Goal: Information Seeking & Learning: Find specific fact

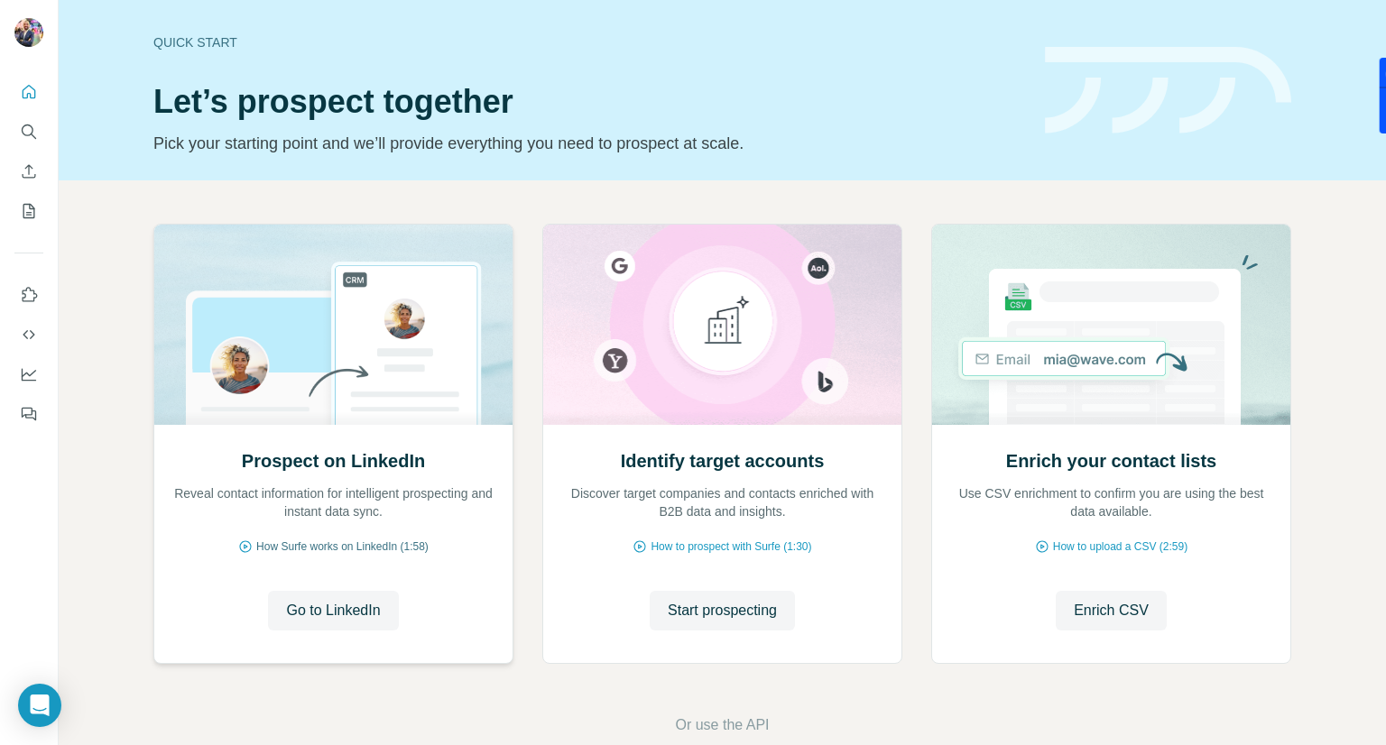
click at [346, 549] on span "How Surfe works on LinkedIn (1:58)" at bounding box center [342, 547] width 172 height 16
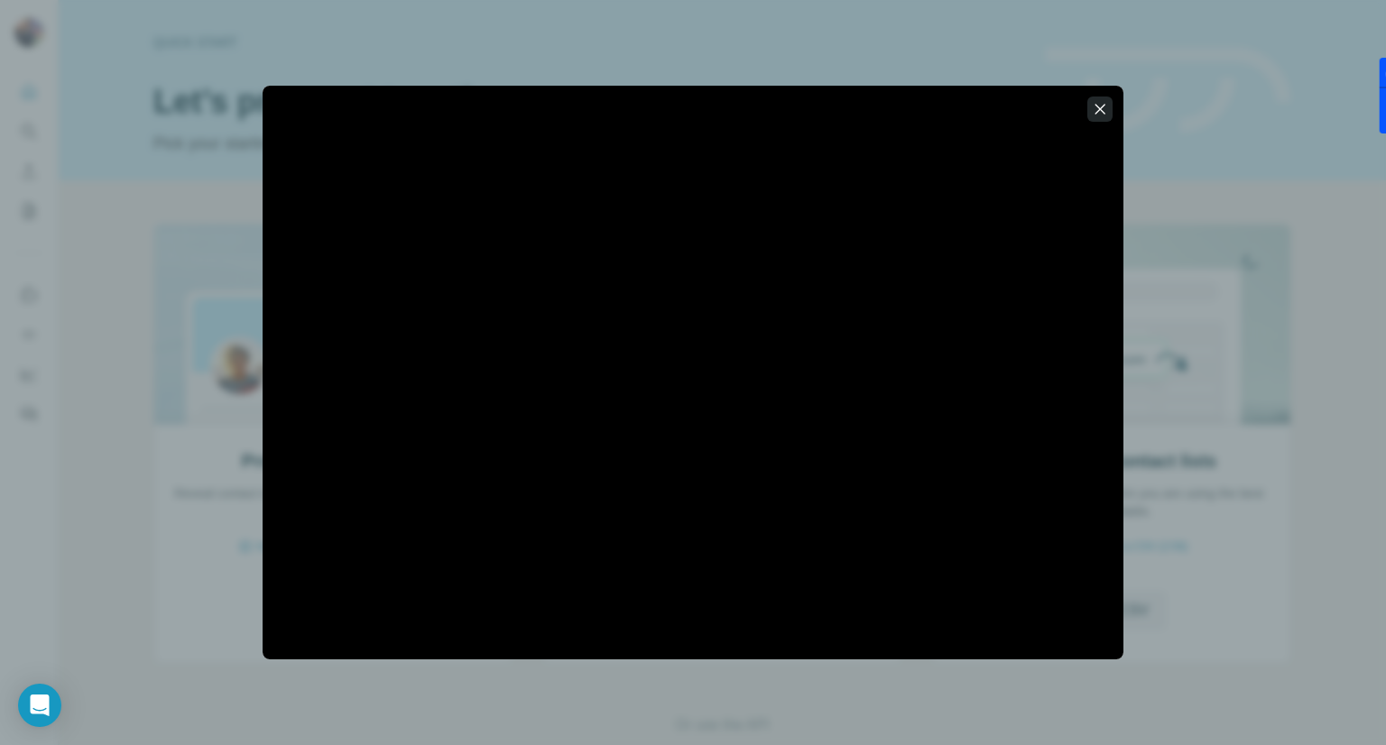
click at [1091, 118] on button "button" at bounding box center [1099, 109] width 25 height 25
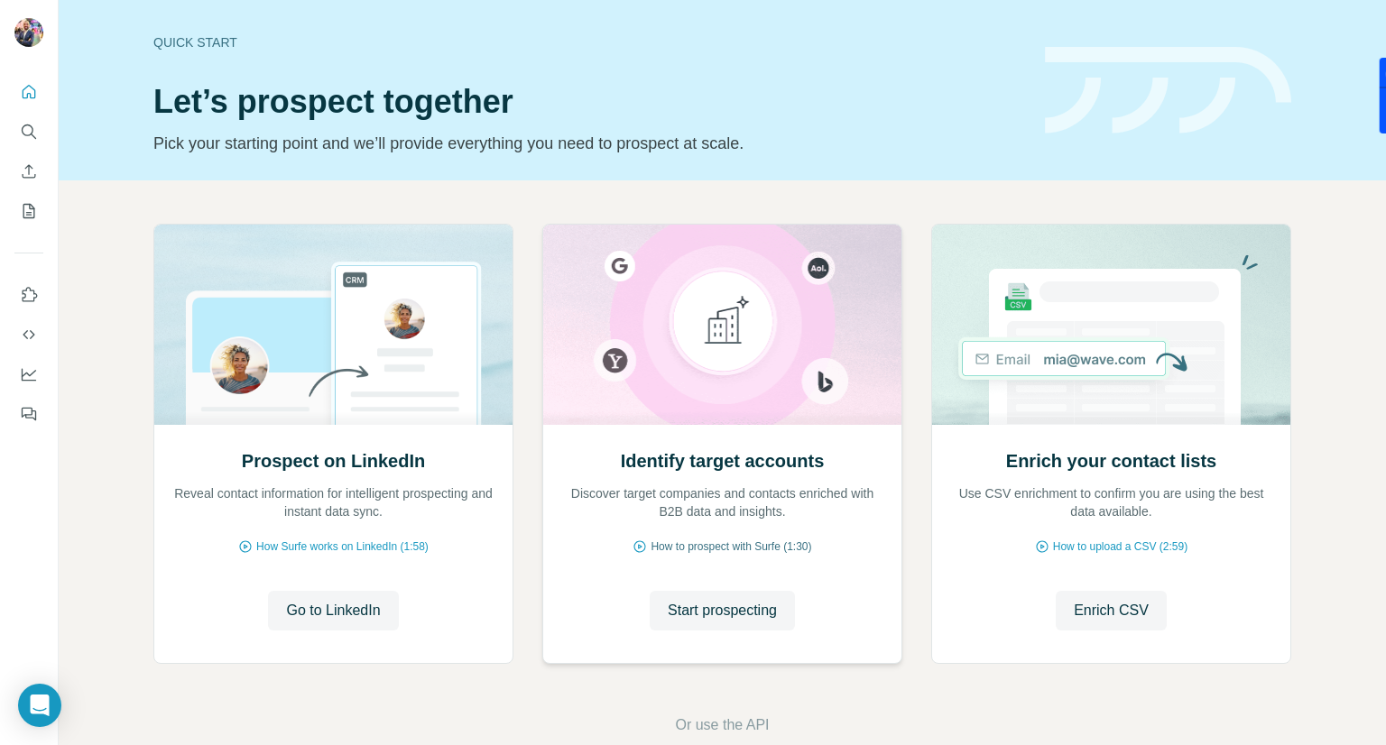
click at [706, 548] on span "How to prospect with Surfe (1:30)" at bounding box center [731, 547] width 161 height 16
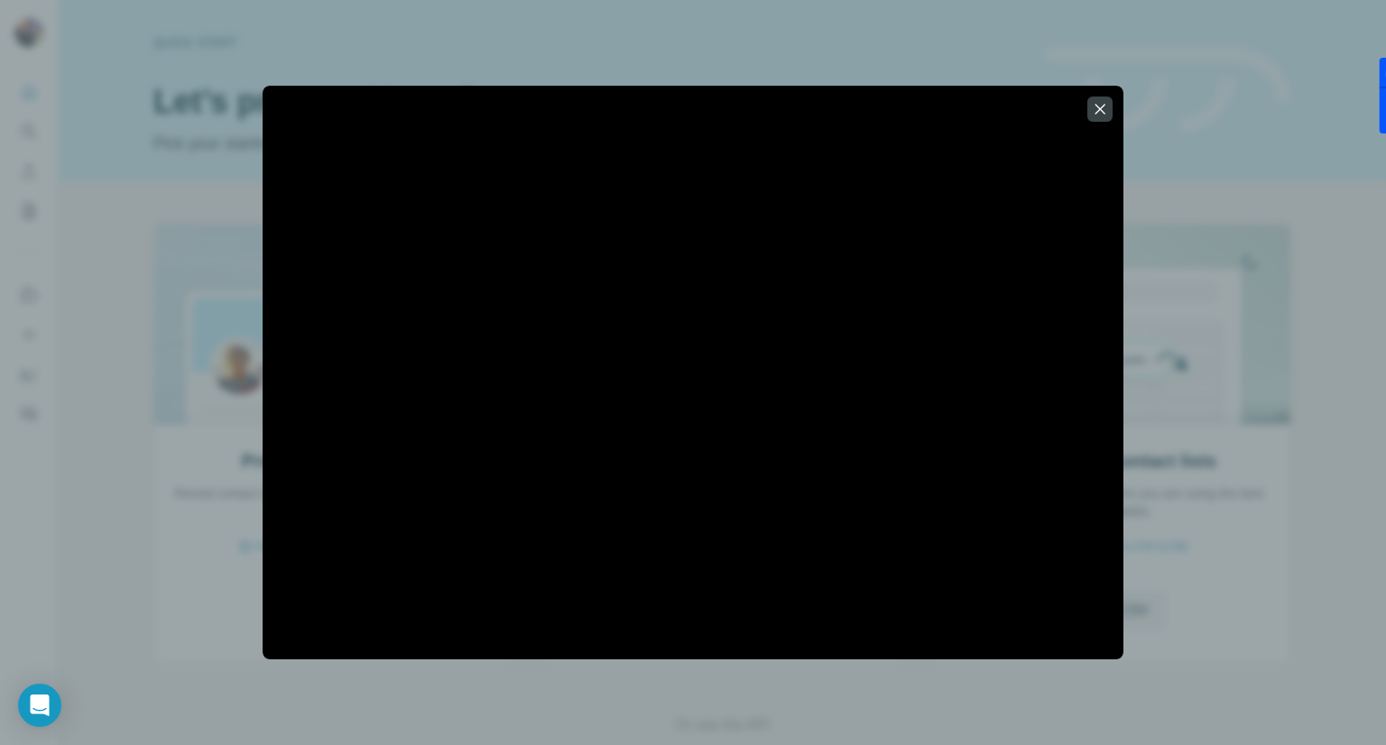
click at [190, 549] on div at bounding box center [693, 372] width 1386 height 745
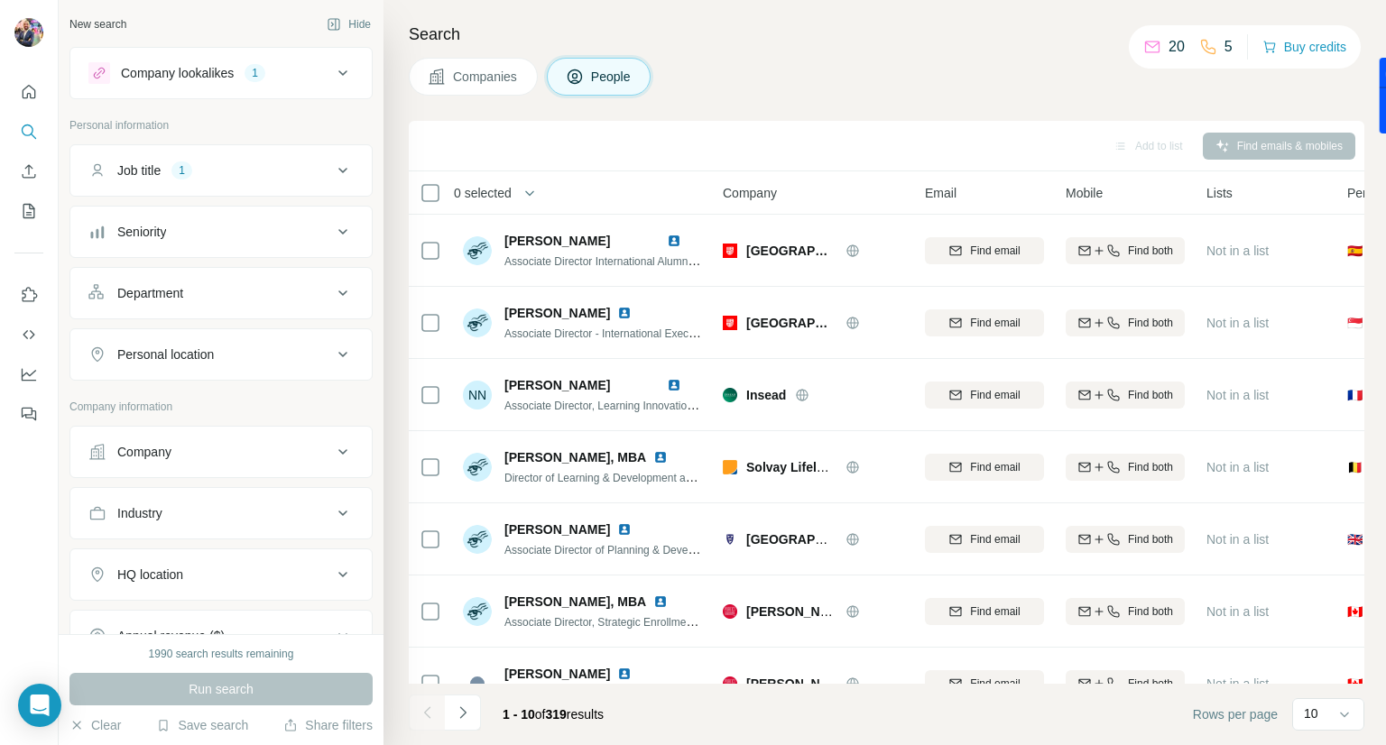
click at [317, 74] on div "Company lookalikes 1" at bounding box center [210, 73] width 244 height 22
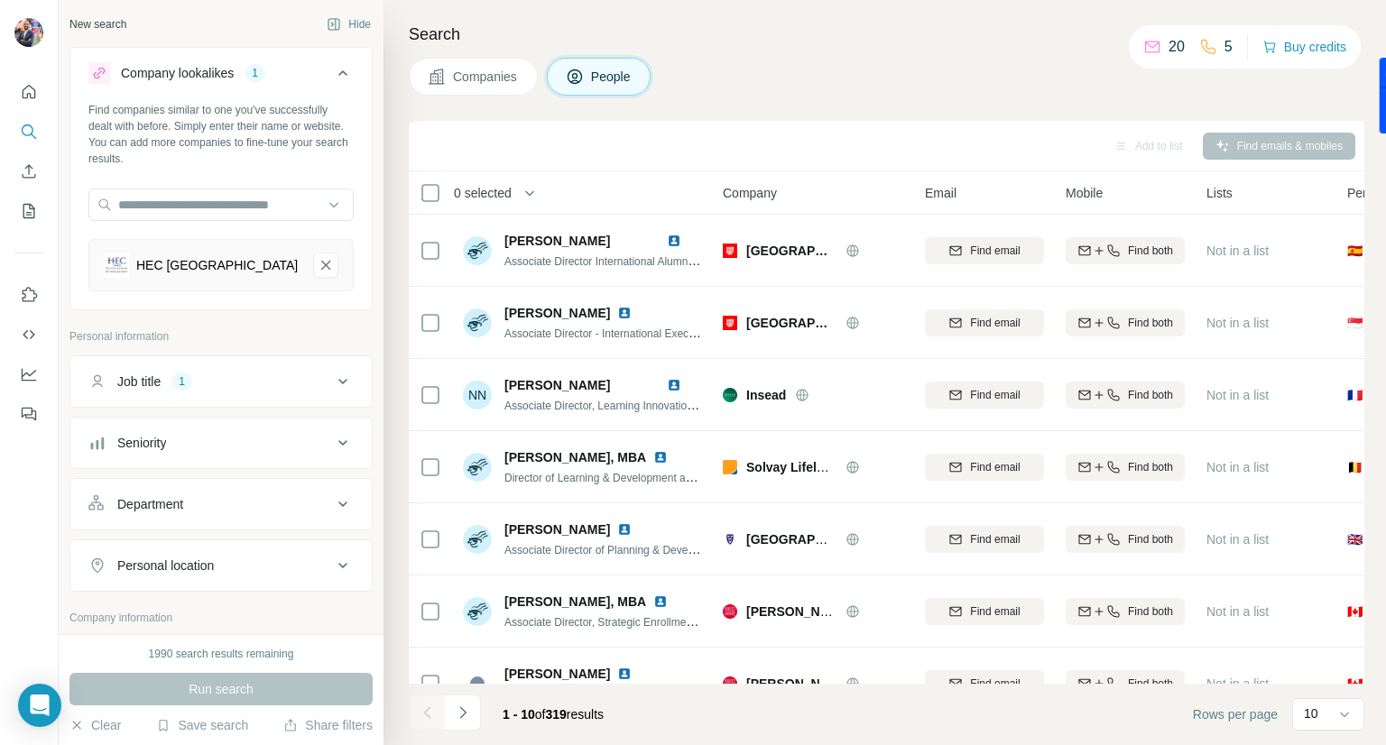
click at [332, 76] on icon at bounding box center [343, 73] width 22 height 22
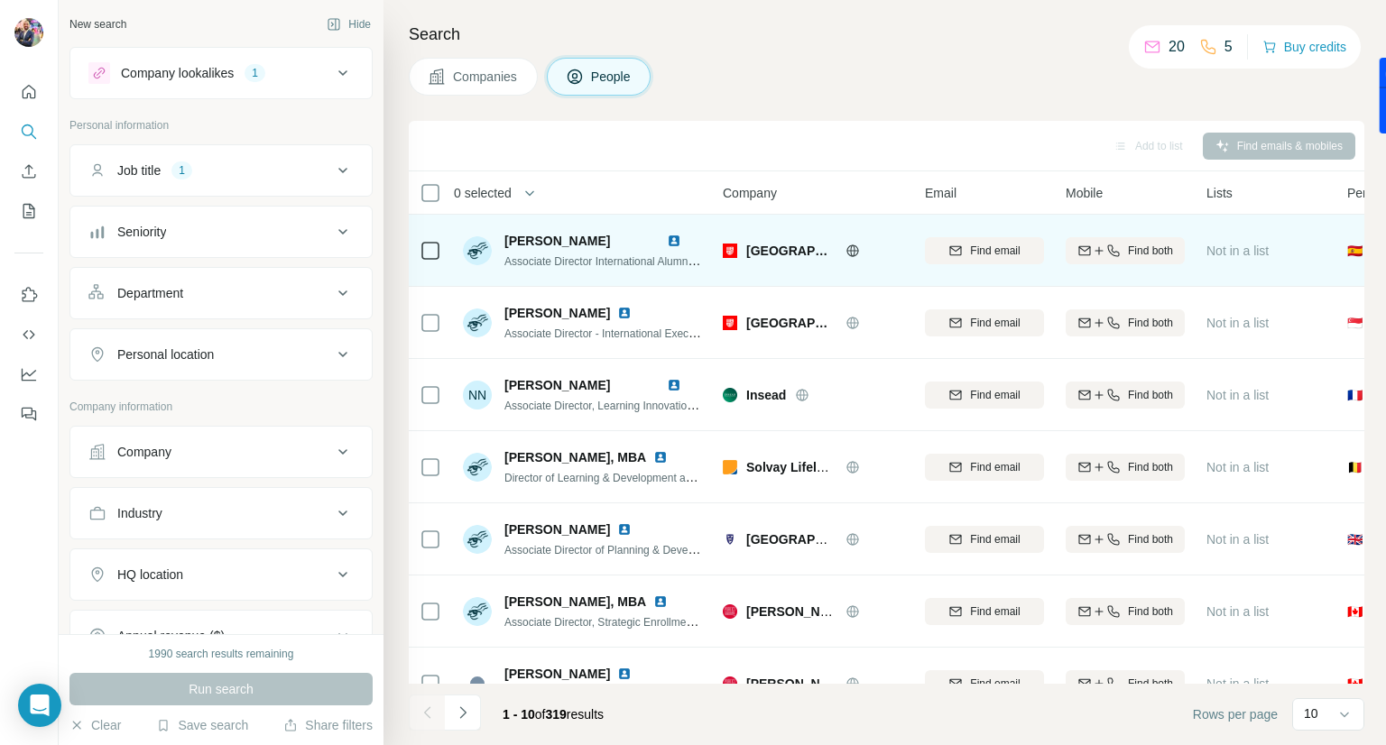
click at [671, 239] on img at bounding box center [674, 241] width 14 height 14
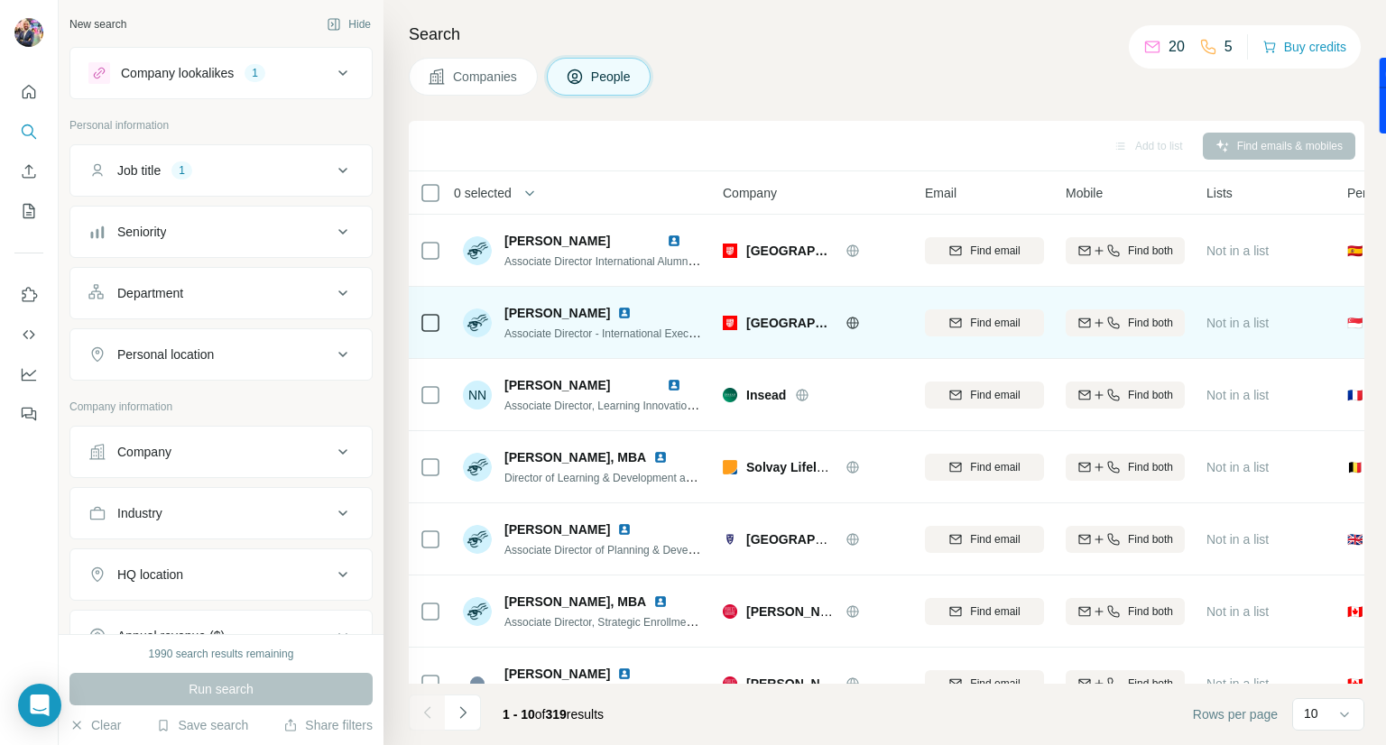
click at [558, 318] on span "Stacy Huang" at bounding box center [557, 313] width 106 height 18
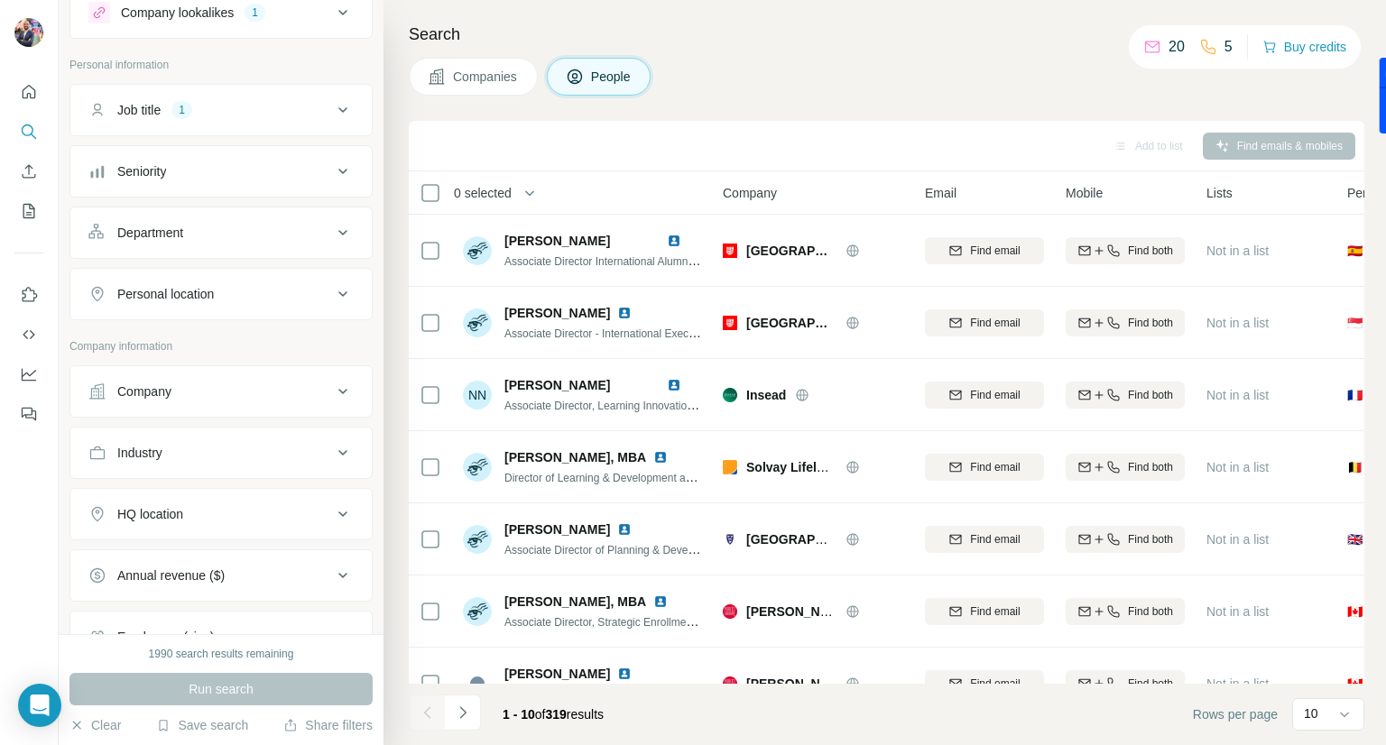
scroll to position [63, 0]
click at [220, 503] on div "HQ location" at bounding box center [210, 512] width 244 height 18
click at [202, 551] on input "text" at bounding box center [220, 556] width 265 height 32
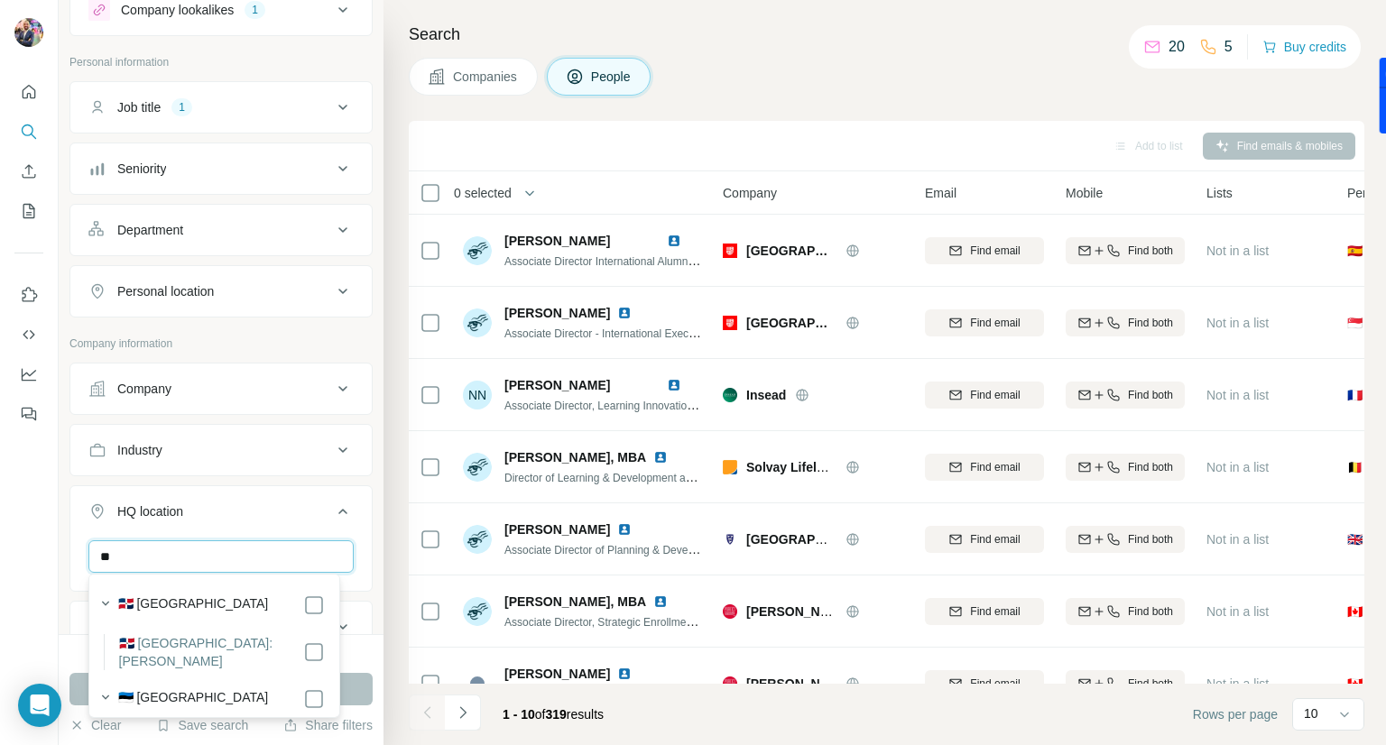
type input "*"
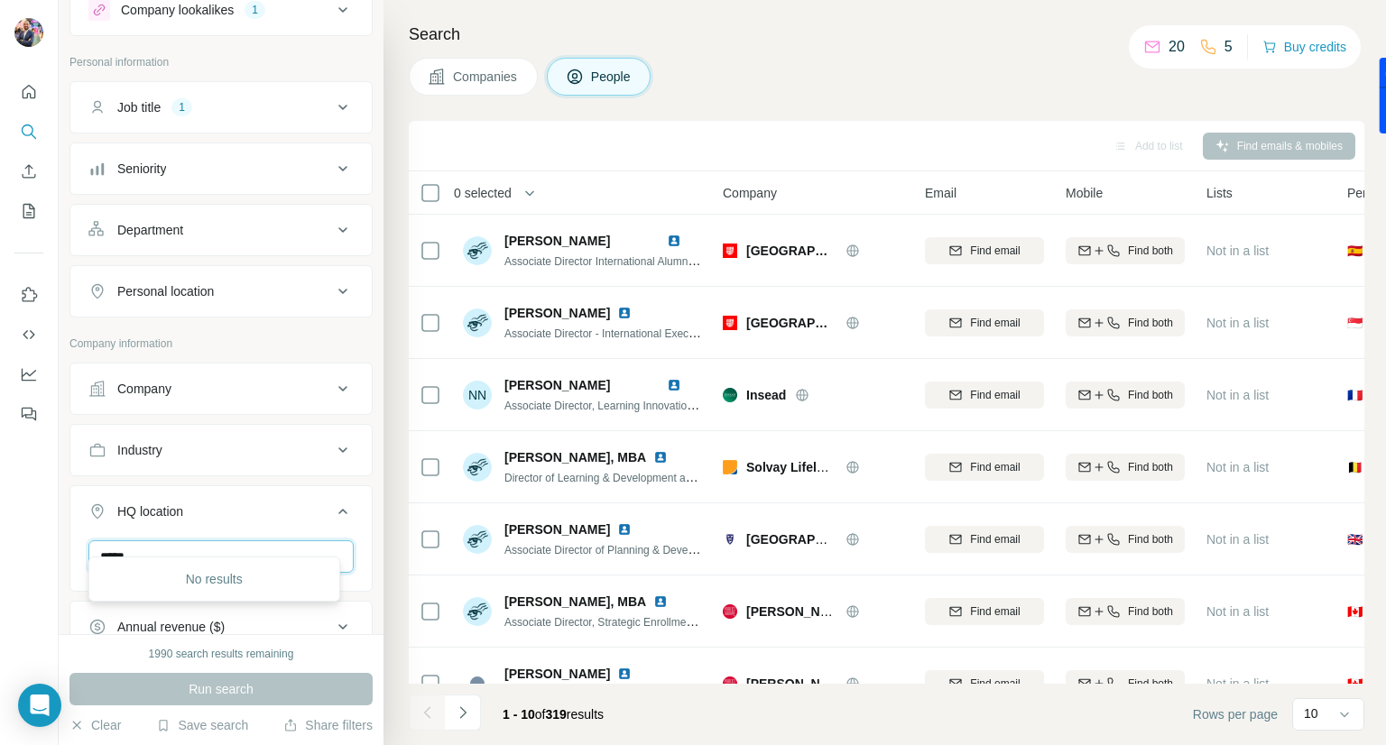
scroll to position [94, 0]
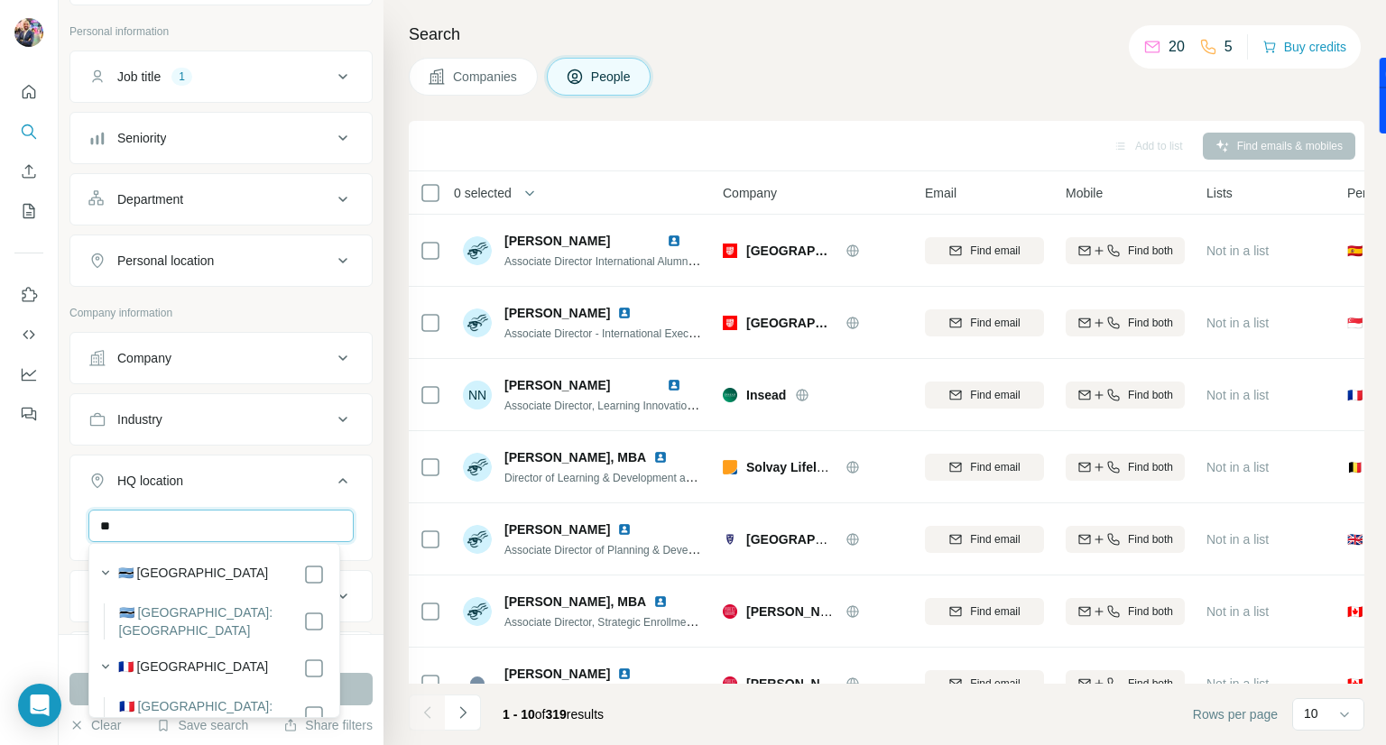
type input "*"
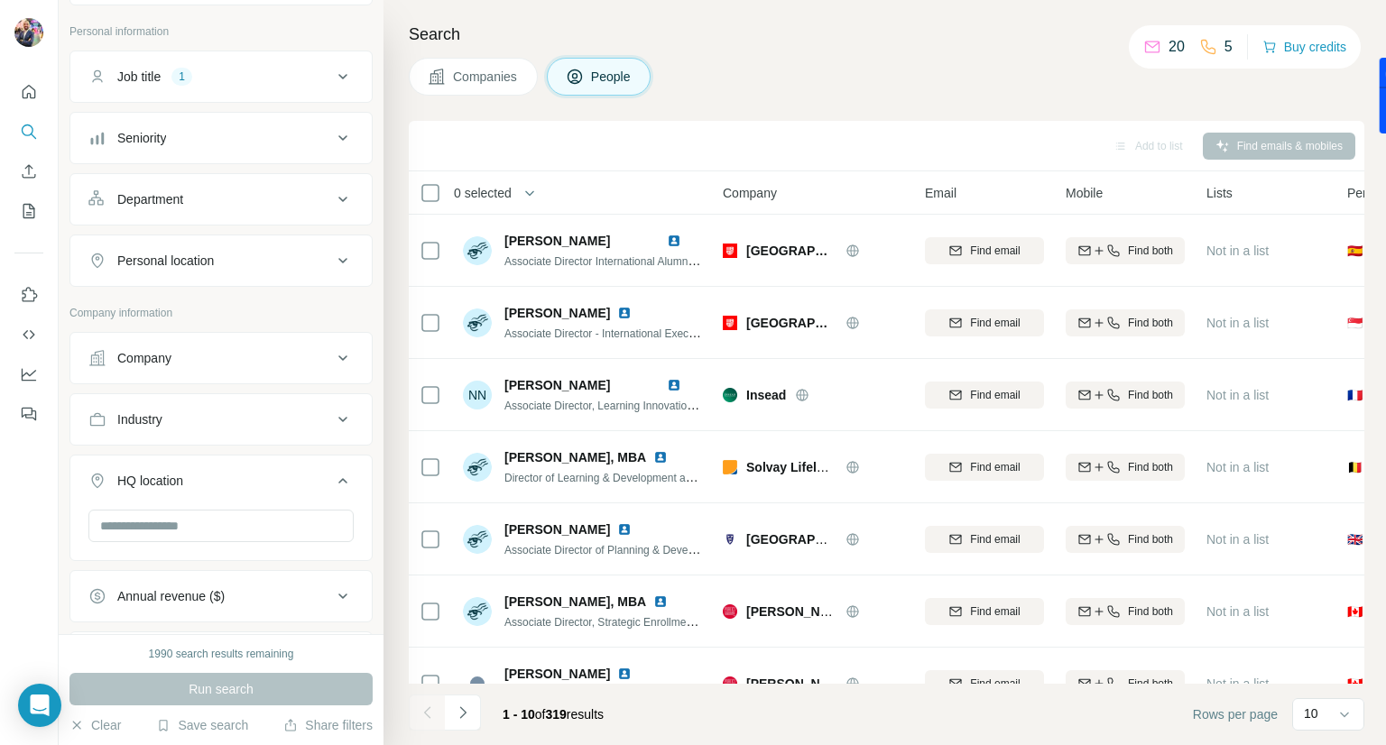
click at [334, 230] on ul "Job title 1 Seniority Department Personal location" at bounding box center [220, 169] width 303 height 236
click at [338, 258] on icon at bounding box center [342, 260] width 9 height 5
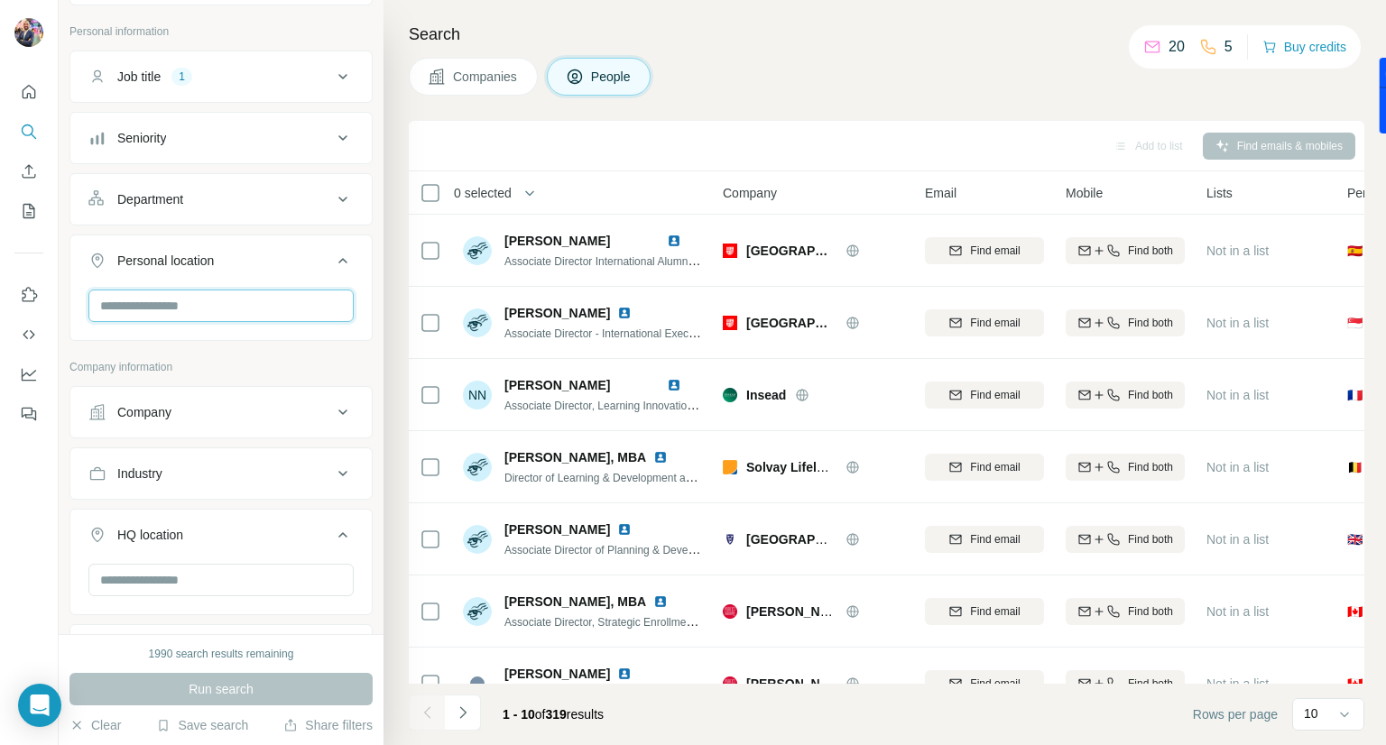
click at [203, 304] on input "text" at bounding box center [220, 306] width 265 height 32
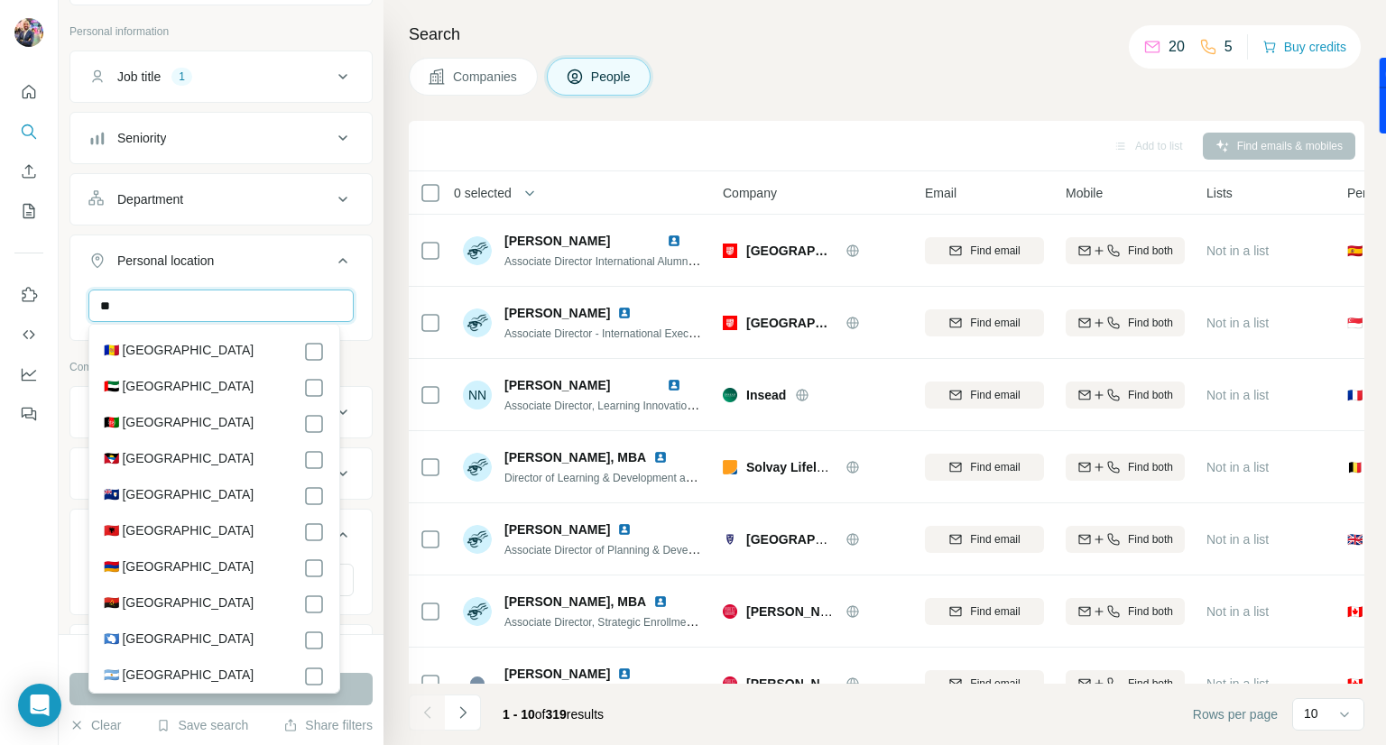
type input "*"
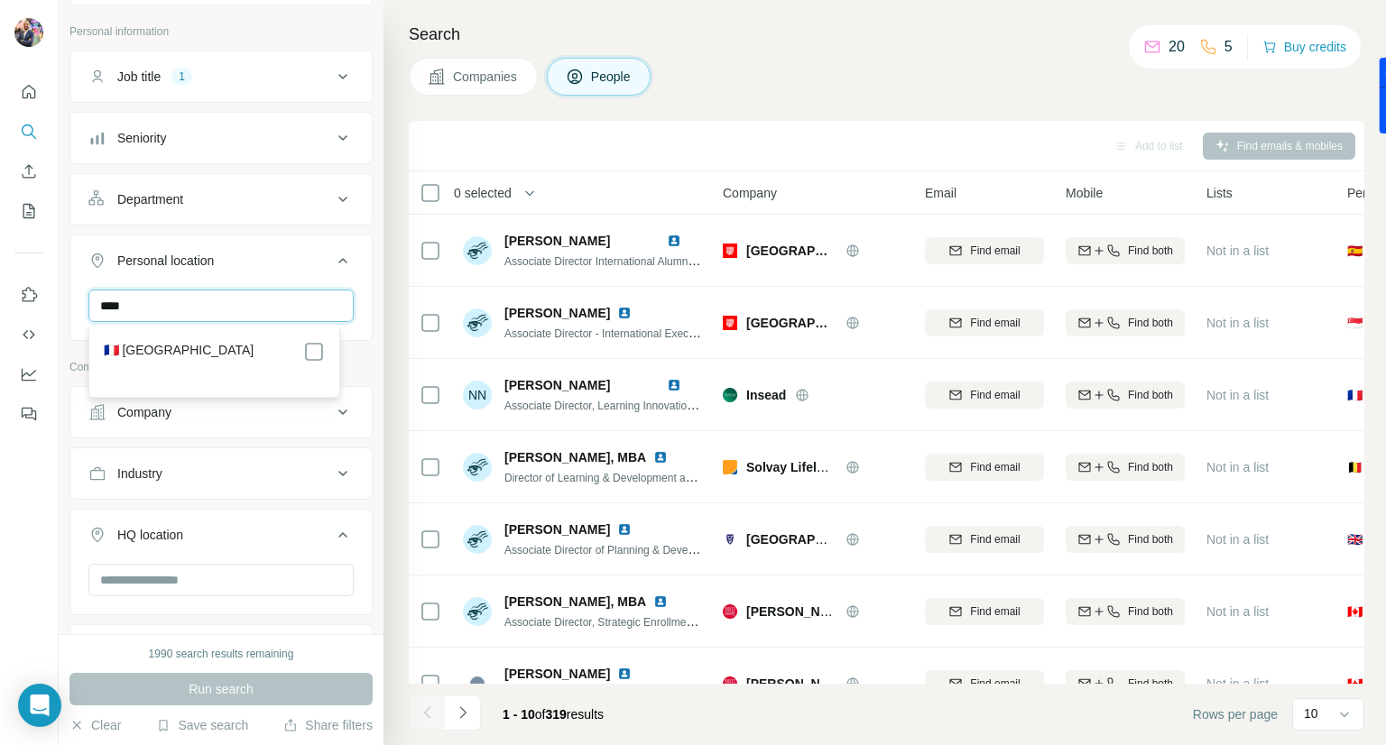
type input "****"
click at [237, 355] on div "🇫🇷 [GEOGRAPHIC_DATA]" at bounding box center [214, 352] width 221 height 22
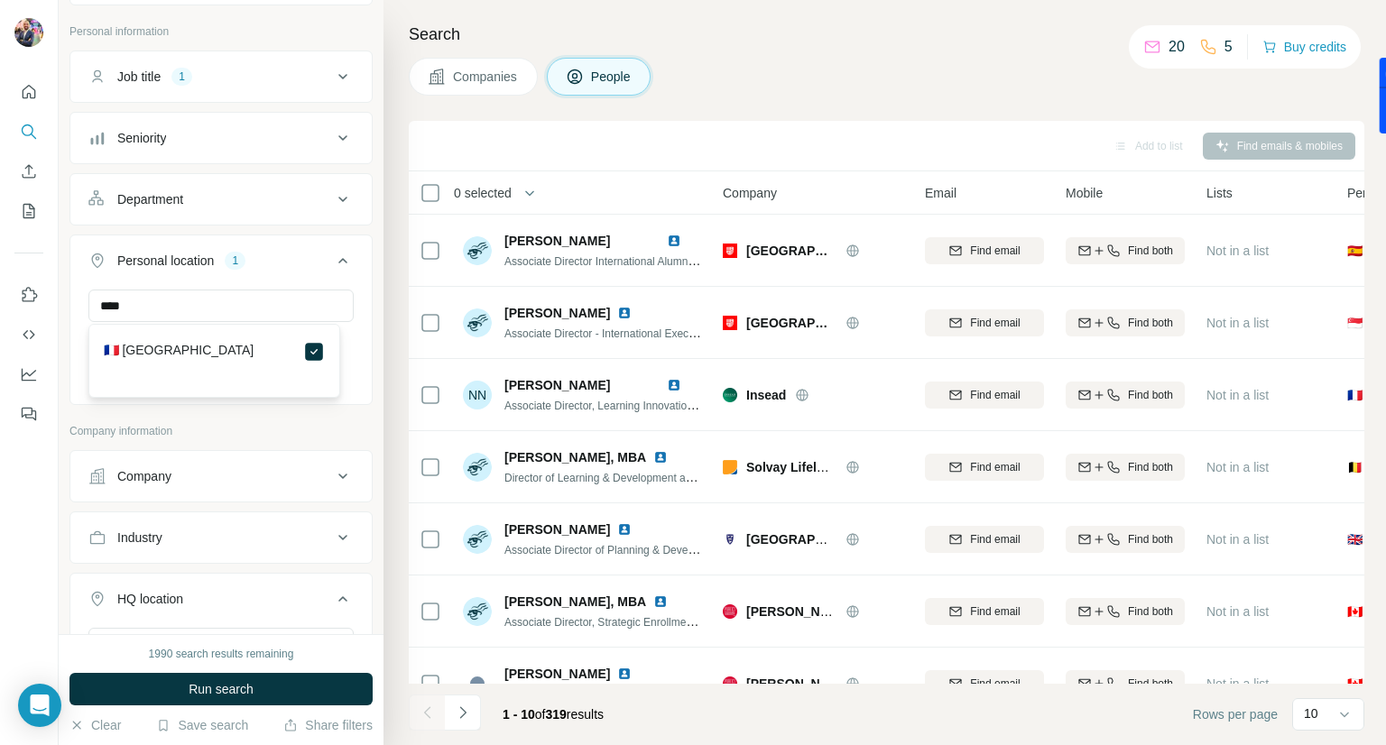
click at [361, 352] on div "New search Hide Company lookalikes 1 Personal information Job title 1 Seniority…" at bounding box center [221, 317] width 325 height 634
click at [332, 66] on icon at bounding box center [343, 77] width 22 height 22
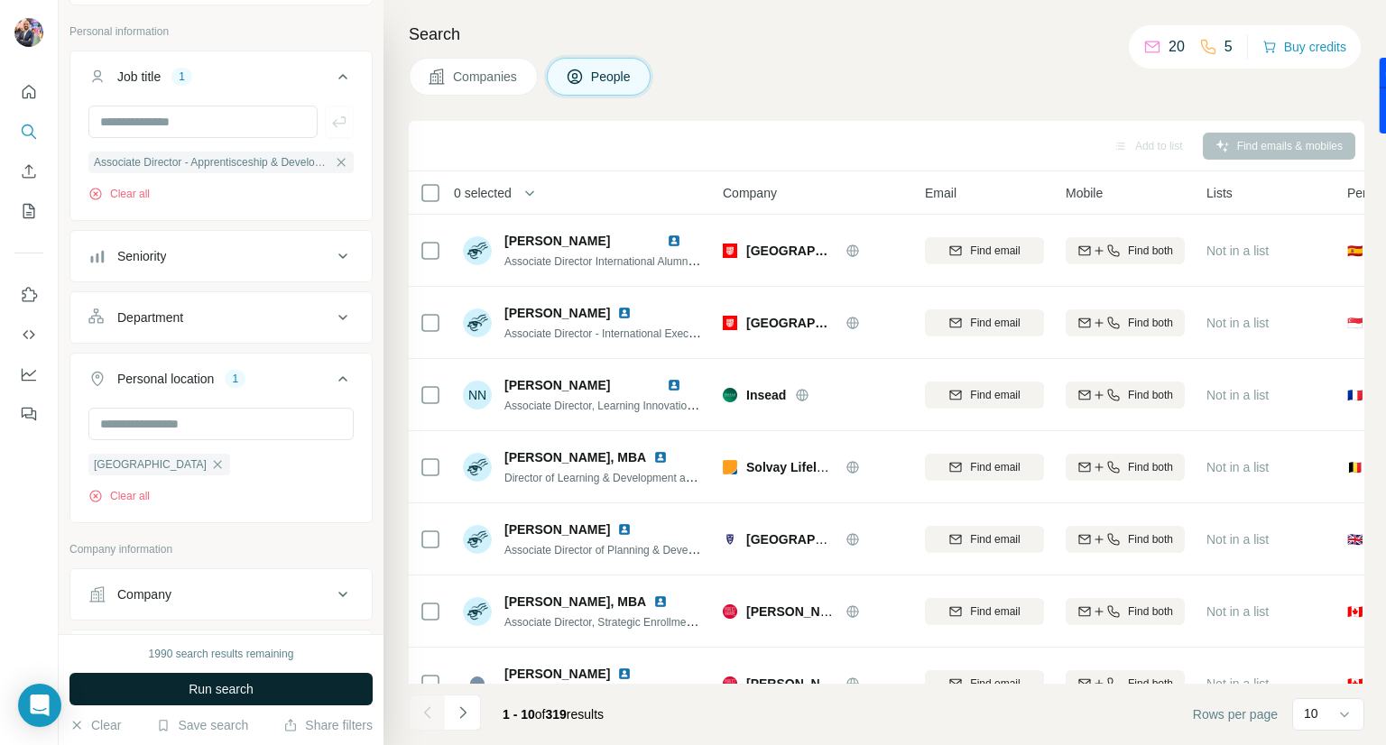
click at [242, 685] on span "Run search" at bounding box center [221, 689] width 65 height 18
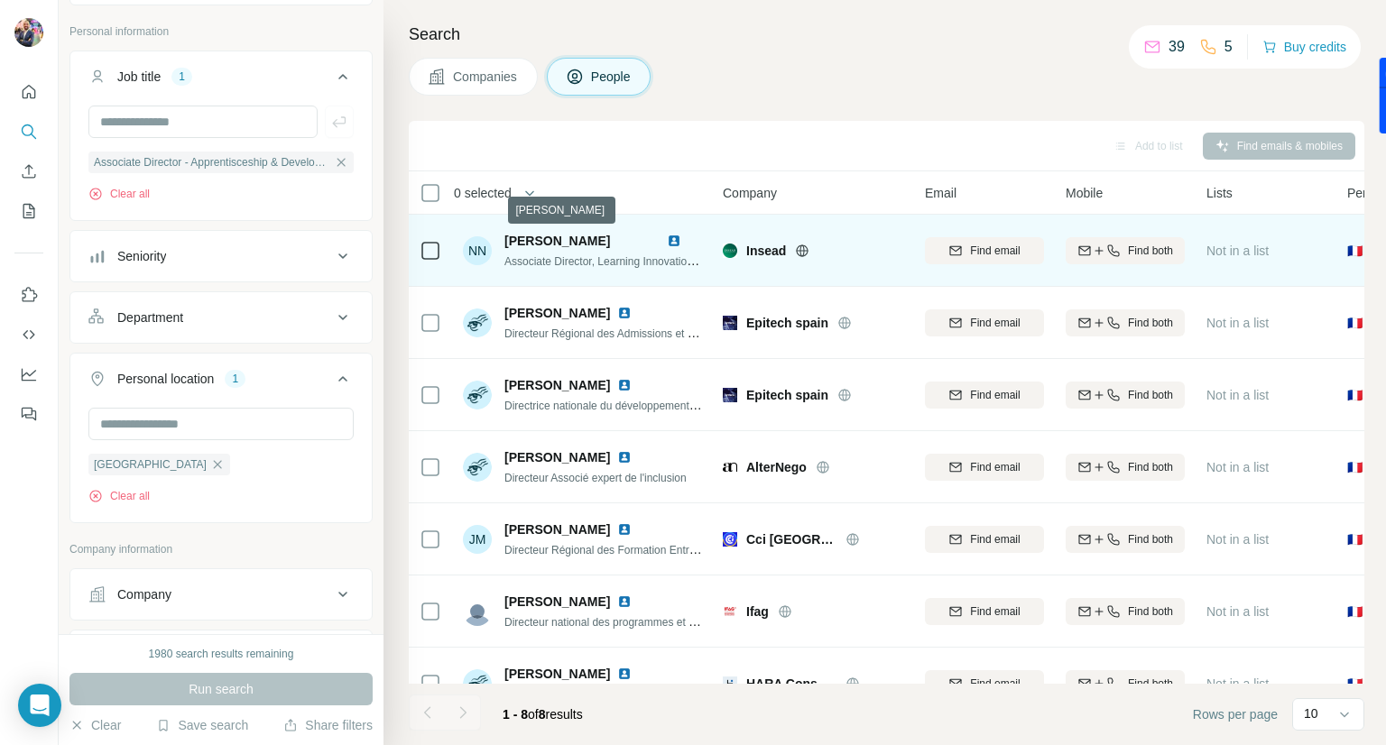
click at [589, 240] on span "Nicolas Naude-Filonnière" at bounding box center [557, 241] width 106 height 14
click at [522, 237] on span "Nicolas Naude-Filonnière" at bounding box center [557, 241] width 106 height 14
click at [671, 239] on img at bounding box center [674, 241] width 14 height 14
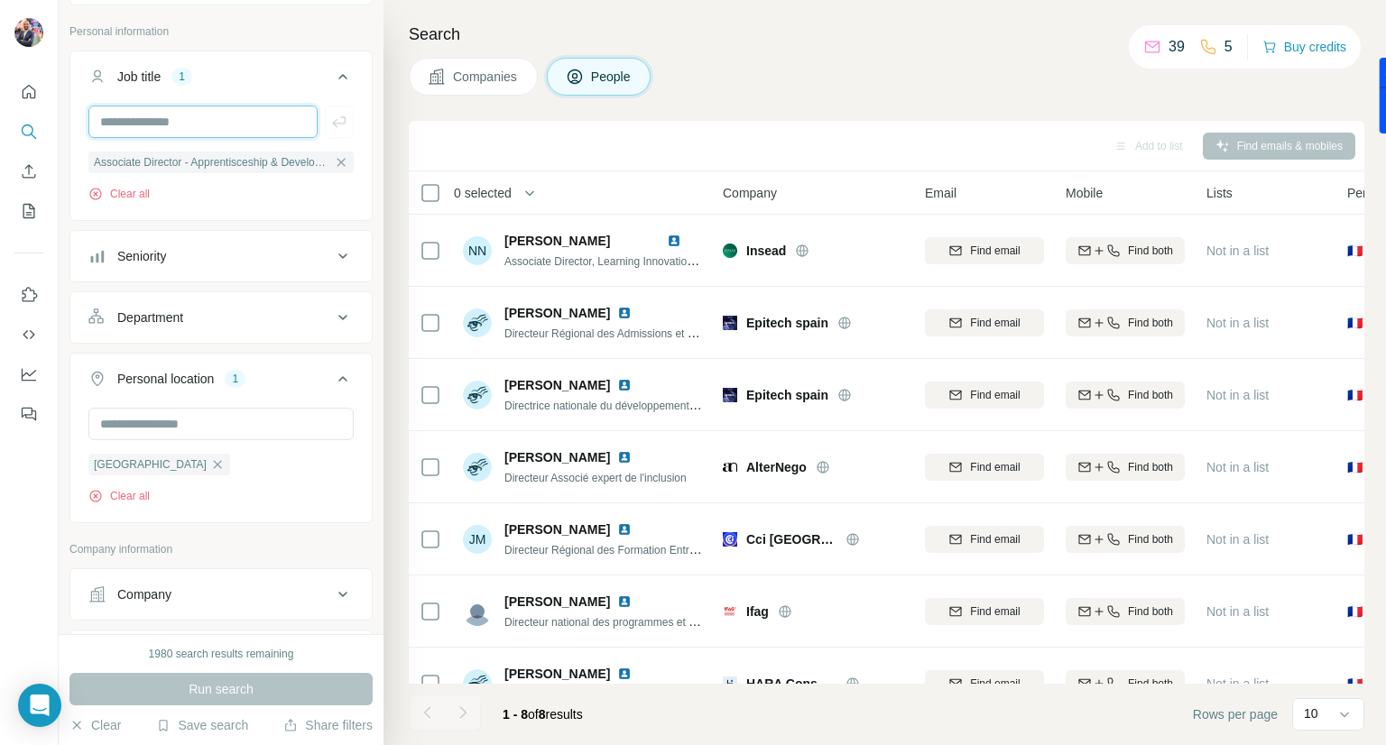
click at [238, 126] on input "text" at bounding box center [202, 122] width 229 height 32
click at [337, 166] on icon "button" at bounding box center [341, 162] width 8 height 8
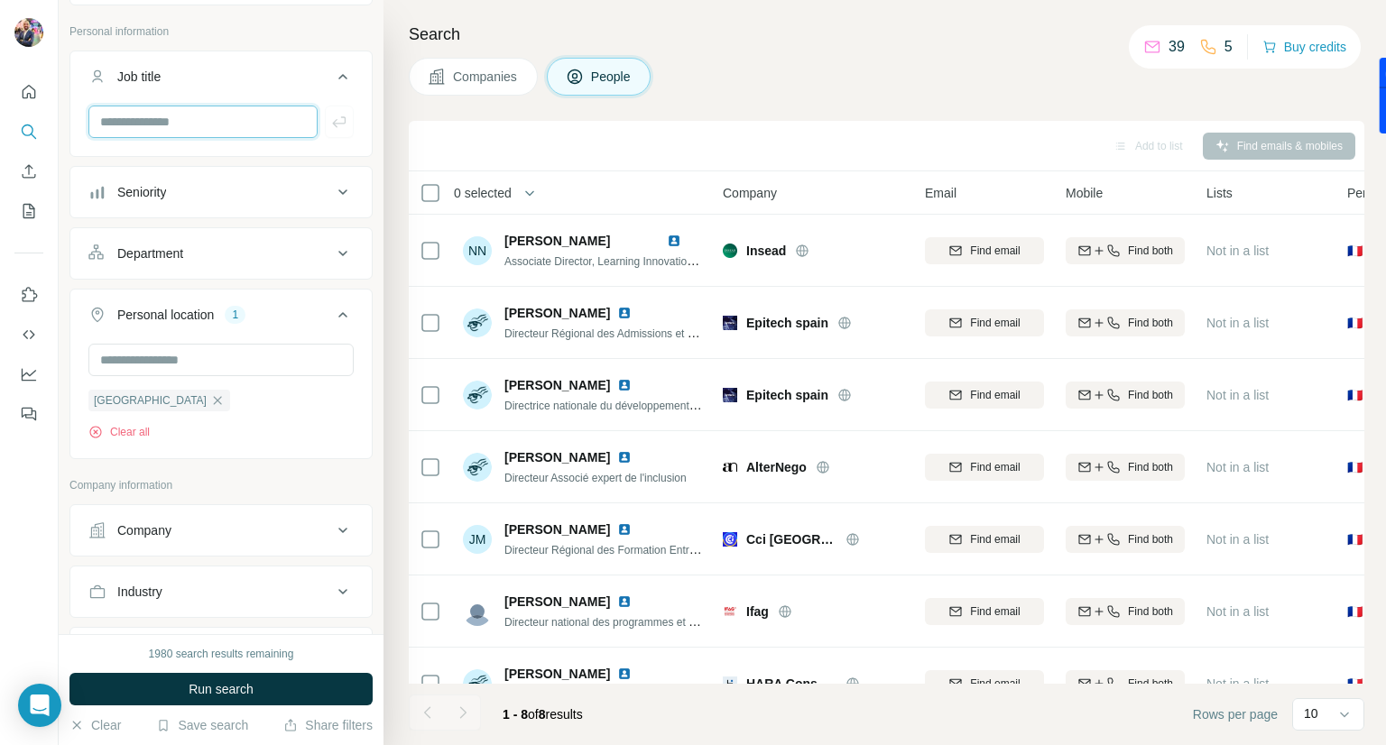
click at [228, 126] on input "text" at bounding box center [202, 122] width 229 height 32
type input "**********"
click at [213, 676] on button "Run search" at bounding box center [220, 689] width 303 height 32
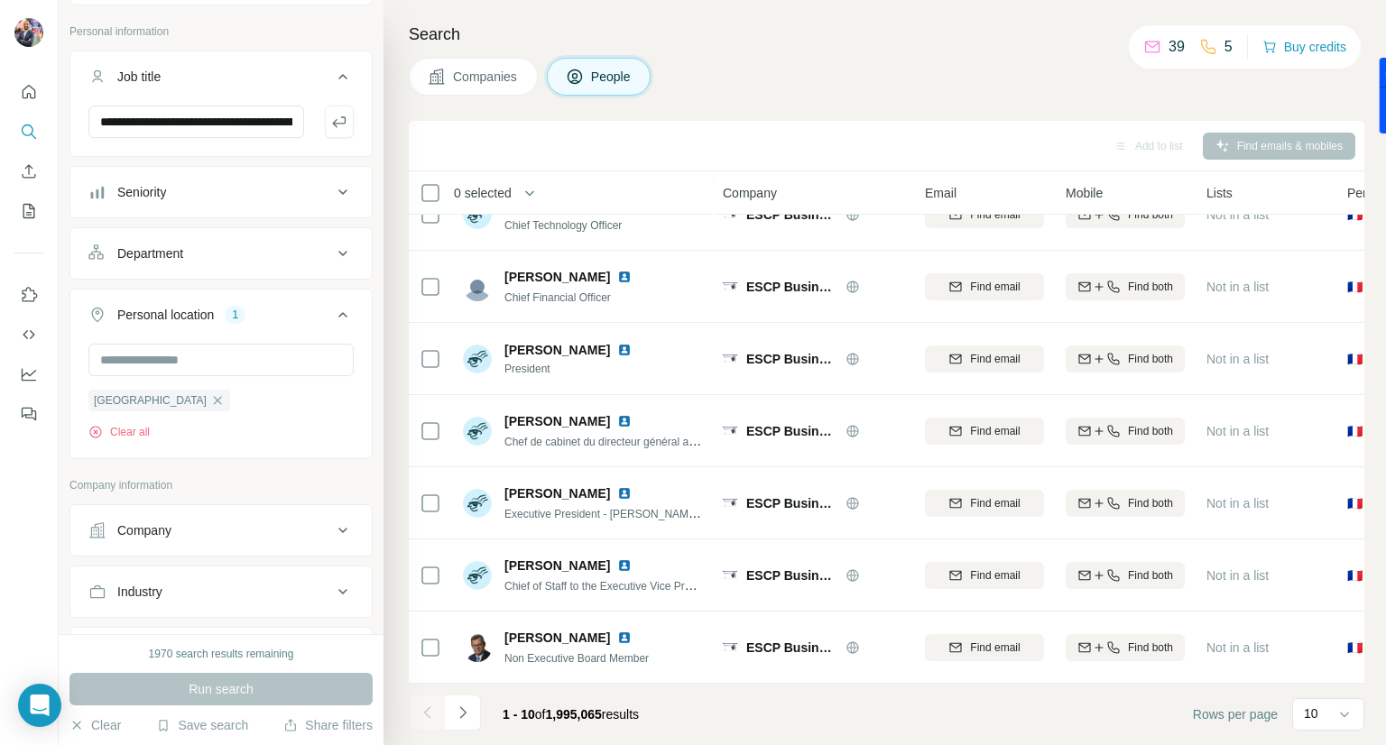
scroll to position [262, 0]
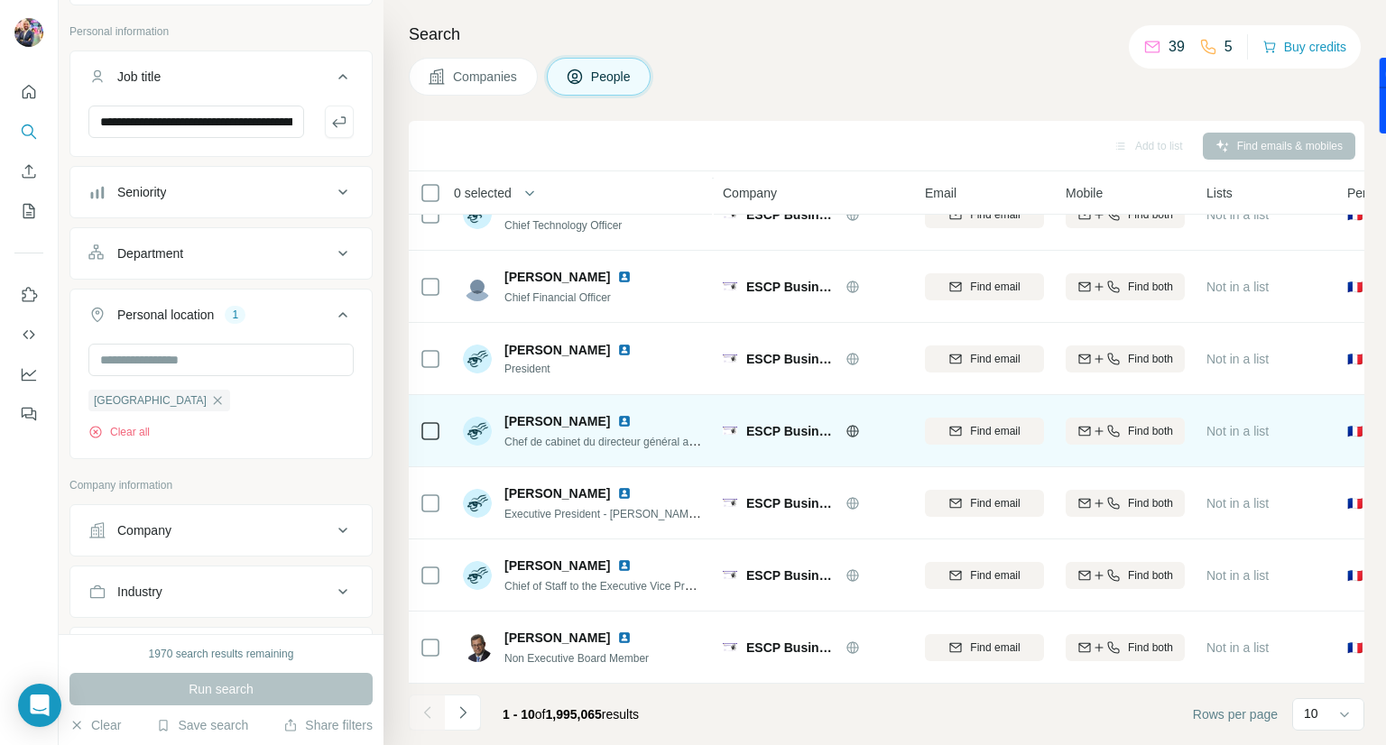
click at [632, 414] on img at bounding box center [624, 421] width 14 height 14
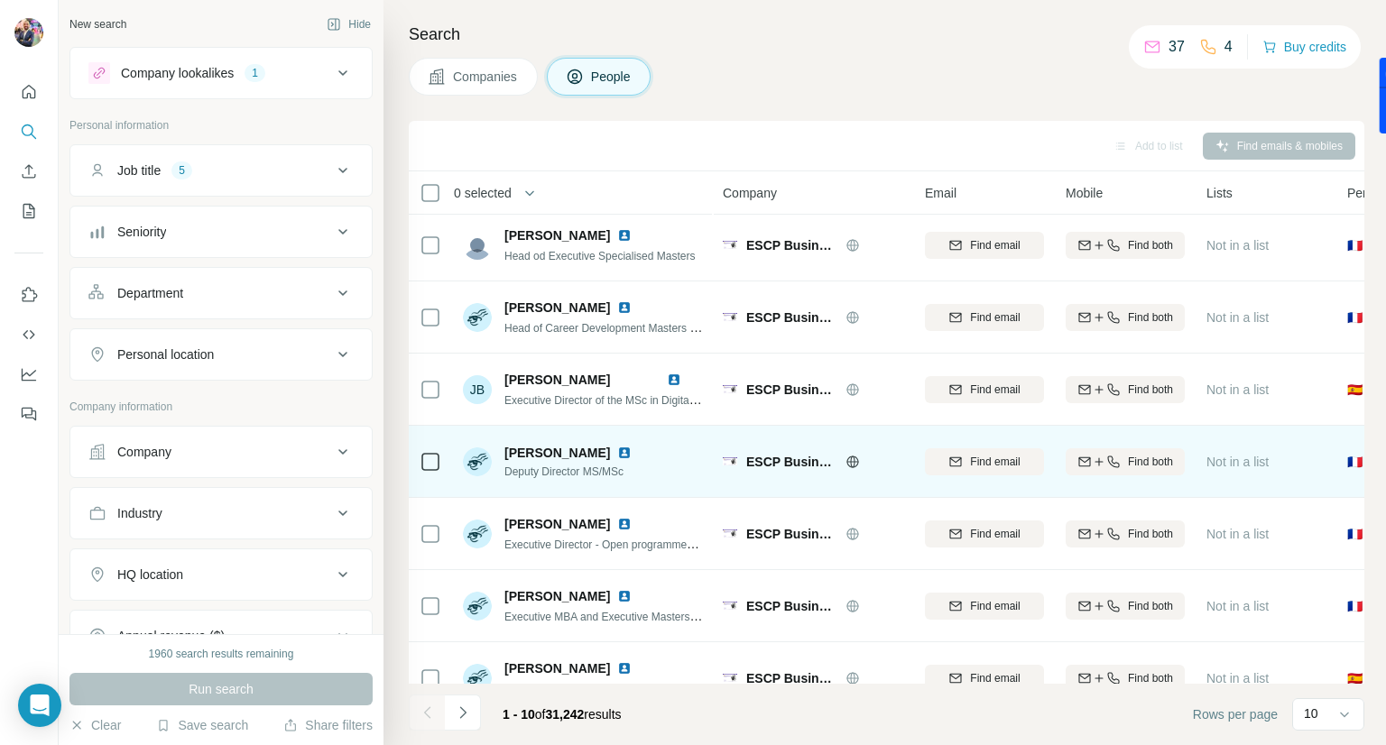
scroll to position [4, 0]
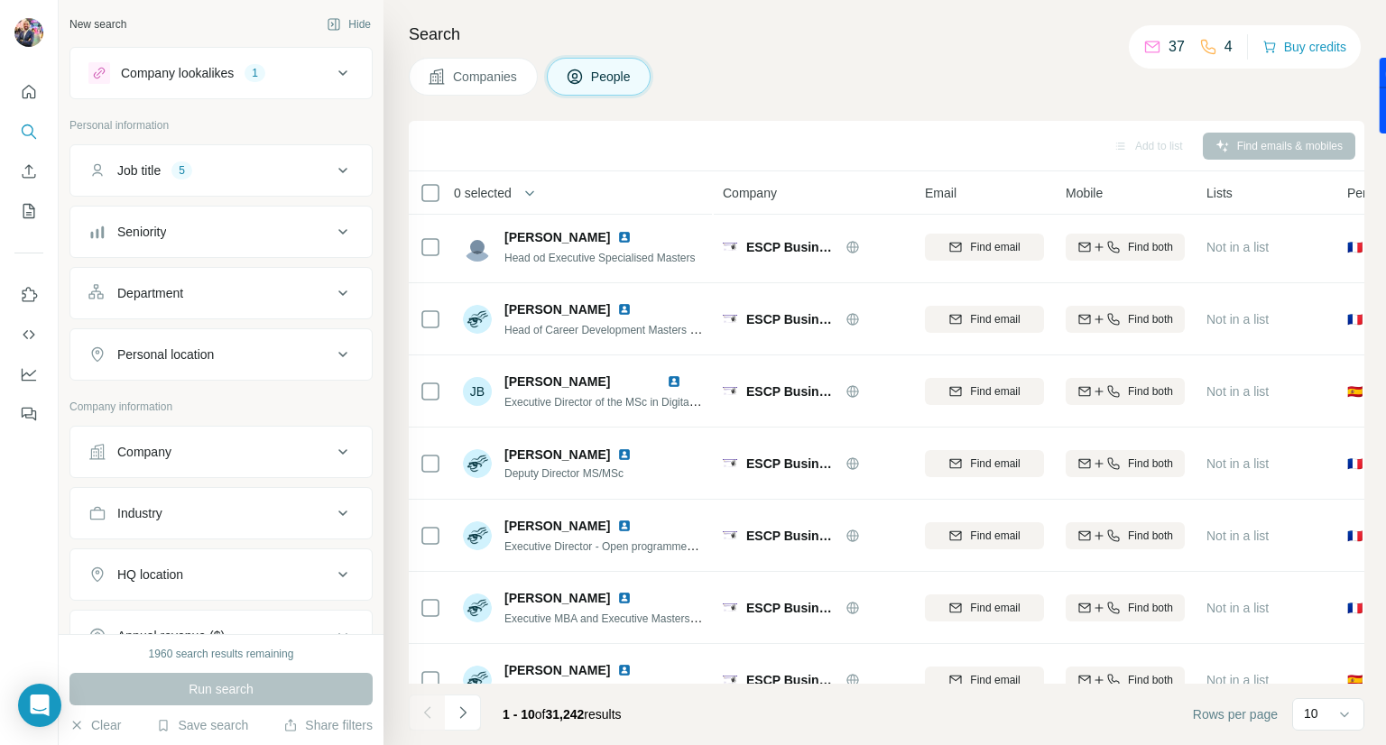
click at [332, 75] on icon at bounding box center [343, 73] width 22 height 22
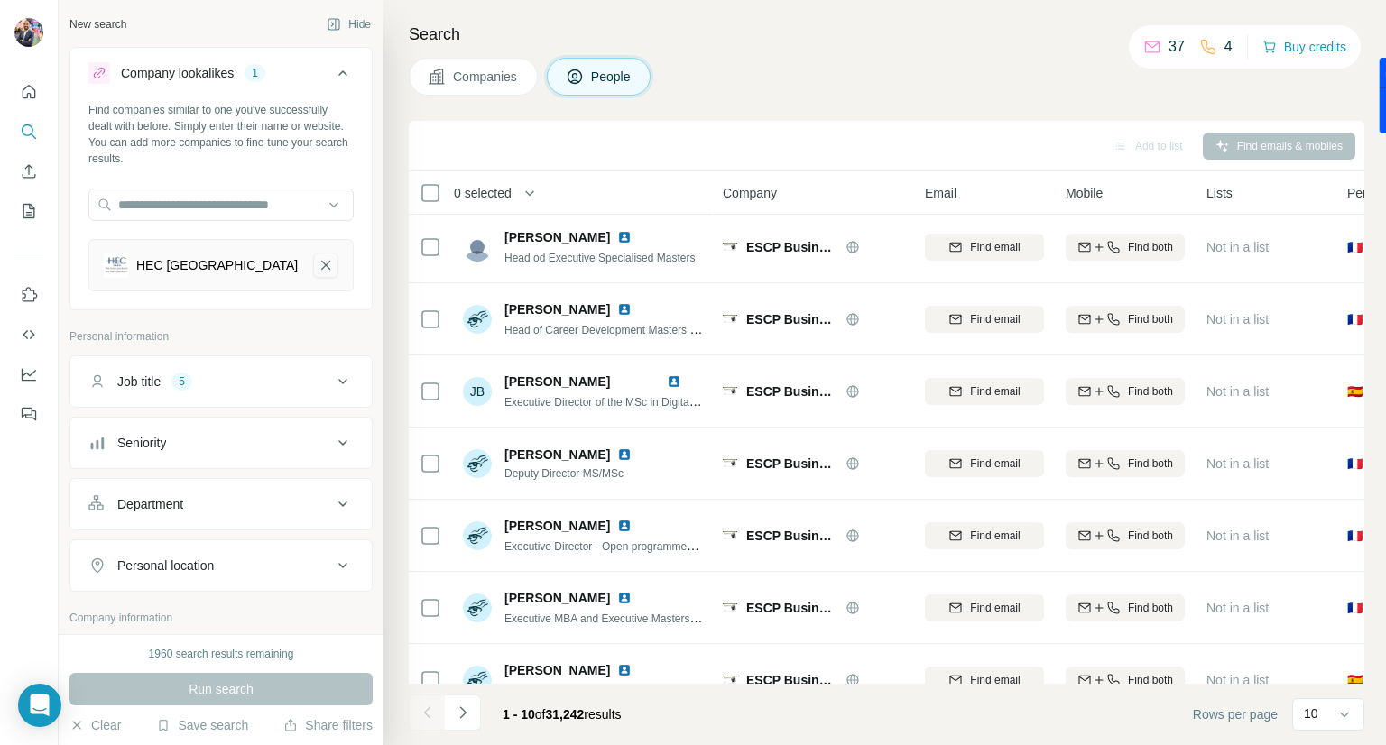
click at [318, 268] on icon "HEC Paris-remove-button" at bounding box center [326, 265] width 16 height 18
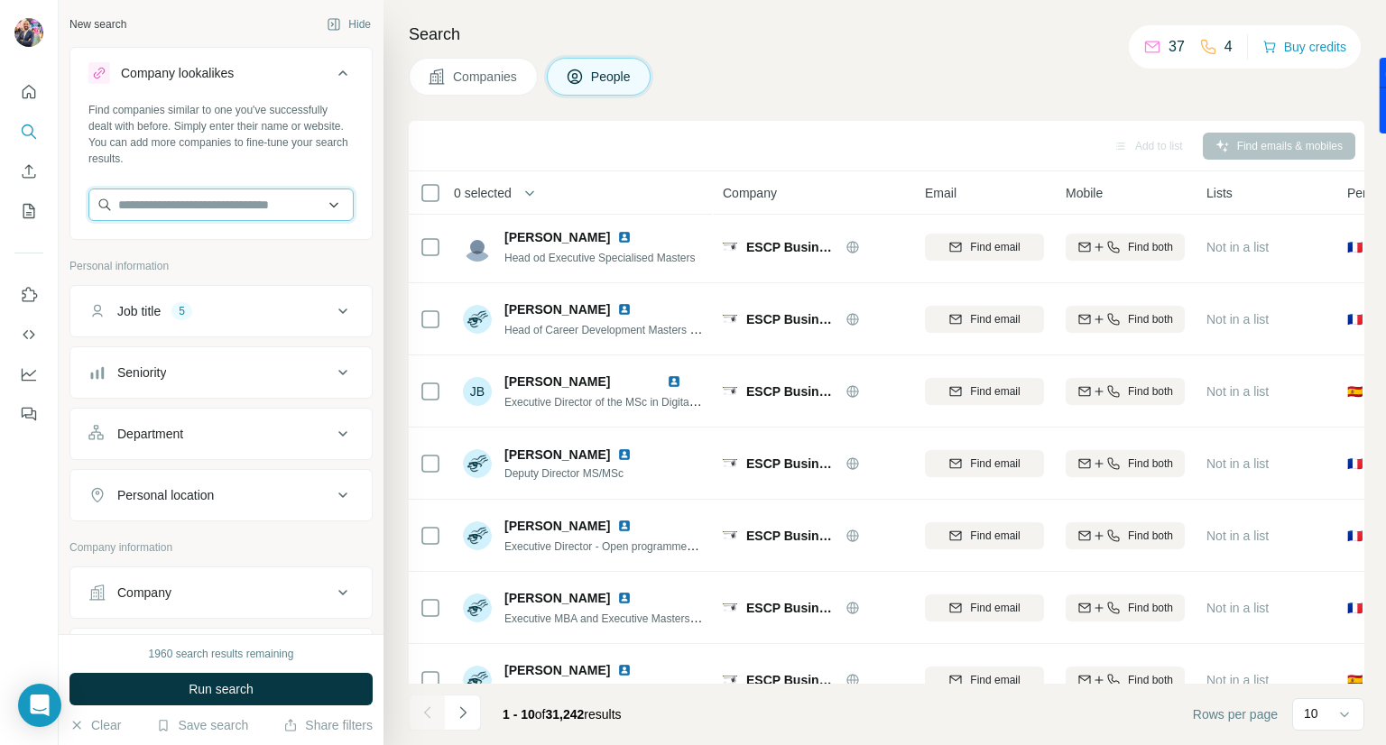
click at [236, 201] on input "text" at bounding box center [220, 205] width 265 height 32
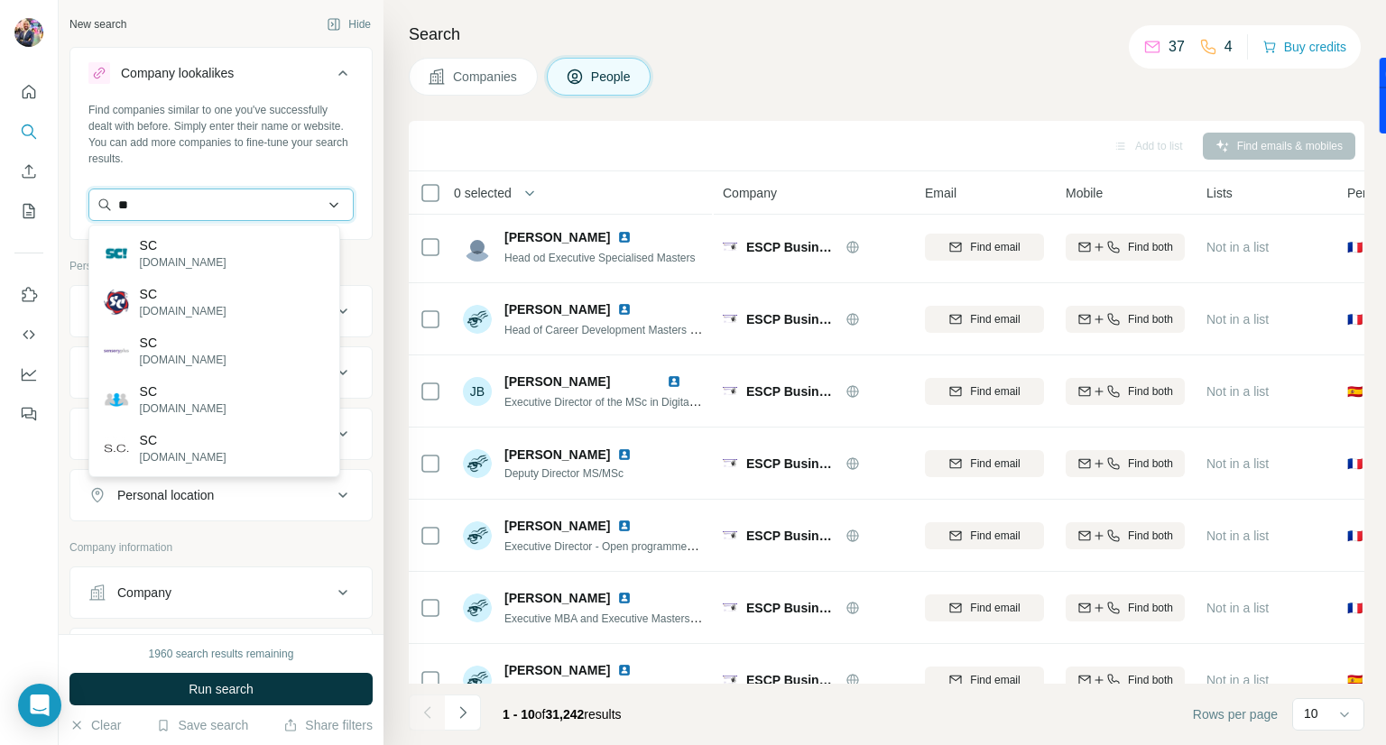
paste input "**********"
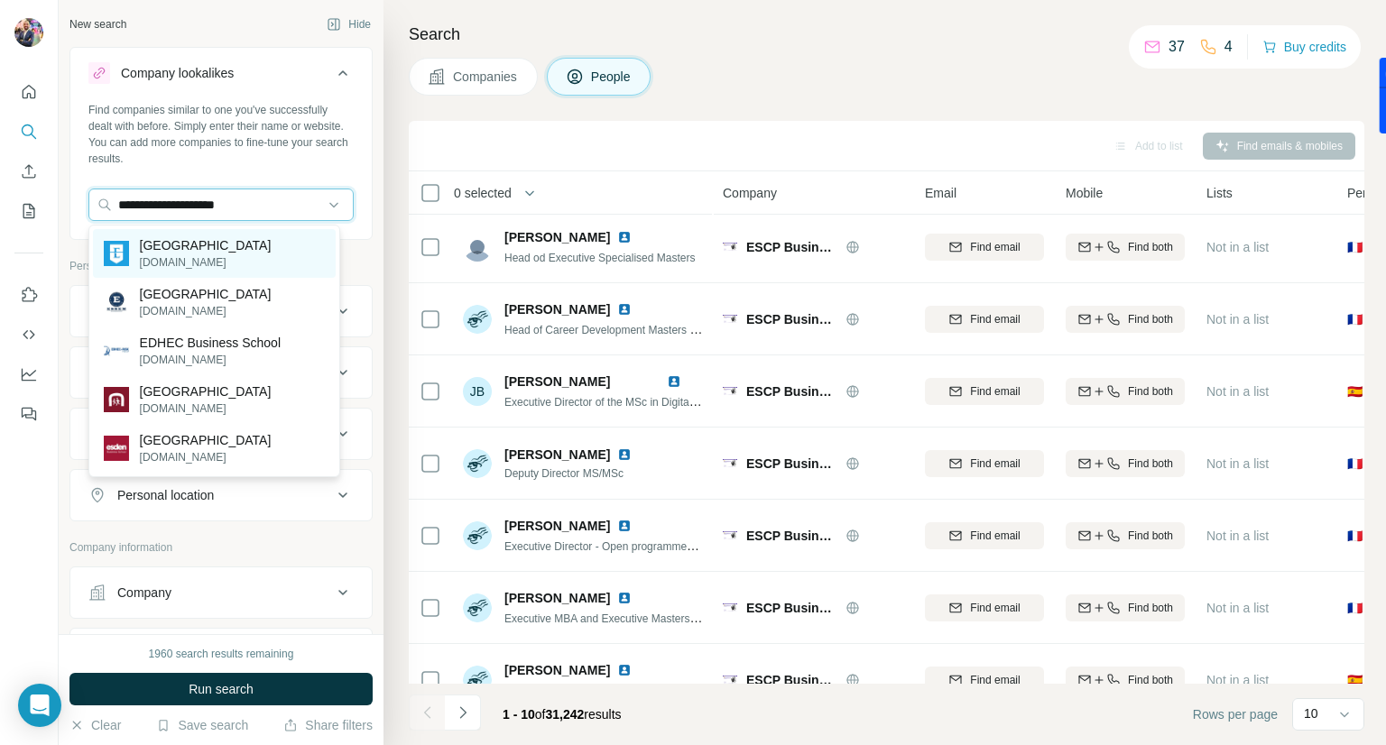
type input "**********"
click at [215, 254] on p "[GEOGRAPHIC_DATA]" at bounding box center [206, 245] width 132 height 18
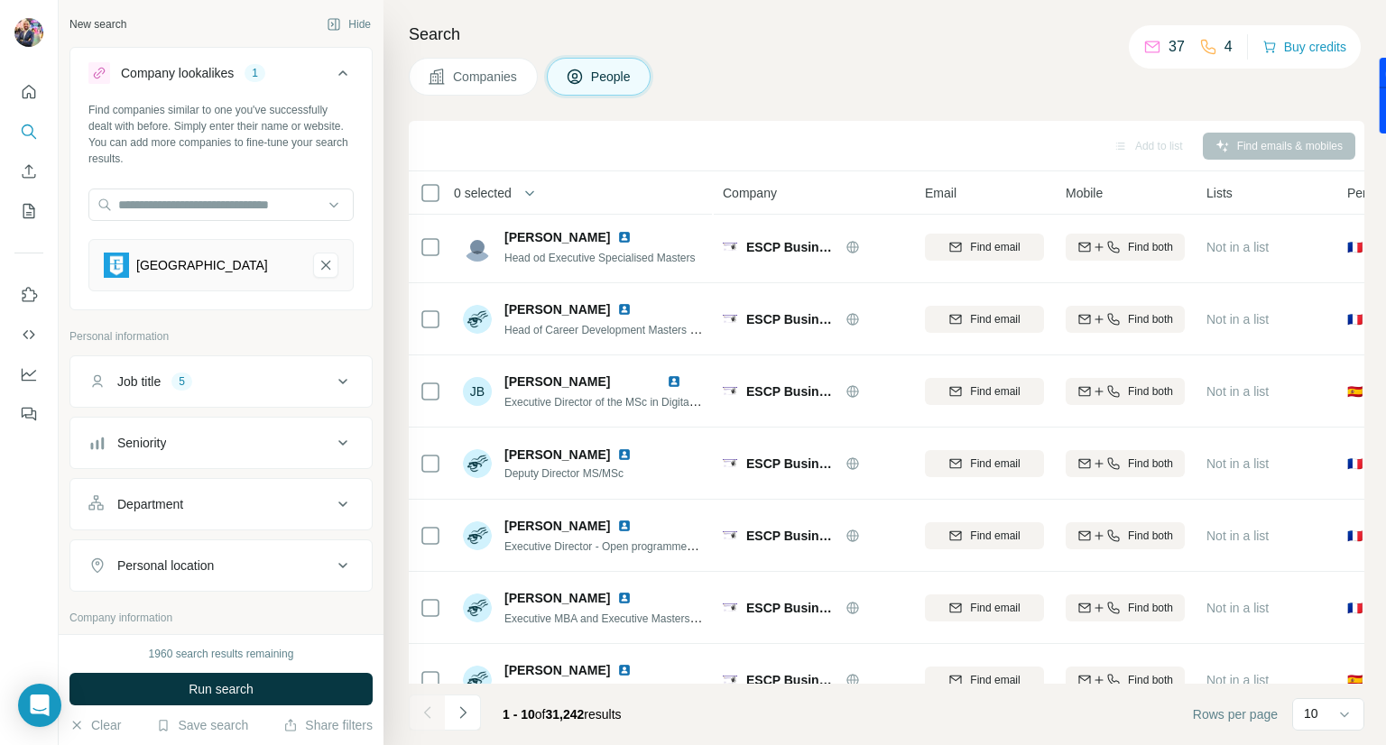
click at [250, 383] on div "Job title 5" at bounding box center [210, 382] width 244 height 18
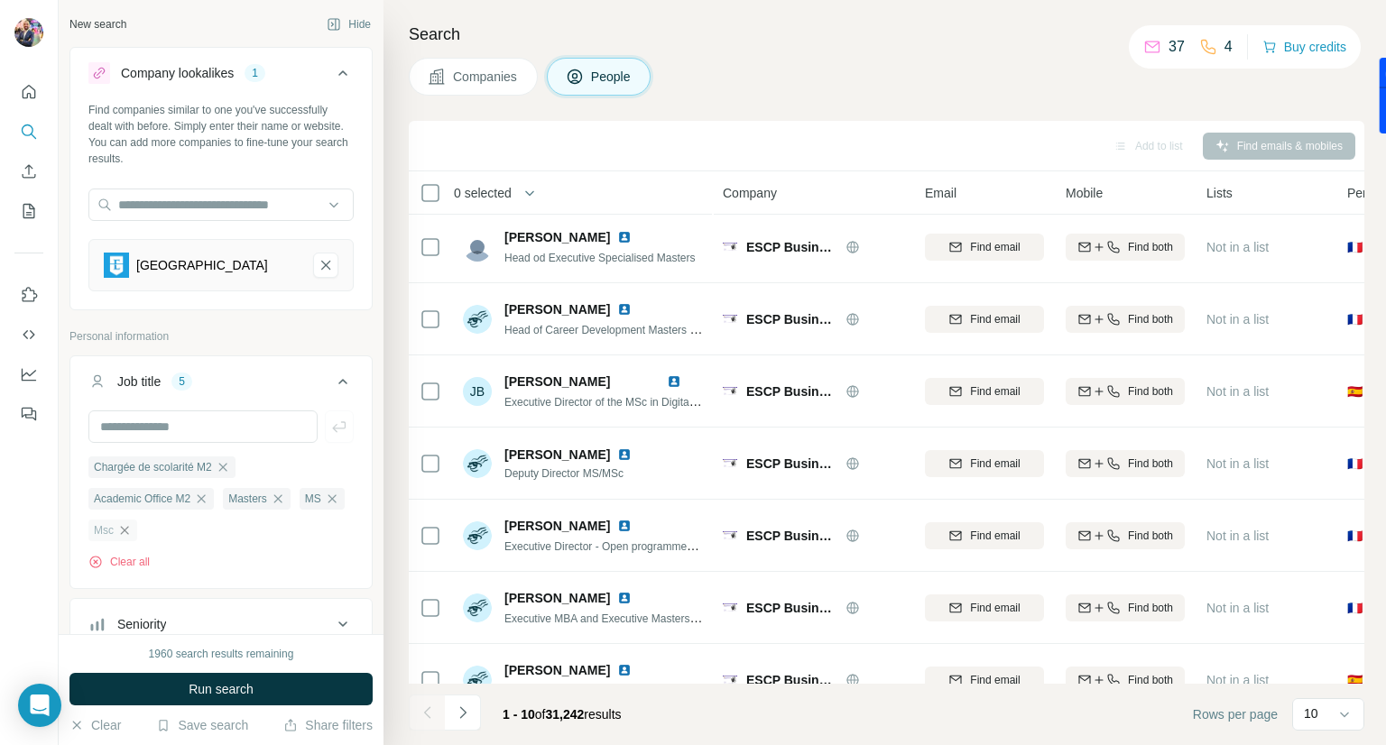
click at [129, 533] on icon "button" at bounding box center [125, 530] width 8 height 8
click at [325, 506] on icon "button" at bounding box center [332, 499] width 14 height 14
click at [285, 502] on icon "button" at bounding box center [278, 499] width 14 height 14
click at [208, 503] on icon "button" at bounding box center [201, 499] width 14 height 14
click at [214, 425] on input "text" at bounding box center [202, 427] width 229 height 32
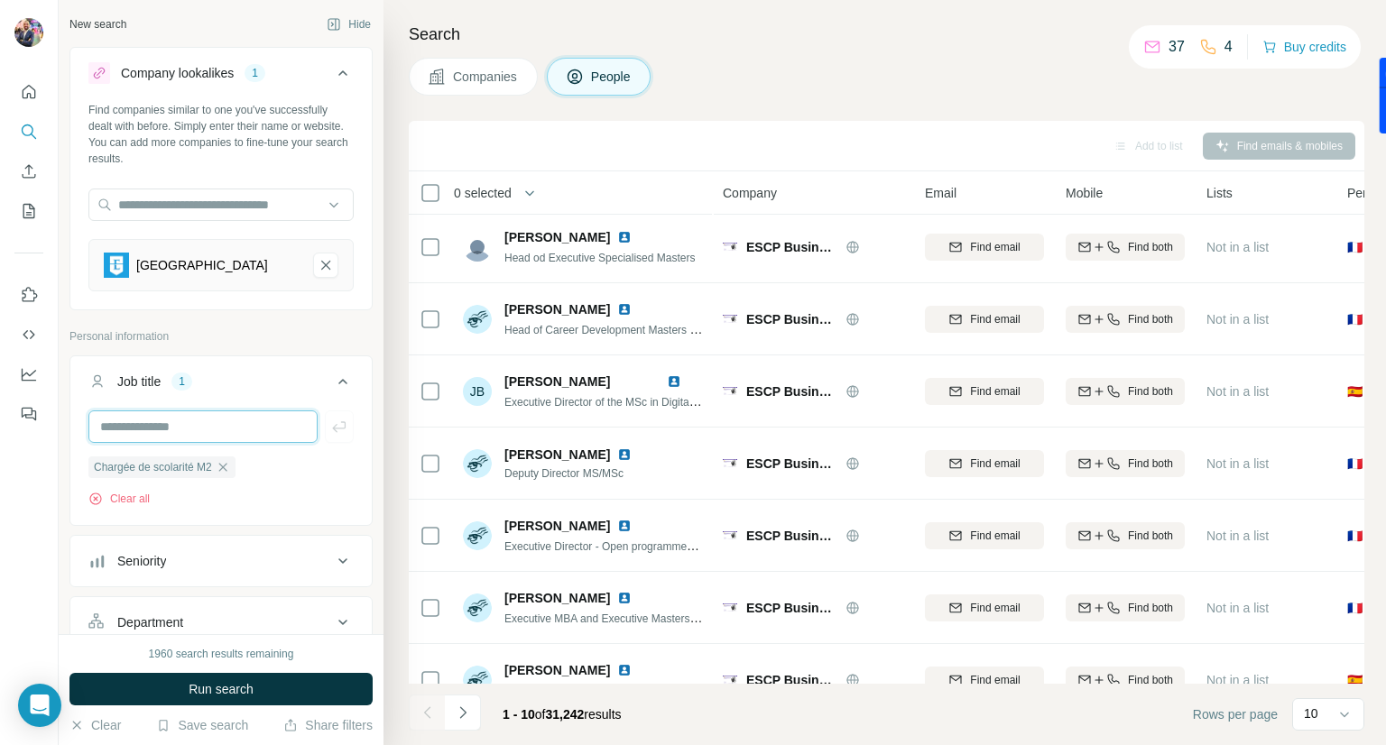
click at [220, 429] on input "text" at bounding box center [202, 427] width 229 height 32
click at [230, 467] on icon "button" at bounding box center [223, 467] width 14 height 14
click at [242, 420] on input "**" at bounding box center [202, 427] width 229 height 32
type input "**********"
click at [206, 428] on input "text" at bounding box center [202, 427] width 229 height 32
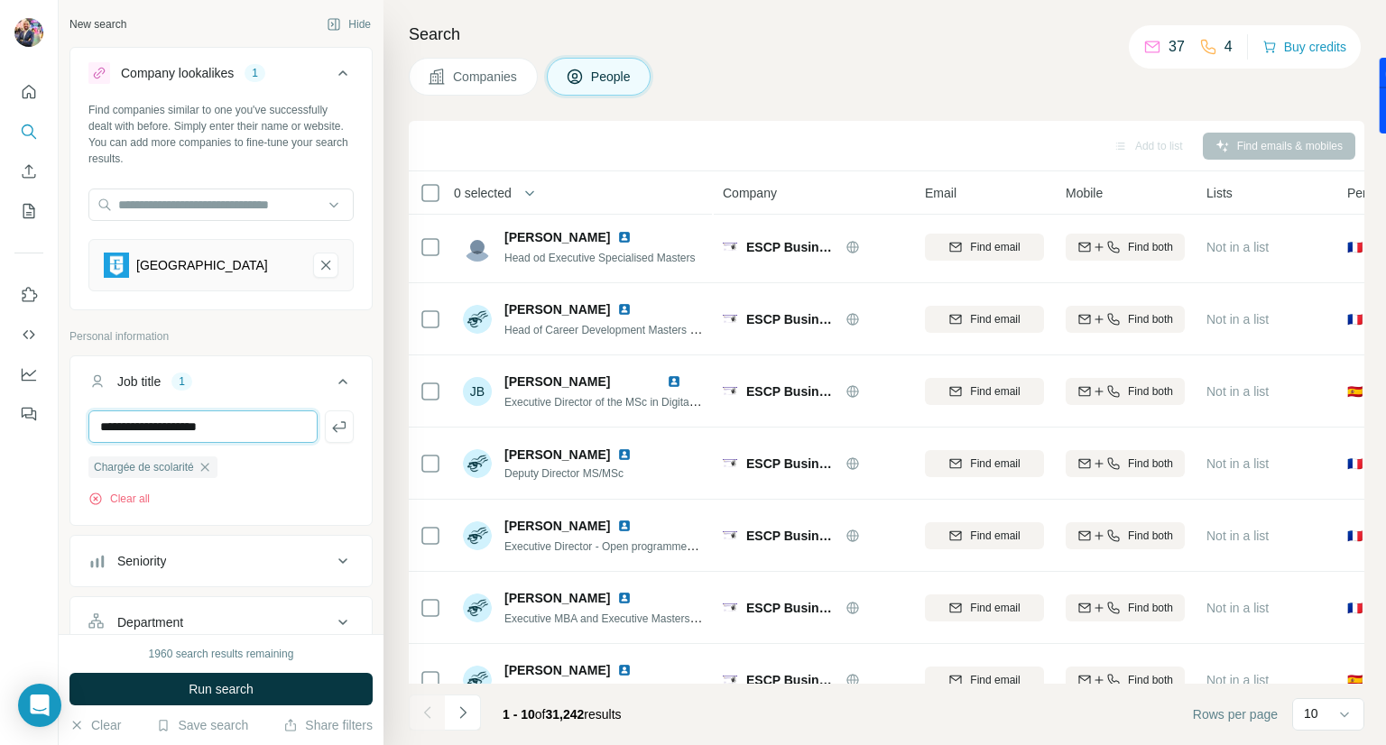
type input "**********"
click at [332, 69] on icon at bounding box center [343, 73] width 22 height 22
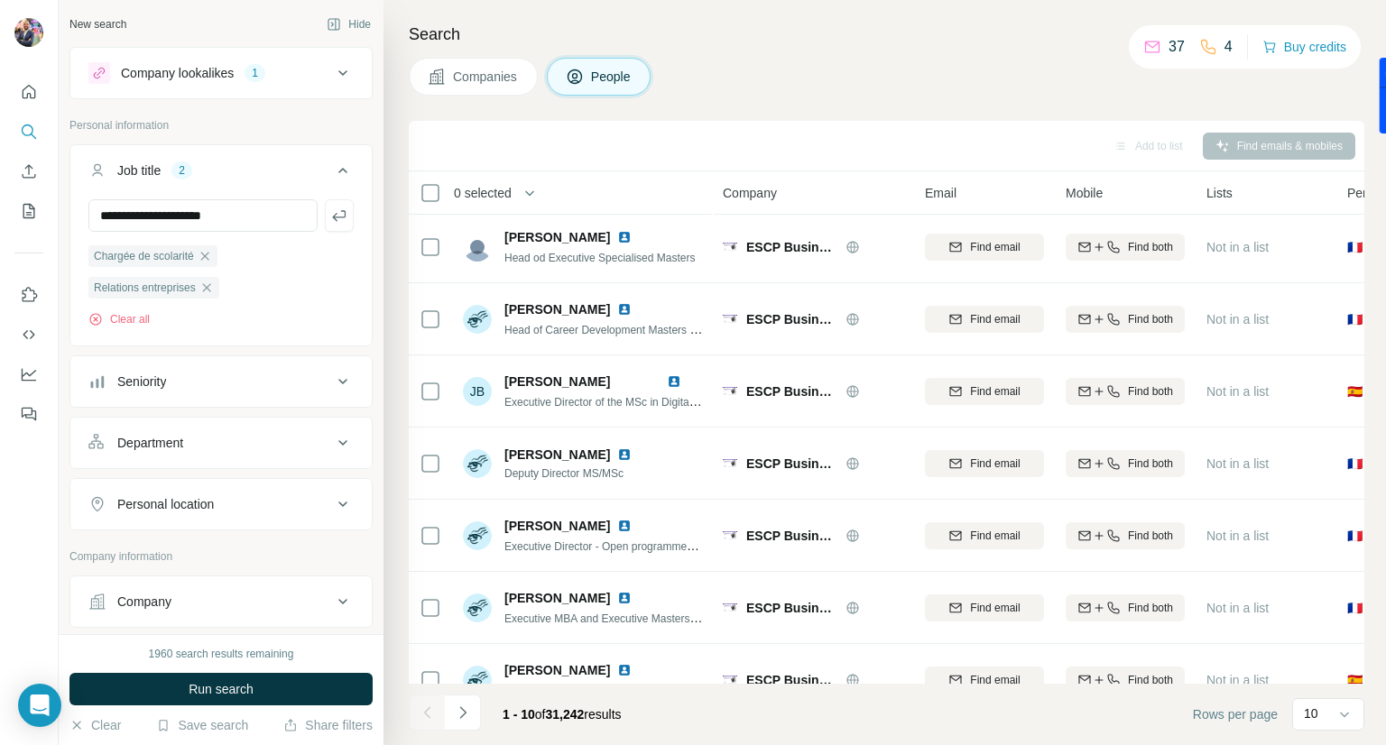
click at [332, 69] on icon at bounding box center [343, 73] width 22 height 22
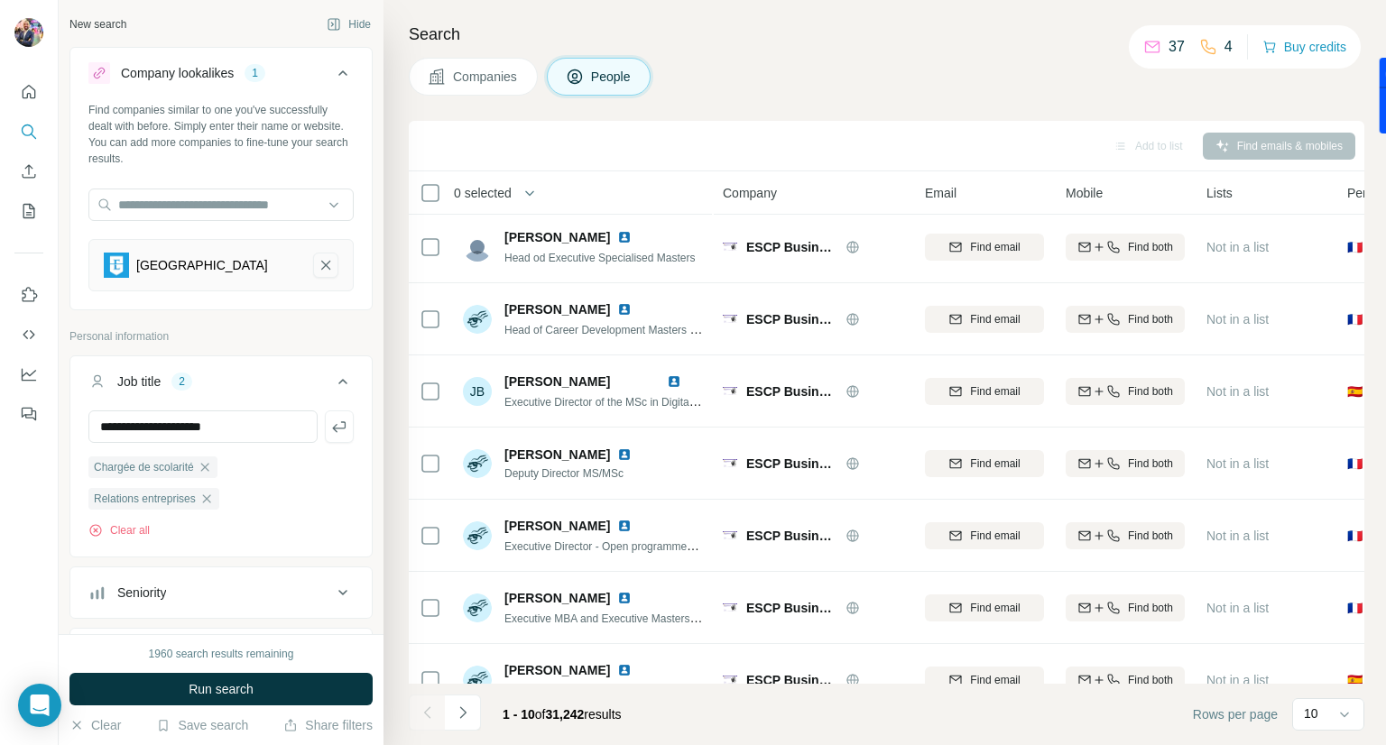
click at [318, 270] on icon "ESSEC Business School-remove-button" at bounding box center [326, 265] width 16 height 18
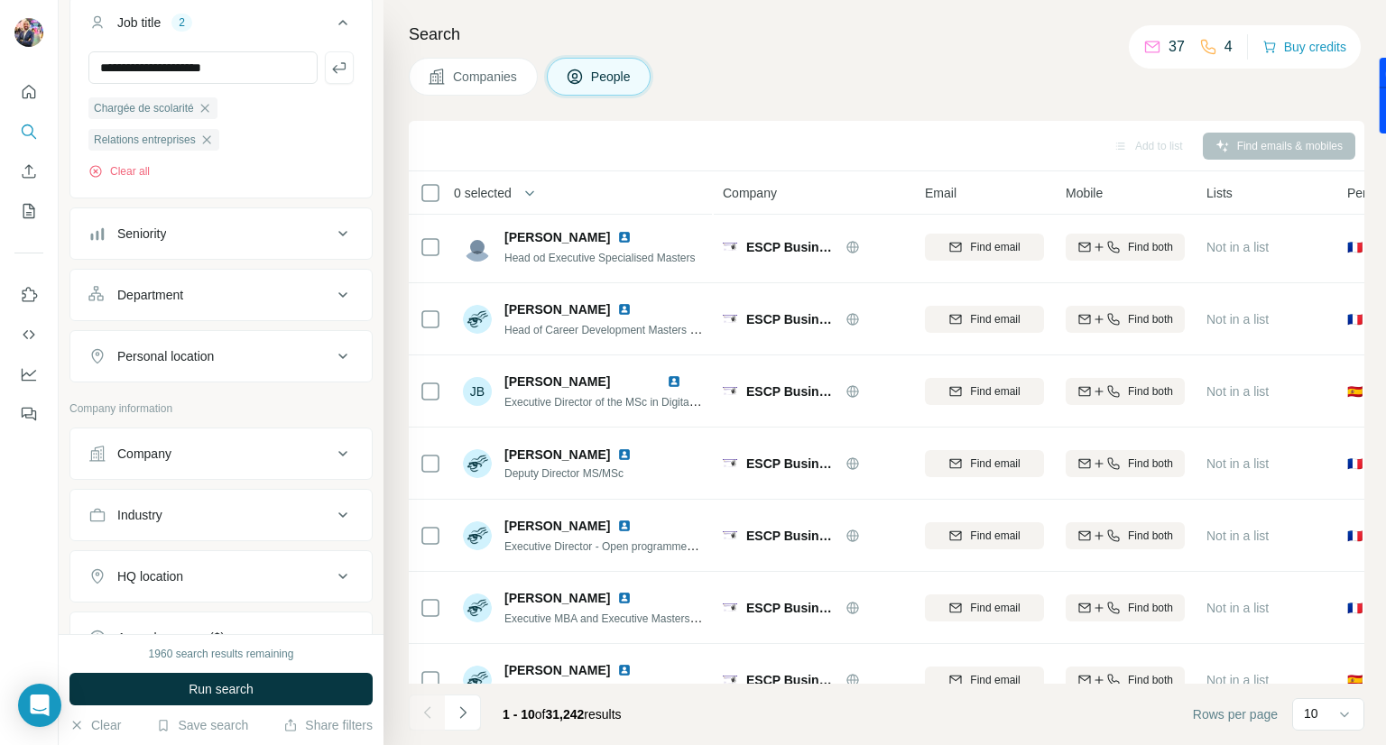
scroll to position [289, 0]
click at [254, 74] on input "**********" at bounding box center [202, 67] width 229 height 32
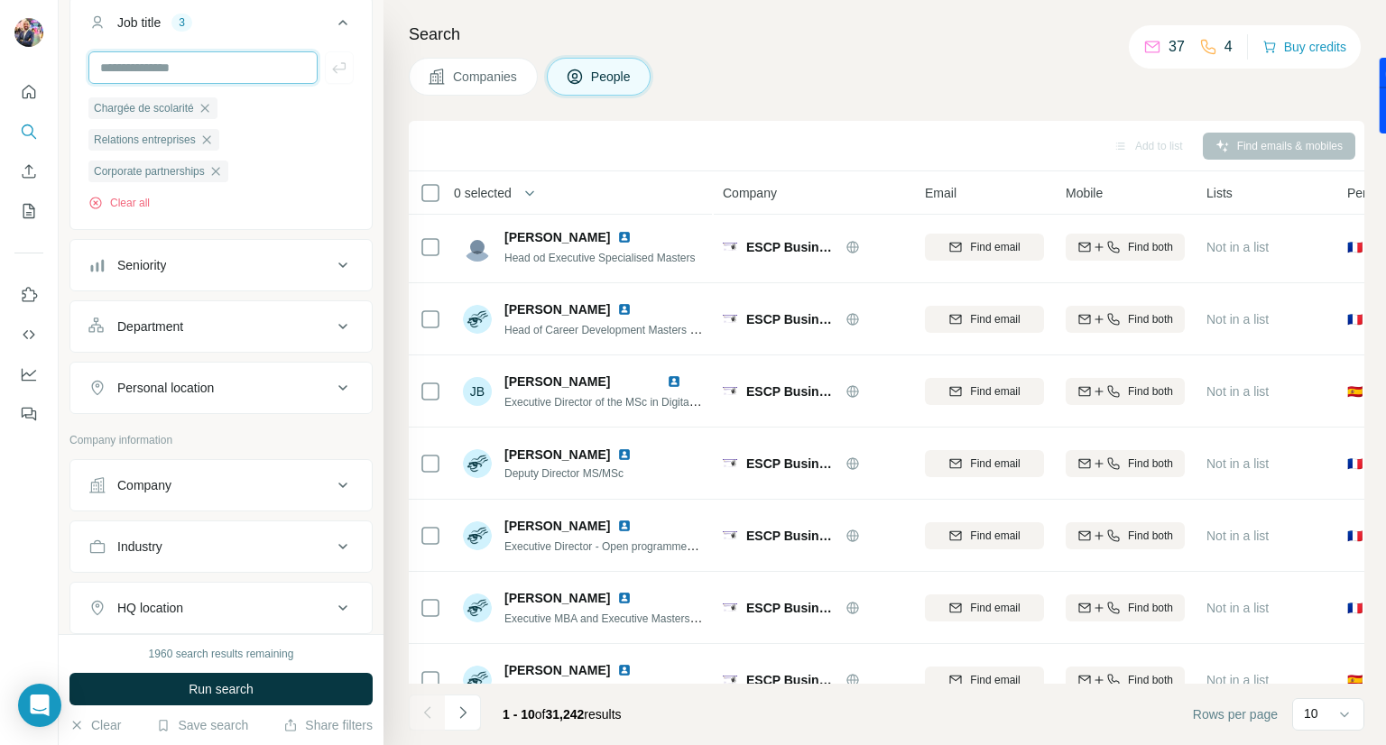
click at [224, 69] on input "text" at bounding box center [202, 67] width 229 height 32
type input "*"
type input "***"
click at [284, 169] on icon "button" at bounding box center [277, 171] width 14 height 14
click at [209, 65] on input "text" at bounding box center [202, 67] width 229 height 32
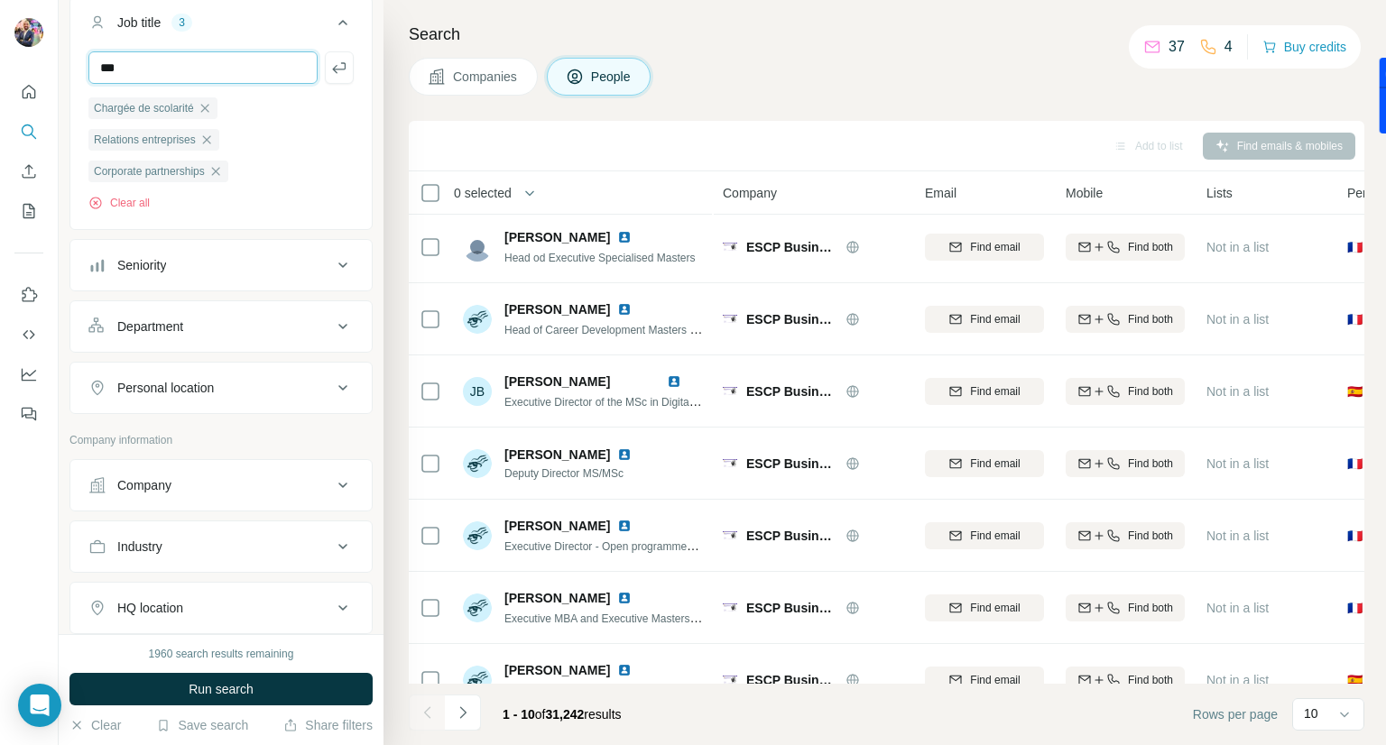
type input "***"
click at [231, 68] on input "text" at bounding box center [202, 67] width 229 height 32
paste input "**********"
drag, startPoint x: 58, startPoint y: 66, endPoint x: 1, endPoint y: 62, distance: 57.0
click at [1, 62] on div "**********" at bounding box center [693, 372] width 1386 height 745
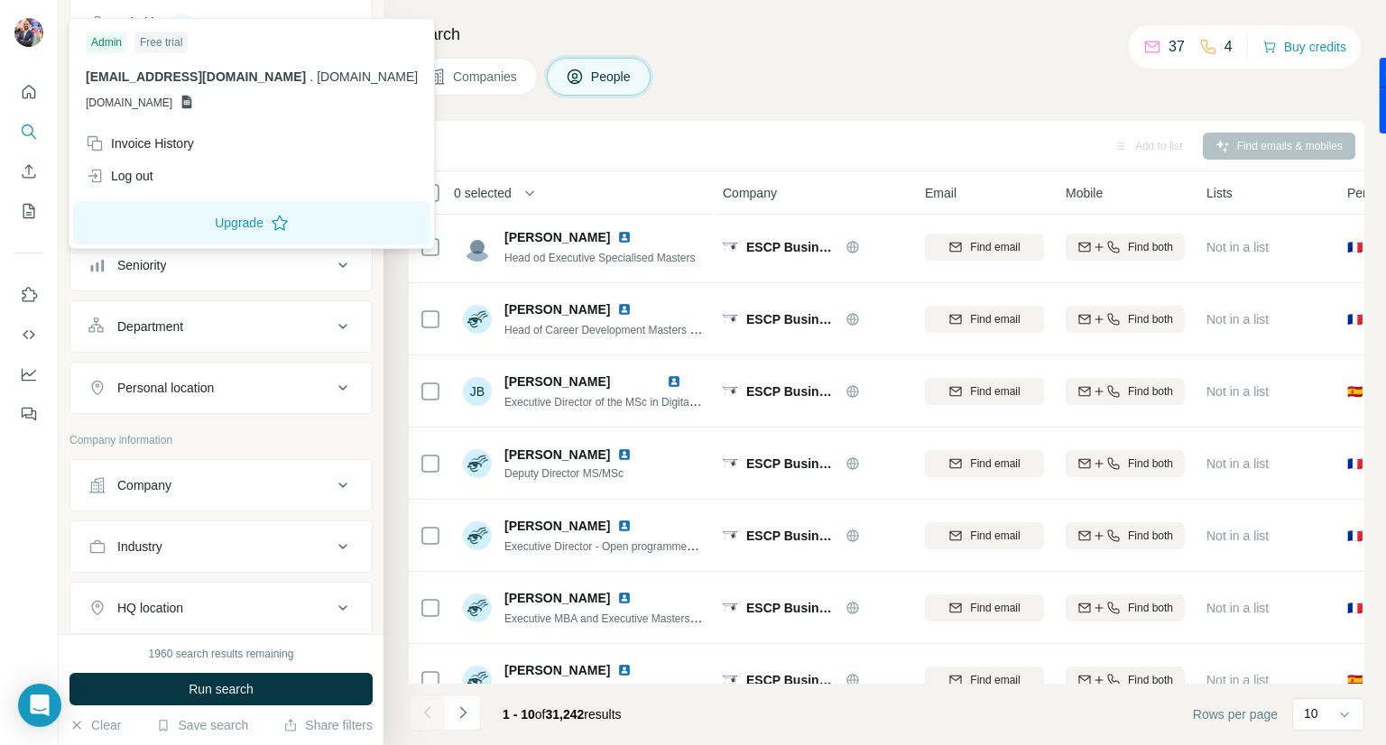
click at [151, 64] on div "Admin Free trial [EMAIL_ADDRESS][DOMAIN_NAME] . [DOMAIN_NAME] [DOMAIN_NAME]" at bounding box center [251, 75] width 357 height 105
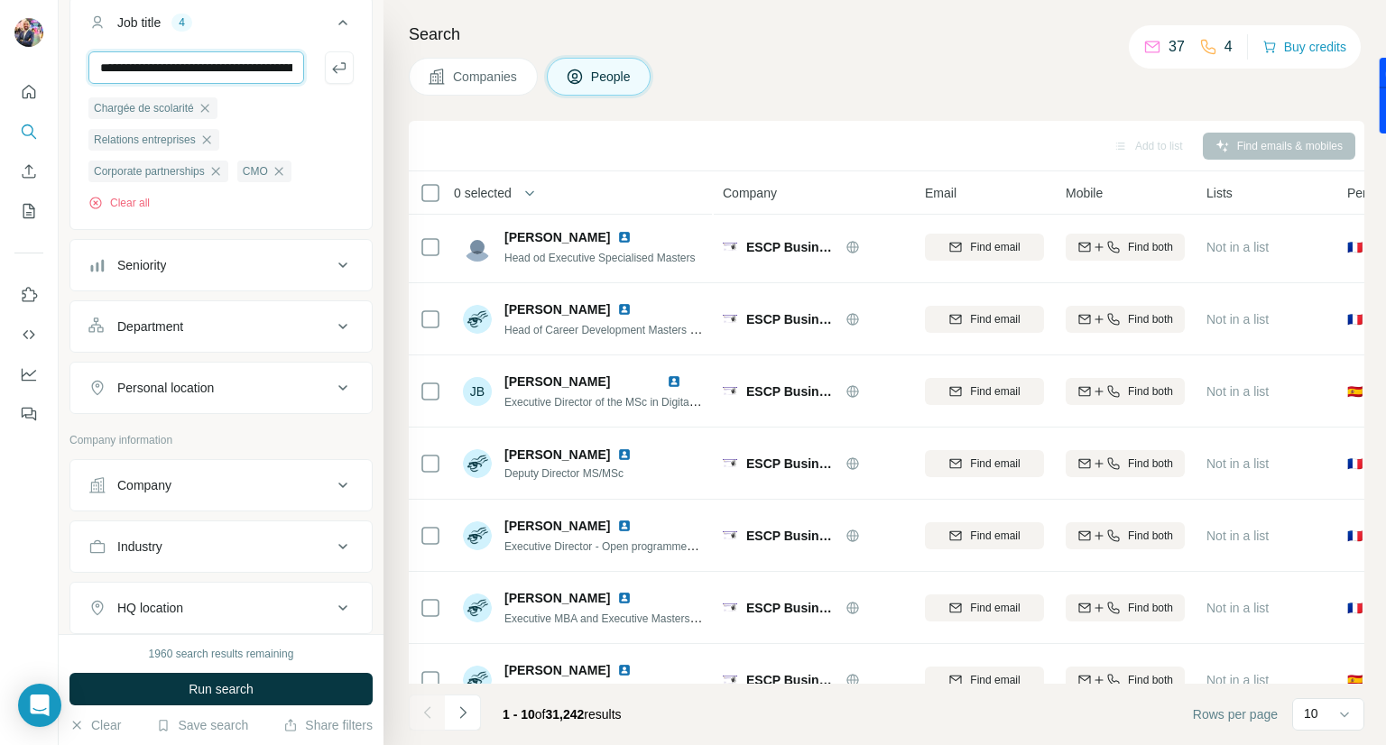
click at [149, 75] on input "**********" at bounding box center [196, 67] width 216 height 32
type input "**********"
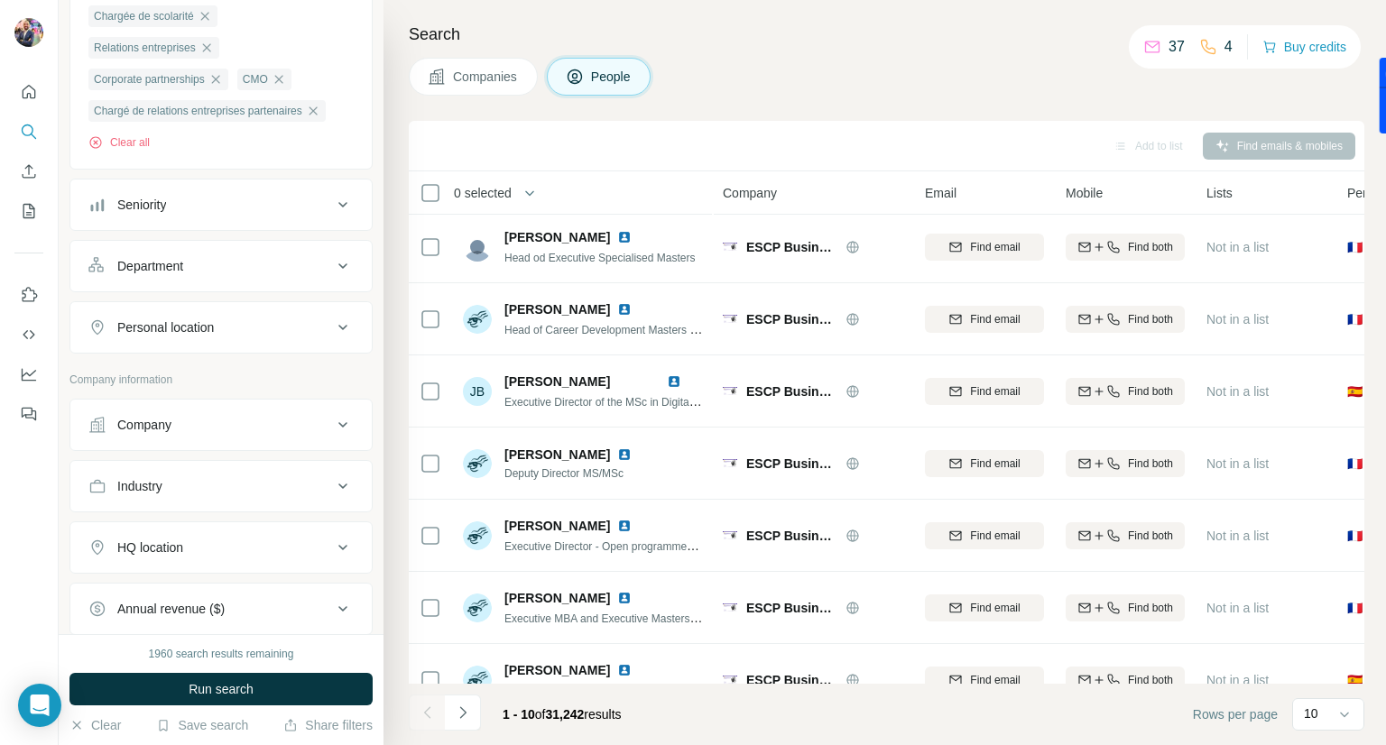
scroll to position [512, 0]
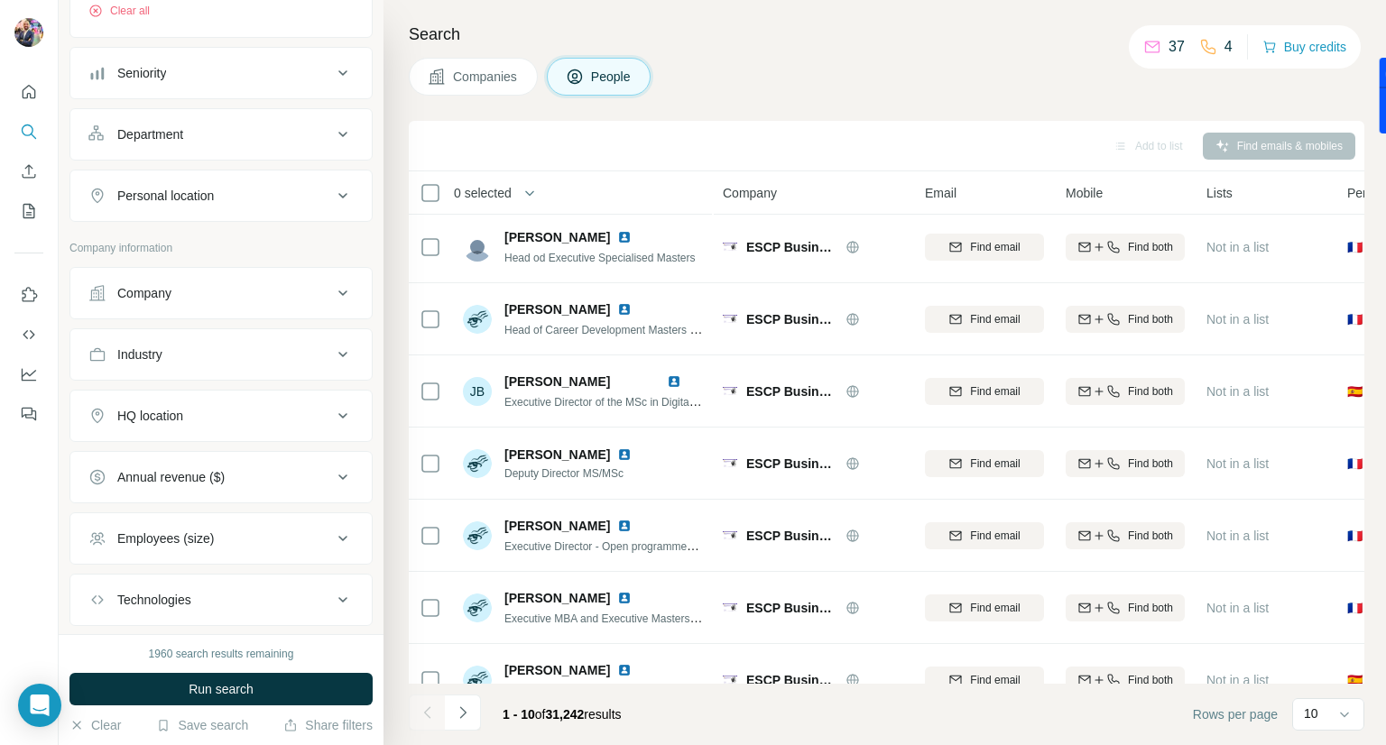
click at [224, 279] on button "Company" at bounding box center [220, 293] width 301 height 43
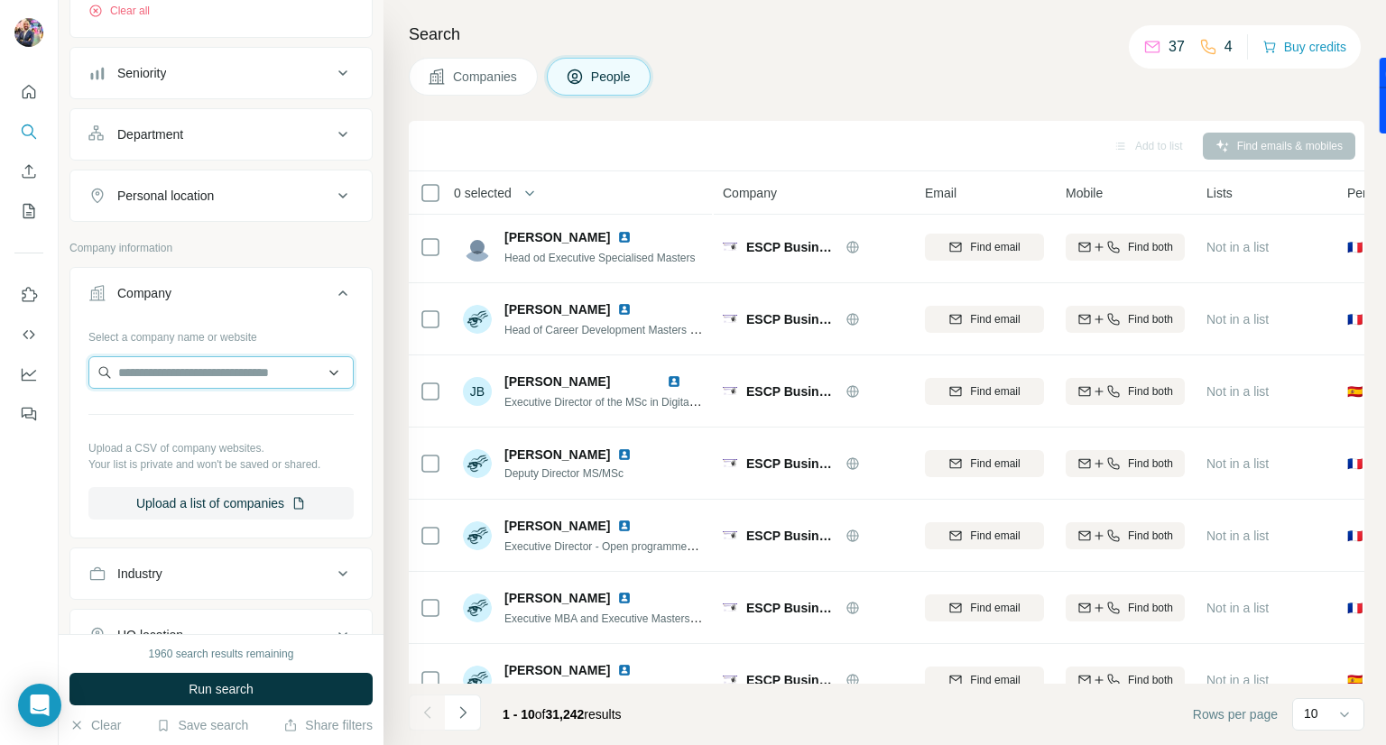
click at [208, 365] on input "text" at bounding box center [220, 372] width 265 height 32
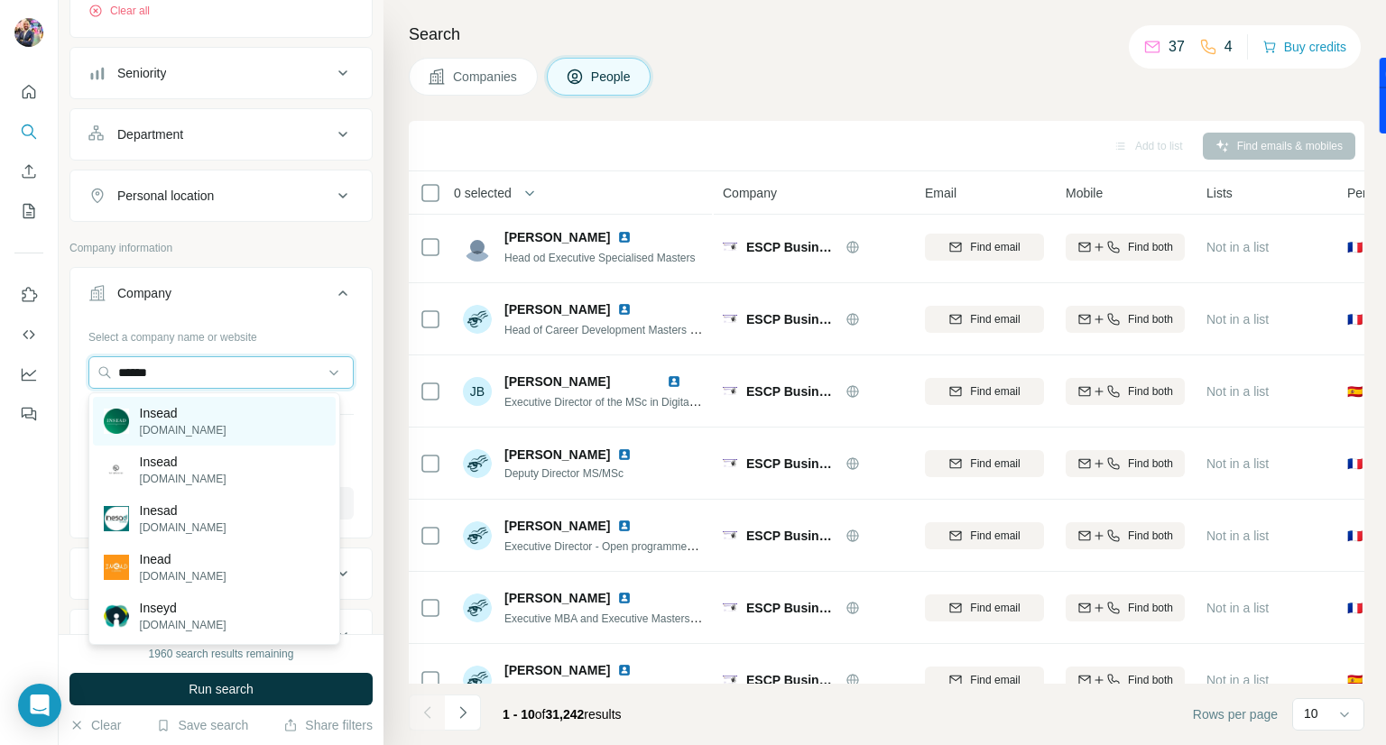
type input "******"
click at [168, 412] on p "Insead" at bounding box center [183, 413] width 87 height 18
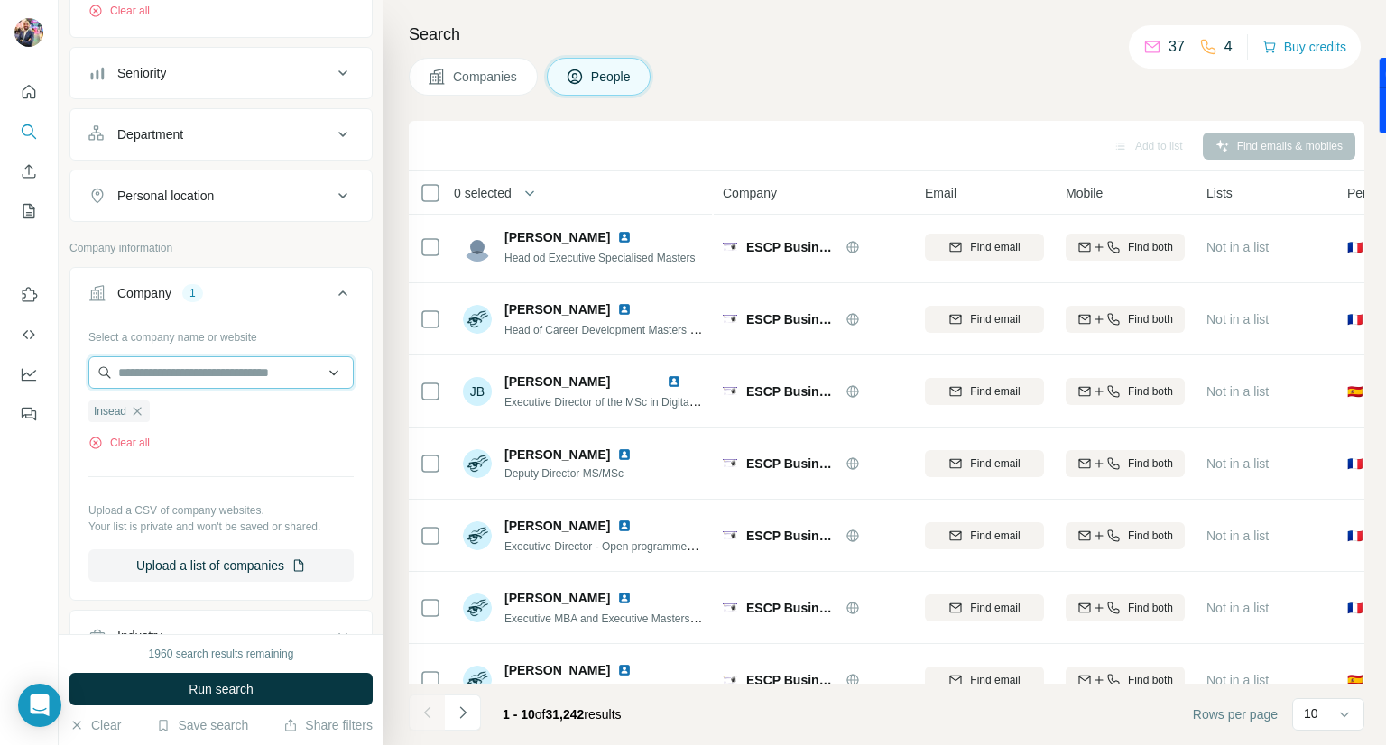
click at [251, 374] on input "text" at bounding box center [220, 372] width 265 height 32
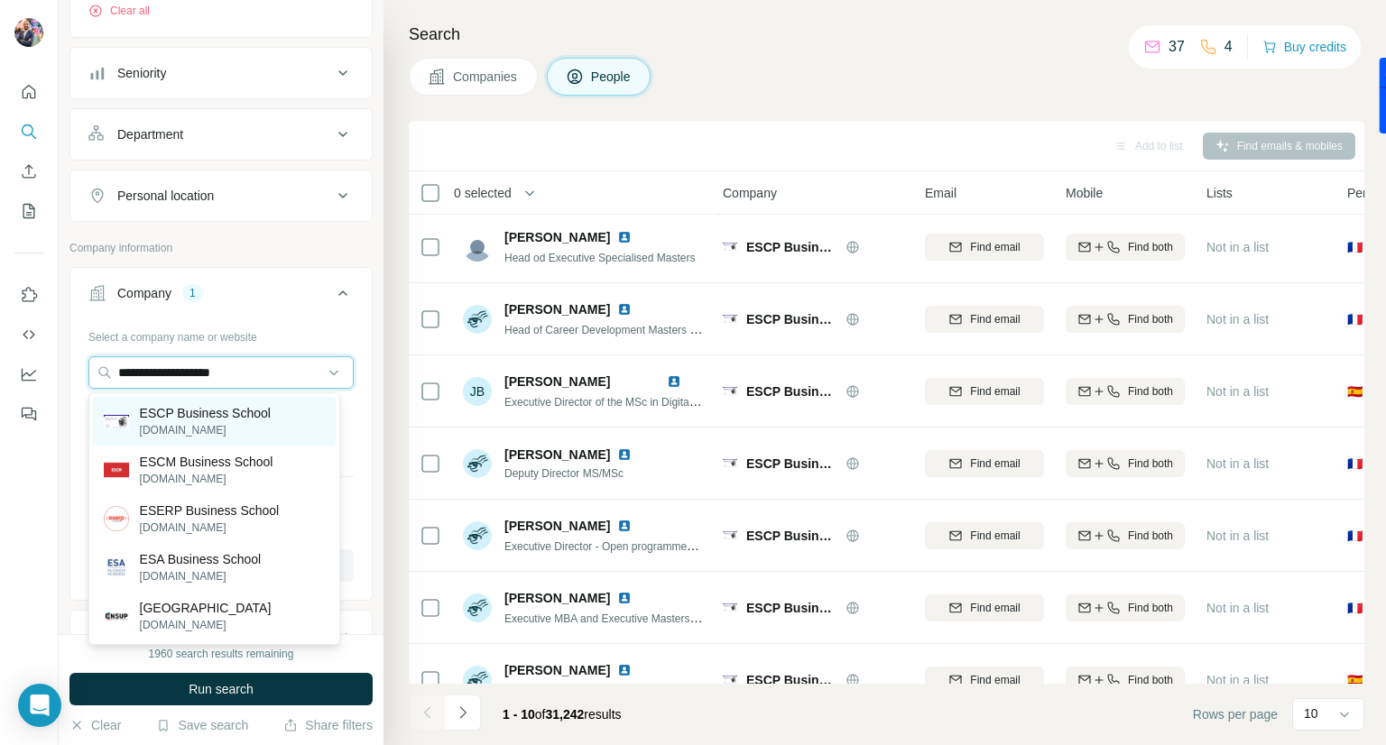
type input "**********"
click at [211, 421] on p "ESCP Business School" at bounding box center [205, 413] width 131 height 18
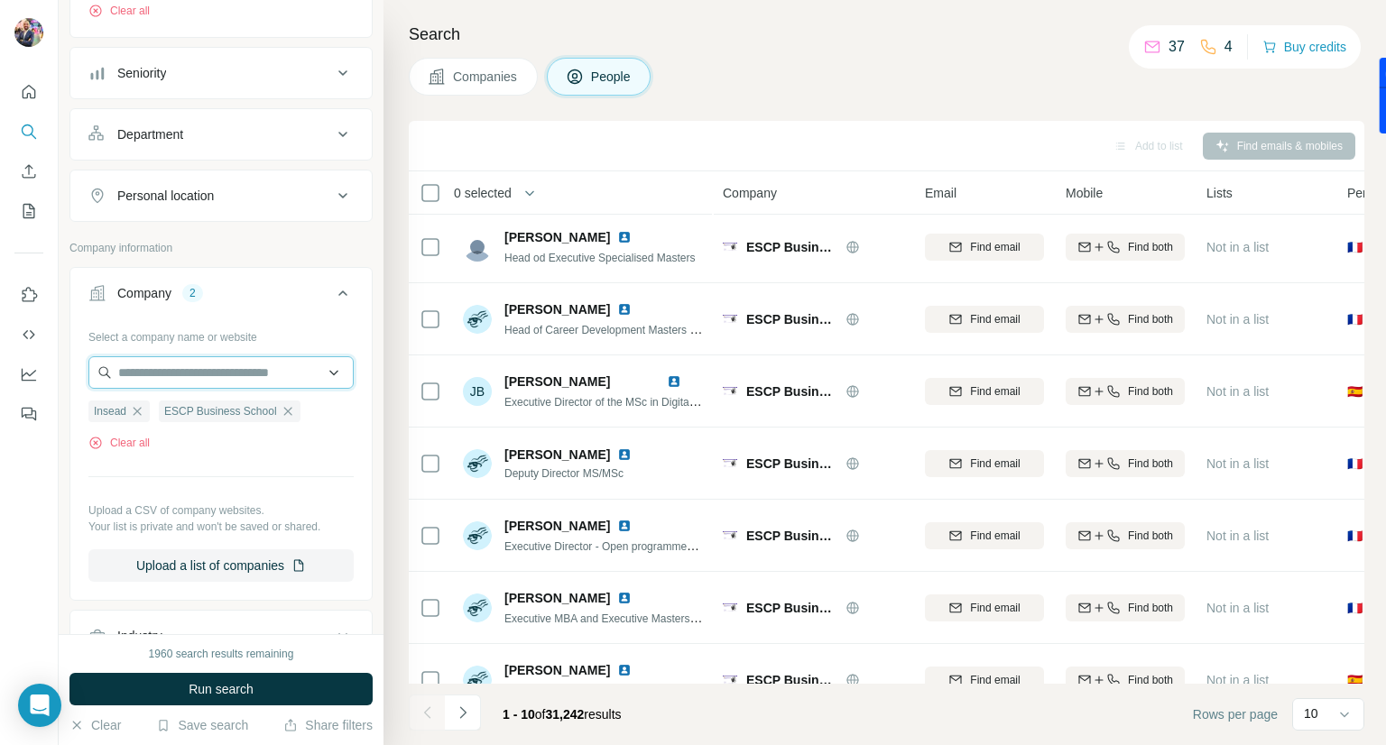
click at [224, 375] on input "text" at bounding box center [220, 372] width 265 height 32
paste input "**********"
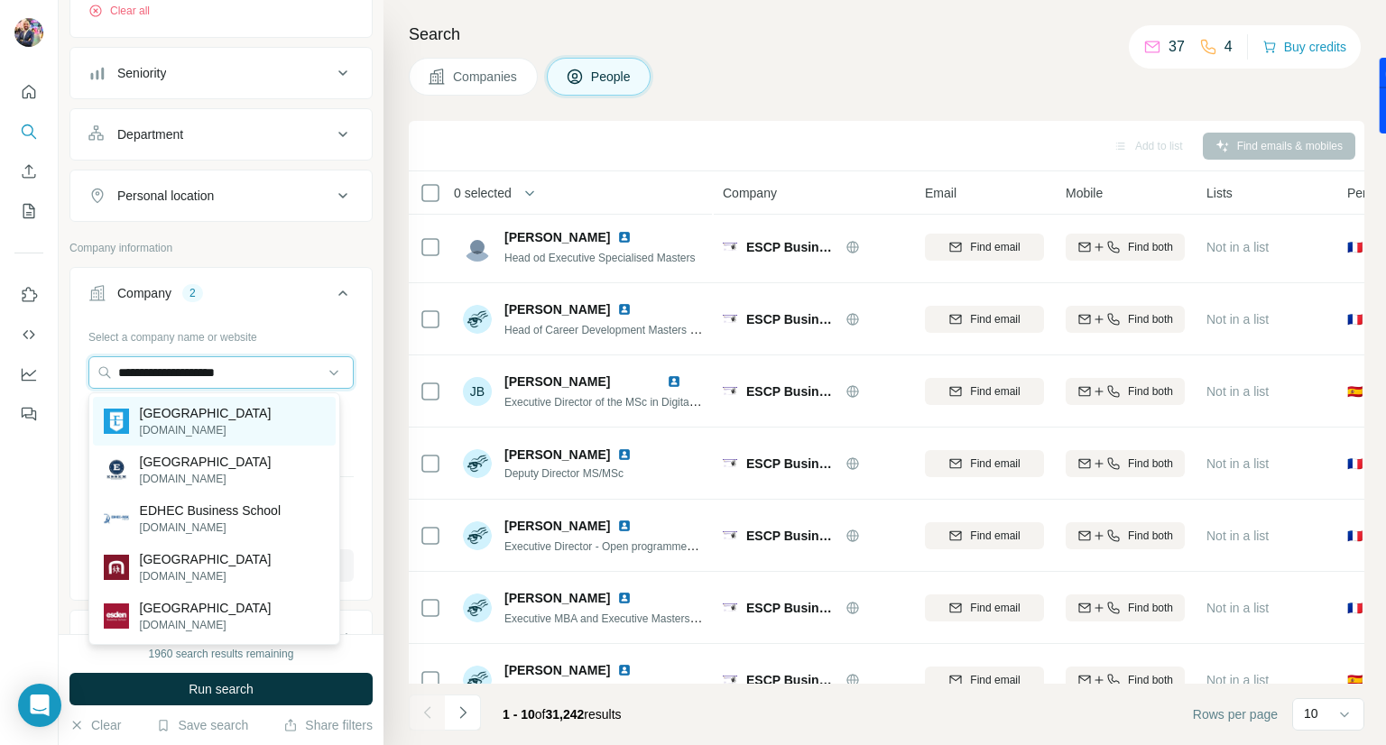
type input "**********"
click at [202, 420] on p "[GEOGRAPHIC_DATA]" at bounding box center [206, 413] width 132 height 18
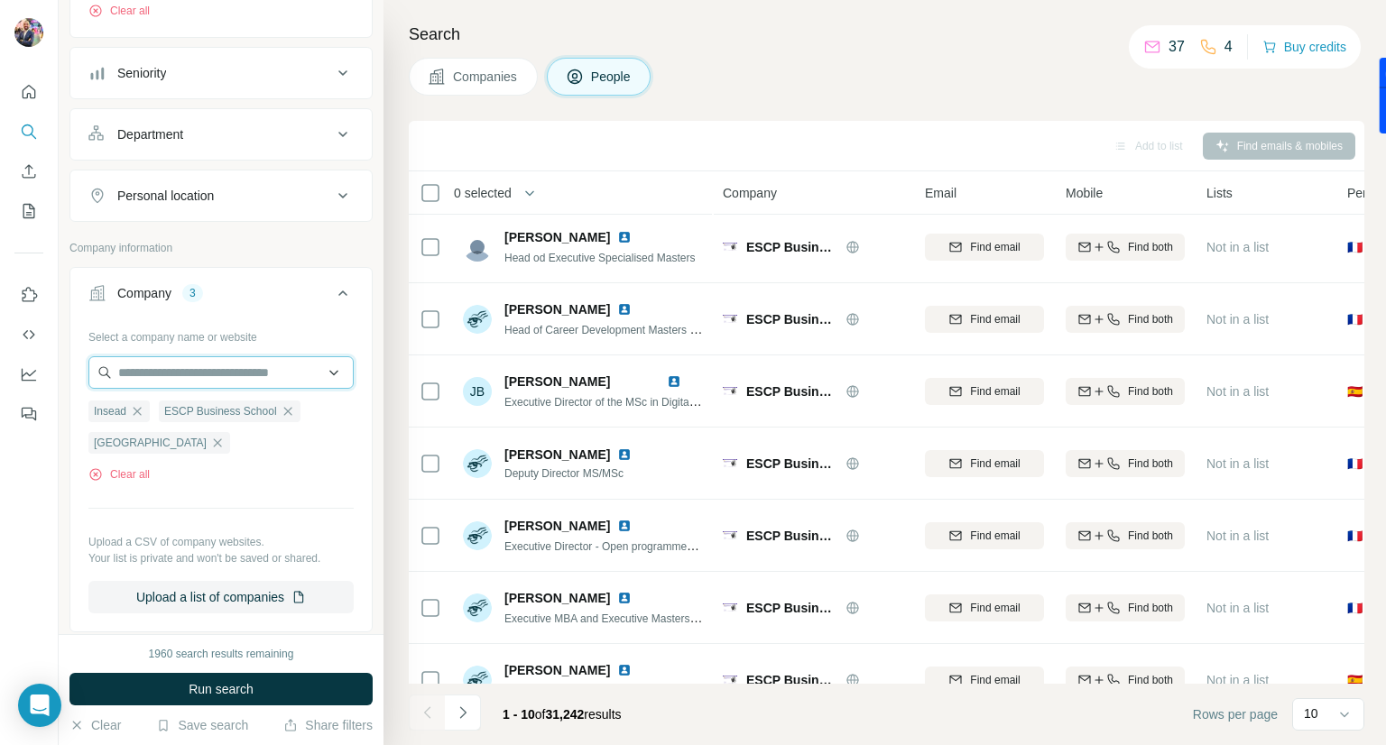
click at [235, 369] on input "text" at bounding box center [220, 372] width 265 height 32
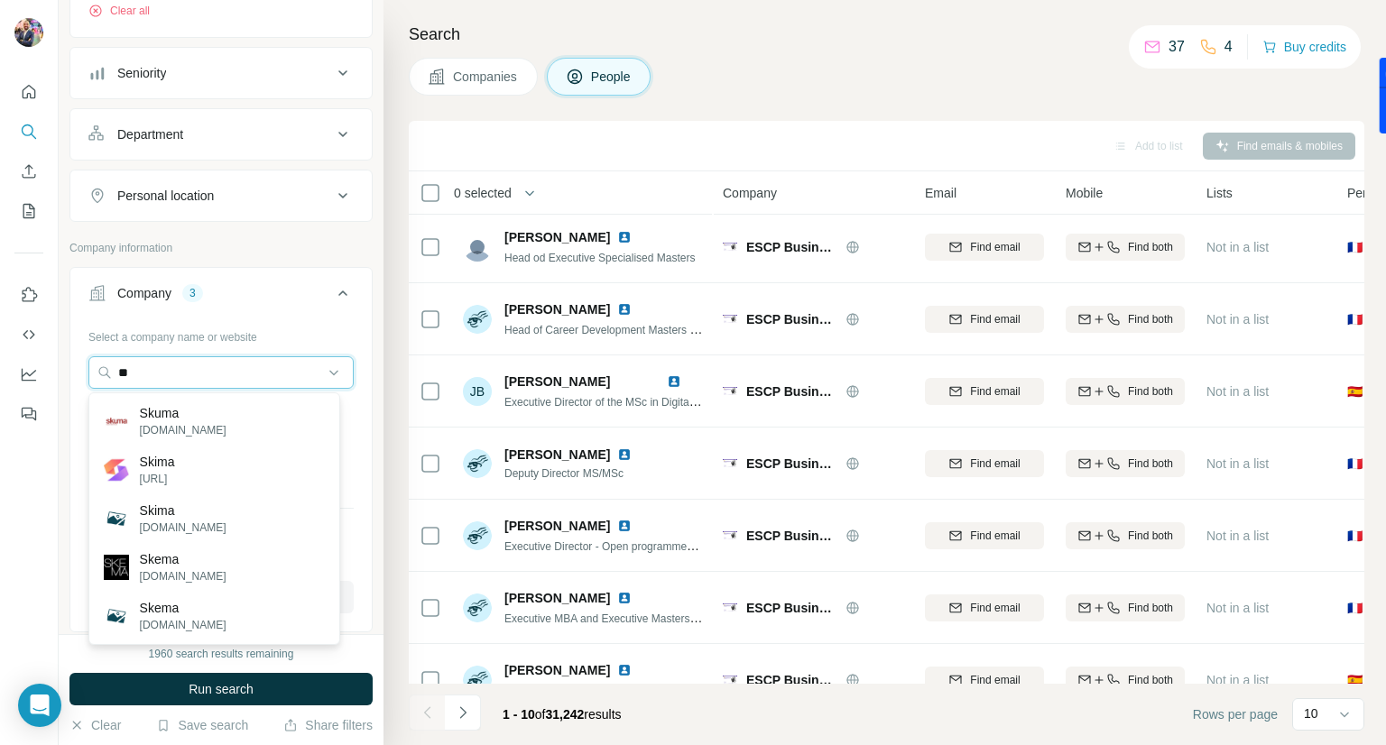
type input "*"
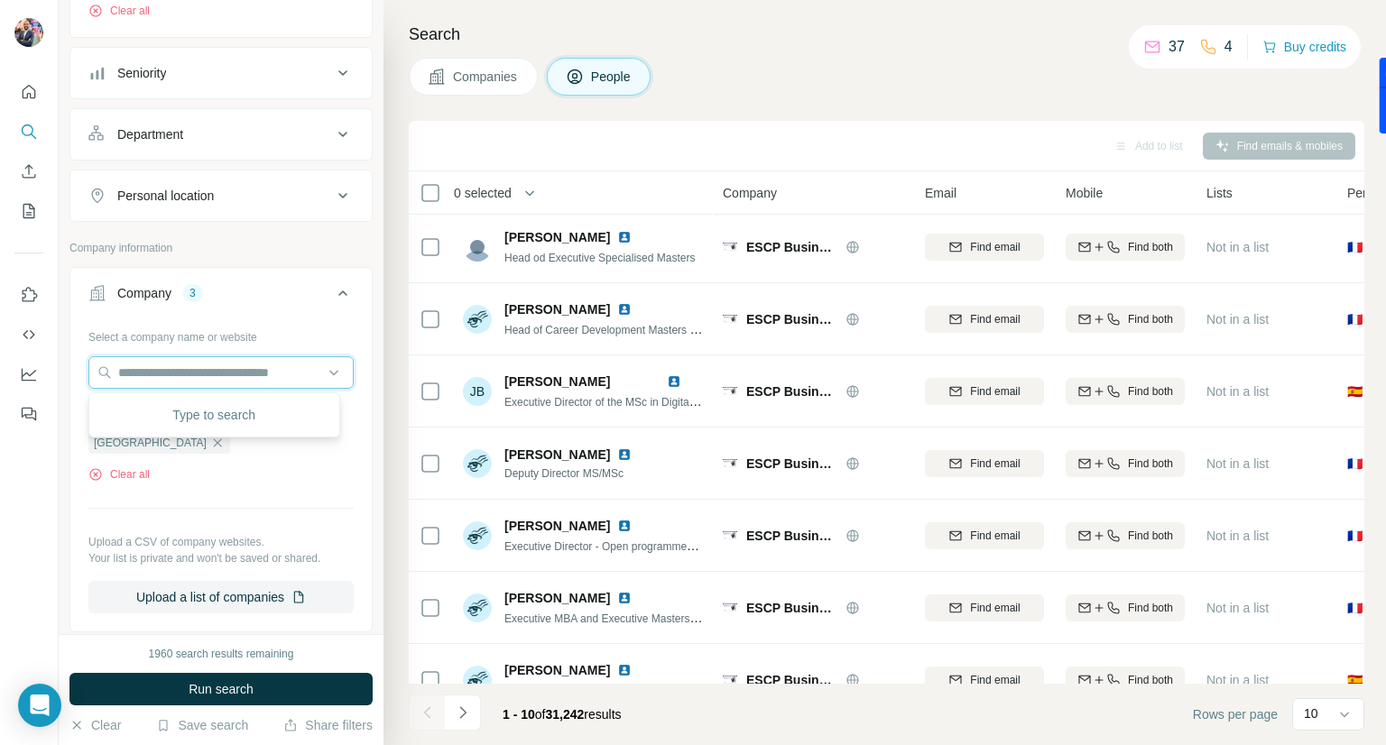
type input "*"
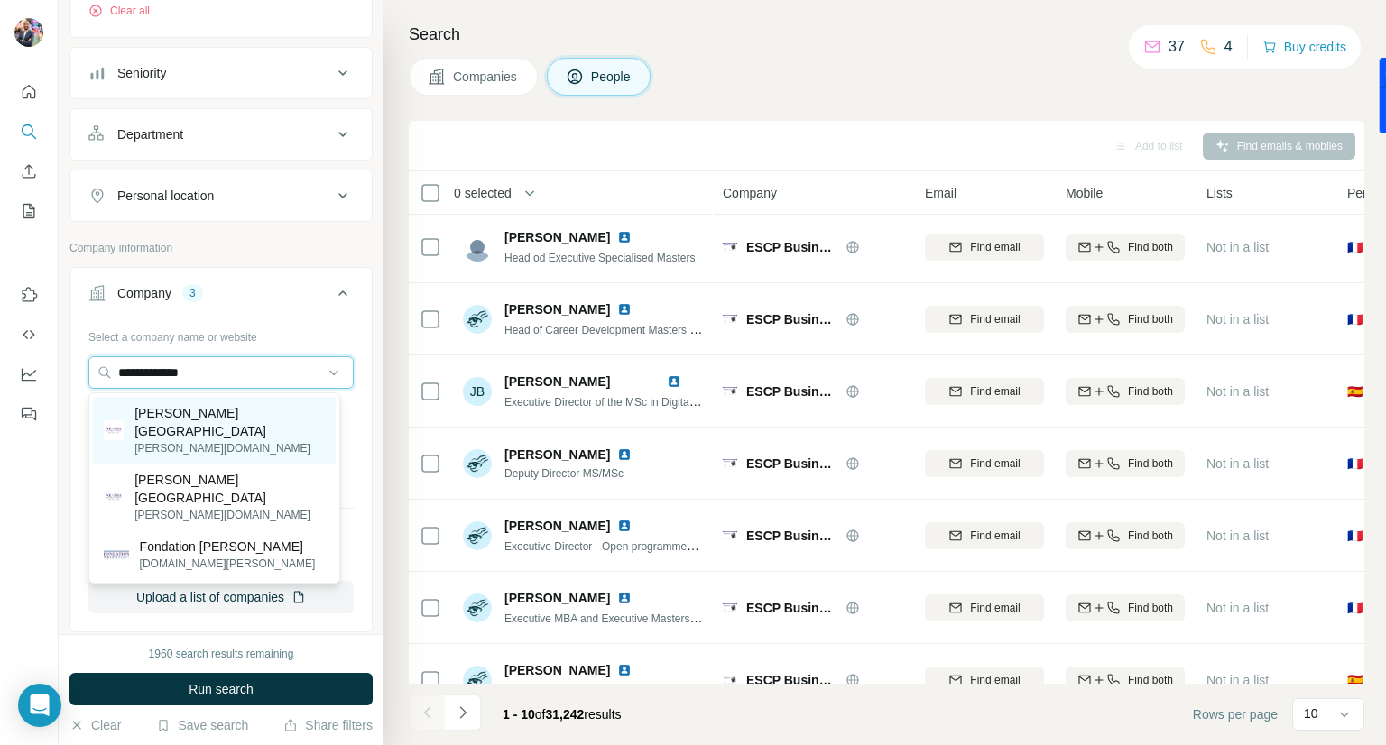
type input "**********"
click at [253, 440] on p "[PERSON_NAME][DOMAIN_NAME]" at bounding box center [229, 448] width 190 height 16
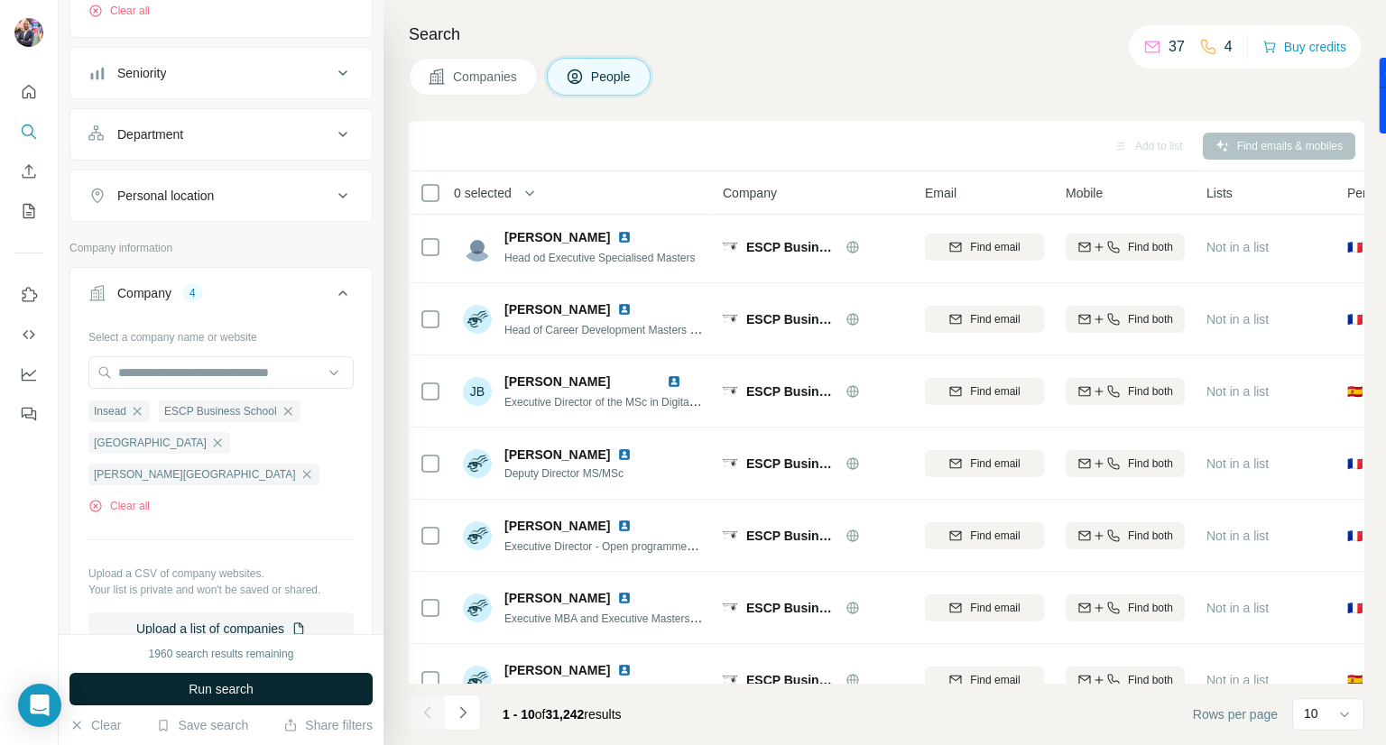
click at [244, 683] on span "Run search" at bounding box center [221, 689] width 65 height 18
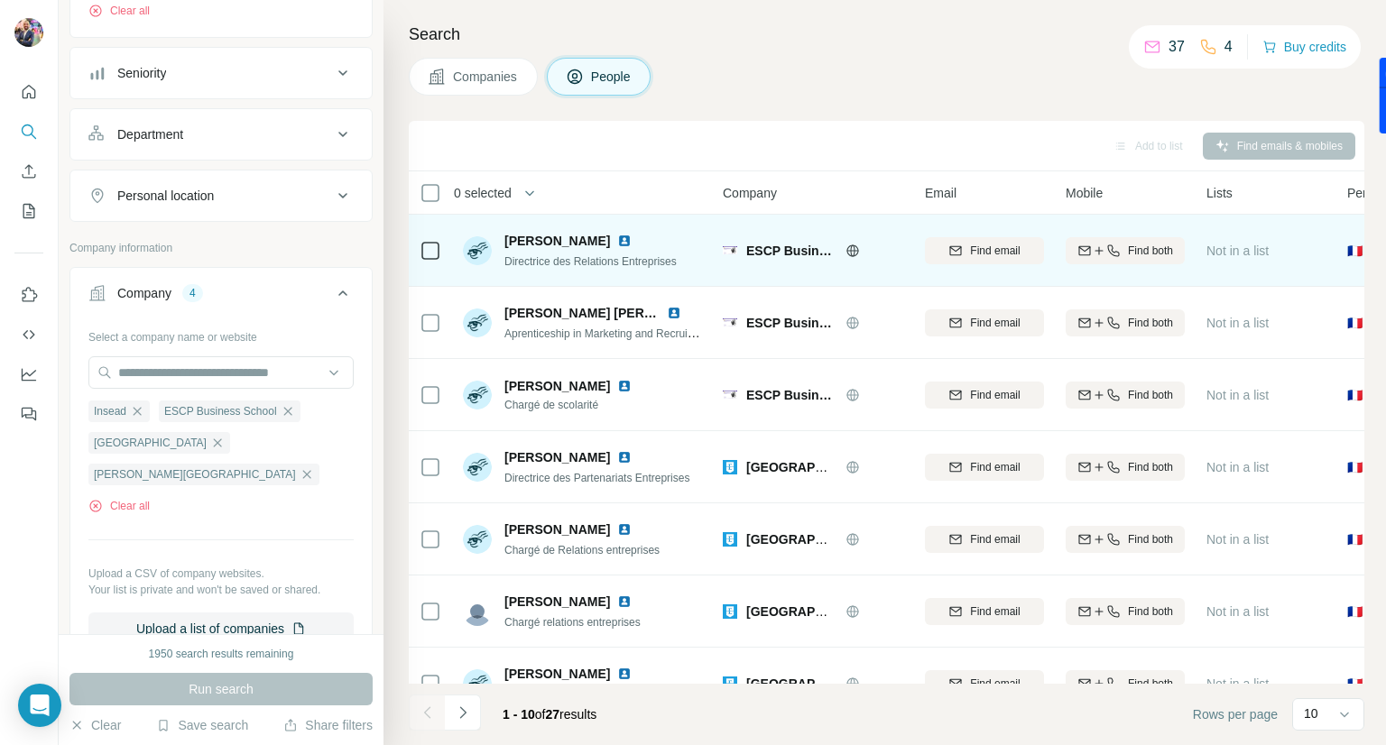
click at [617, 240] on img at bounding box center [624, 241] width 14 height 14
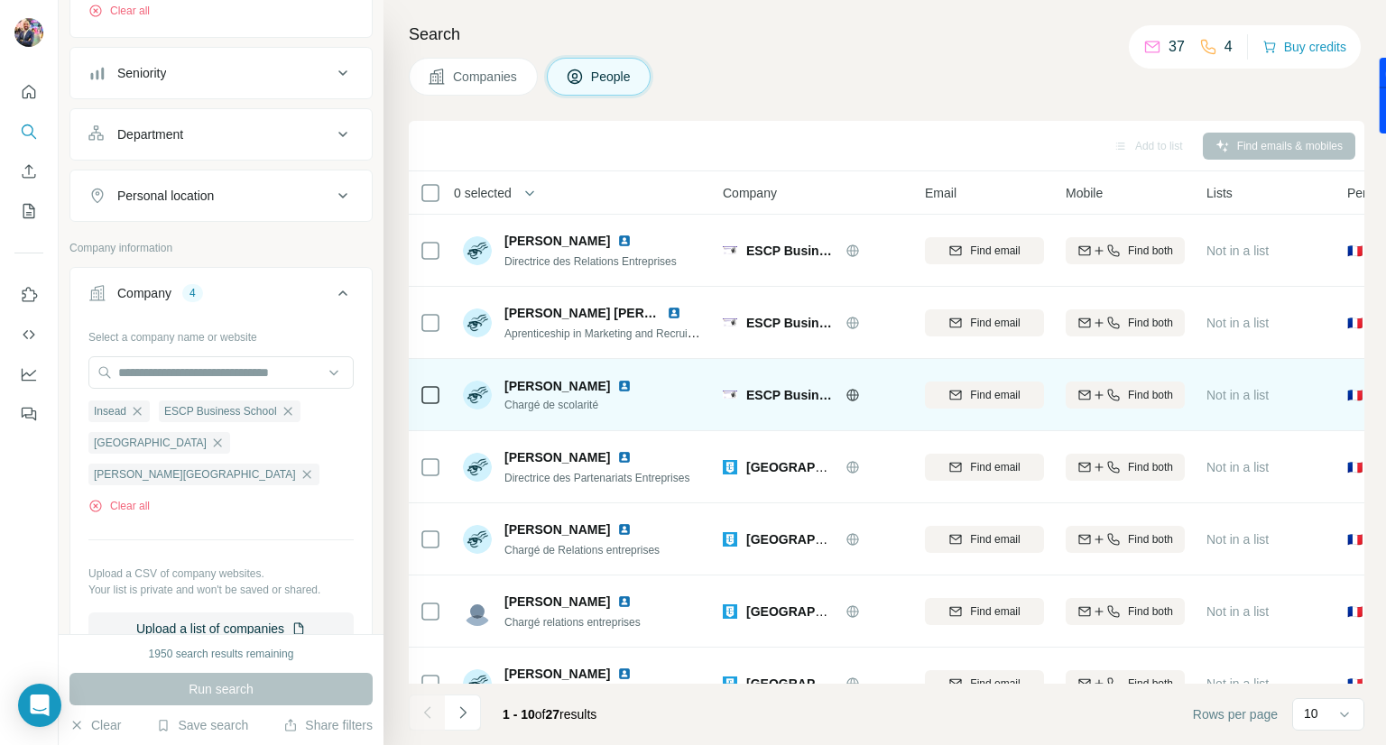
click at [617, 384] on img at bounding box center [624, 386] width 14 height 14
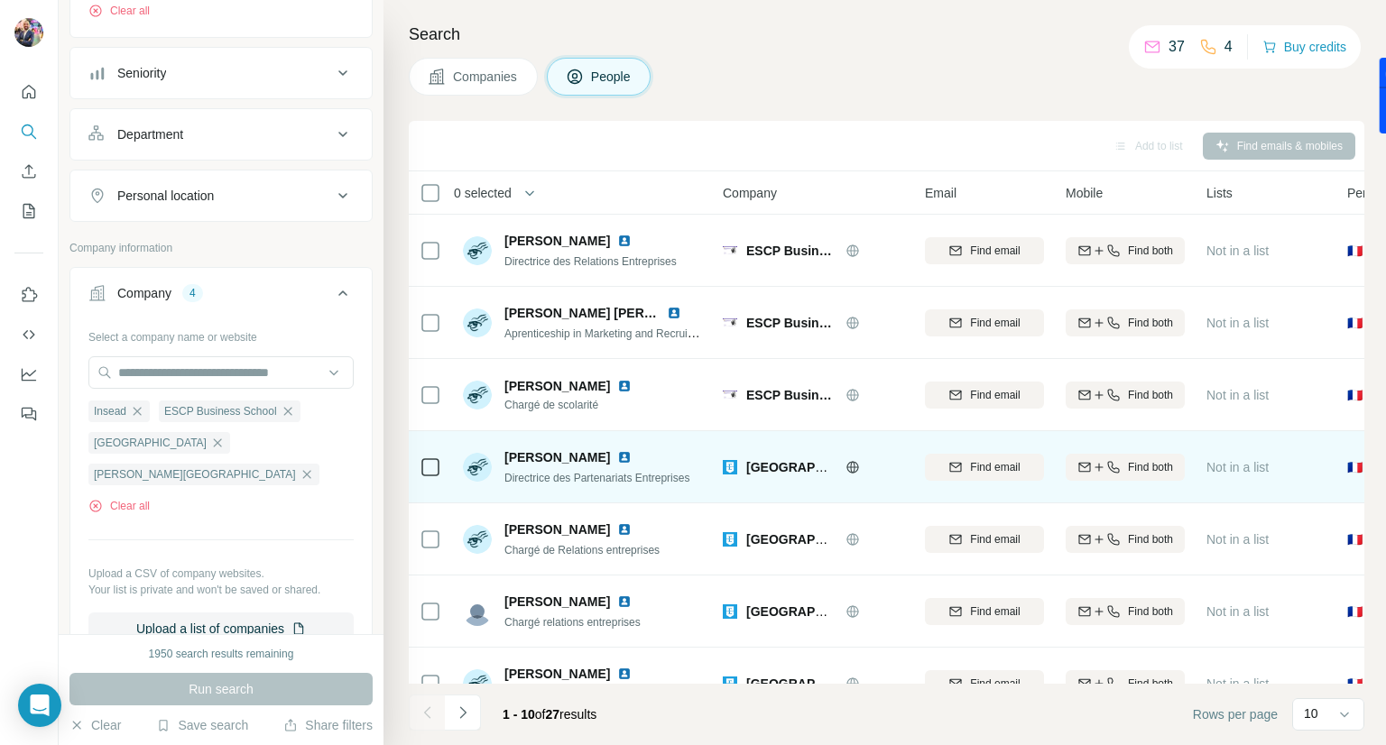
click at [630, 461] on img at bounding box center [624, 457] width 14 height 14
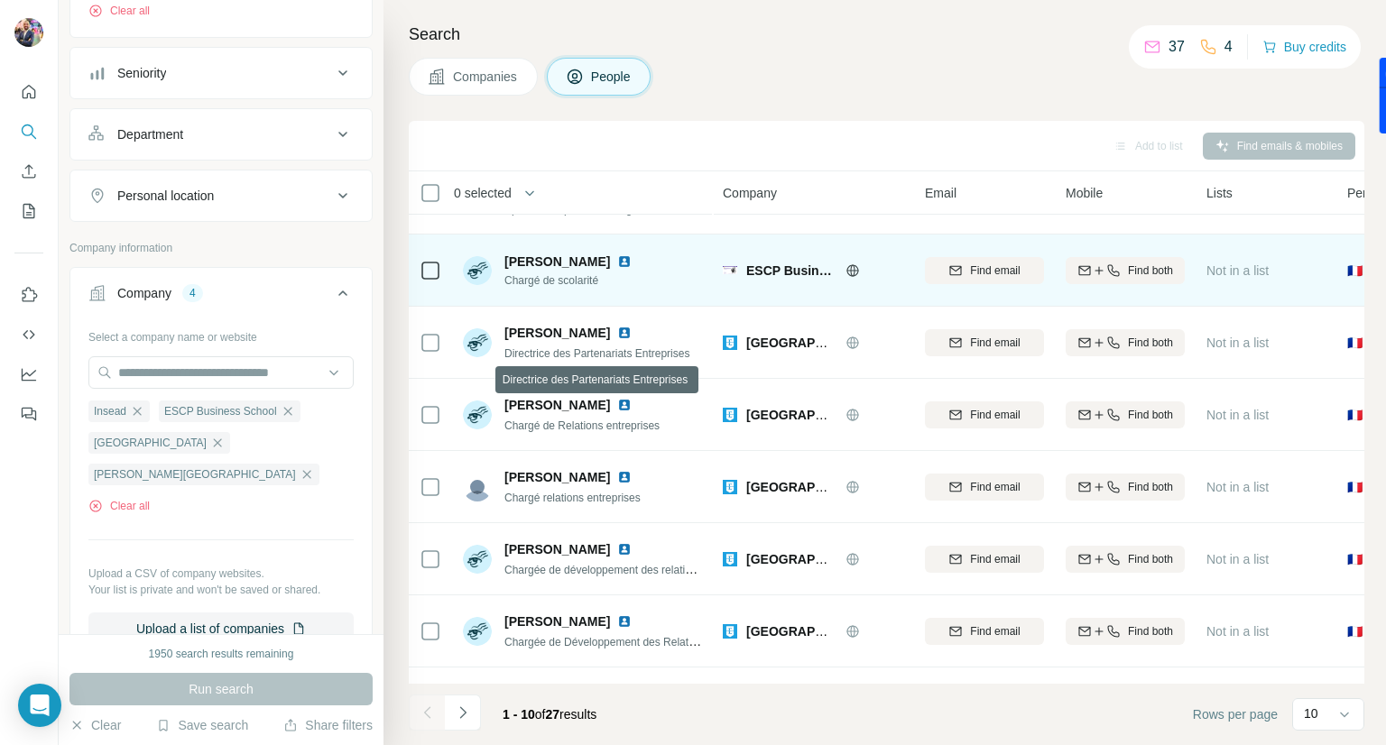
scroll to position [144, 0]
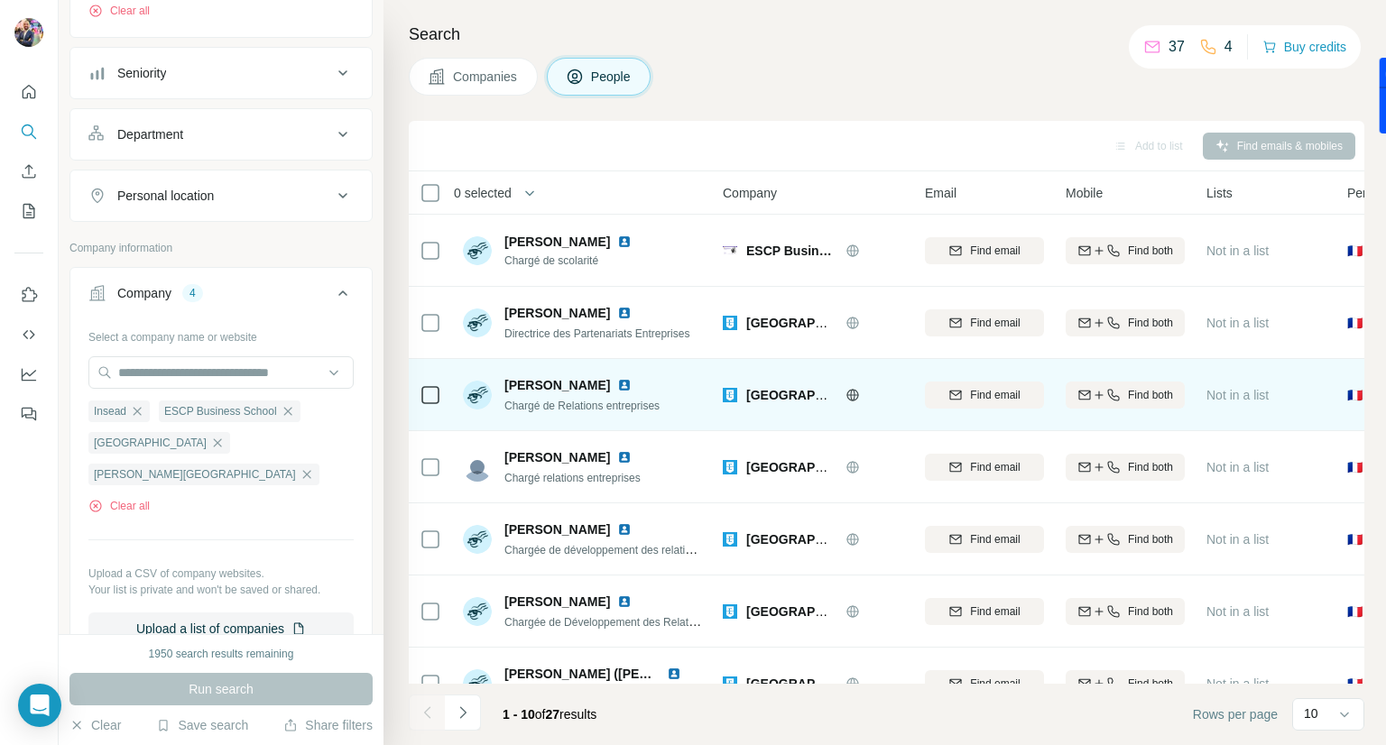
click at [617, 385] on img at bounding box center [624, 385] width 14 height 14
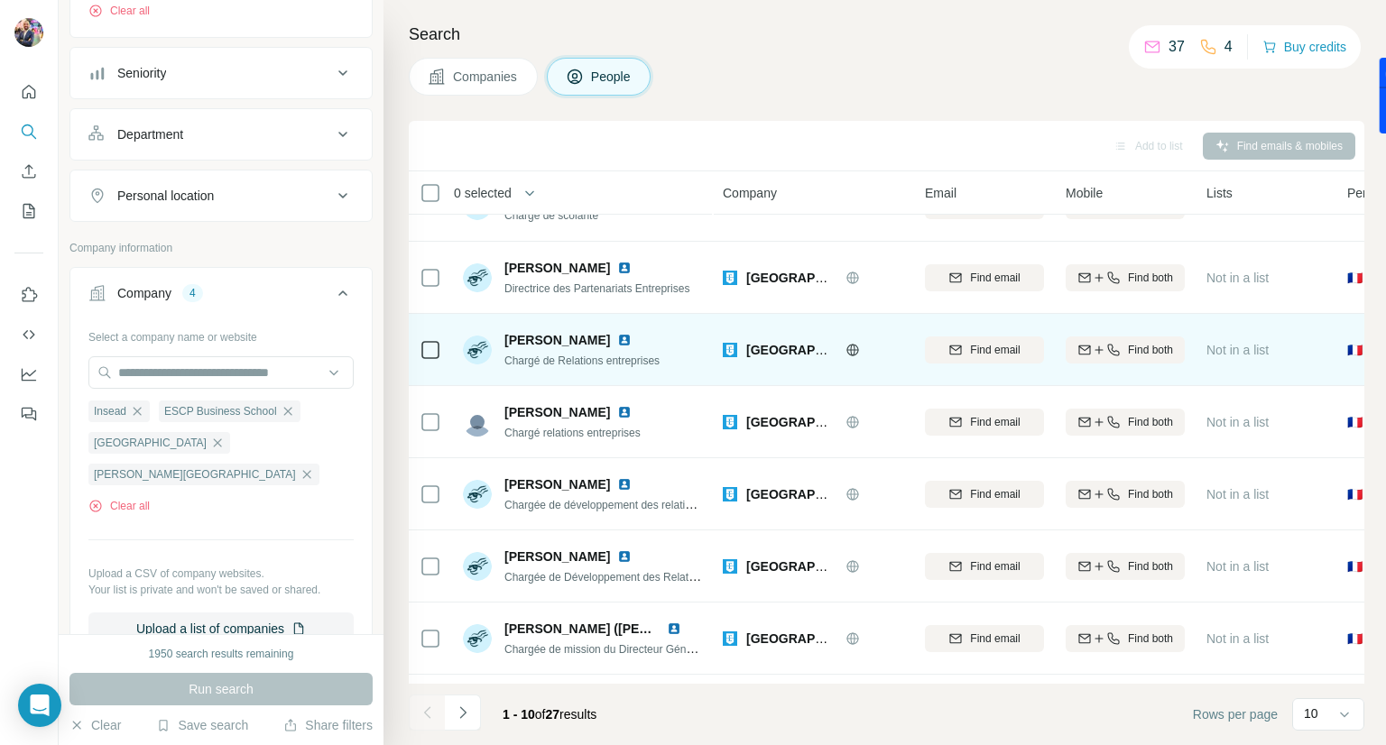
scroll to position [202, 0]
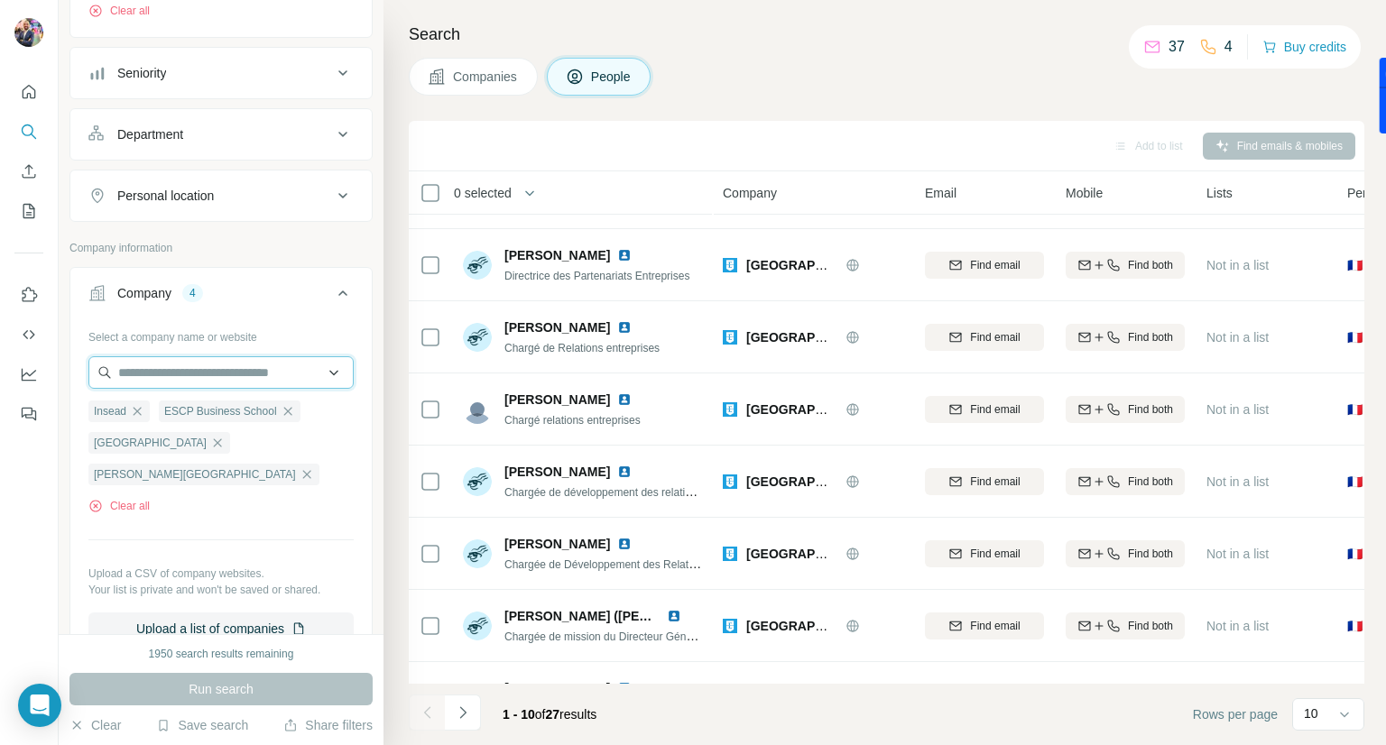
click at [235, 372] on input "text" at bounding box center [220, 372] width 265 height 32
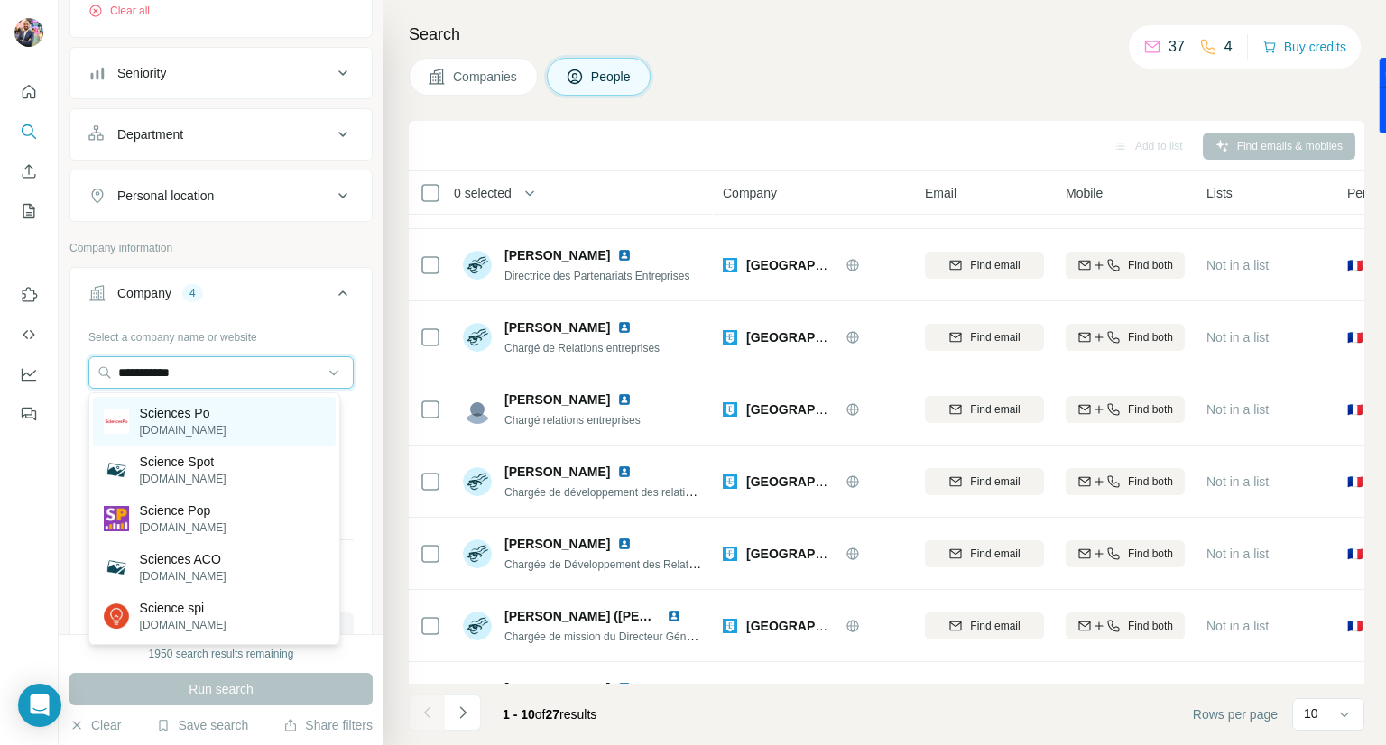
type input "**********"
click at [172, 416] on p "Sciences Po" at bounding box center [183, 413] width 87 height 18
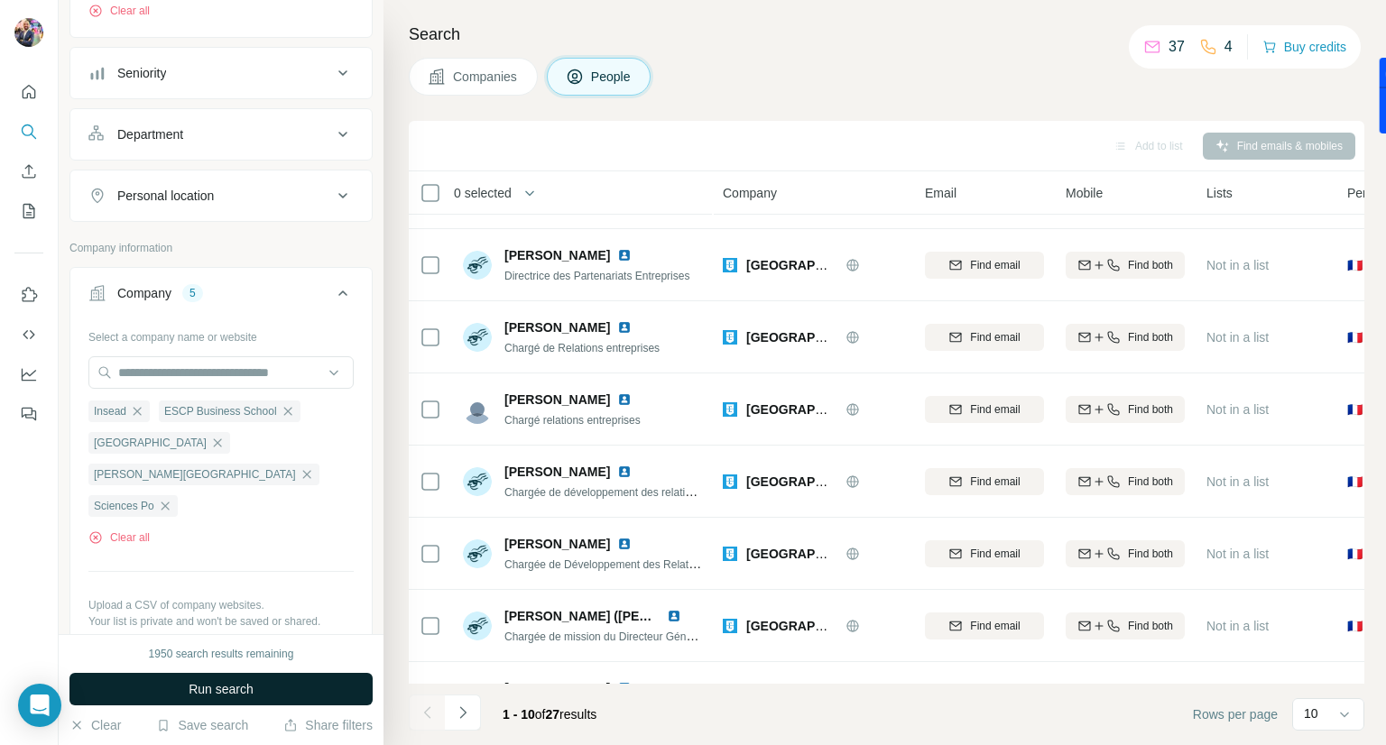
click at [220, 698] on button "Run search" at bounding box center [220, 689] width 303 height 32
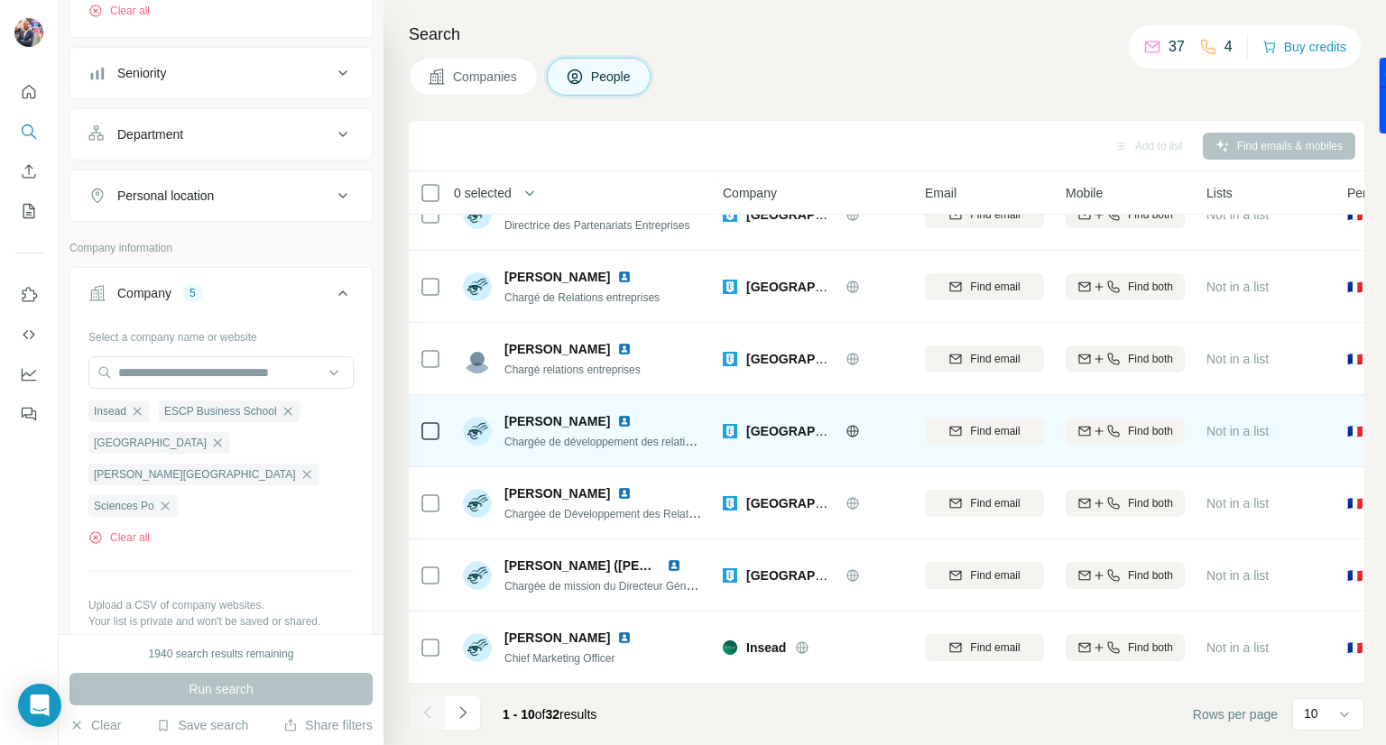
scroll to position [262, 0]
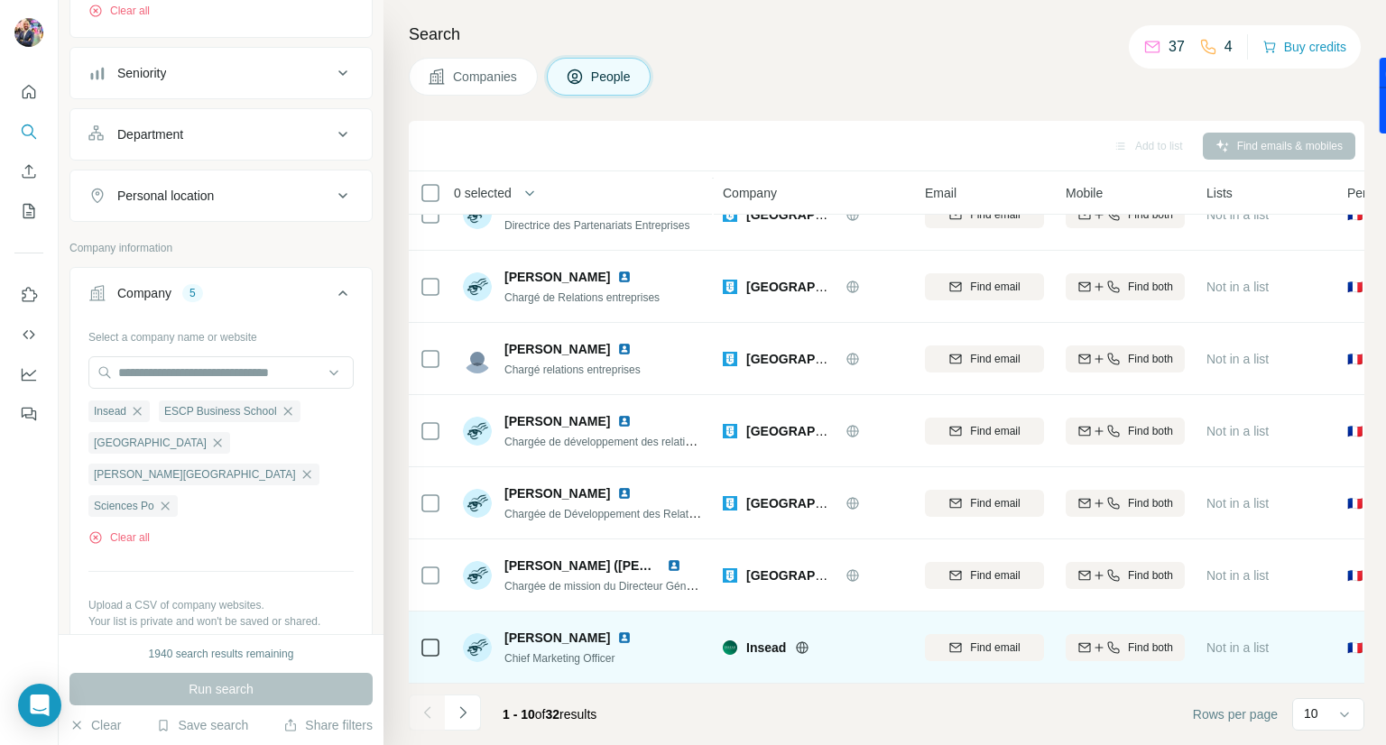
click at [622, 631] on img at bounding box center [624, 638] width 14 height 14
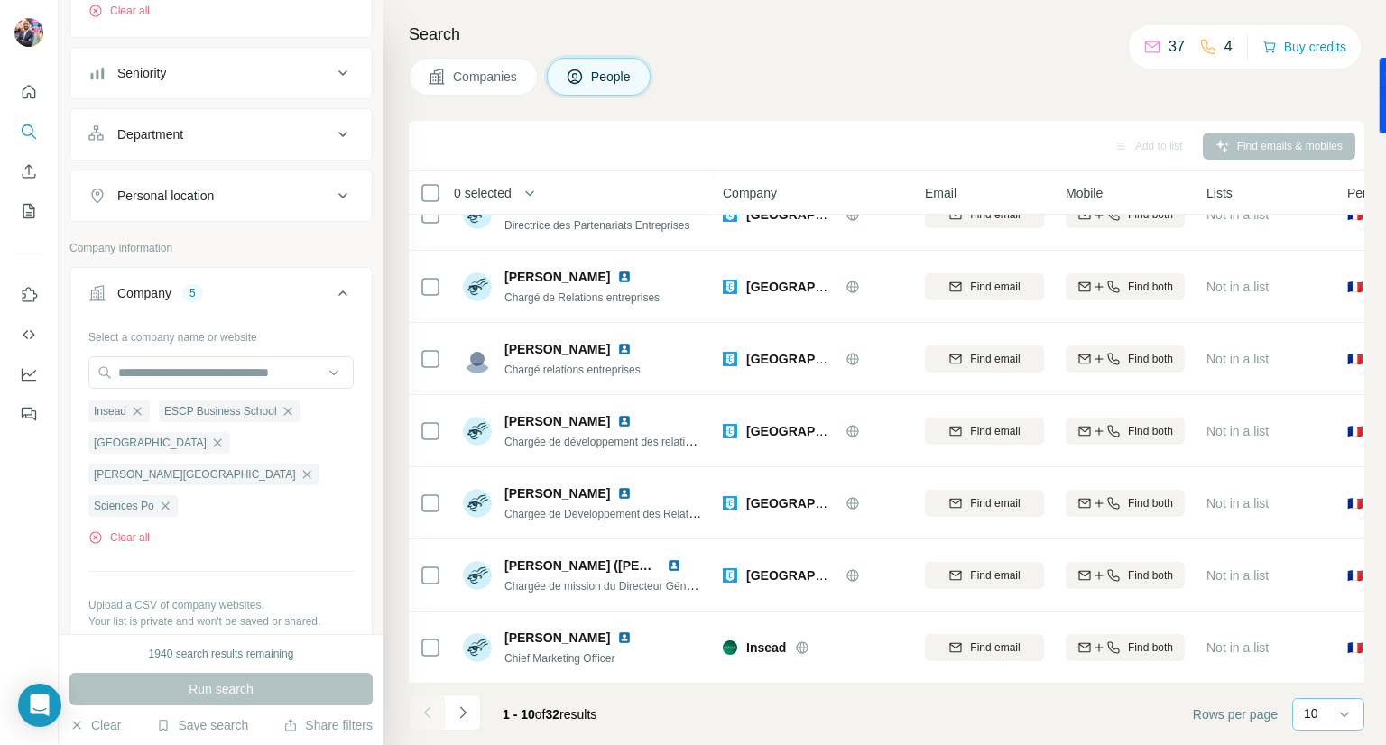
click at [1320, 719] on div "10" at bounding box center [1326, 714] width 45 height 18
click at [1152, 707] on footer "1 - 10 of 32 results Rows per page 10" at bounding box center [886, 714] width 955 height 61
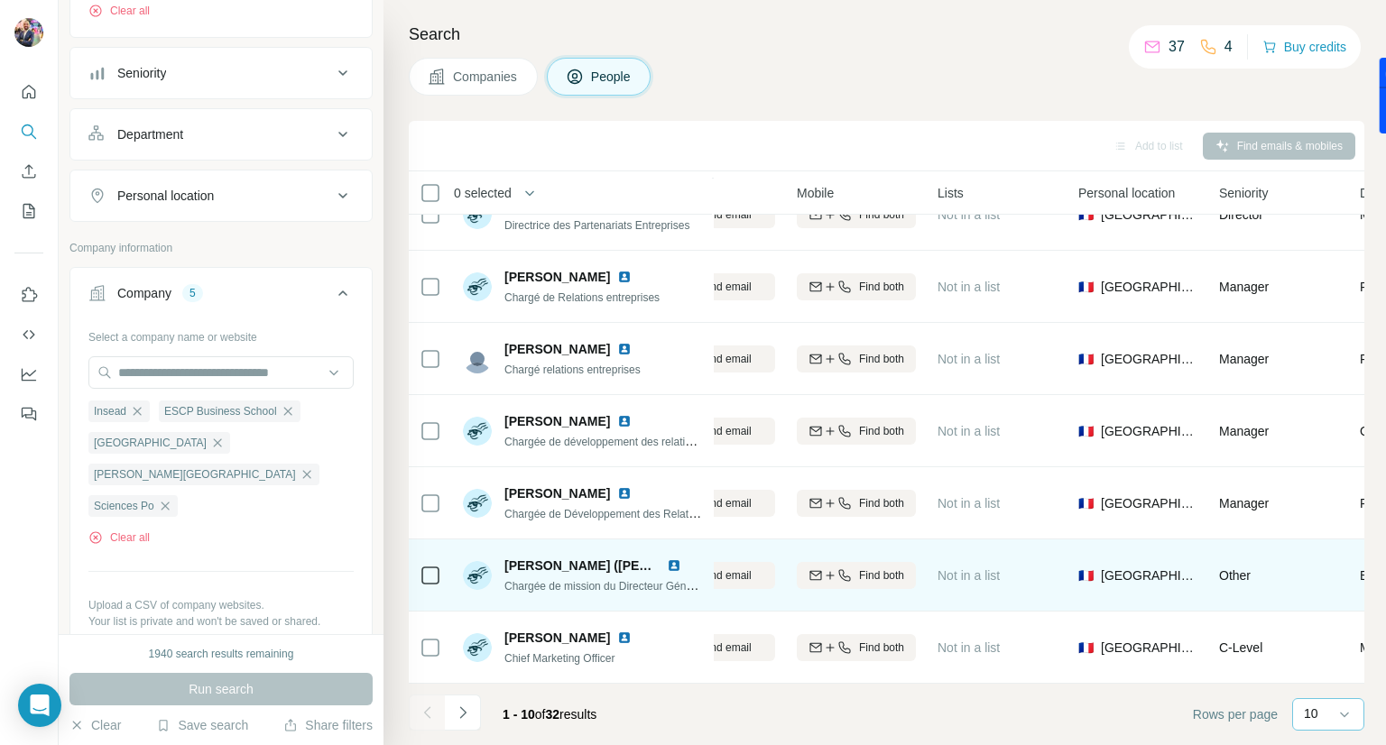
scroll to position [262, 0]
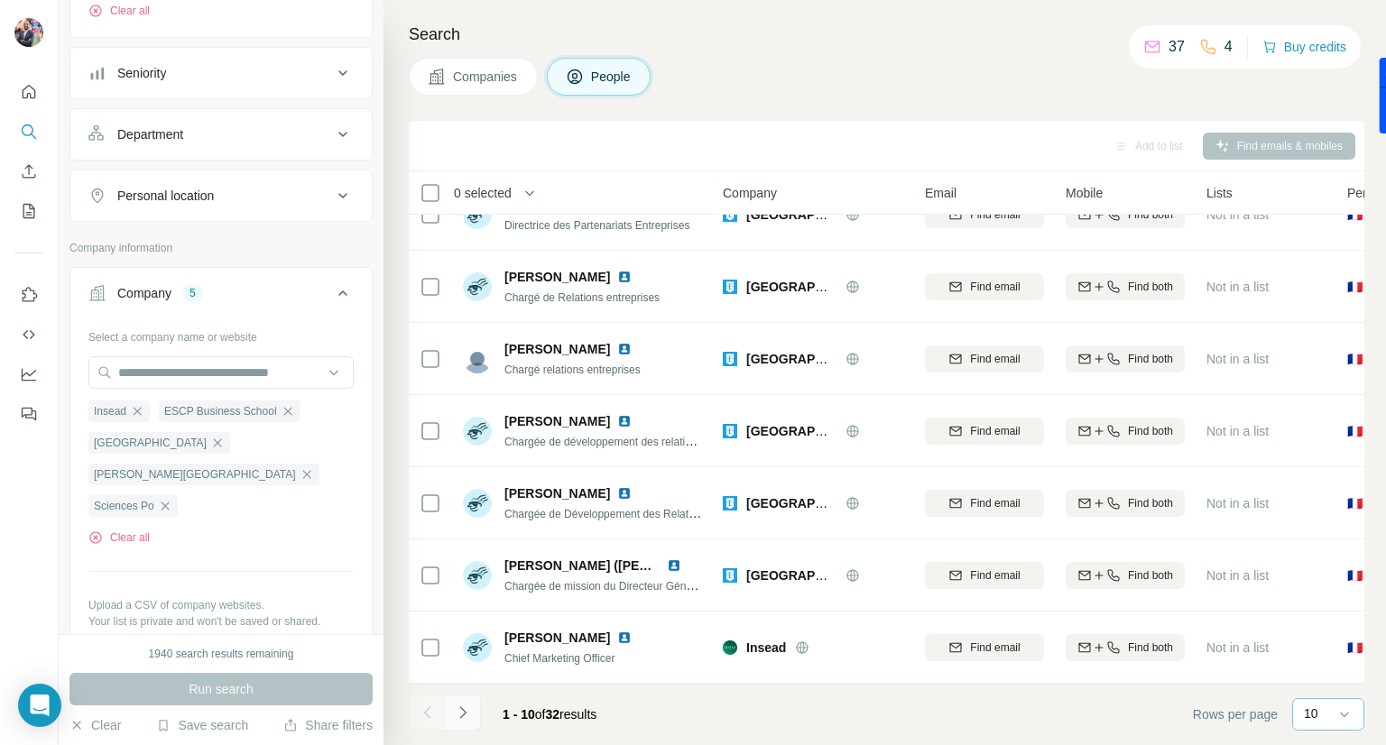
click at [458, 712] on icon "Navigate to next page" at bounding box center [463, 713] width 18 height 18
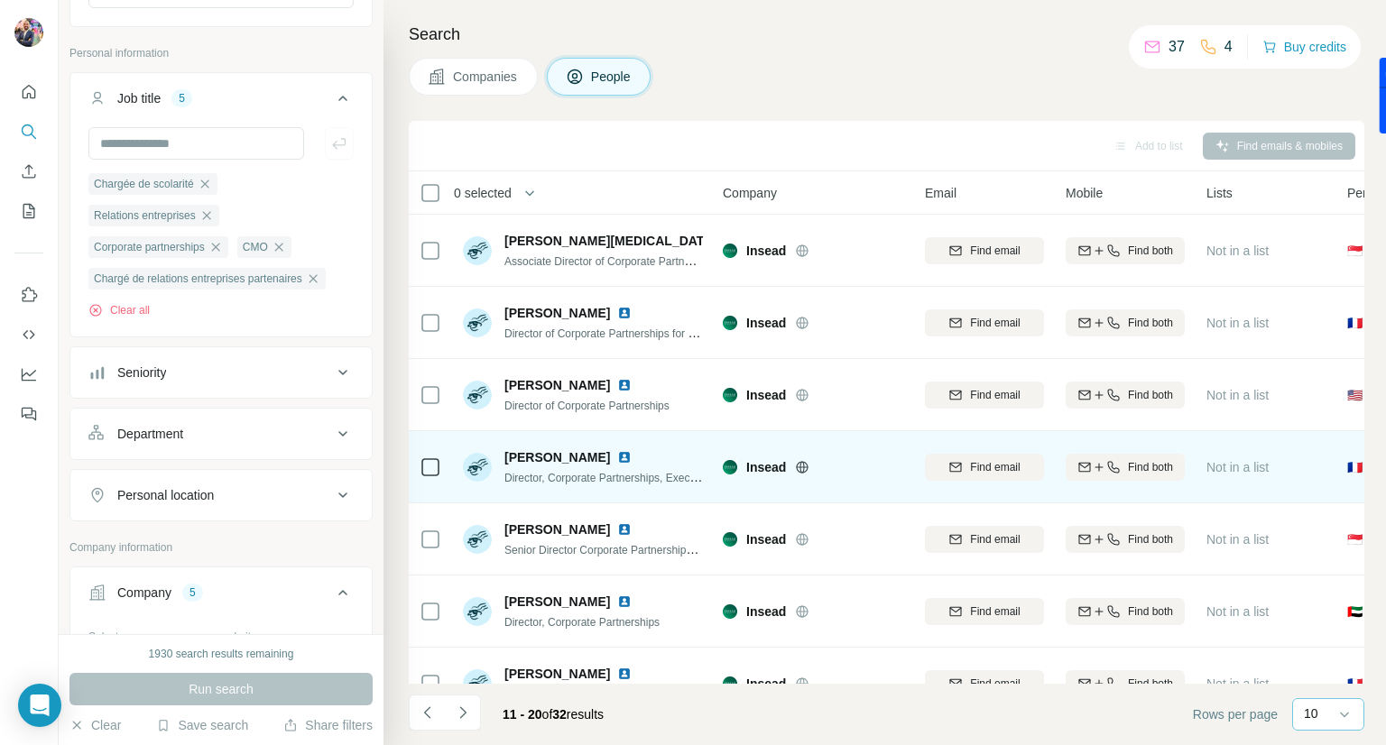
scroll to position [0, 0]
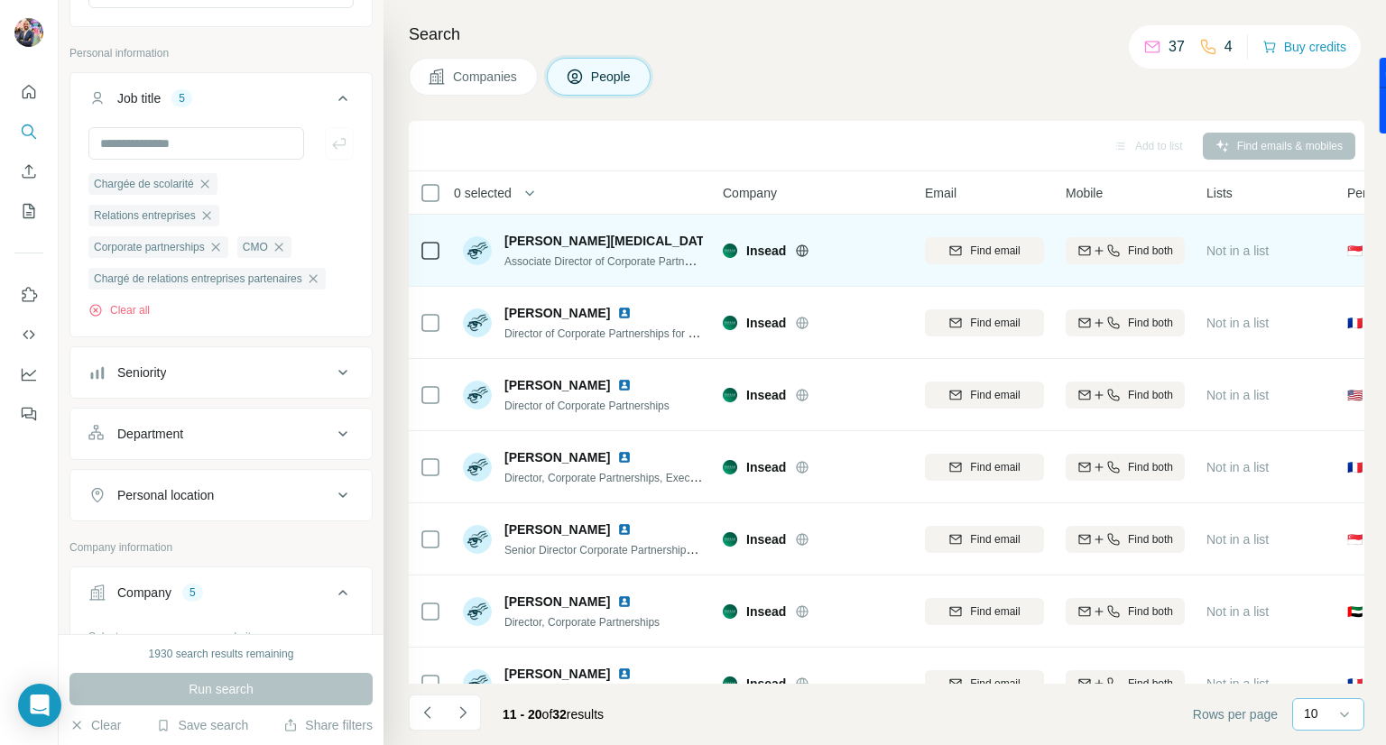
click at [724, 240] on img at bounding box center [731, 241] width 14 height 14
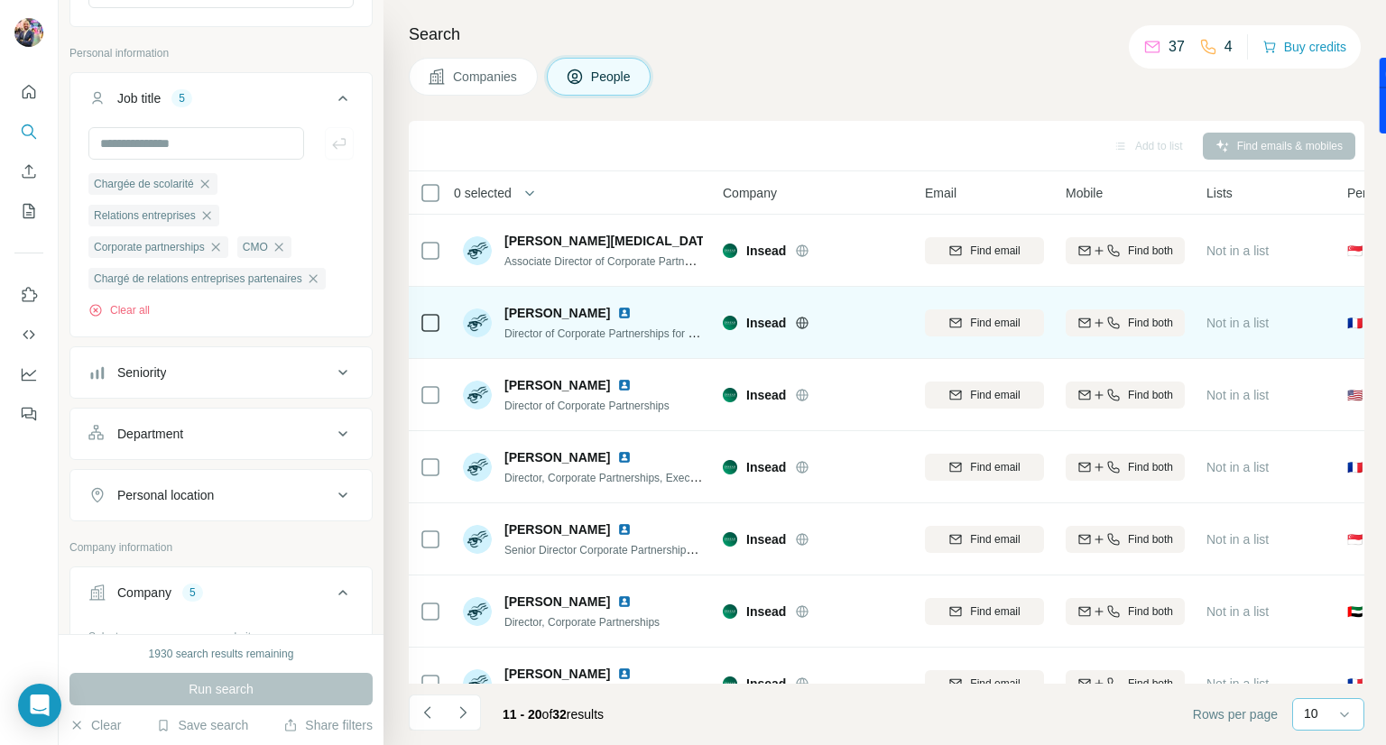
click at [617, 313] on img at bounding box center [624, 313] width 14 height 14
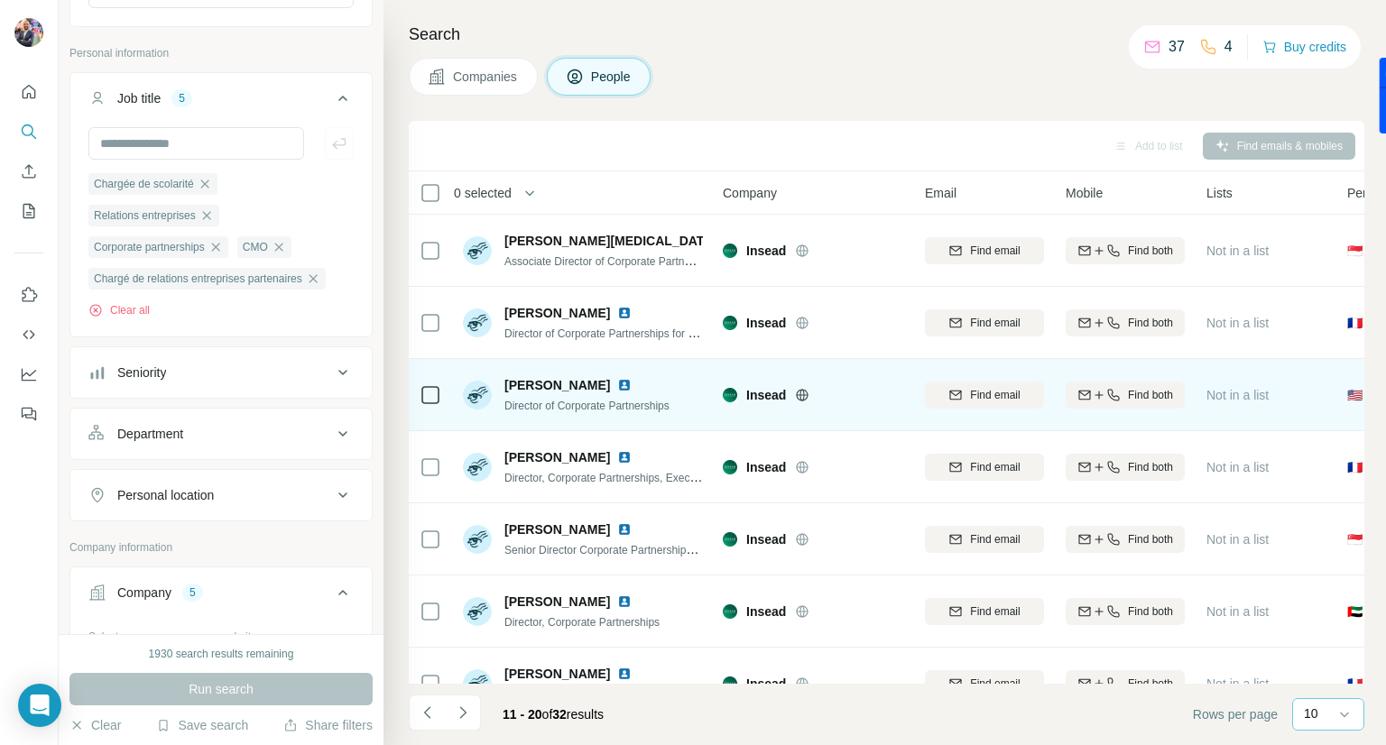
click at [617, 383] on img at bounding box center [624, 385] width 14 height 14
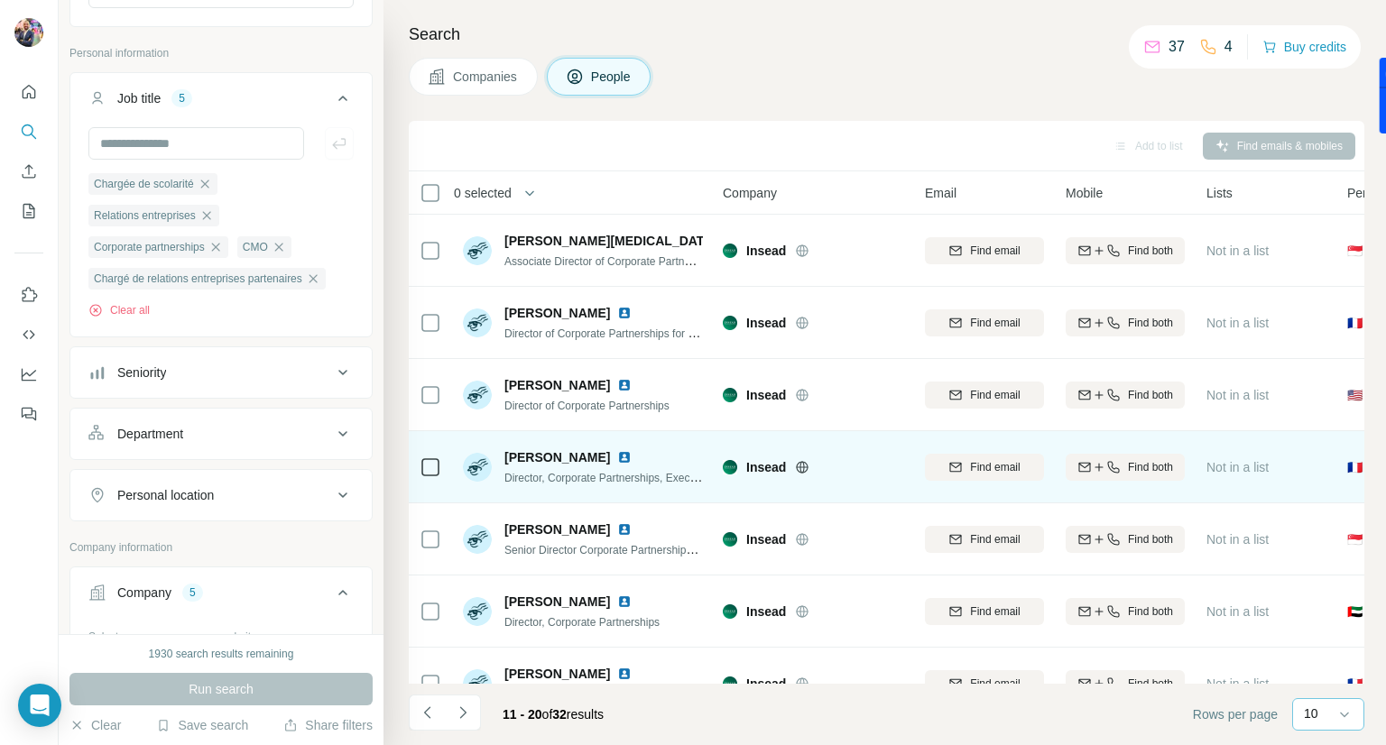
click at [617, 456] on img at bounding box center [624, 457] width 14 height 14
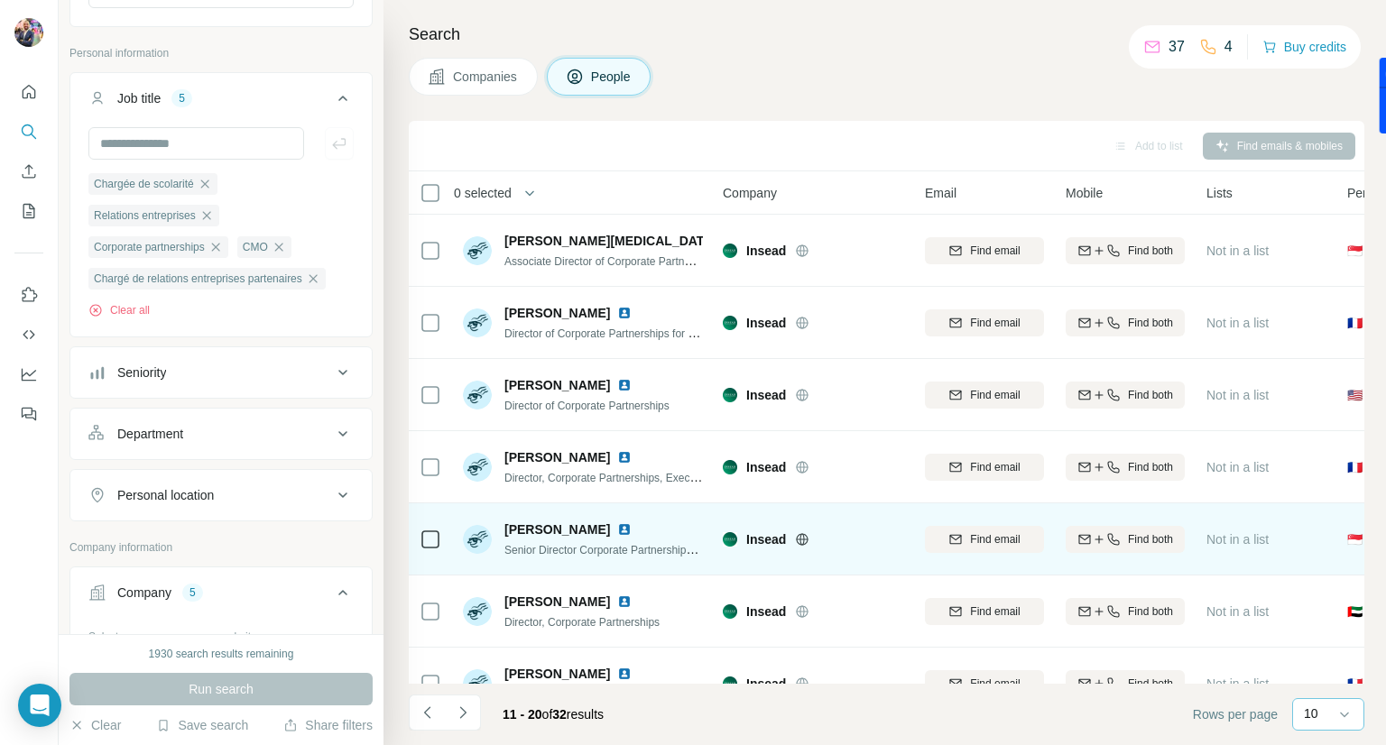
click at [631, 529] on img at bounding box center [624, 529] width 14 height 14
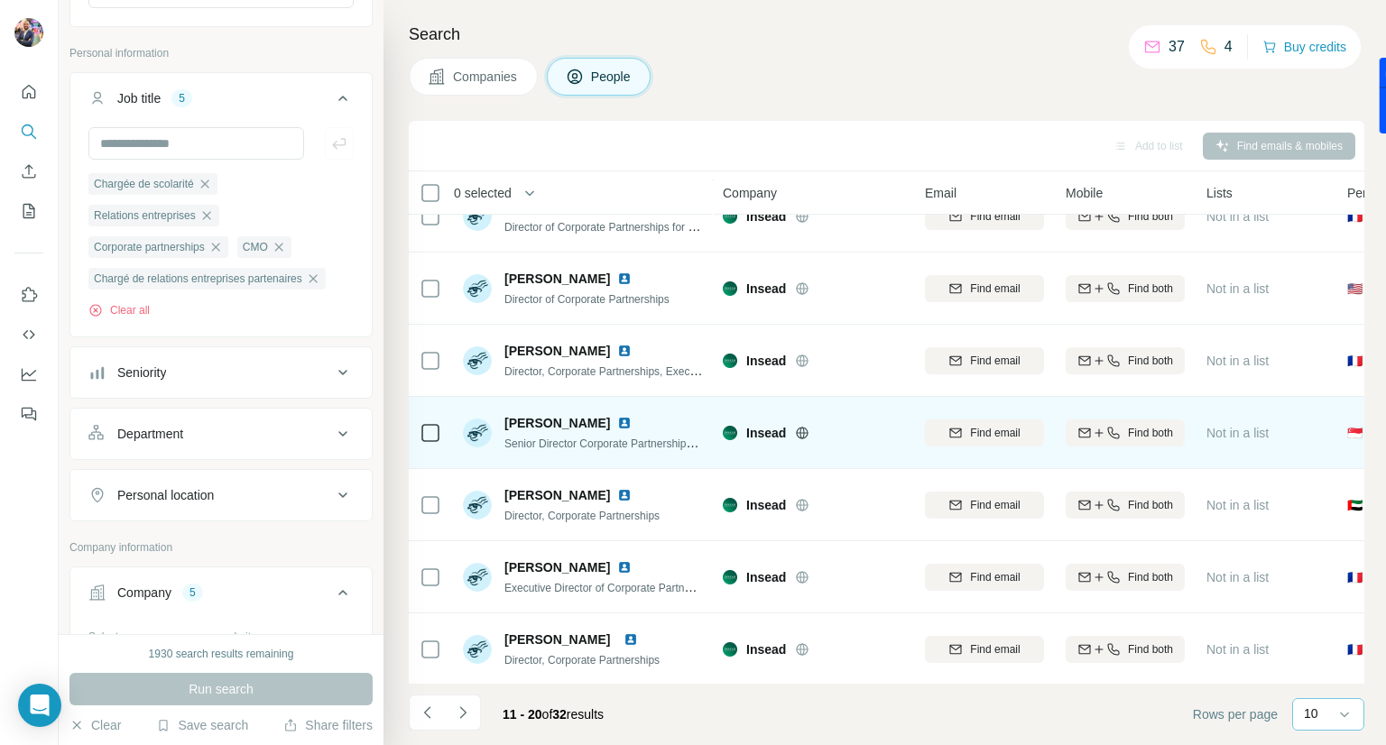
scroll to position [107, 0]
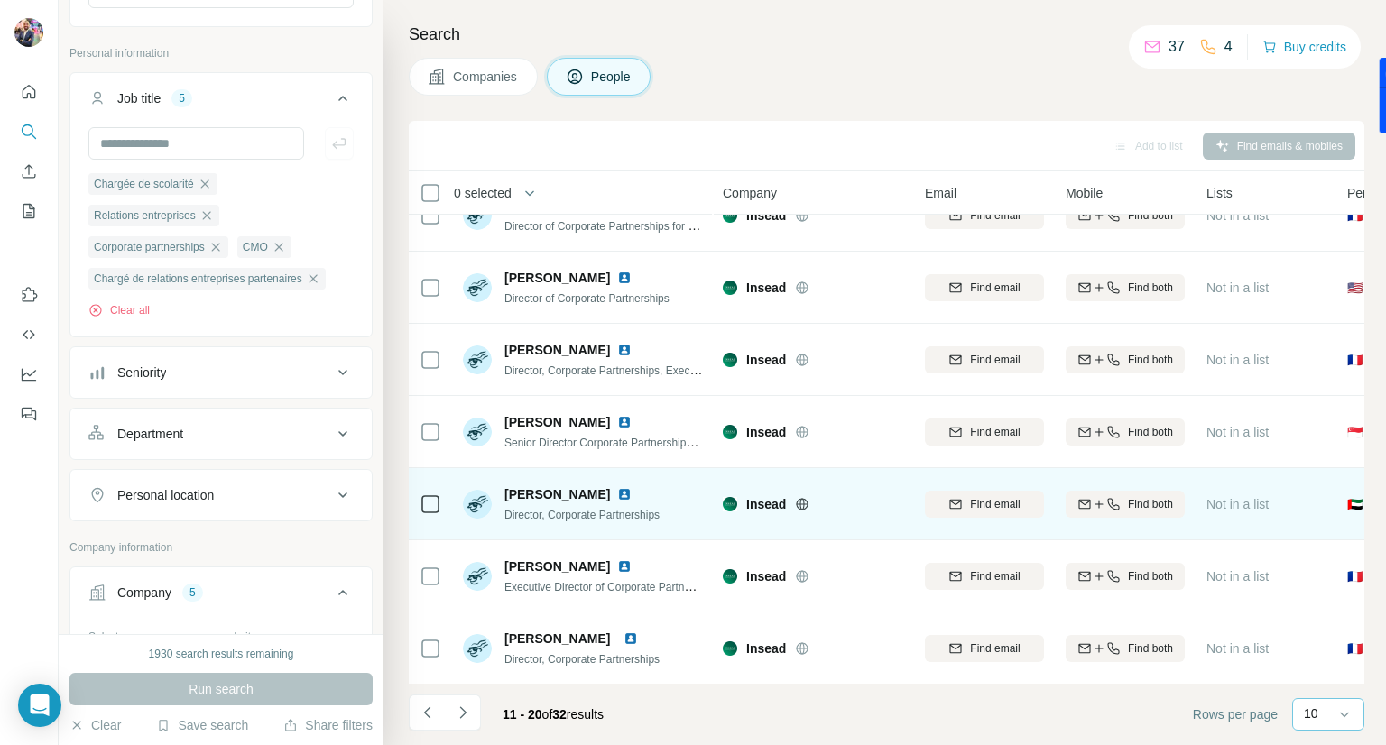
click at [617, 491] on img at bounding box center [624, 494] width 14 height 14
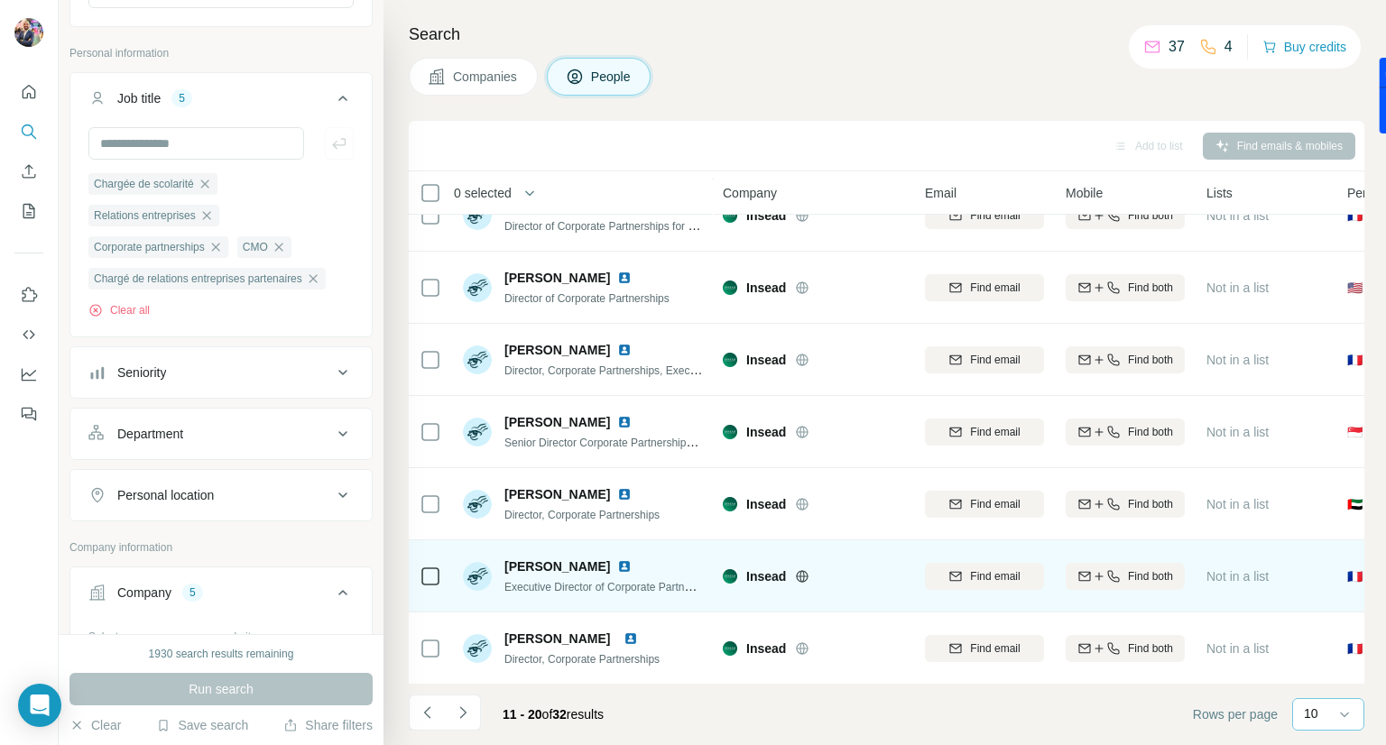
click at [628, 564] on img at bounding box center [624, 566] width 14 height 14
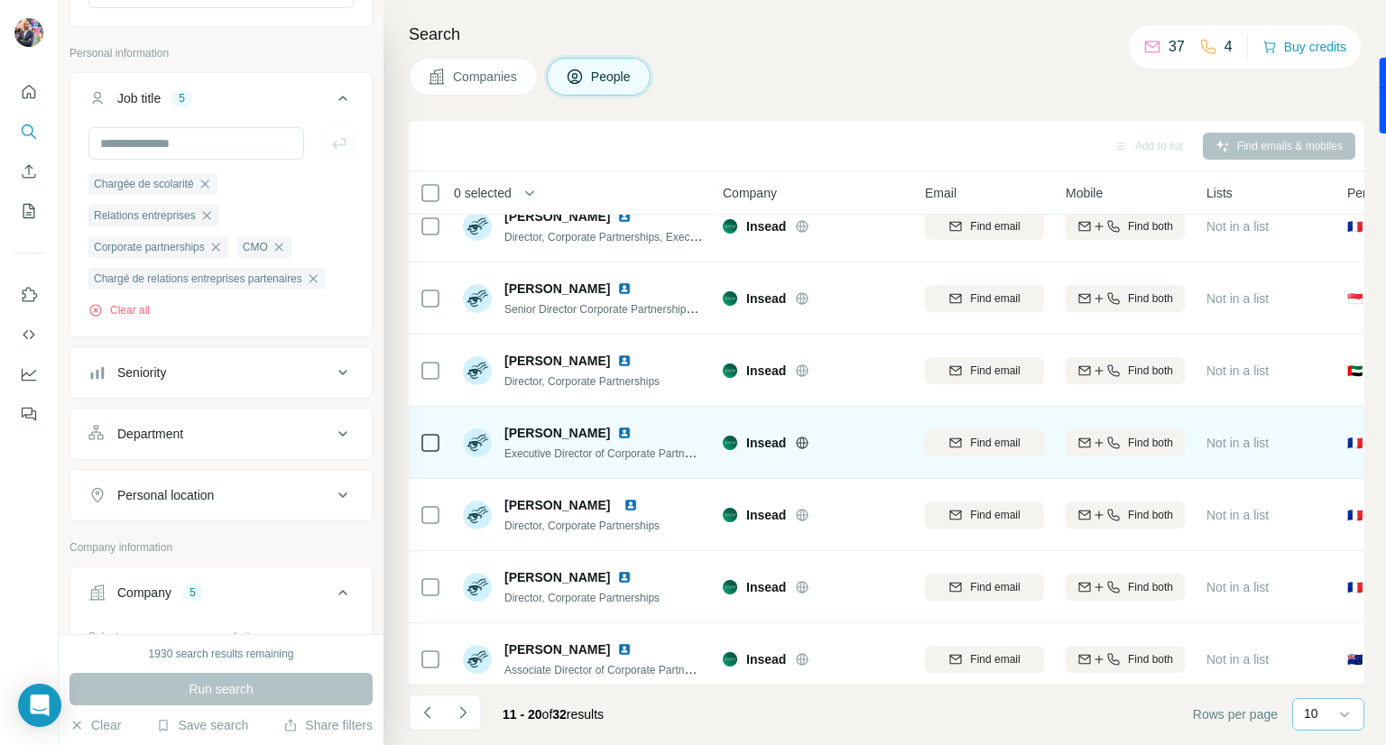
scroll to position [262, 0]
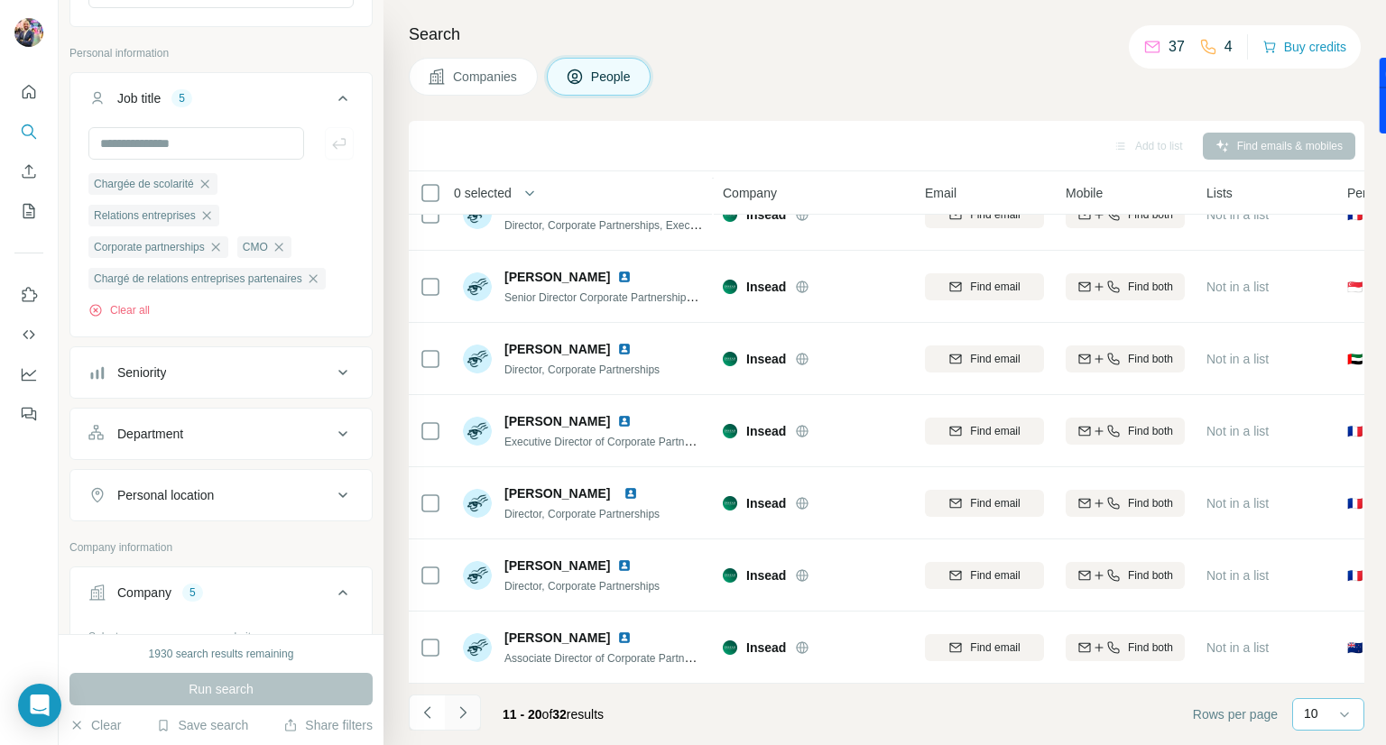
click at [465, 713] on icon "Navigate to next page" at bounding box center [462, 712] width 6 height 12
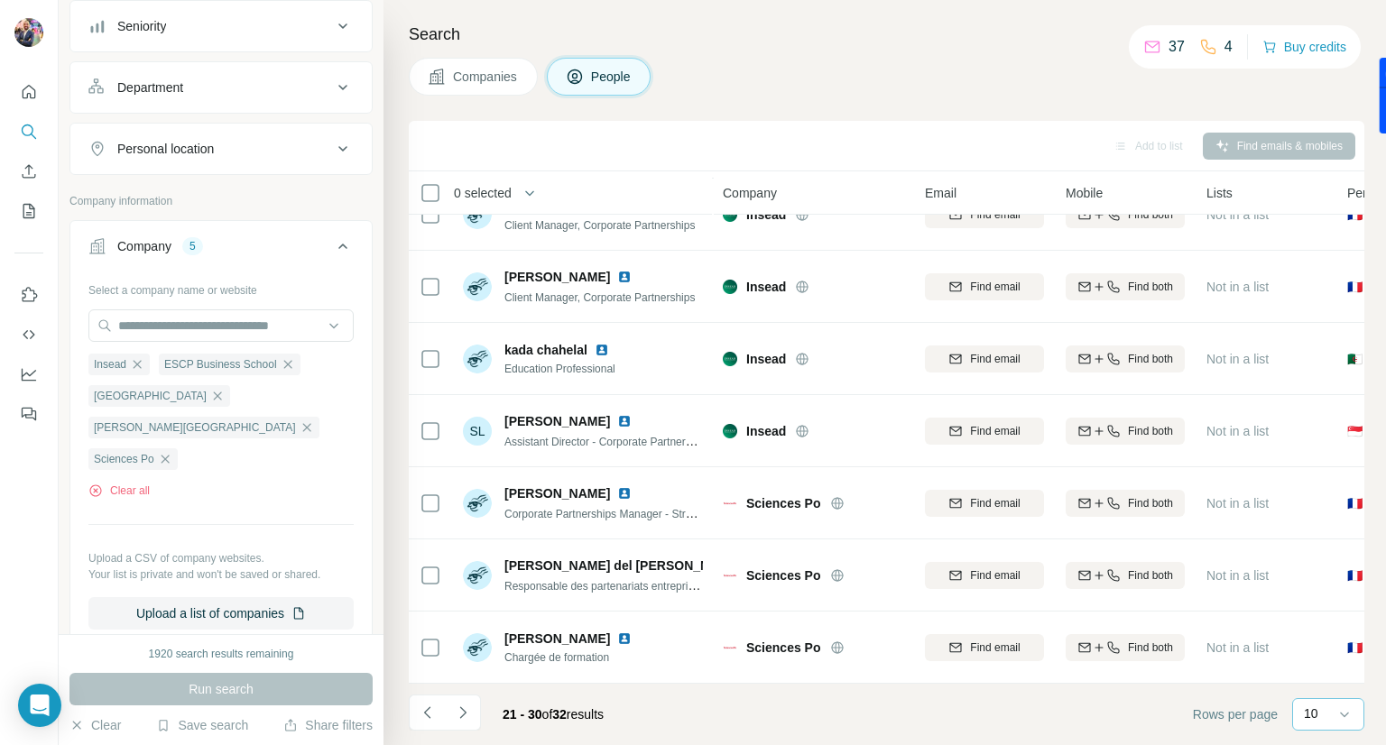
scroll to position [559, 0]
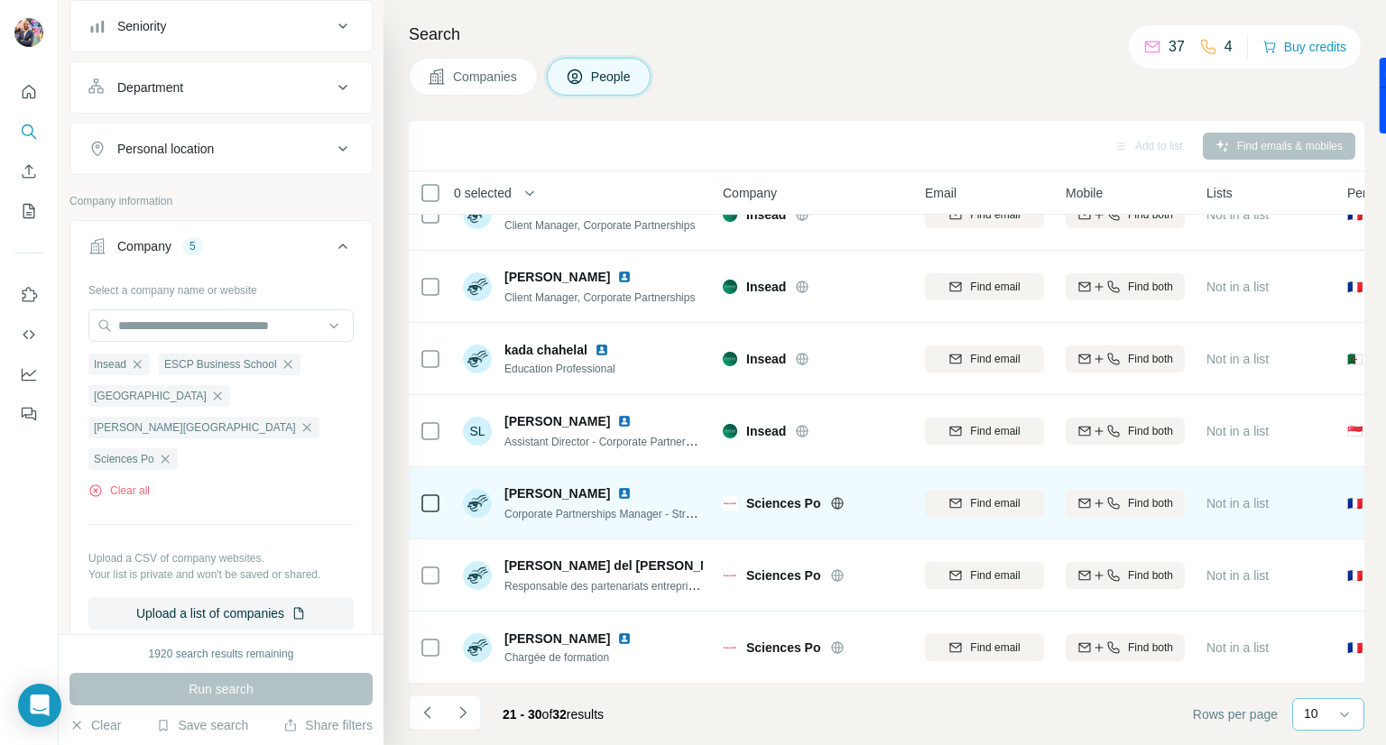
click at [631, 486] on img at bounding box center [624, 493] width 14 height 14
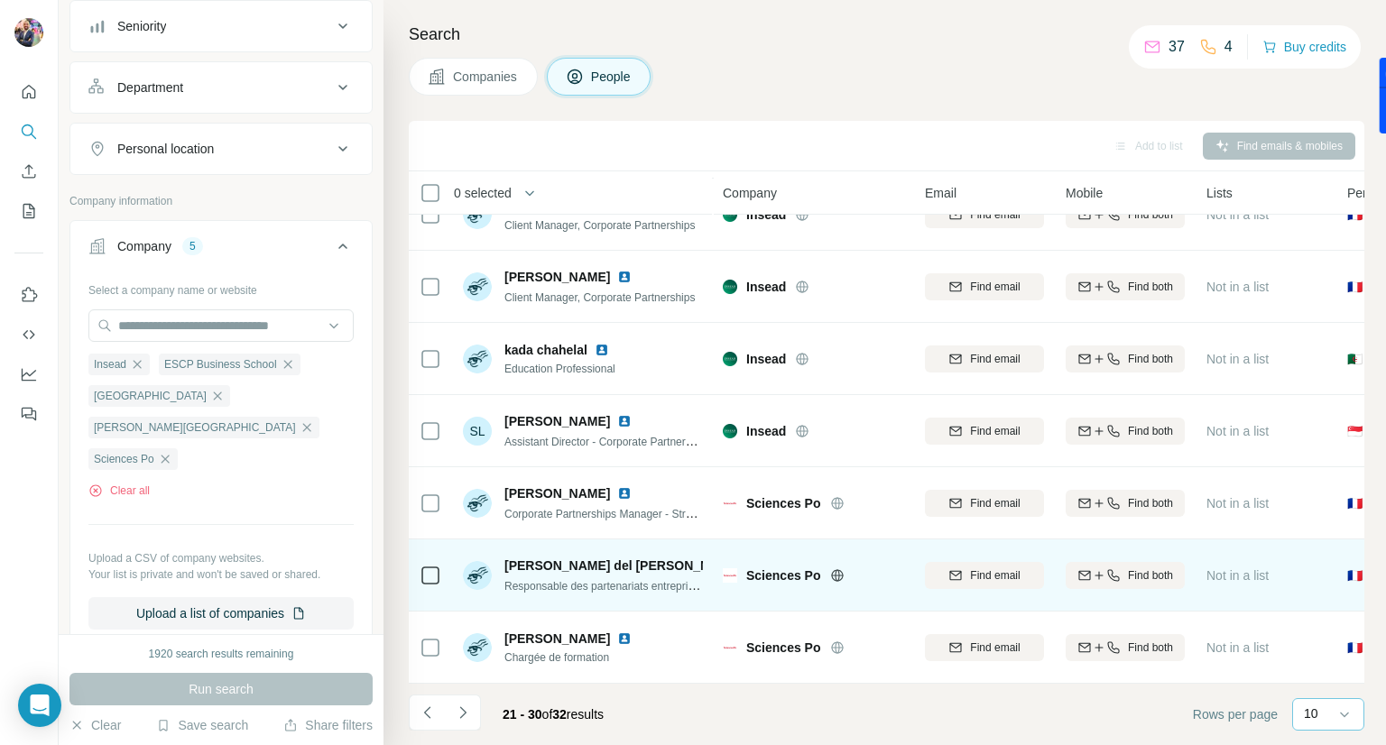
click at [749, 559] on img at bounding box center [756, 566] width 14 height 14
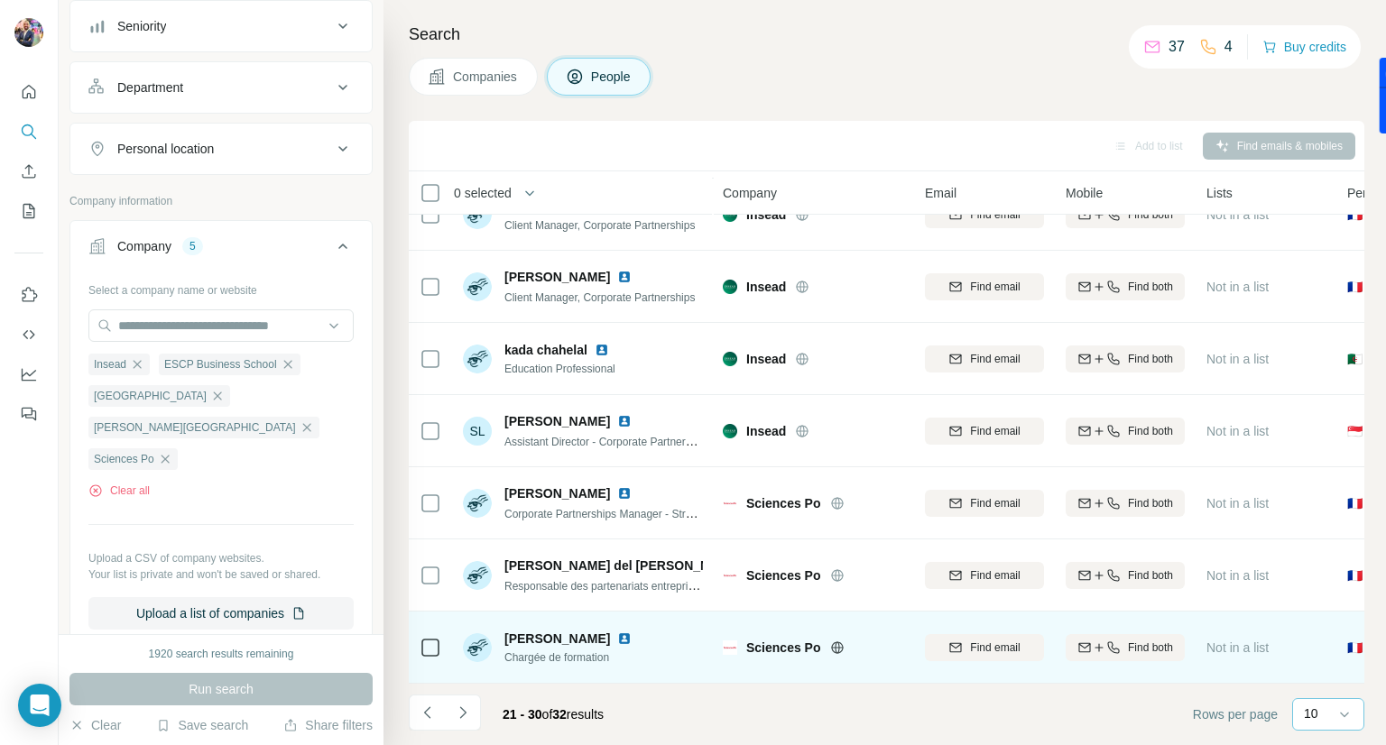
click at [617, 632] on img at bounding box center [624, 639] width 14 height 14
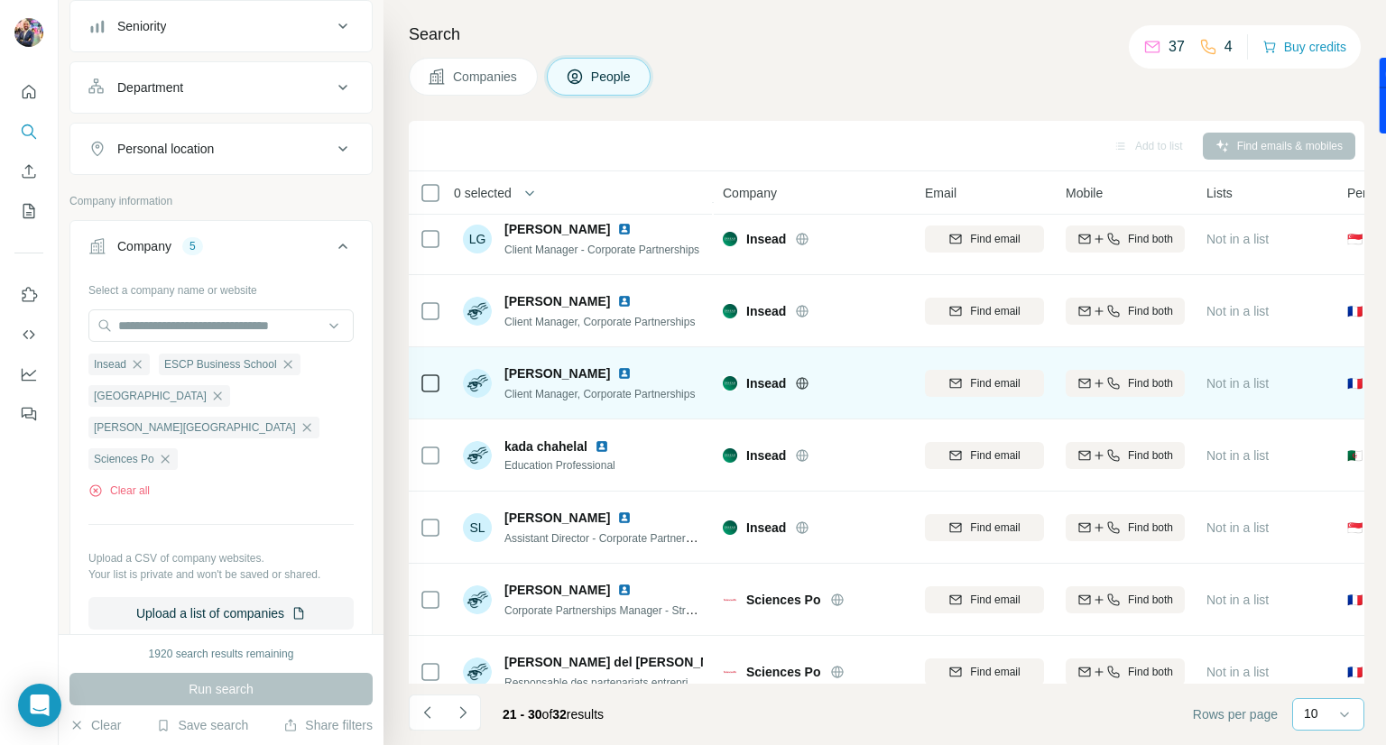
scroll to position [107, 0]
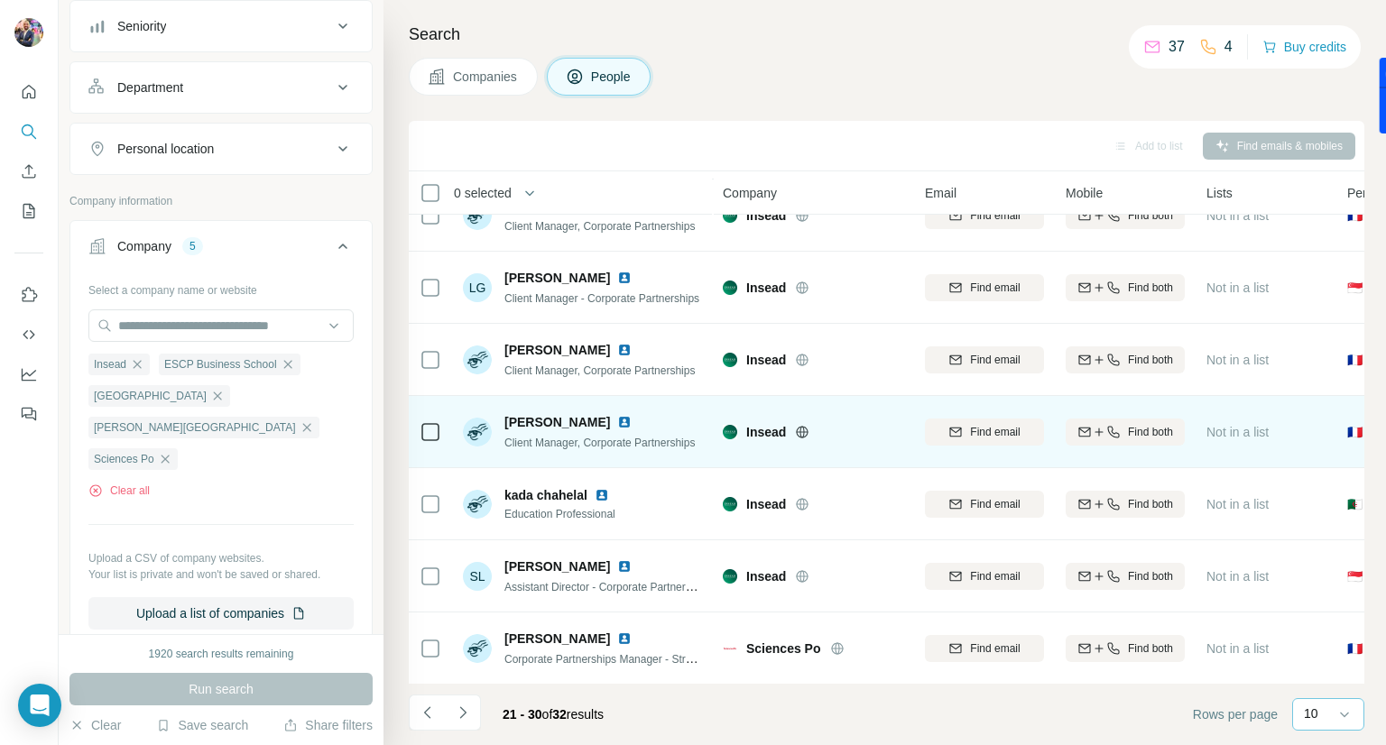
click at [623, 420] on img at bounding box center [624, 422] width 14 height 14
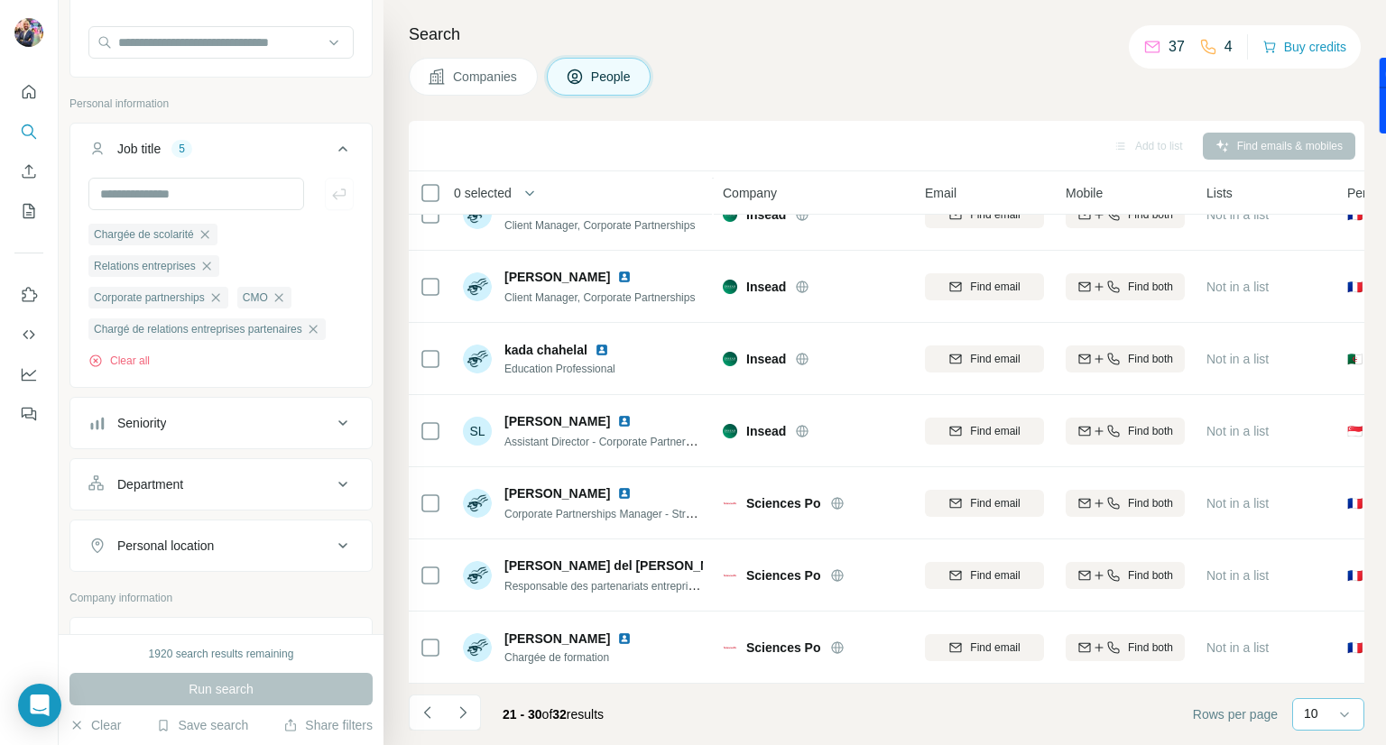
scroll to position [53, 0]
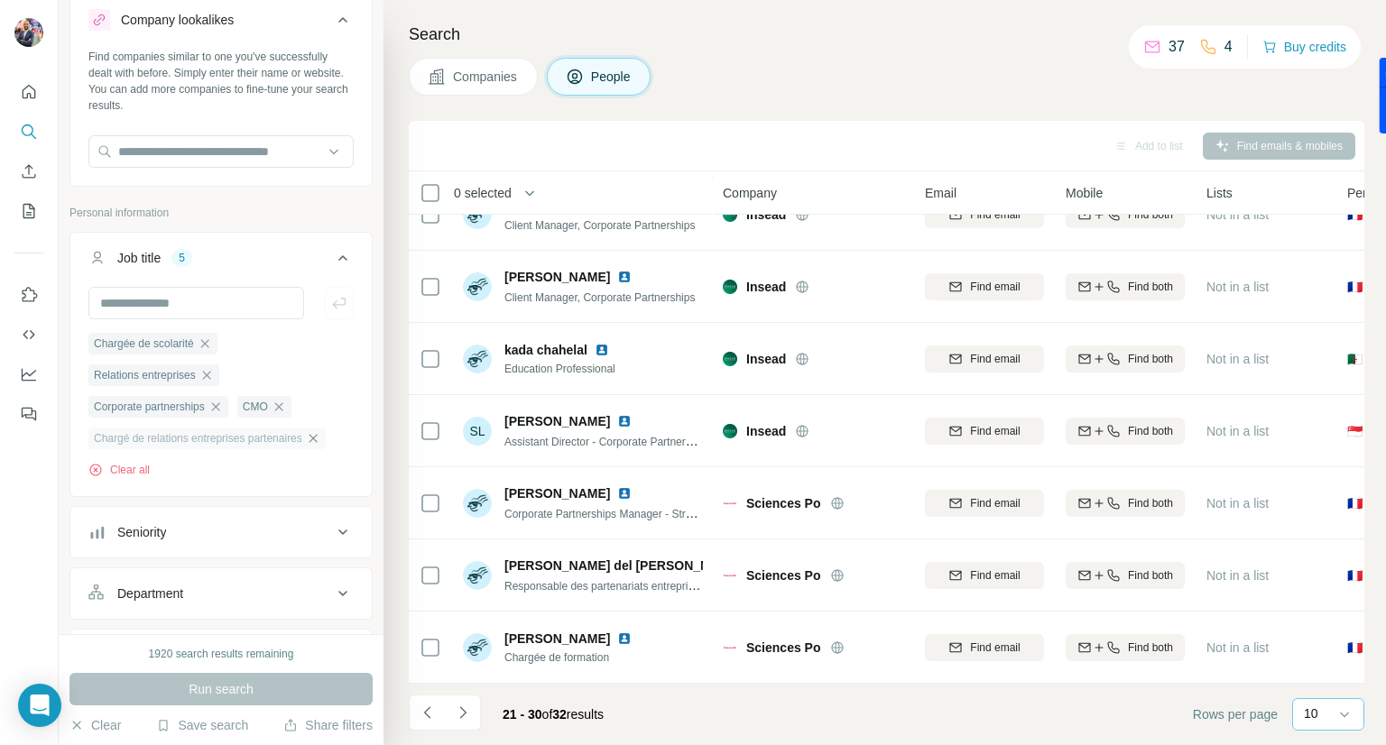
click at [320, 441] on icon "button" at bounding box center [313, 438] width 14 height 14
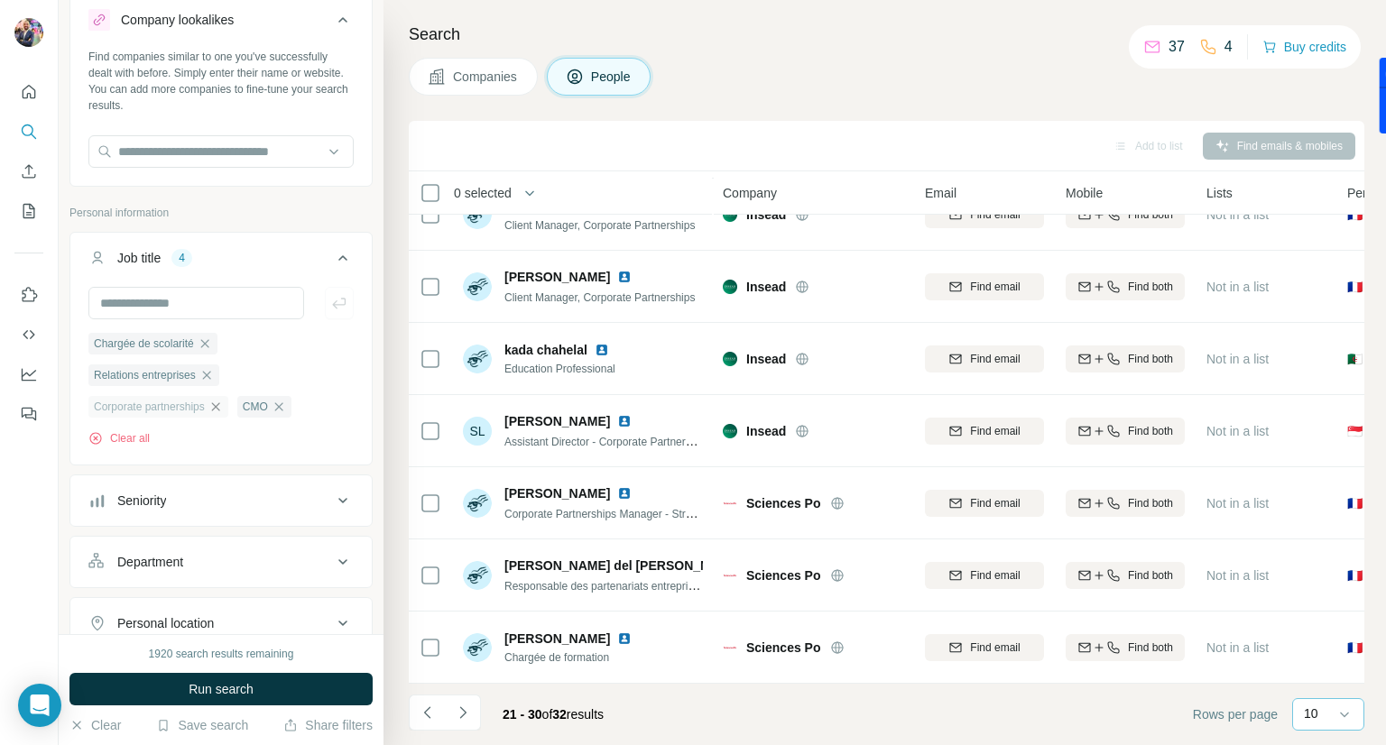
click at [220, 409] on icon "button" at bounding box center [215, 407] width 14 height 14
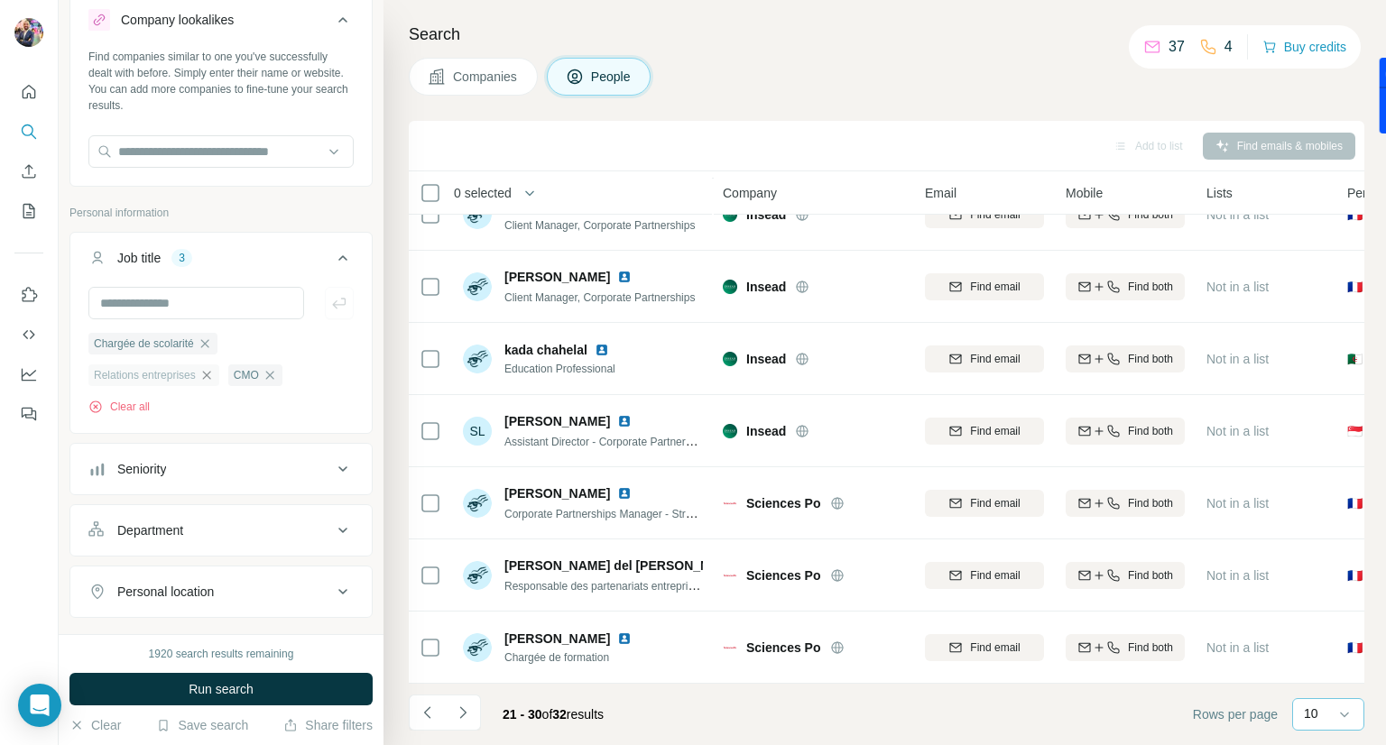
click at [212, 374] on icon "button" at bounding box center [206, 375] width 14 height 14
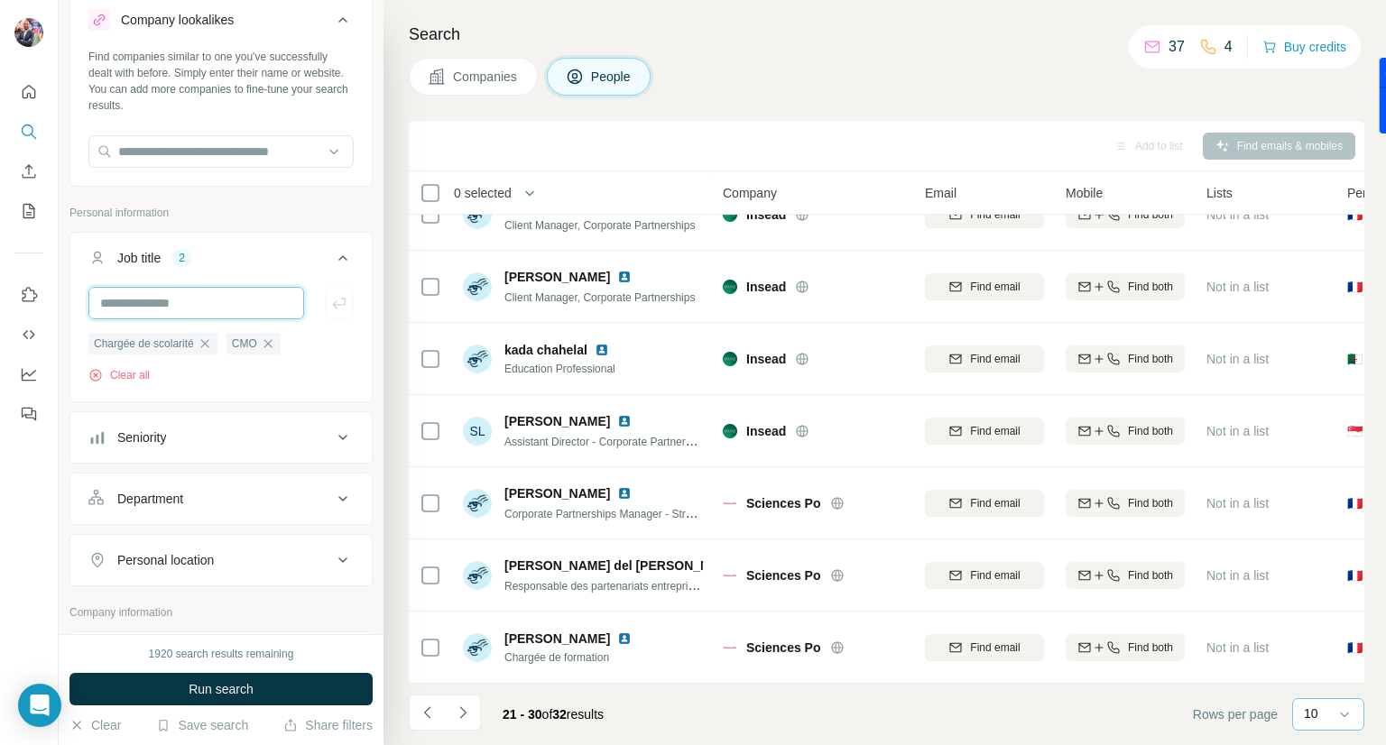
click at [195, 291] on input "text" at bounding box center [196, 303] width 216 height 32
click at [242, 680] on span "Run search" at bounding box center [221, 689] width 65 height 18
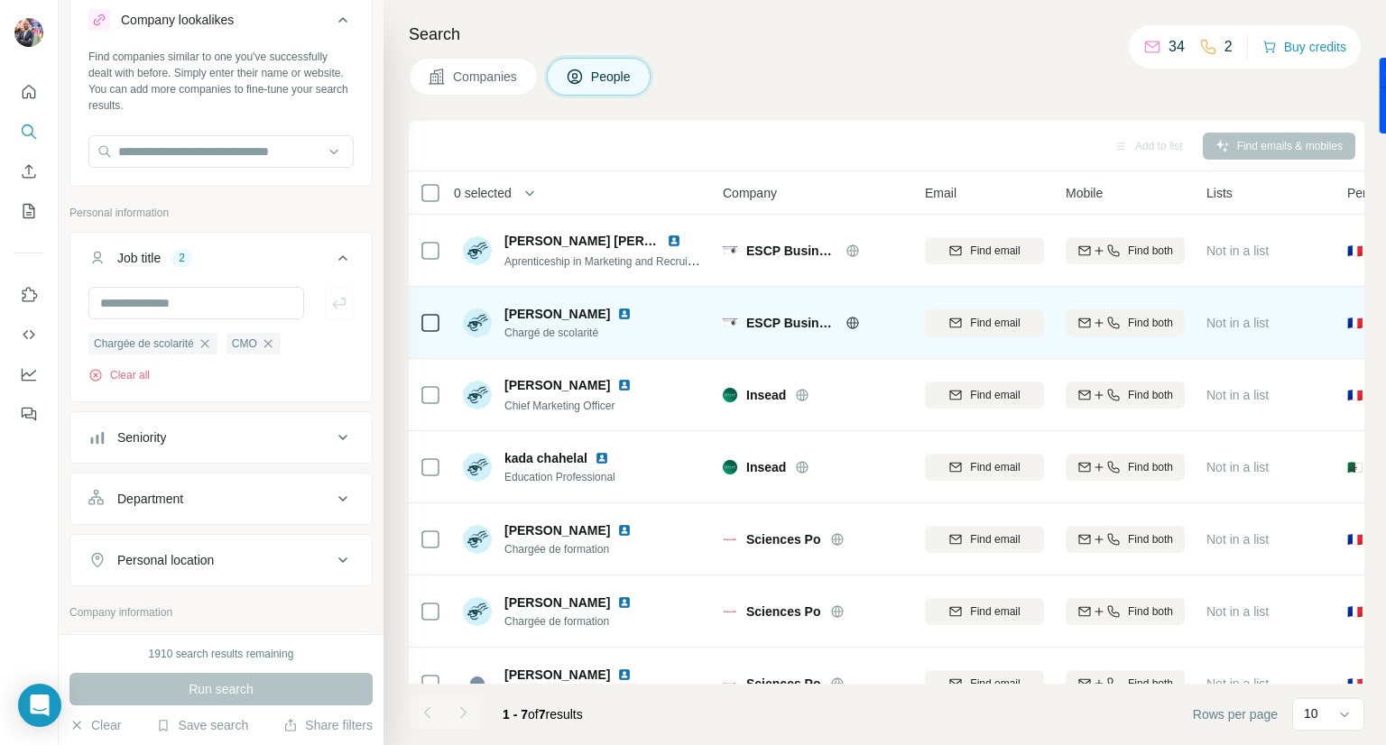
click at [617, 315] on img at bounding box center [624, 314] width 14 height 14
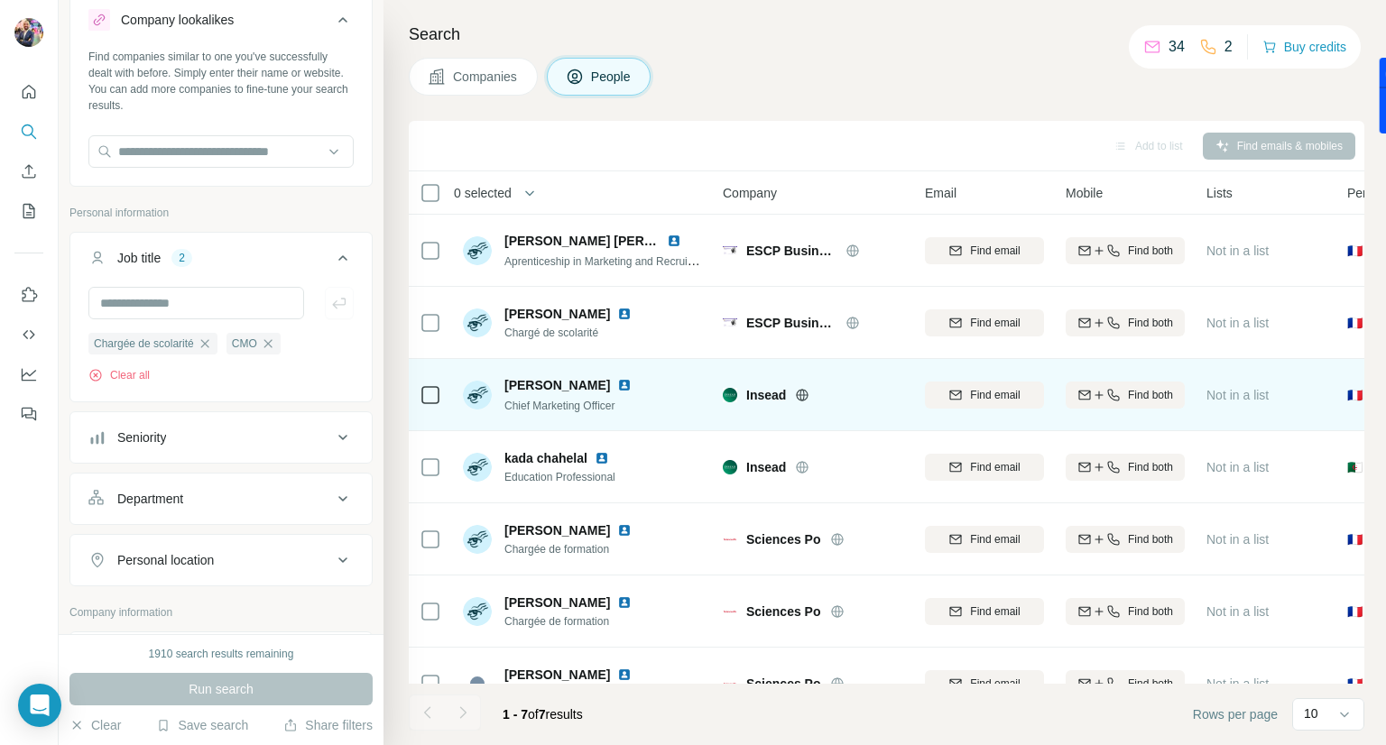
scroll to position [45, 0]
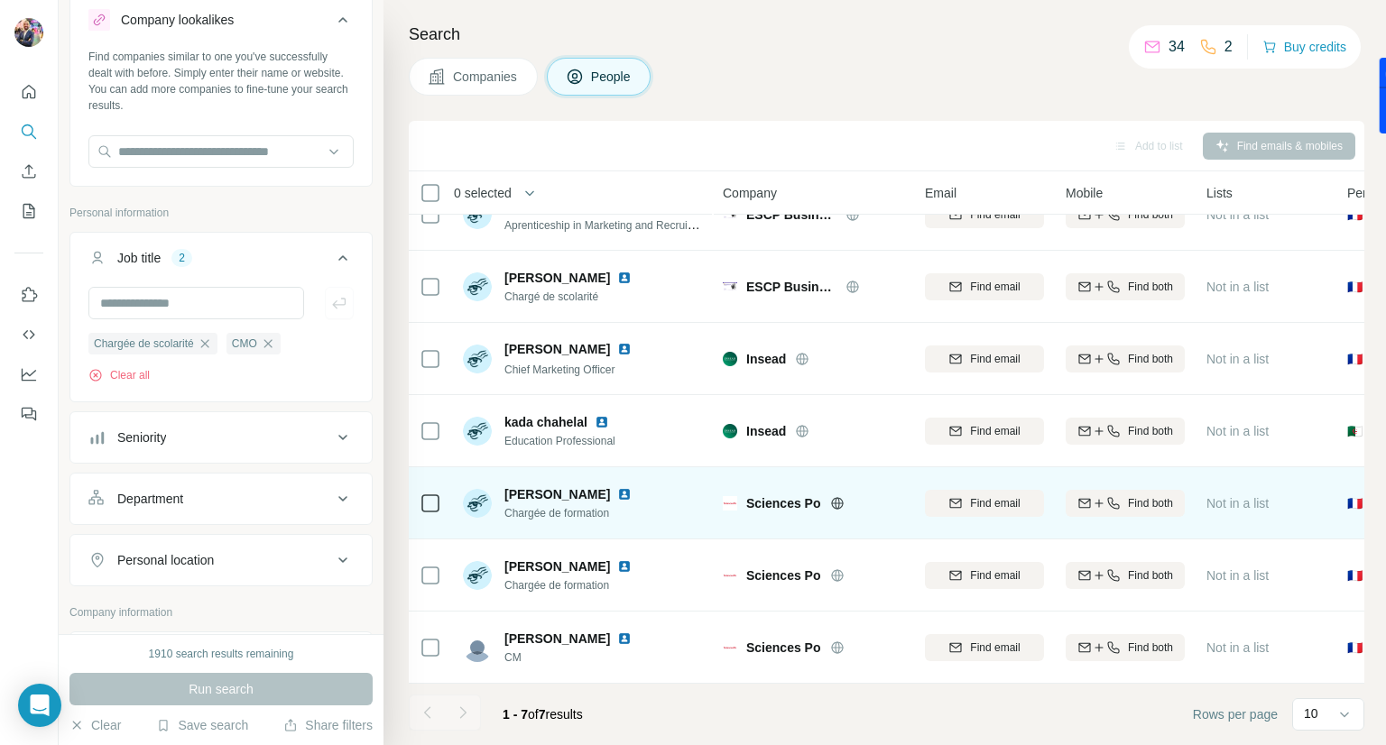
click at [617, 487] on img at bounding box center [624, 494] width 14 height 14
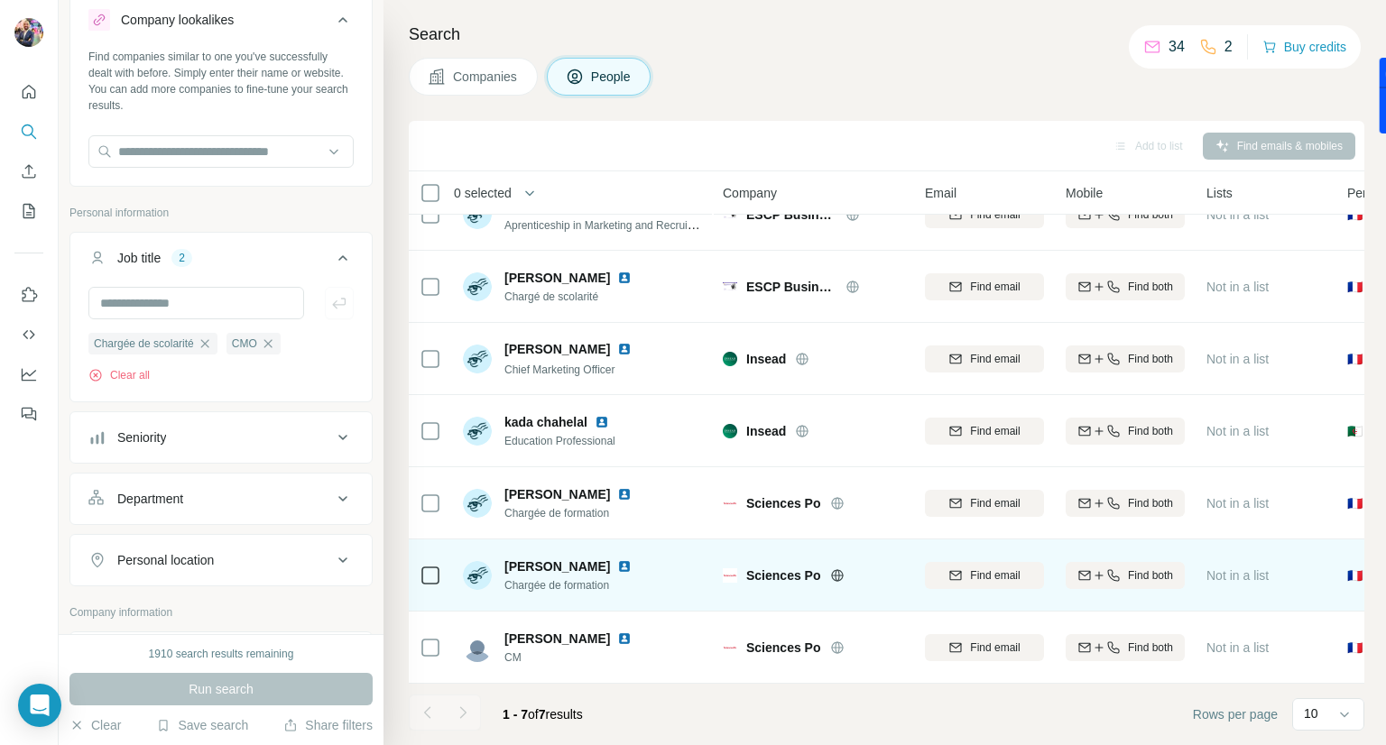
click at [627, 559] on img at bounding box center [624, 566] width 14 height 14
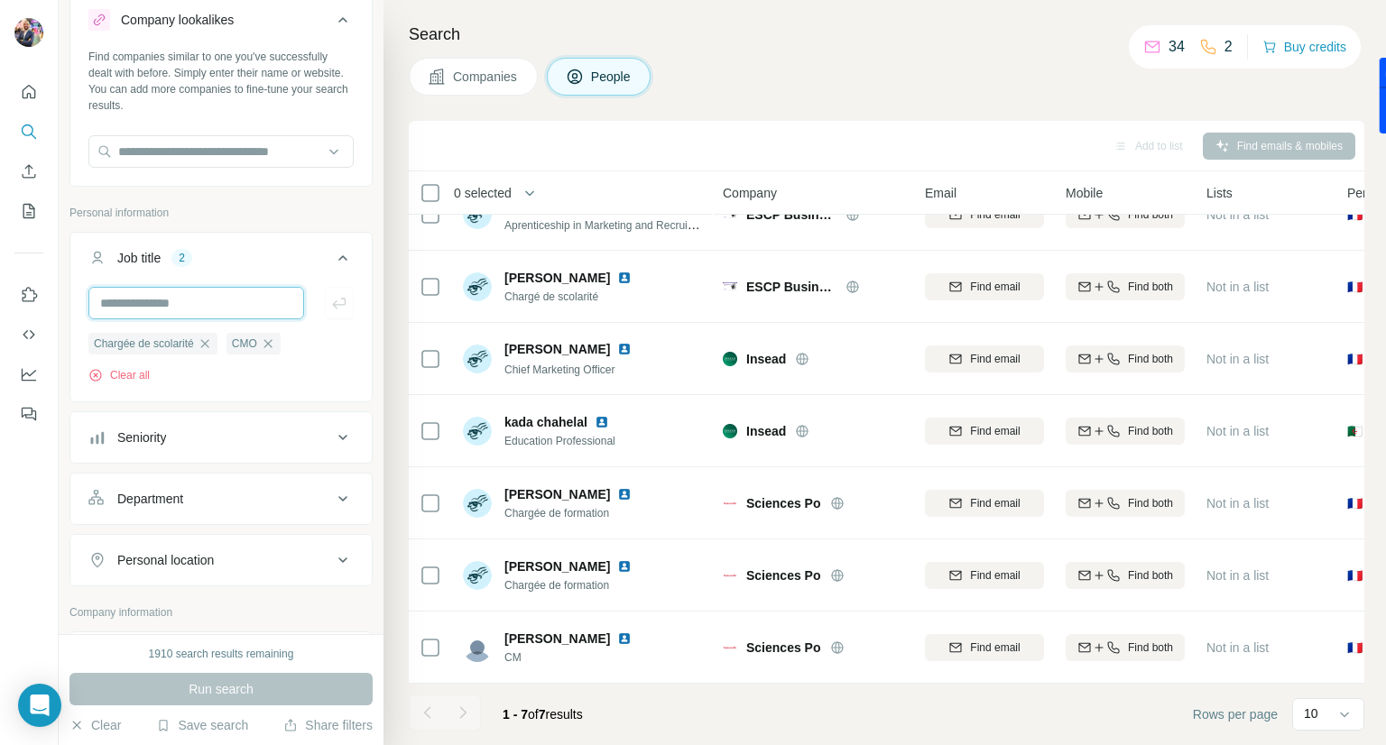
click at [170, 305] on input "text" at bounding box center [196, 303] width 216 height 32
type input "**********"
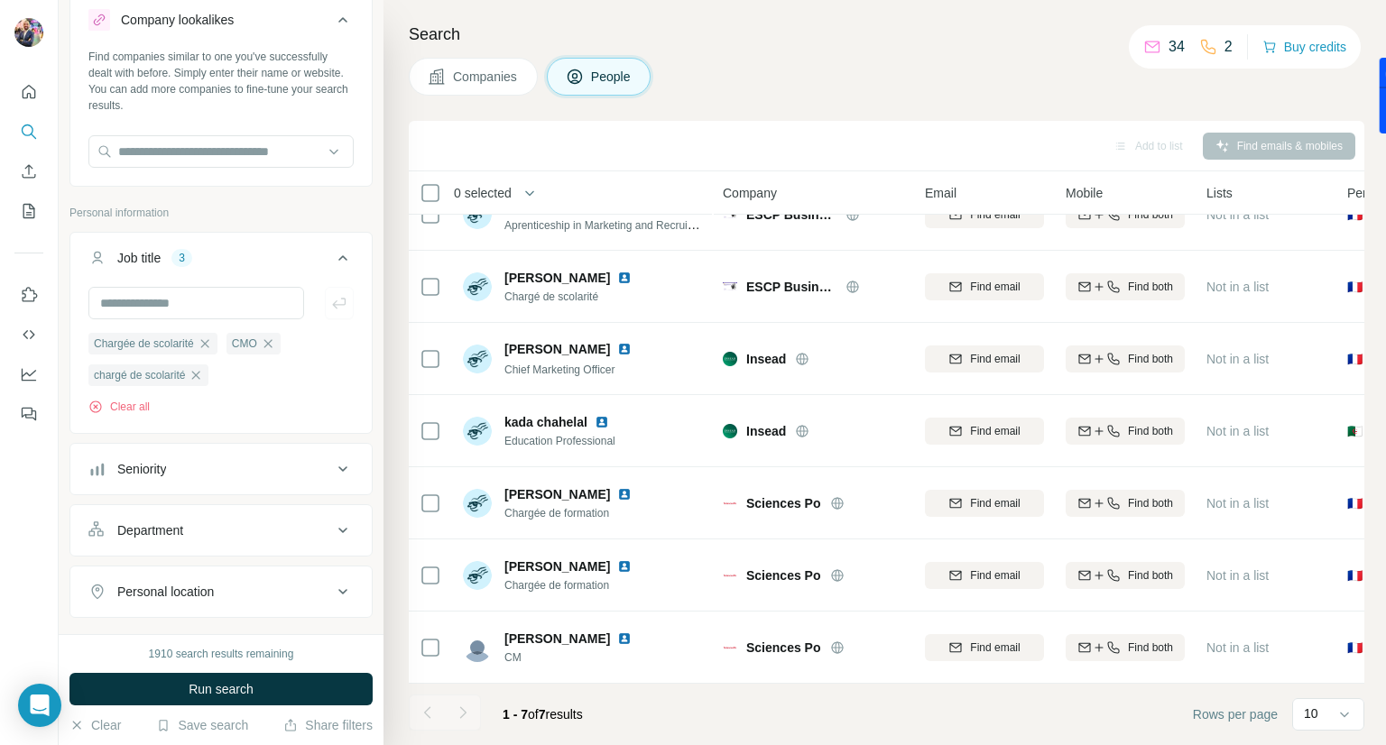
click at [233, 537] on div "Department" at bounding box center [210, 531] width 244 height 18
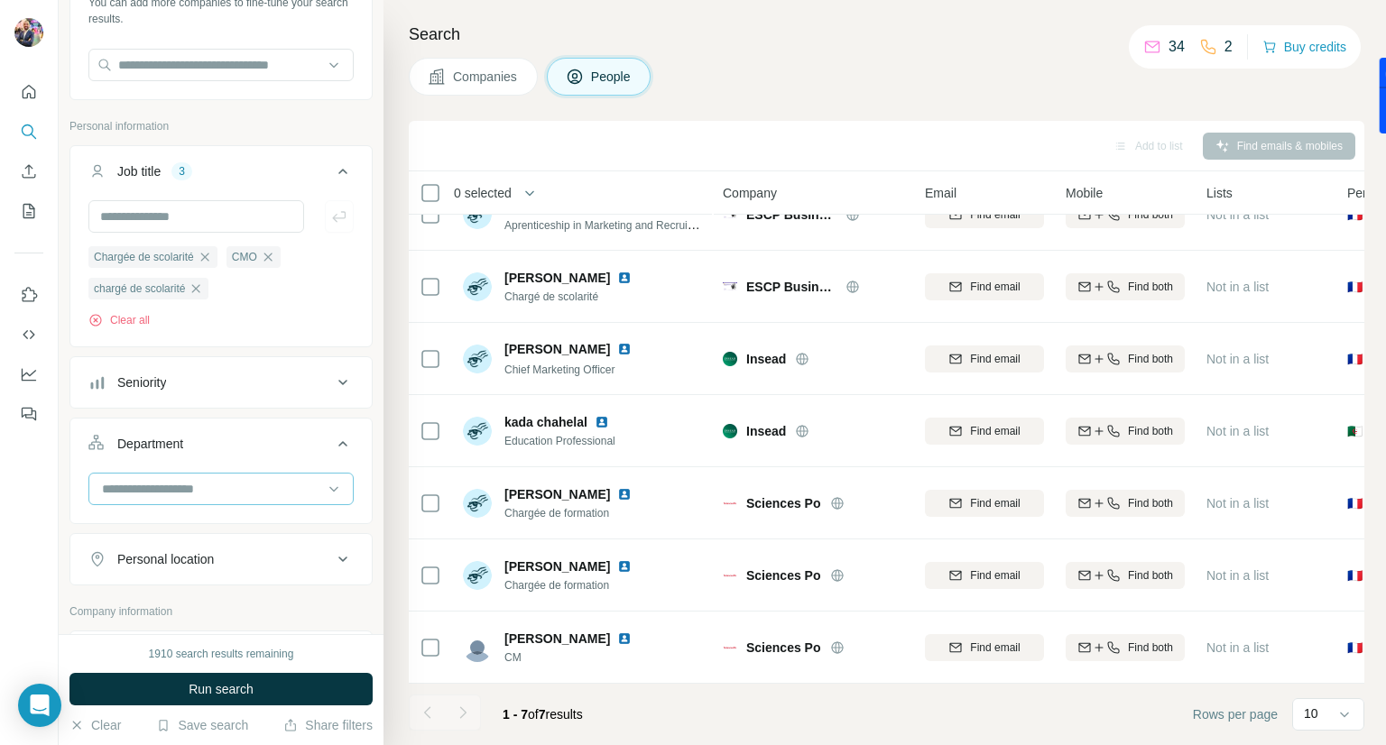
click at [180, 492] on input at bounding box center [211, 489] width 223 height 20
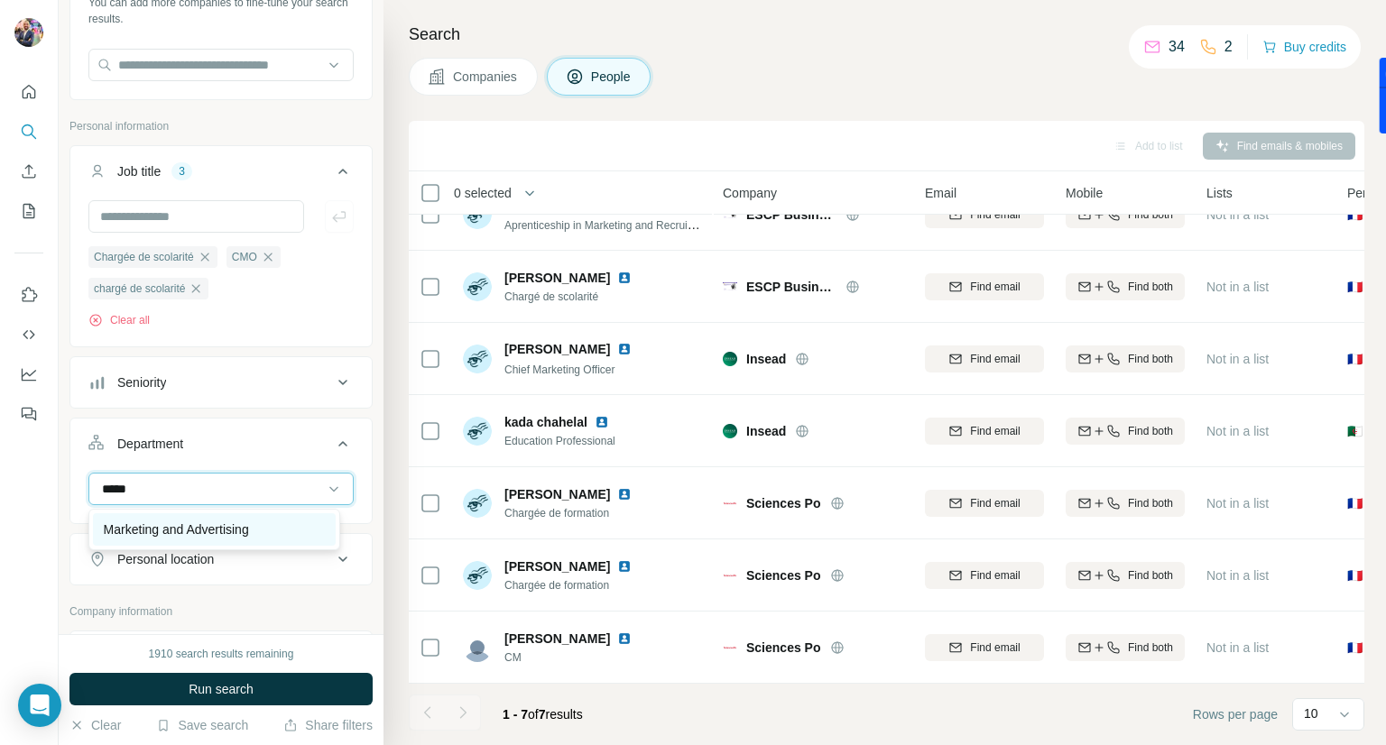
type input "*****"
click at [189, 516] on div "Marketing and Advertising" at bounding box center [214, 529] width 243 height 32
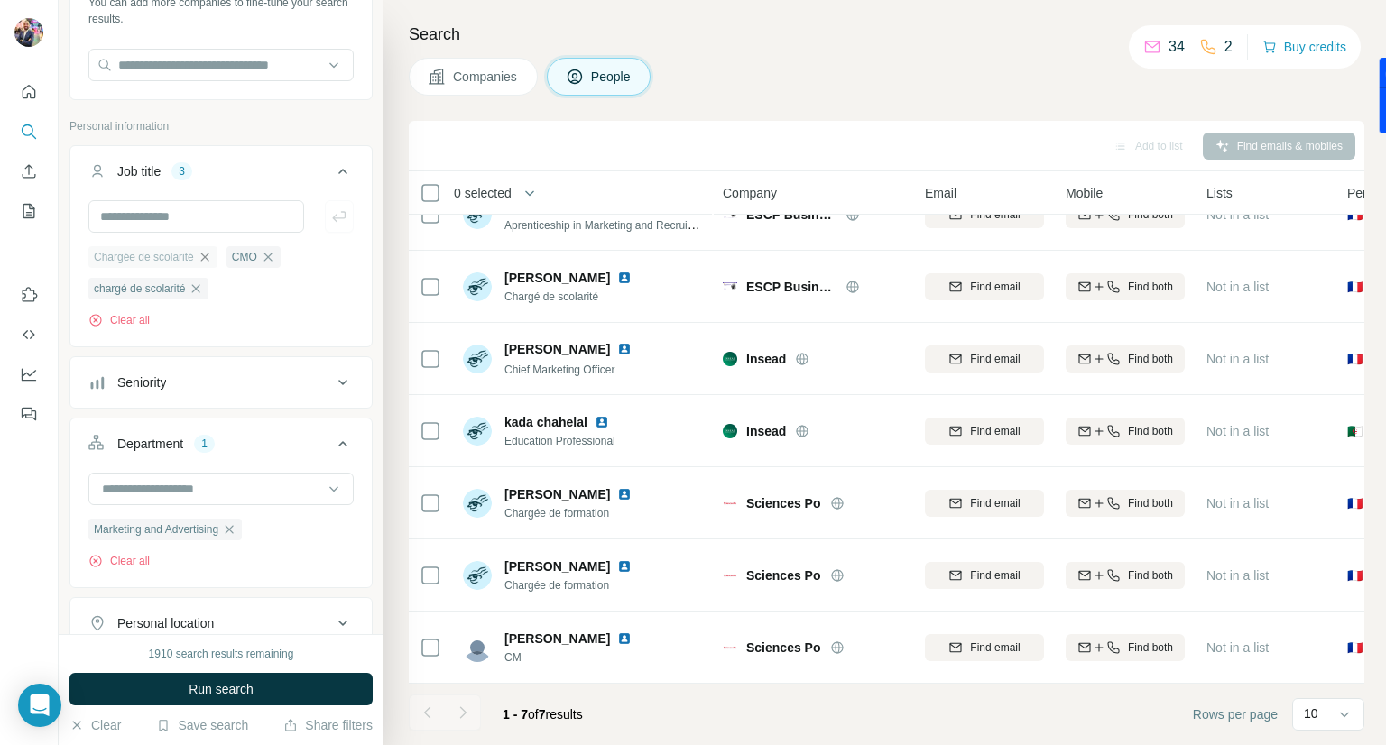
click at [210, 254] on icon "button" at bounding box center [205, 257] width 14 height 14
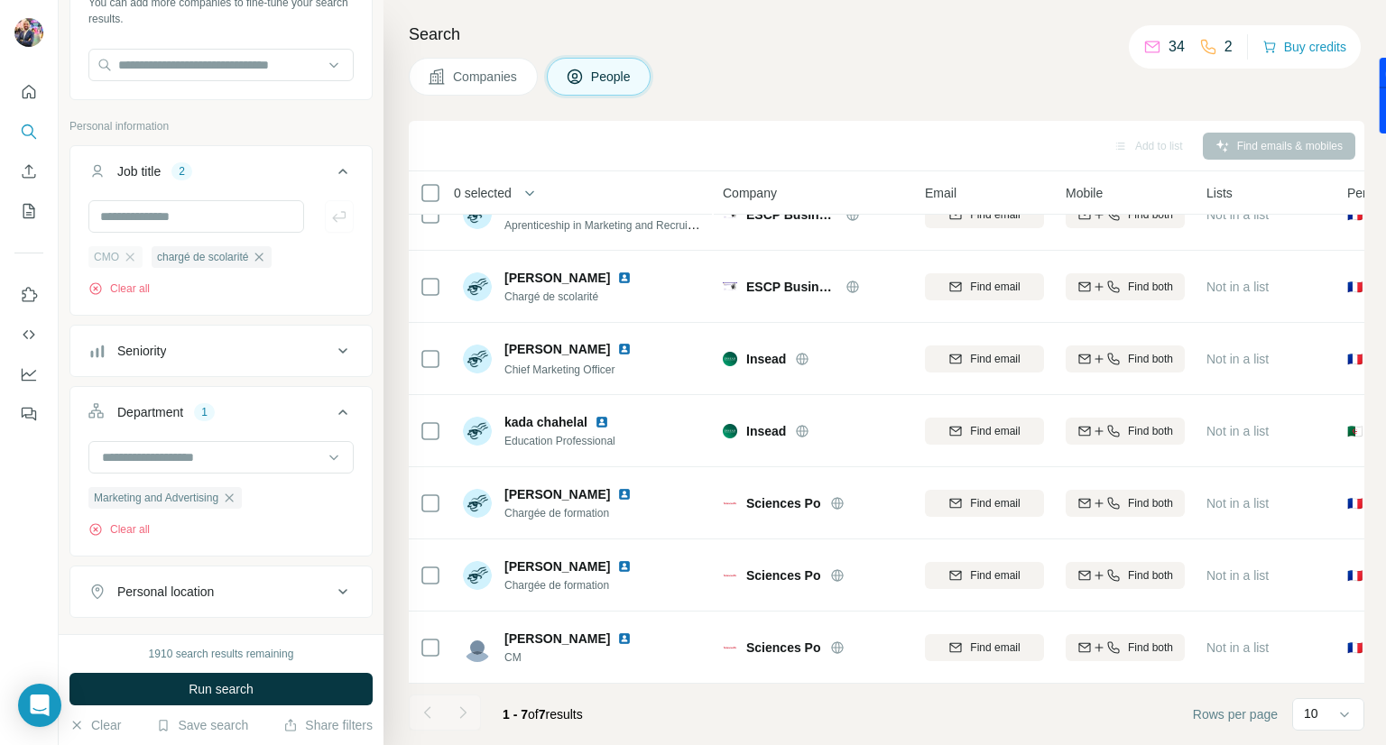
click at [137, 256] on div "CMO" at bounding box center [115, 257] width 54 height 22
click at [128, 257] on icon "button" at bounding box center [130, 257] width 14 height 14
click at [198, 263] on icon "button" at bounding box center [196, 257] width 14 height 14
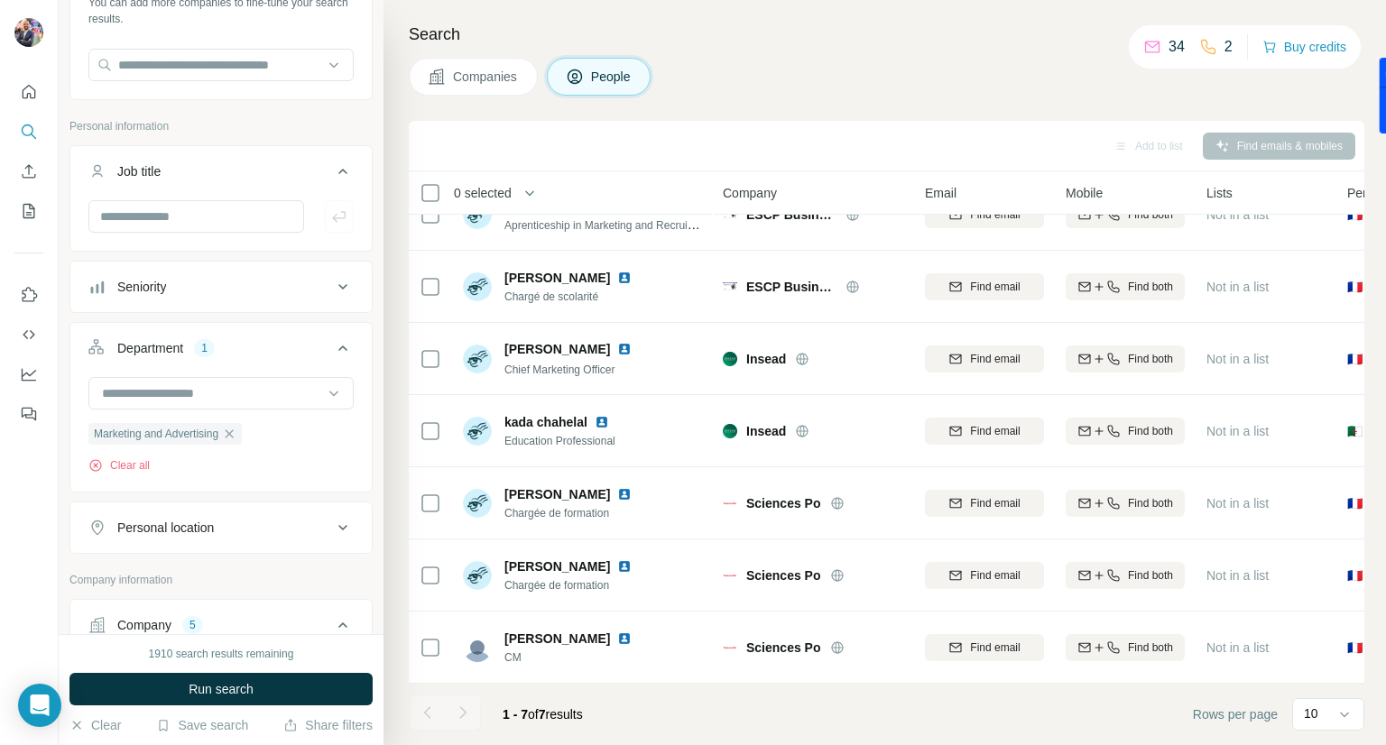
scroll to position [305, 0]
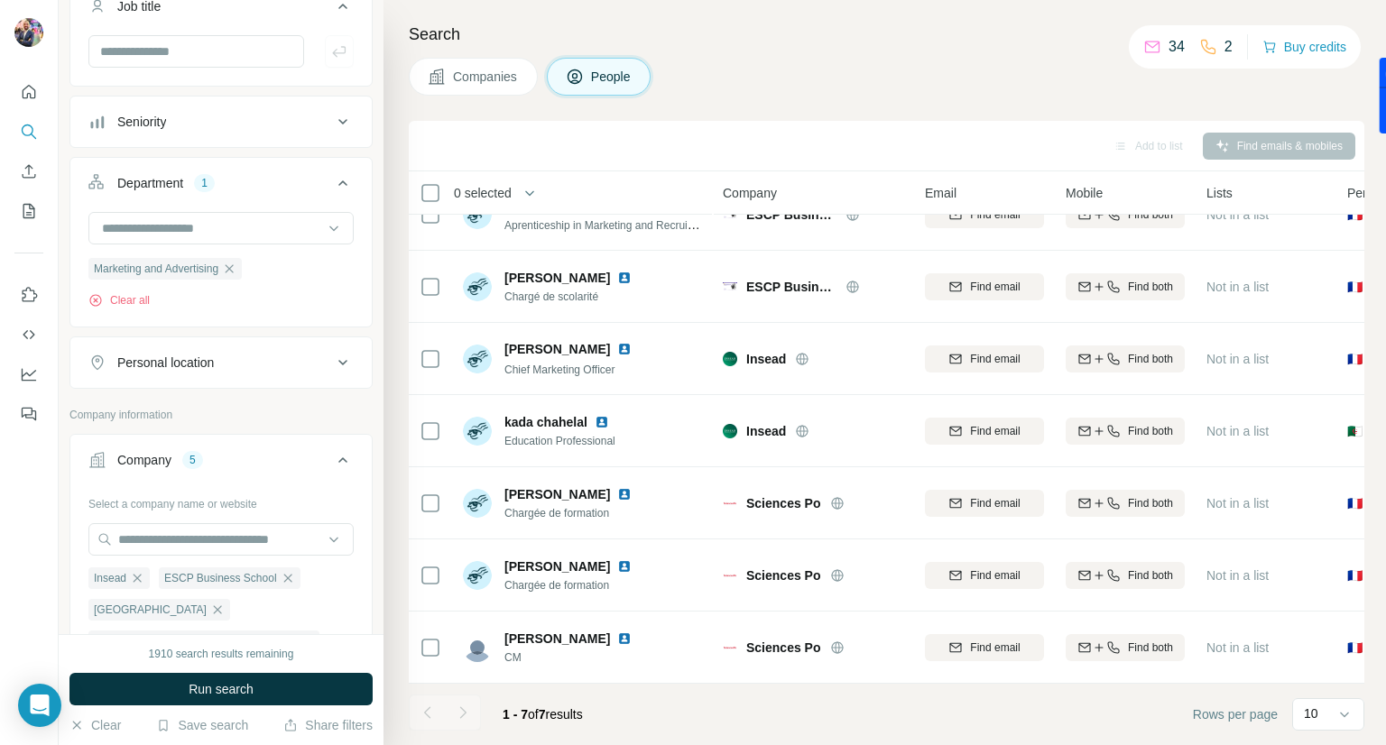
click at [246, 457] on div "Company 5" at bounding box center [210, 460] width 244 height 18
click at [268, 456] on div "Company 5" at bounding box center [210, 460] width 244 height 18
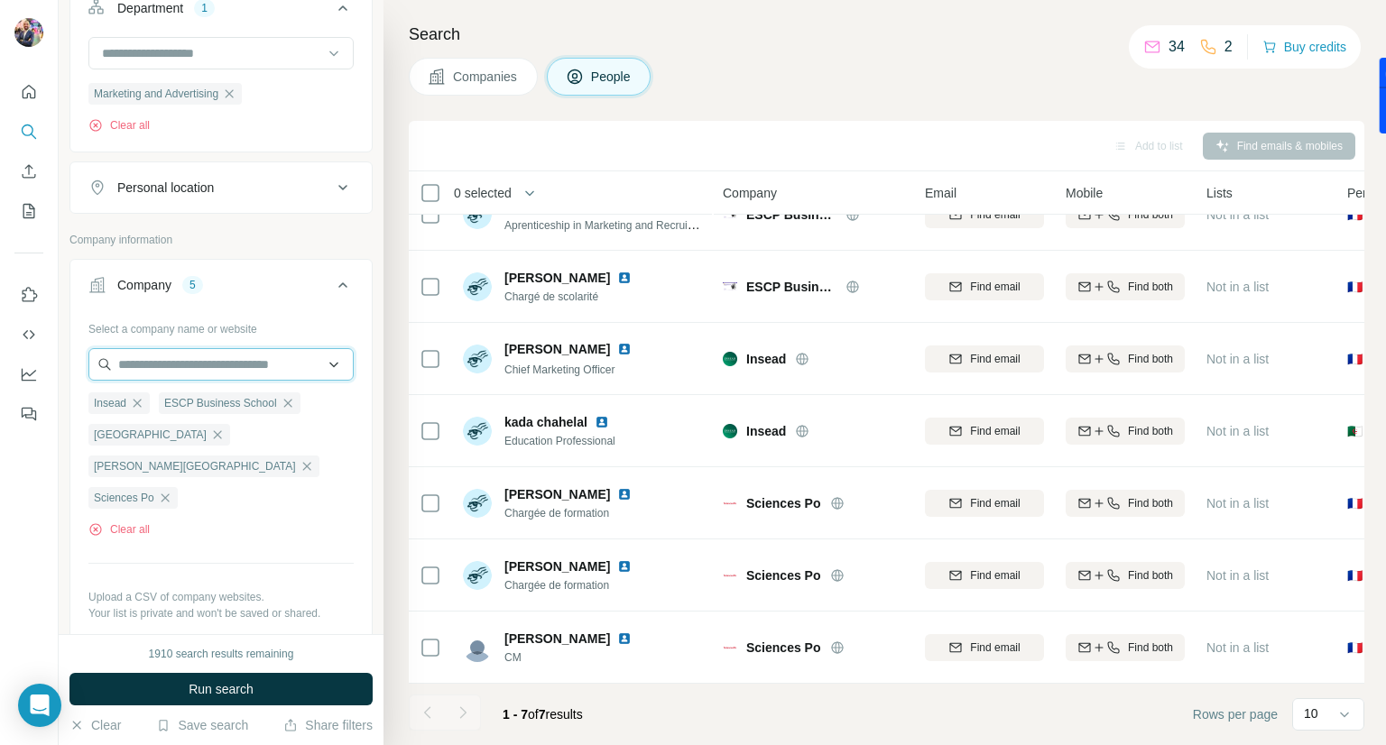
click at [209, 360] on input "text" at bounding box center [220, 364] width 265 height 32
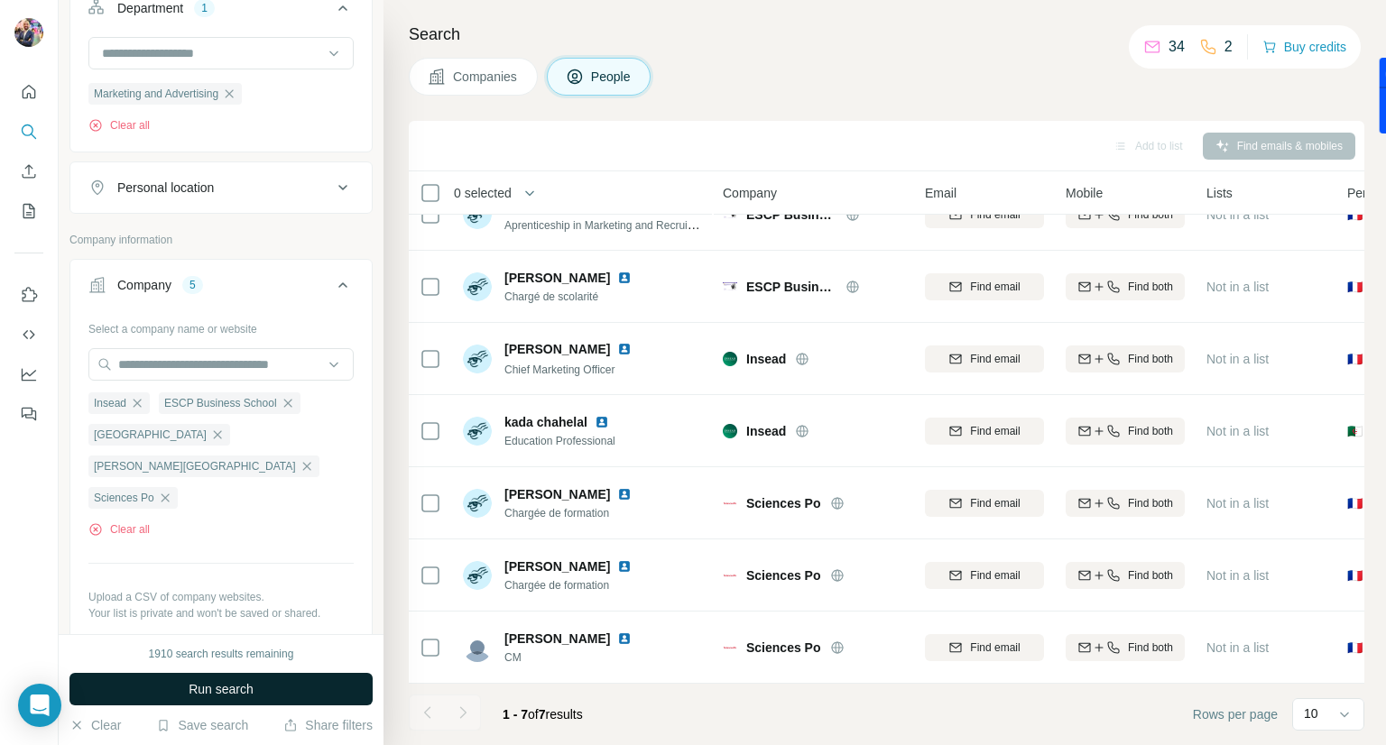
click at [260, 687] on button "Run search" at bounding box center [220, 689] width 303 height 32
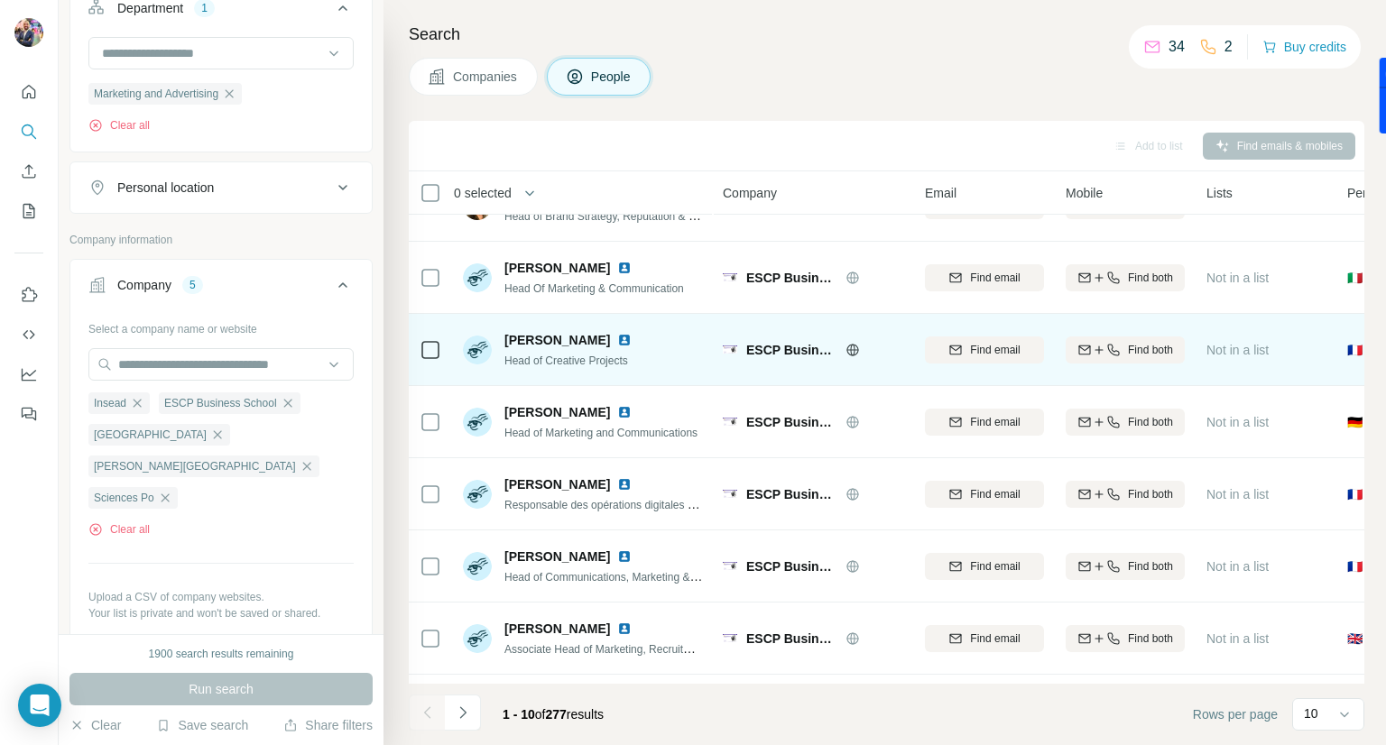
scroll to position [0, 0]
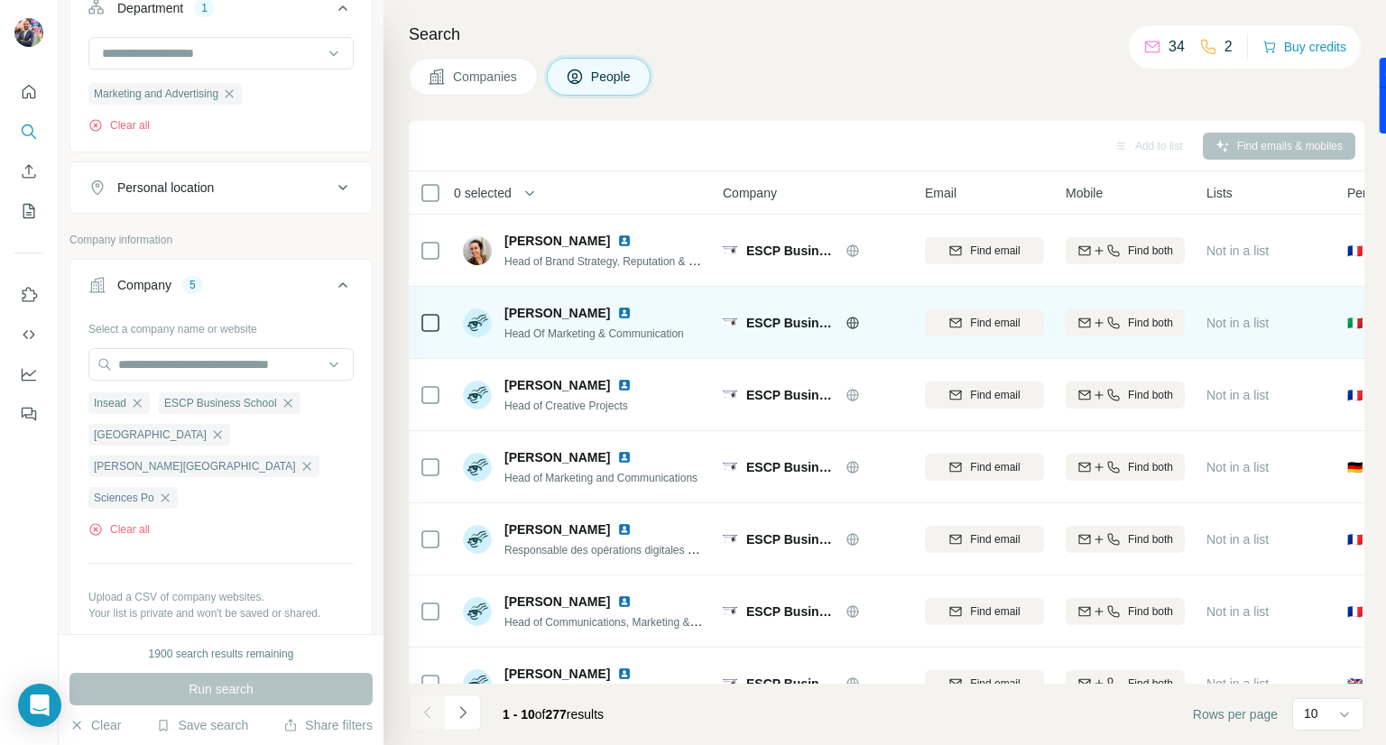
click at [632, 308] on img at bounding box center [624, 313] width 14 height 14
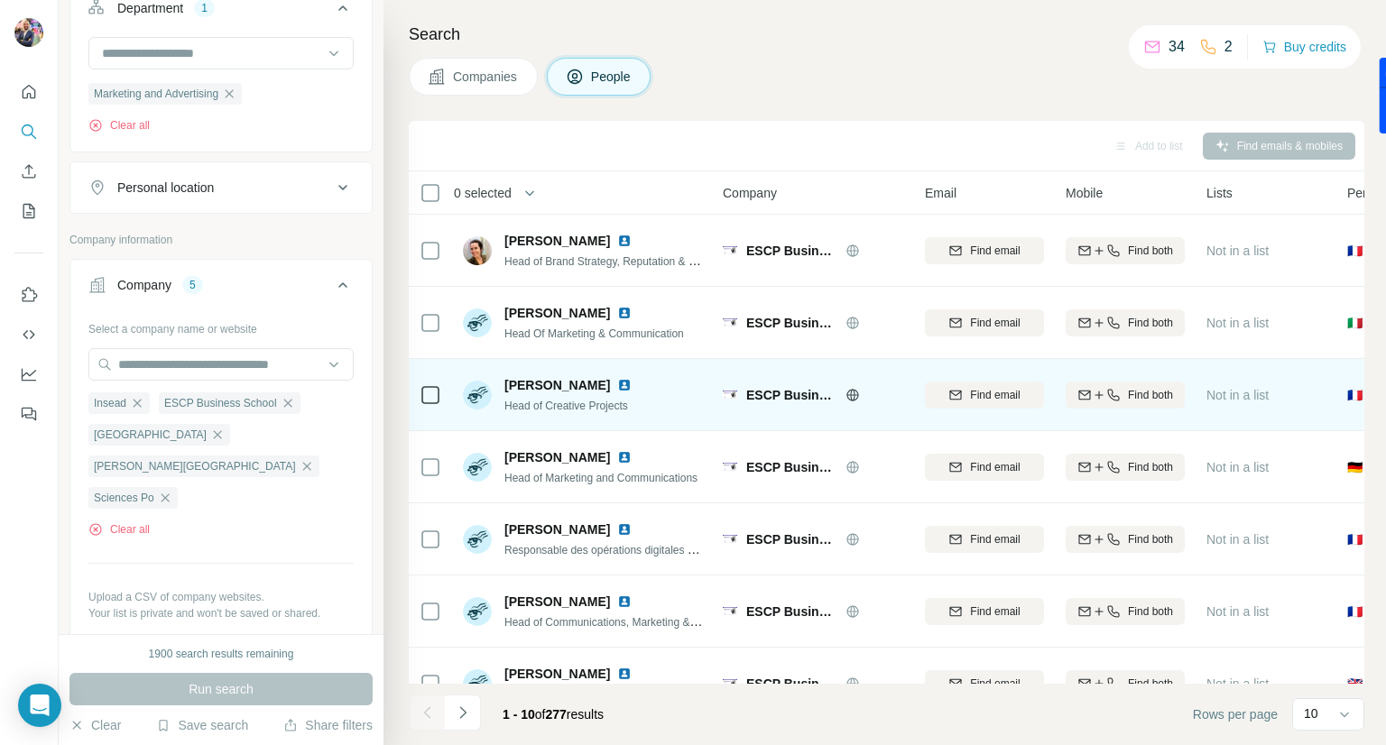
click at [617, 383] on img at bounding box center [624, 385] width 14 height 14
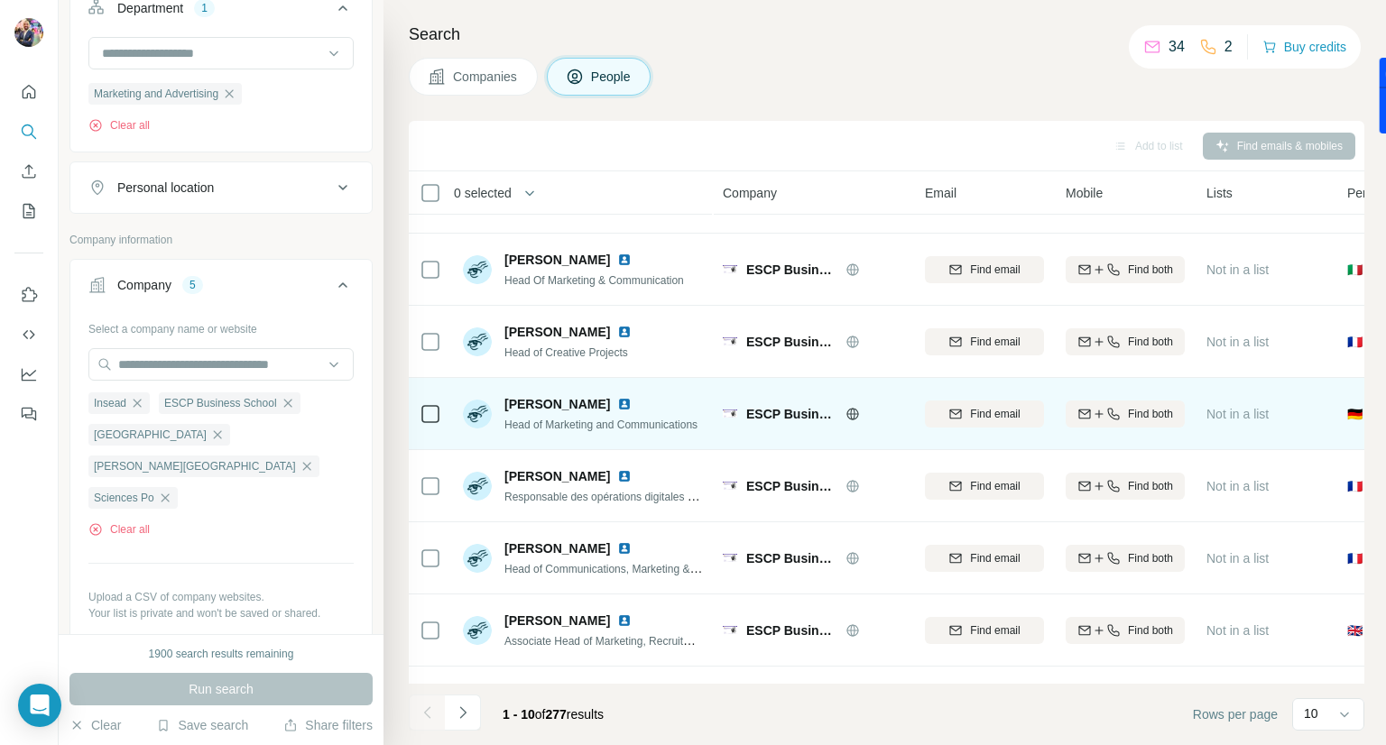
click at [617, 400] on img at bounding box center [624, 404] width 14 height 14
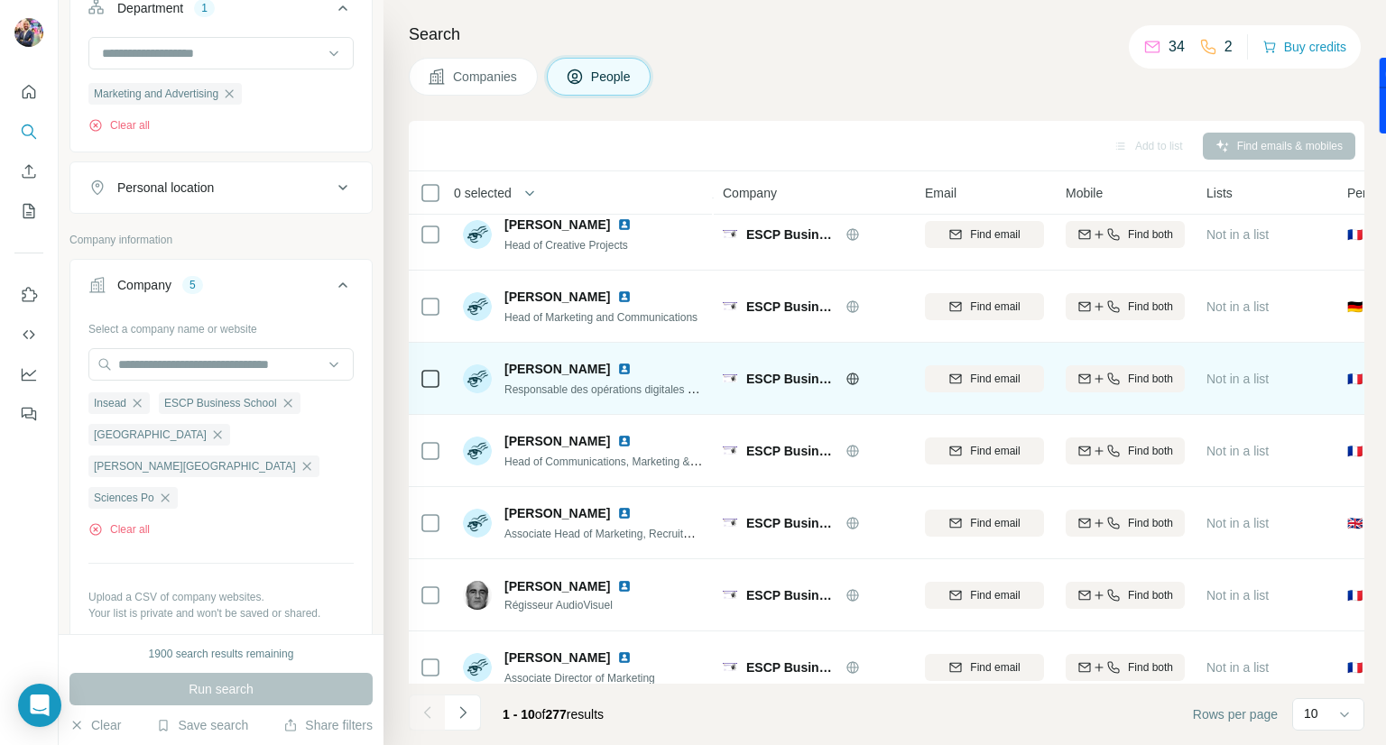
scroll to position [162, 0]
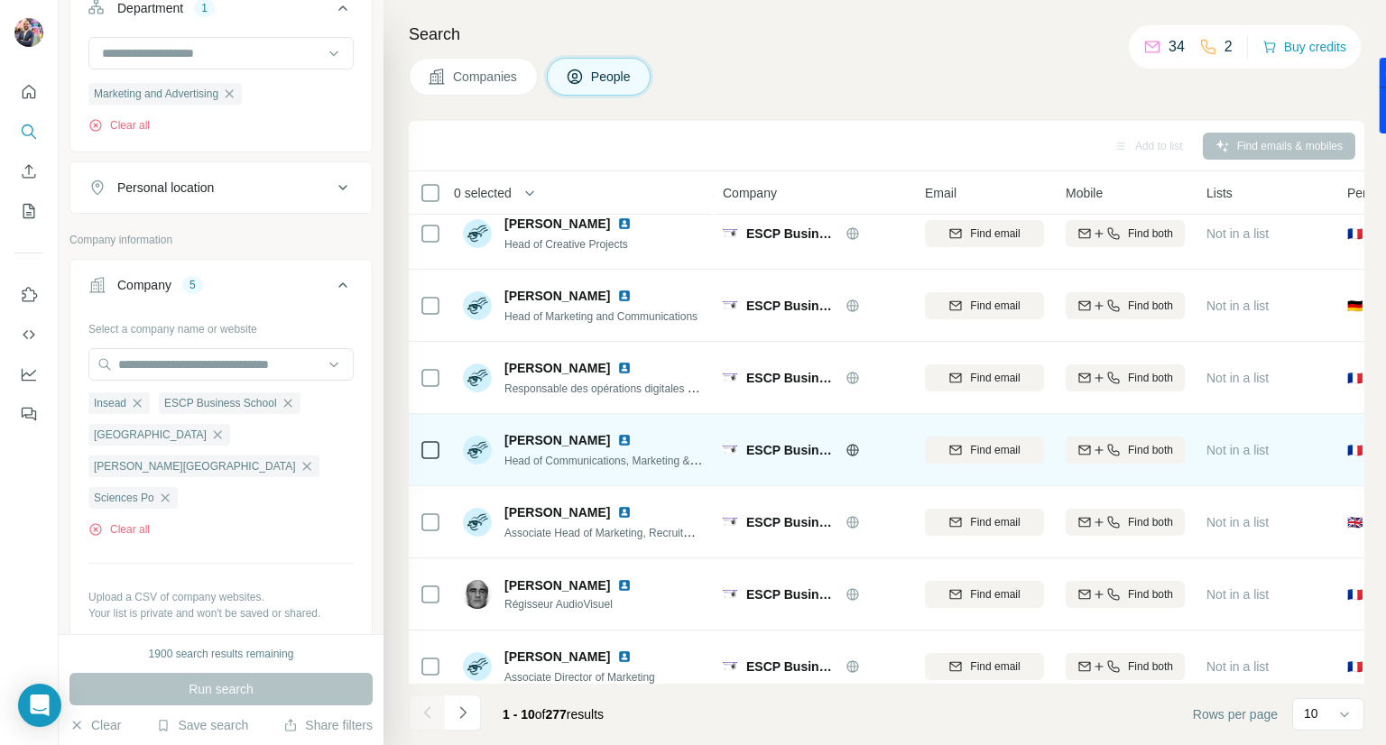
click at [617, 439] on img at bounding box center [624, 440] width 14 height 14
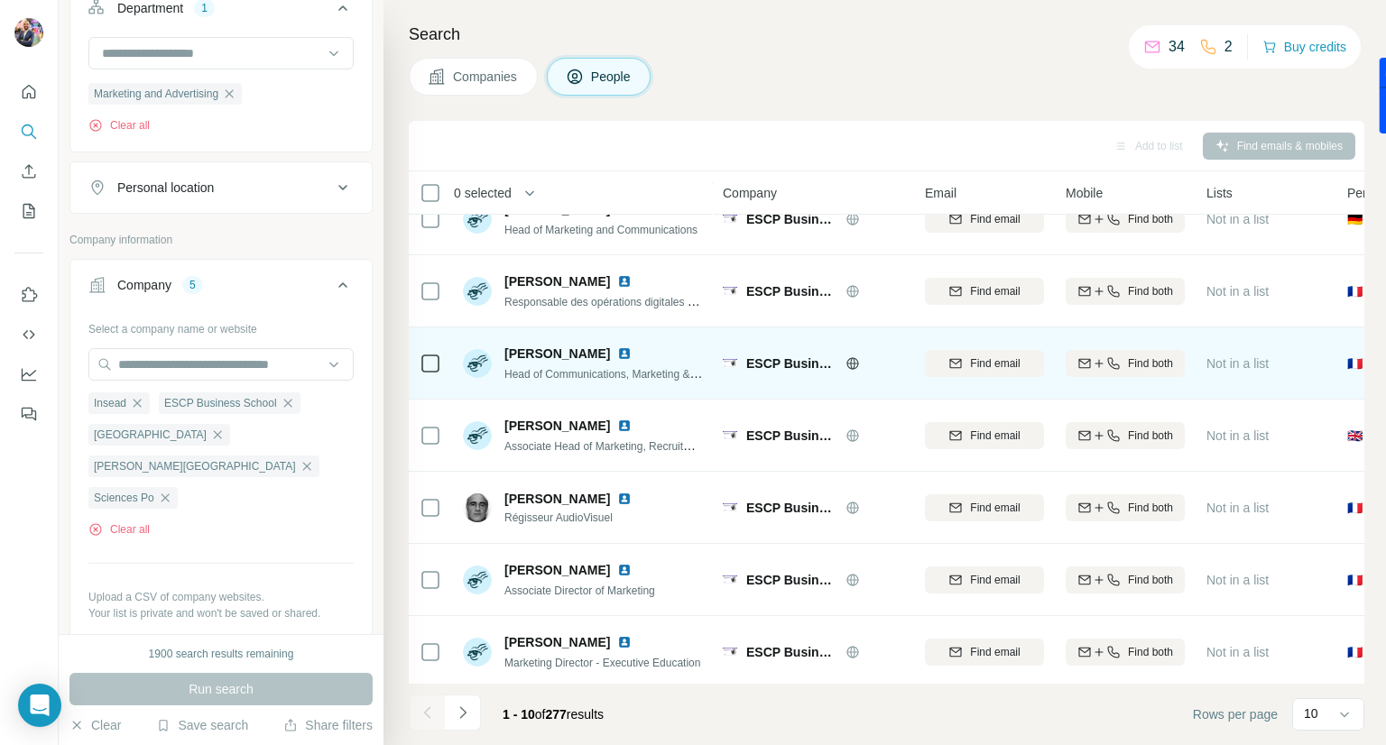
scroll to position [262, 0]
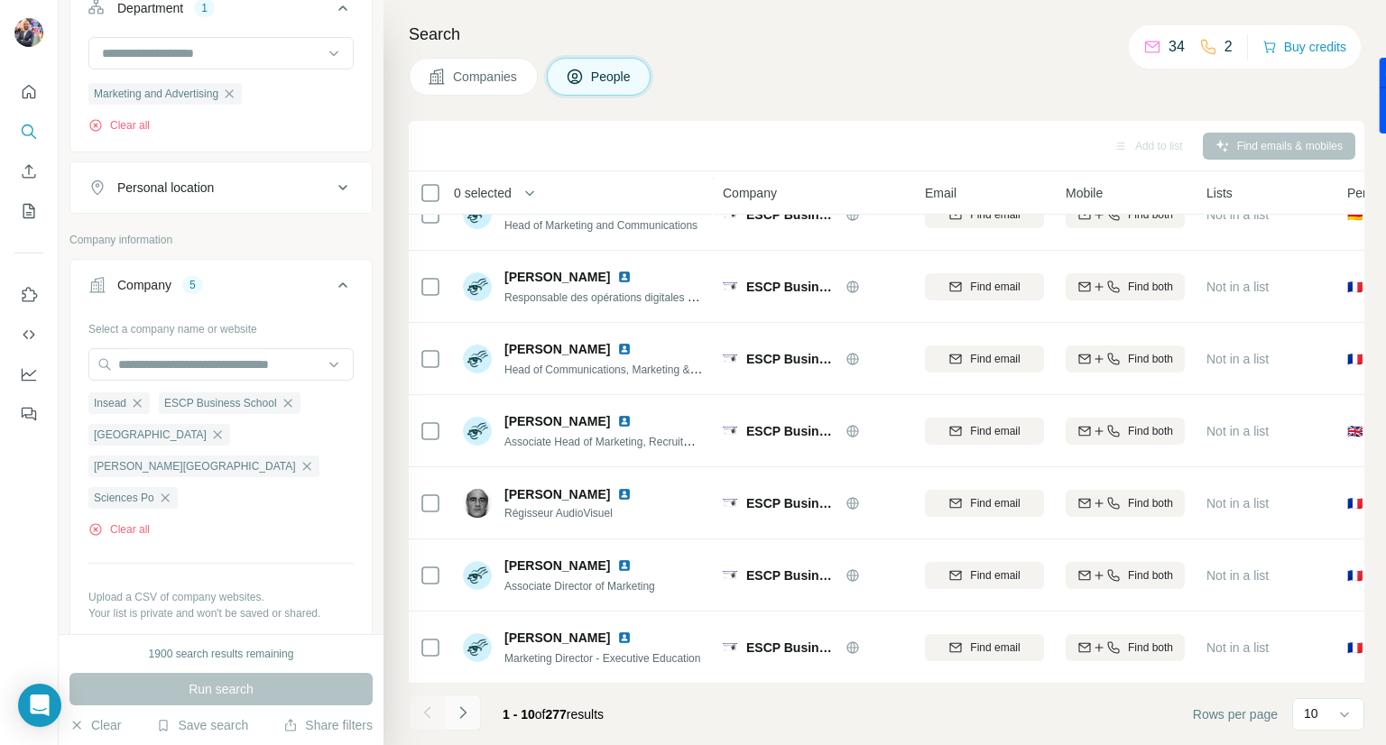
click at [466, 719] on icon "Navigate to next page" at bounding box center [463, 713] width 18 height 18
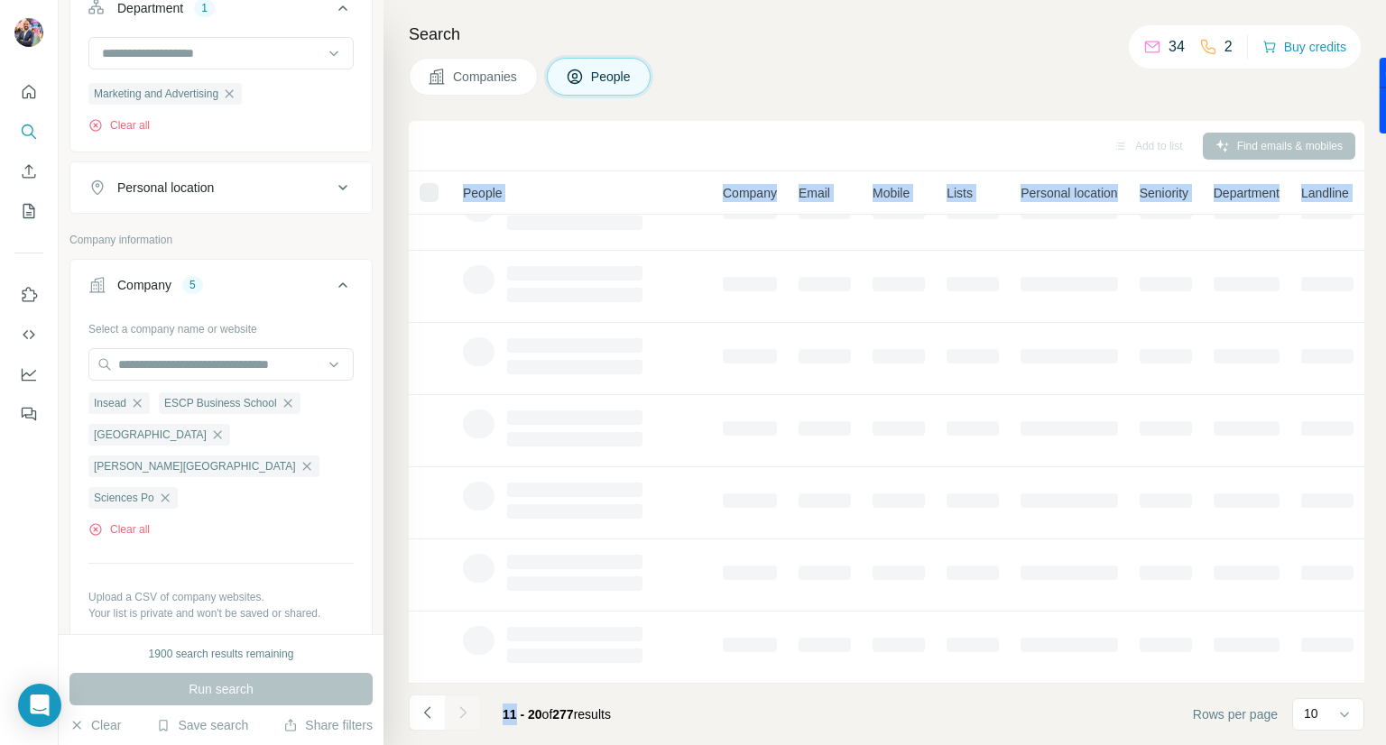
click at [458, 183] on div "Add to list Find emails & mobiles People Company Email Mobile Lists Personal lo…" at bounding box center [886, 433] width 955 height 624
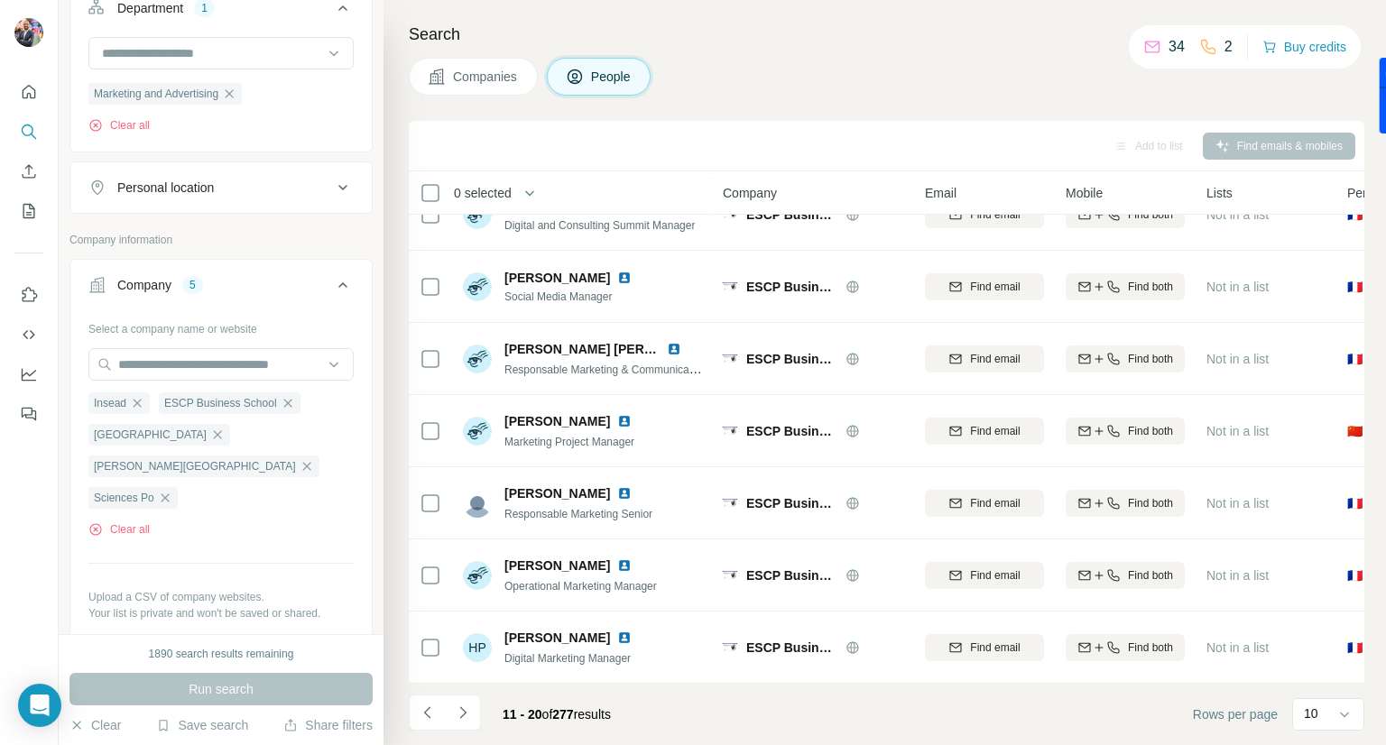
click at [651, 141] on div "Add to list Find emails & mobiles" at bounding box center [886, 146] width 937 height 32
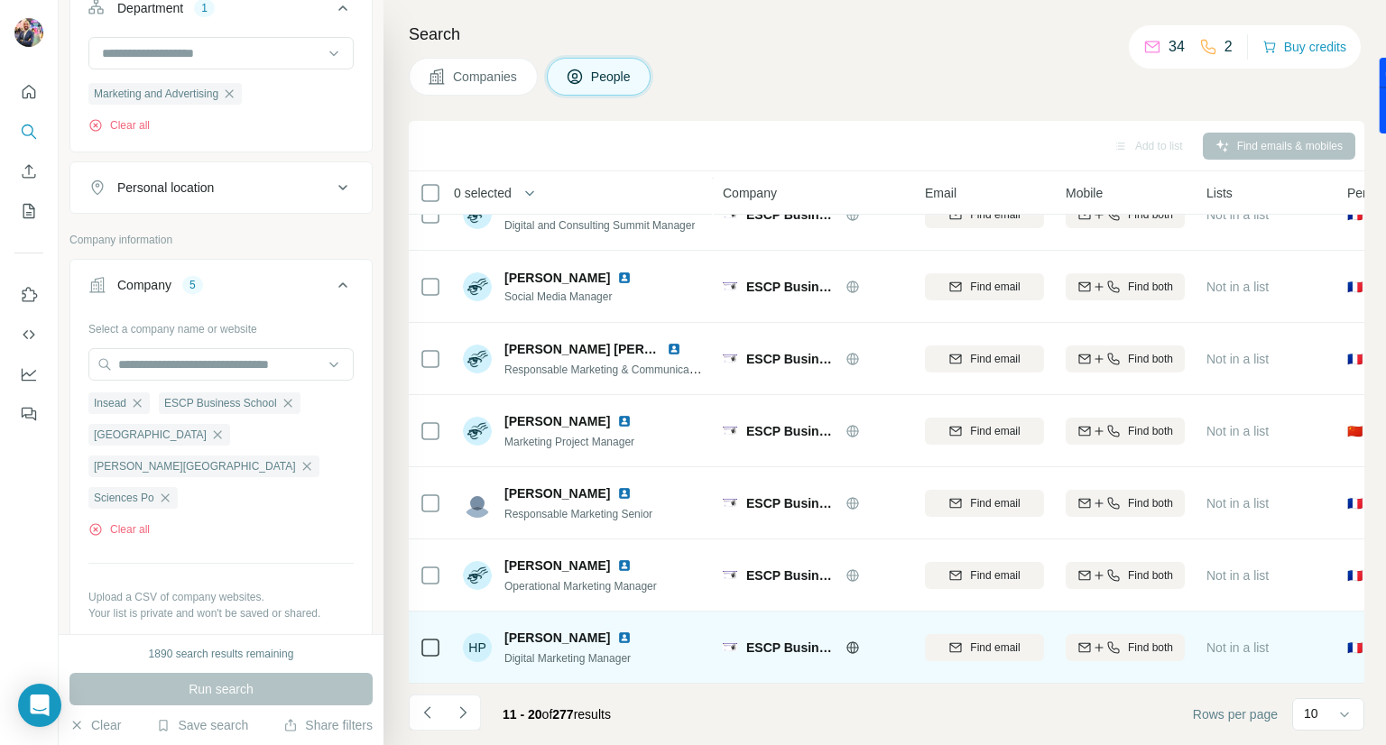
scroll to position [0, 0]
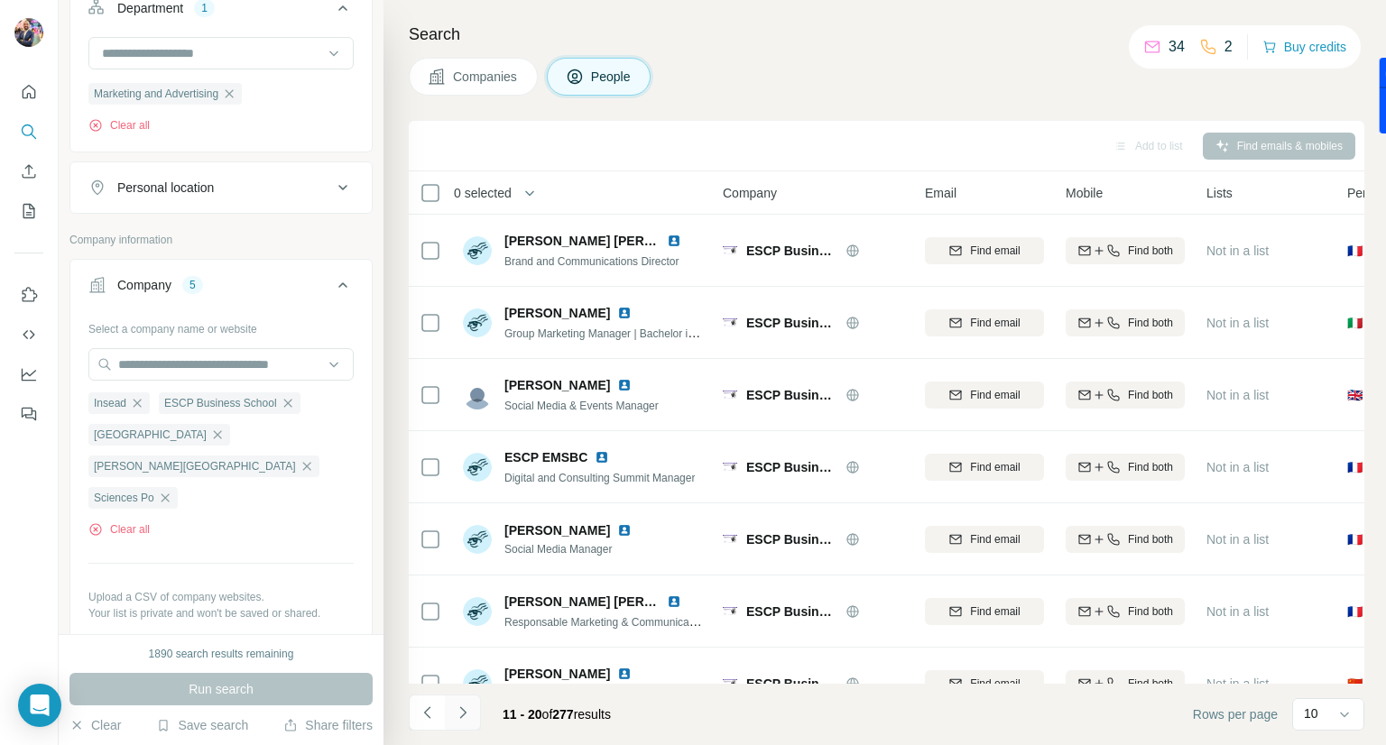
click at [462, 718] on icon "Navigate to next page" at bounding box center [463, 713] width 18 height 18
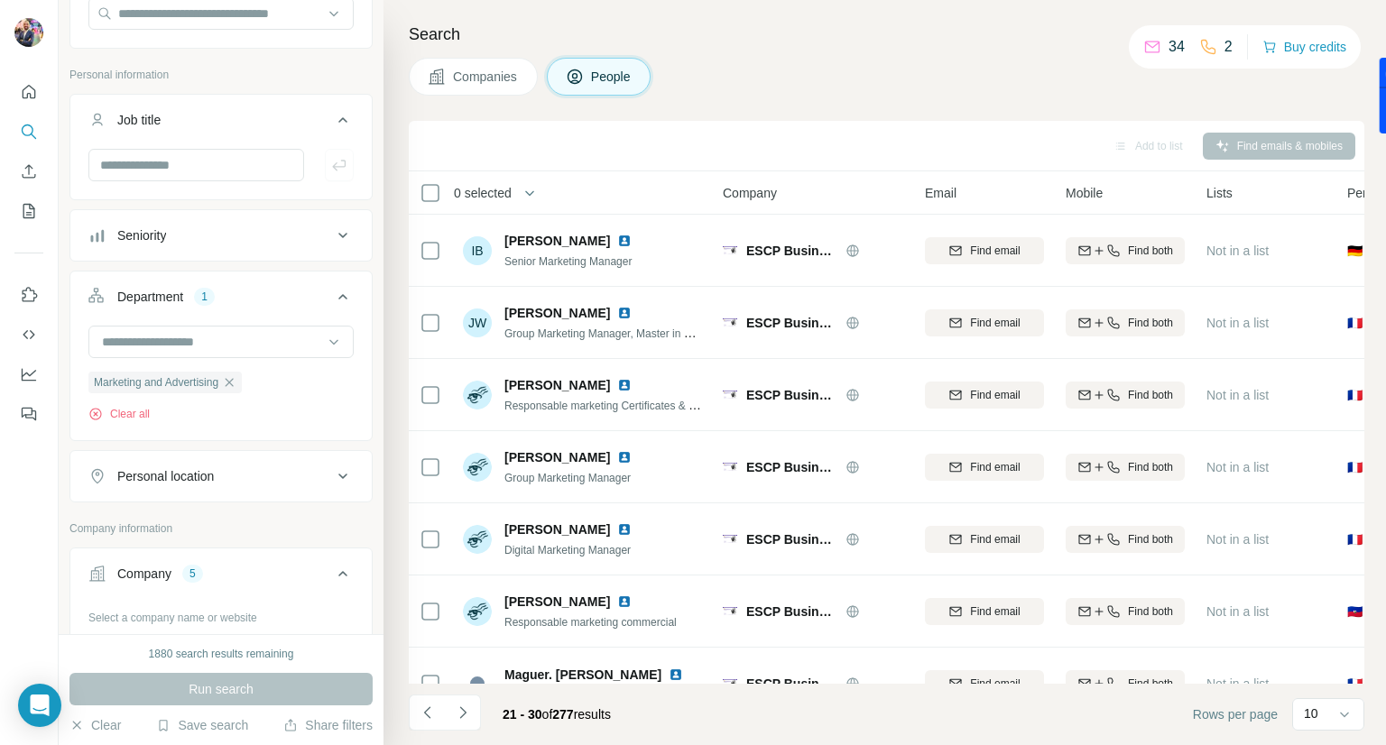
scroll to position [191, 0]
click at [249, 475] on div "Personal location" at bounding box center [210, 476] width 244 height 18
click at [230, 516] on input "text" at bounding box center [220, 521] width 265 height 32
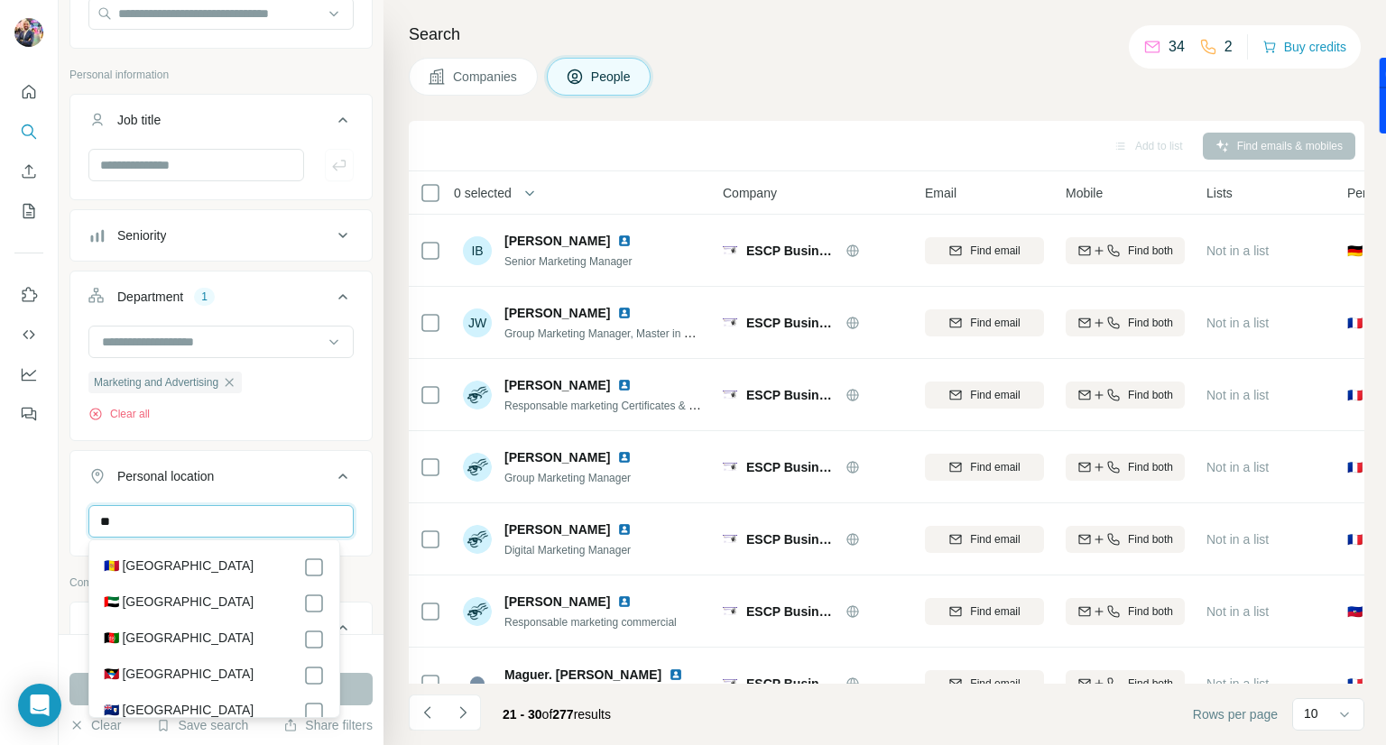
type input "*"
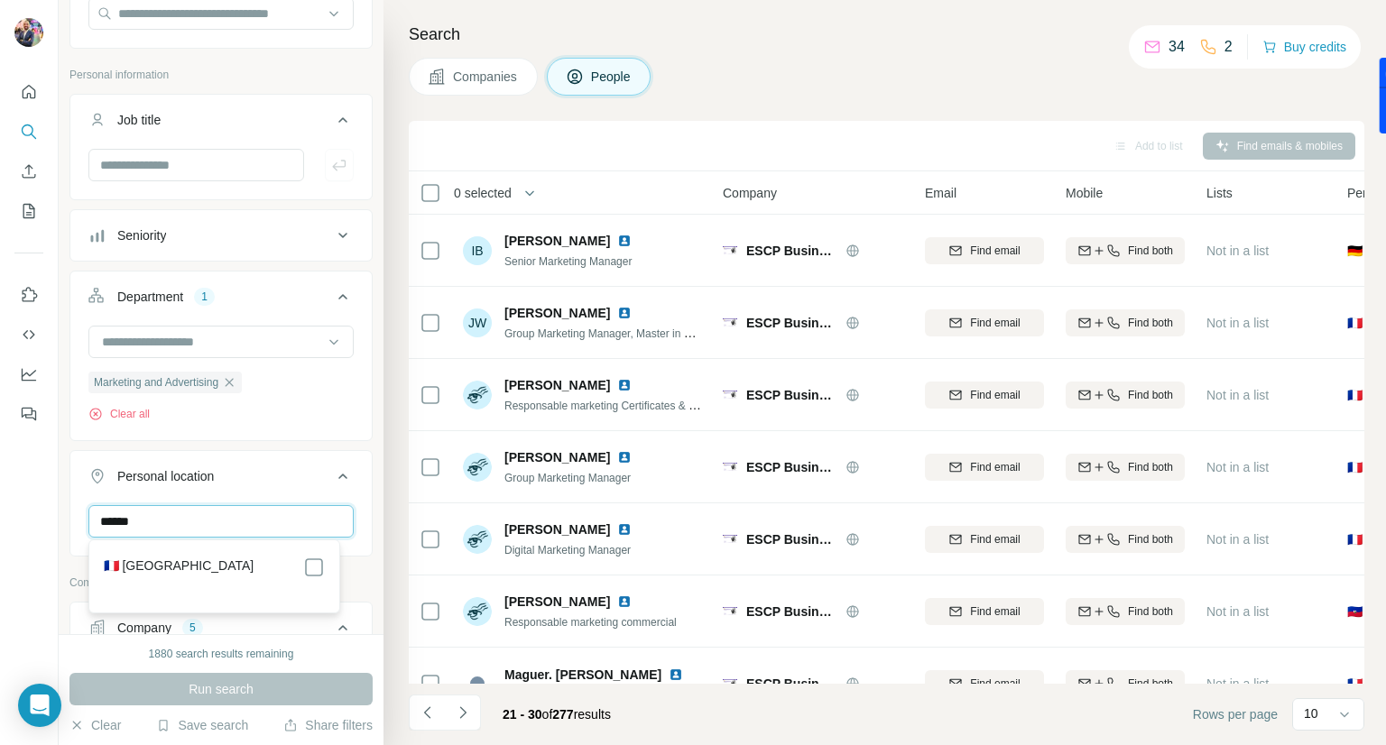
type input "******"
click at [241, 553] on div "🇫🇷 [GEOGRAPHIC_DATA]" at bounding box center [214, 576] width 243 height 65
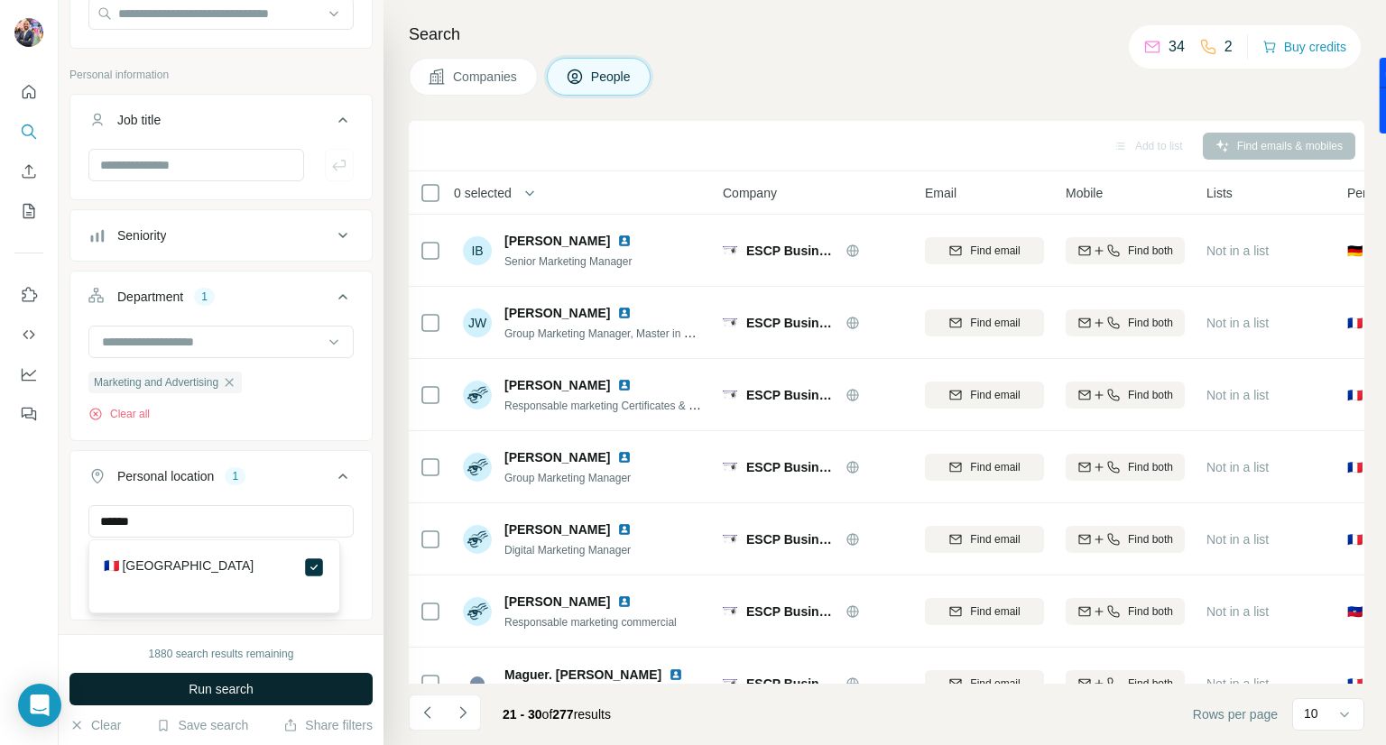
click at [303, 689] on button "Run search" at bounding box center [220, 689] width 303 height 32
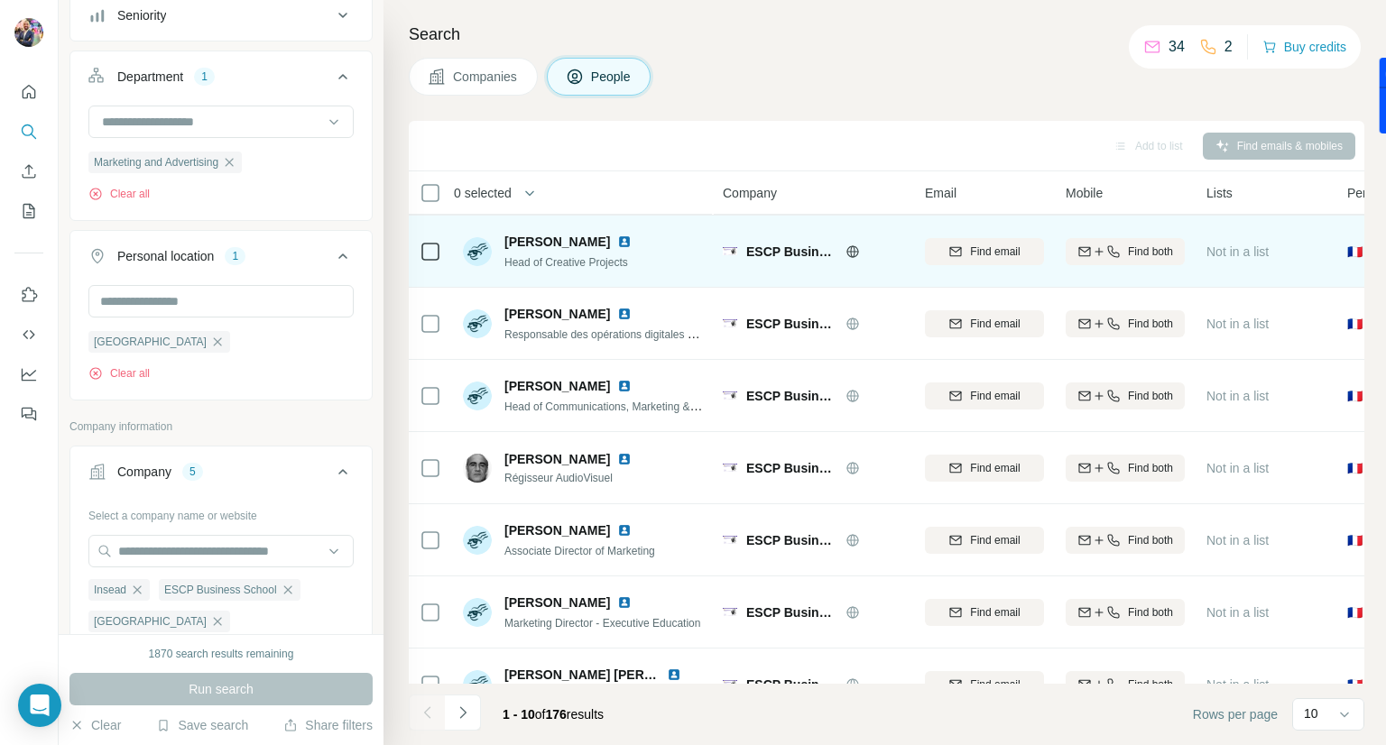
scroll to position [76, 0]
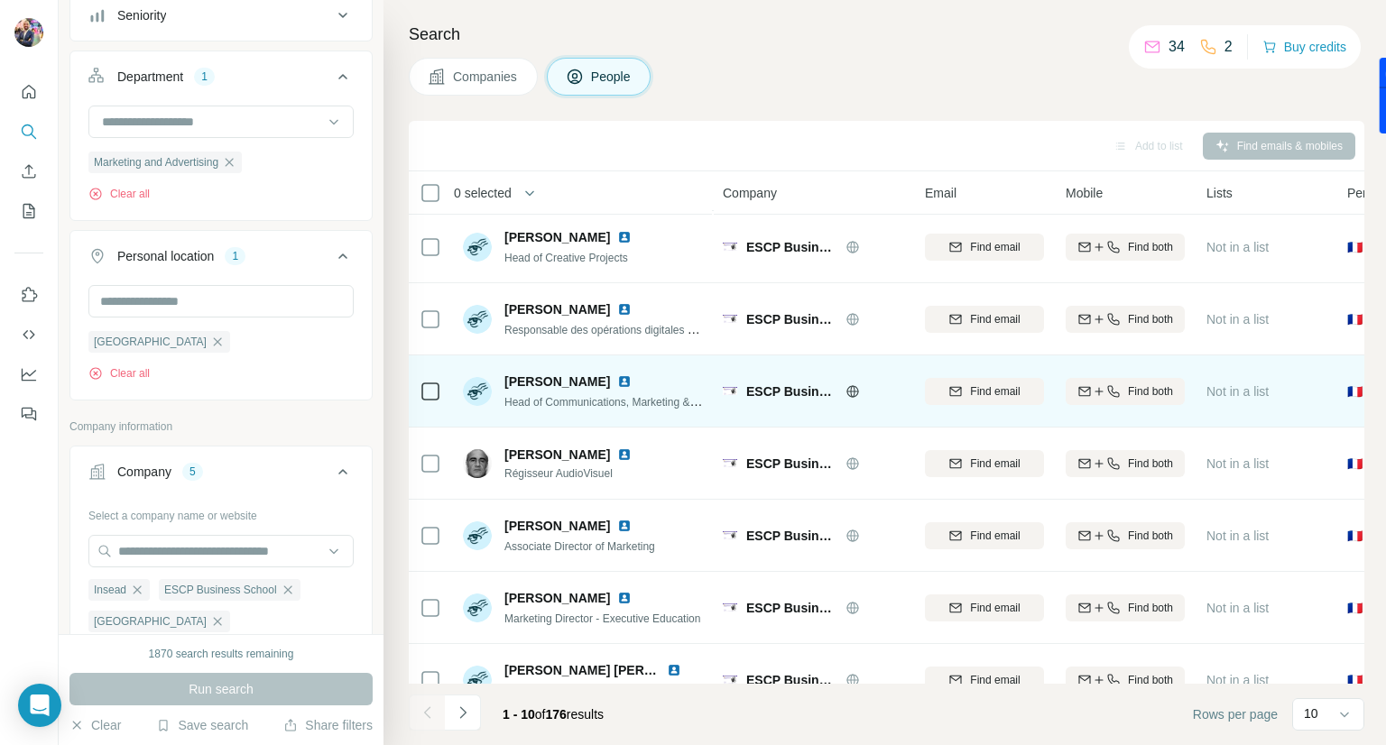
click at [617, 379] on img at bounding box center [624, 381] width 14 height 14
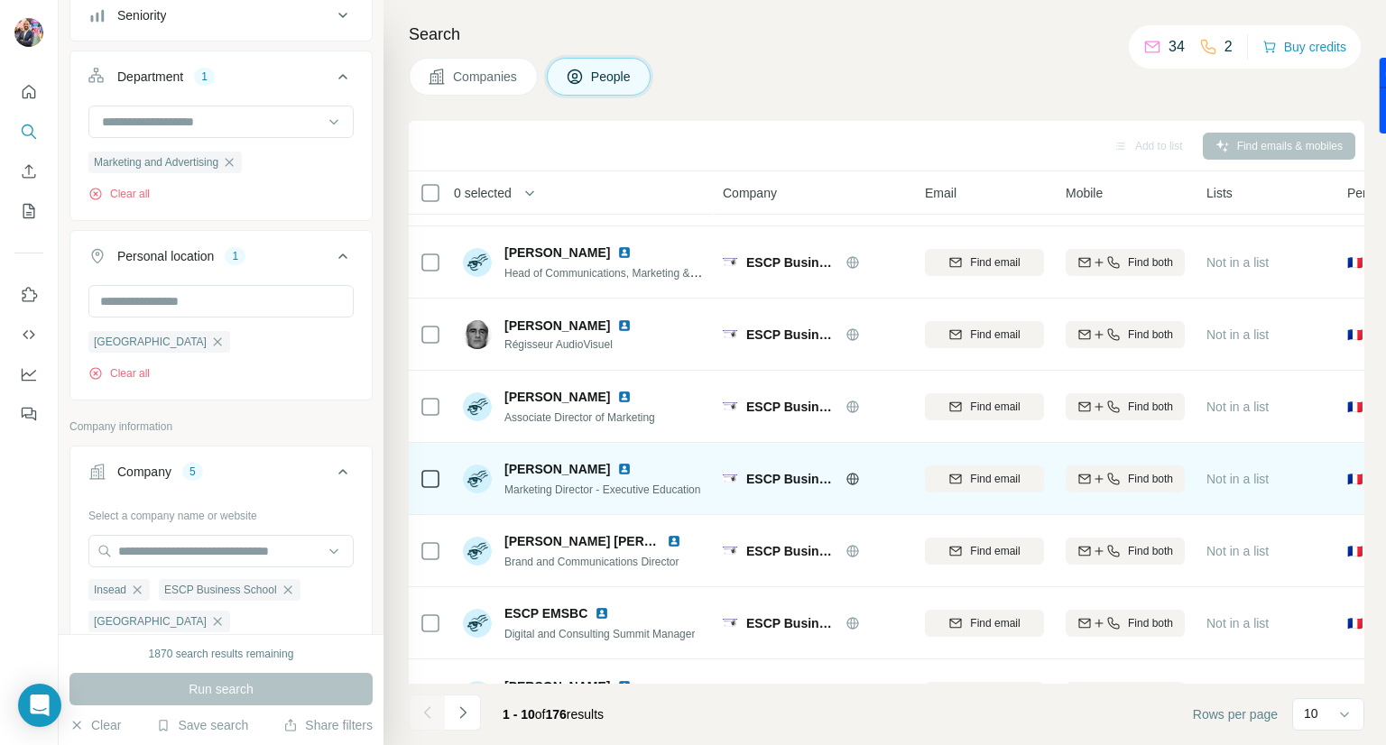
scroll to position [262, 0]
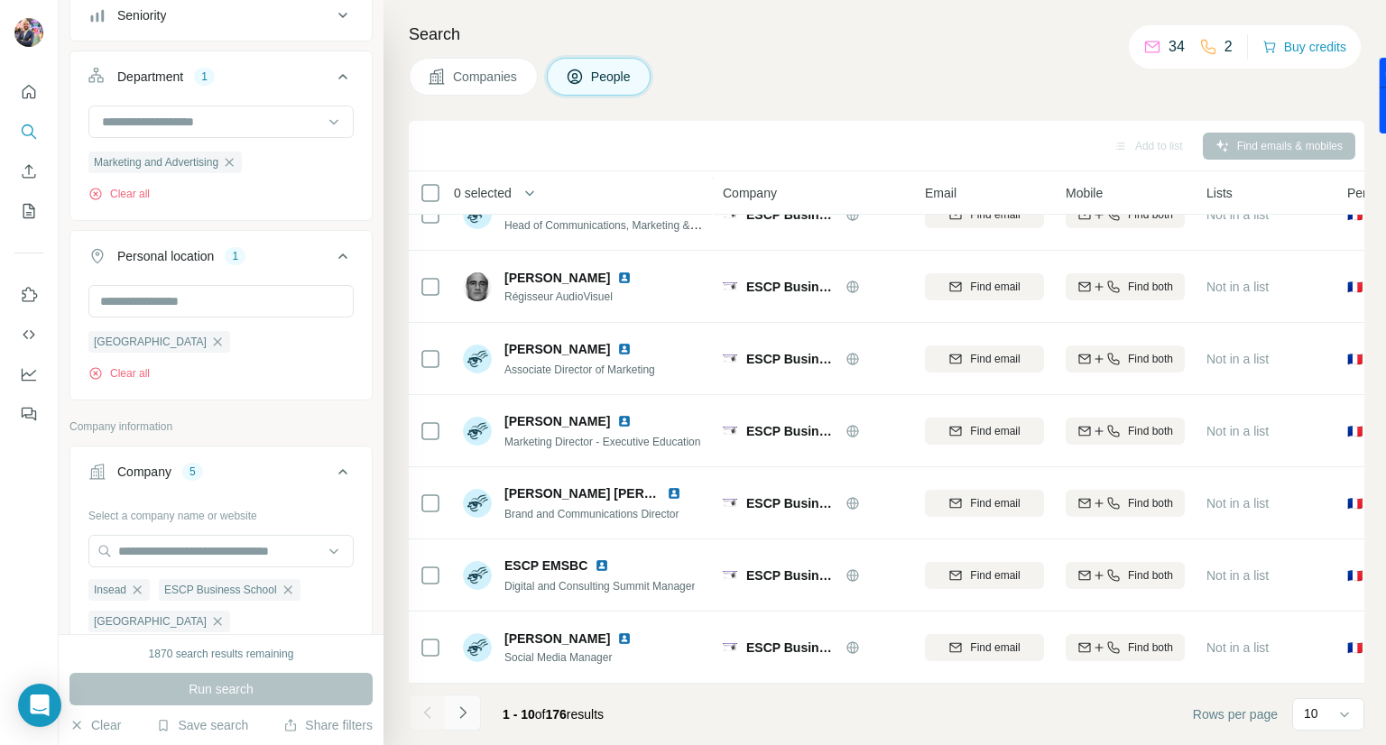
click at [461, 714] on icon "Navigate to next page" at bounding box center [463, 713] width 18 height 18
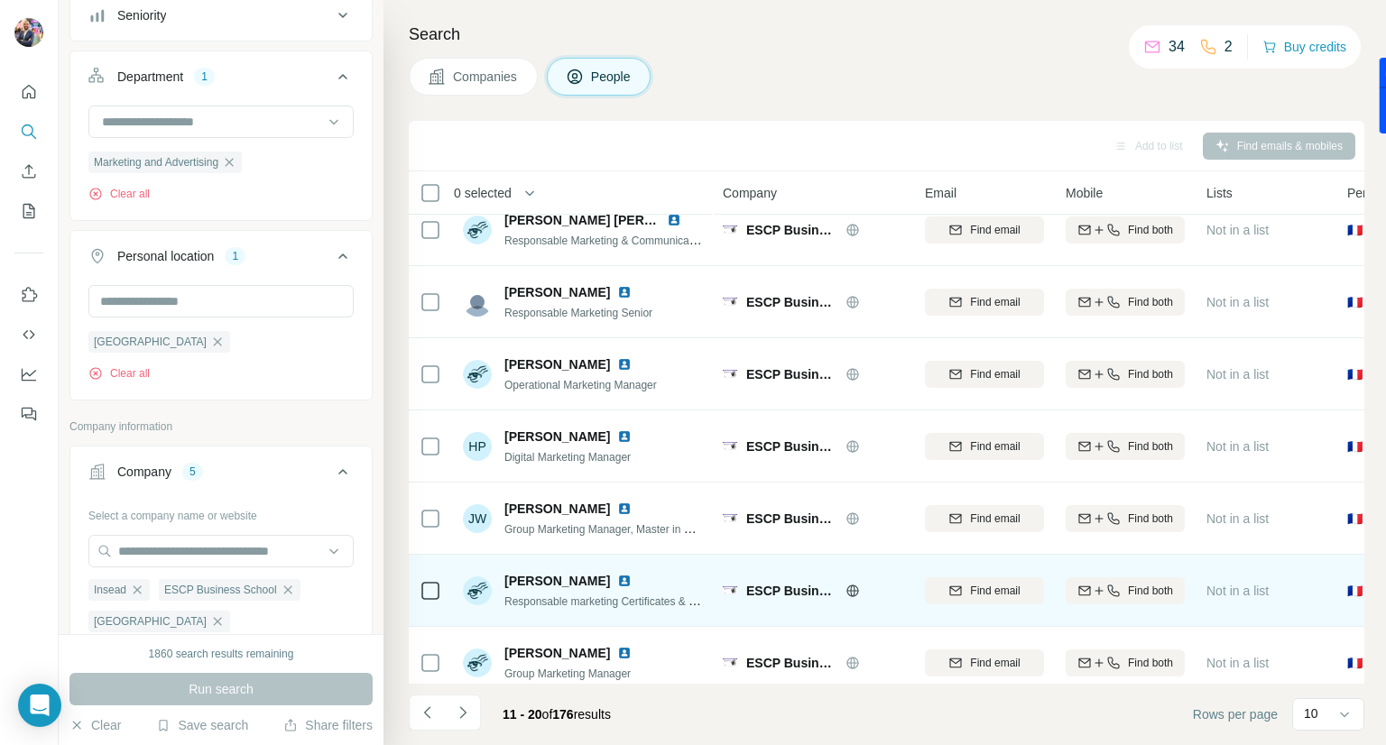
scroll to position [0, 0]
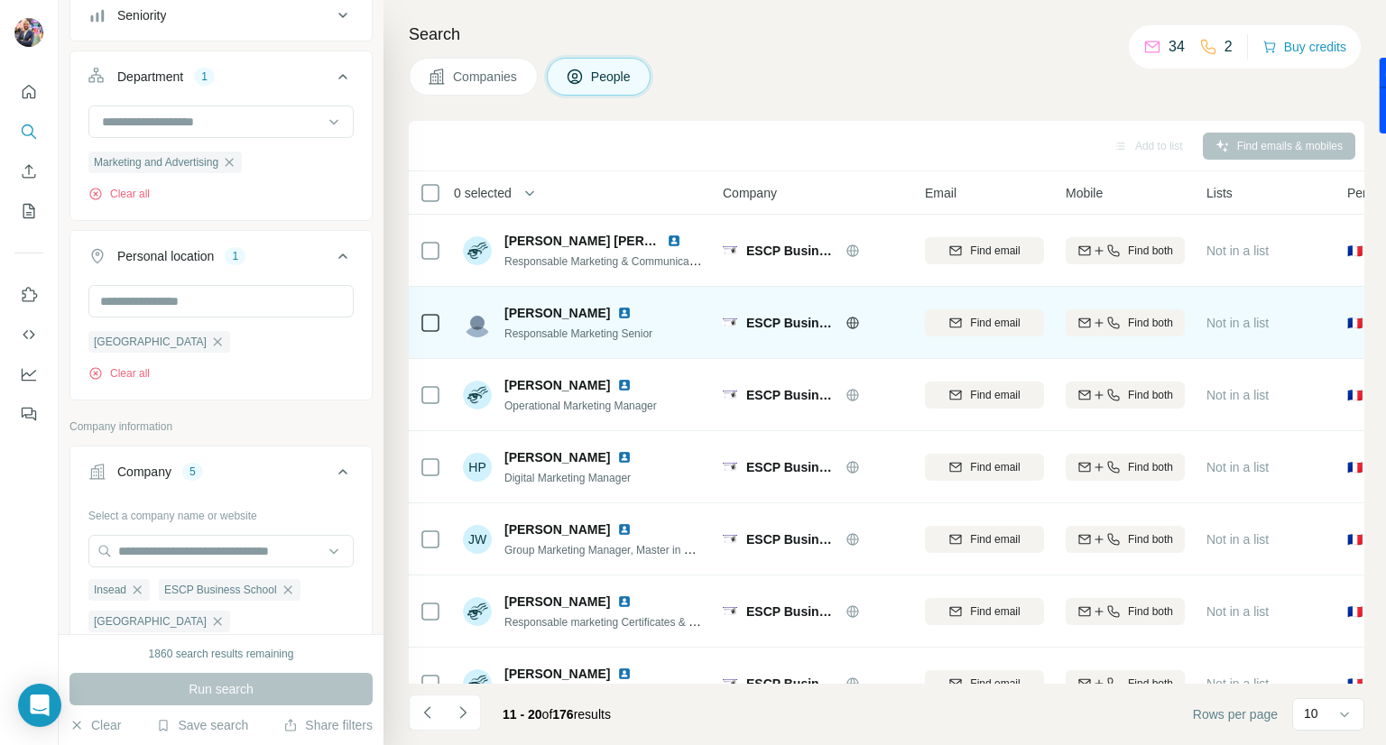
click at [619, 309] on img at bounding box center [624, 313] width 14 height 14
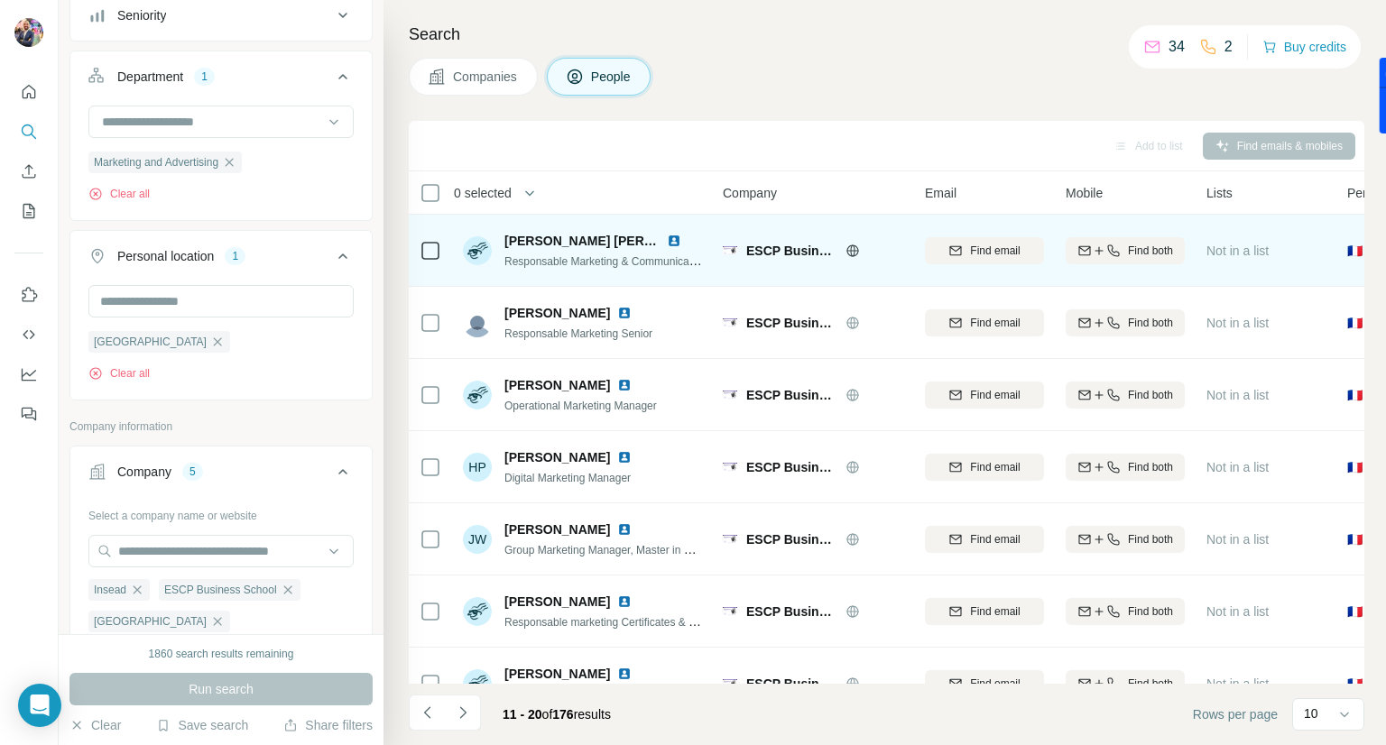
click at [671, 249] on div "[PERSON_NAME] [PERSON_NAME] El [PERSON_NAME] Responsable Marketing & Communicat…" at bounding box center [603, 251] width 198 height 38
click at [670, 240] on img at bounding box center [674, 241] width 14 height 14
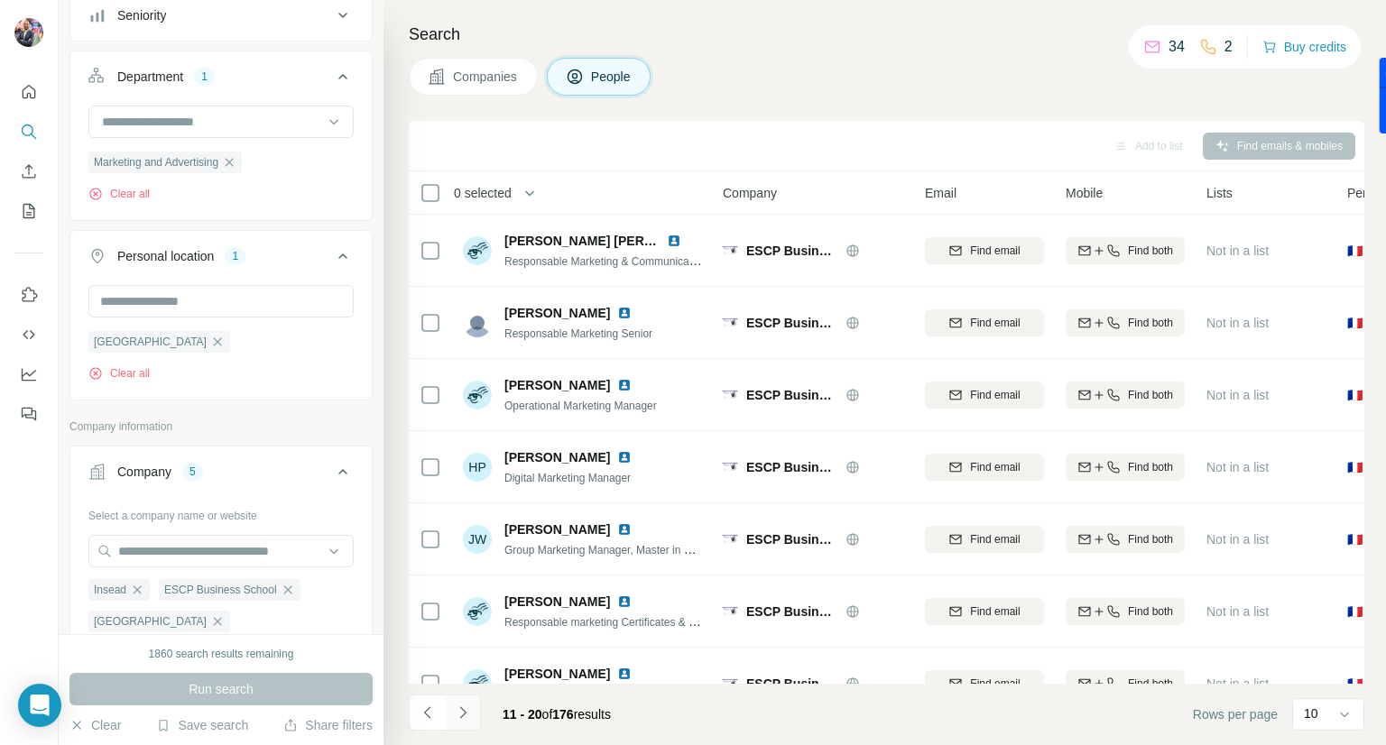
click at [466, 715] on icon "Navigate to next page" at bounding box center [463, 713] width 18 height 18
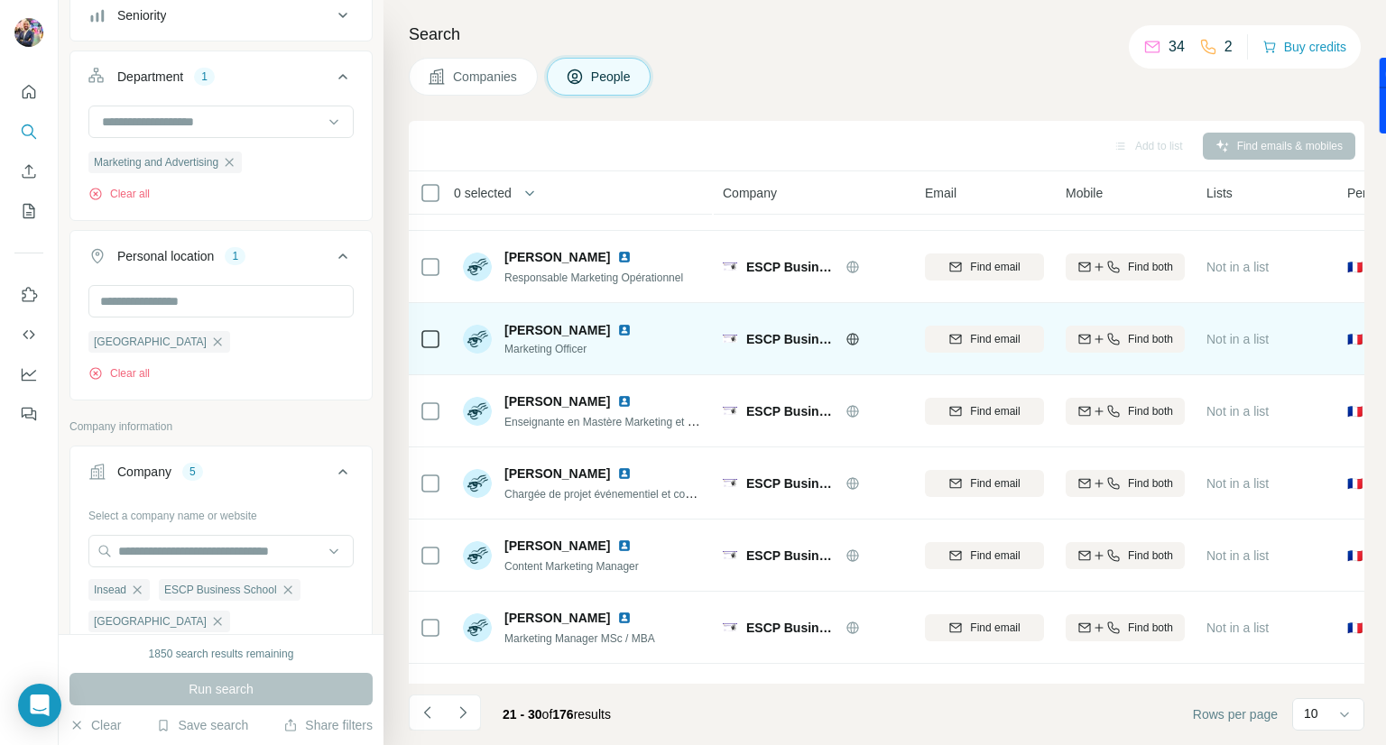
scroll to position [81, 0]
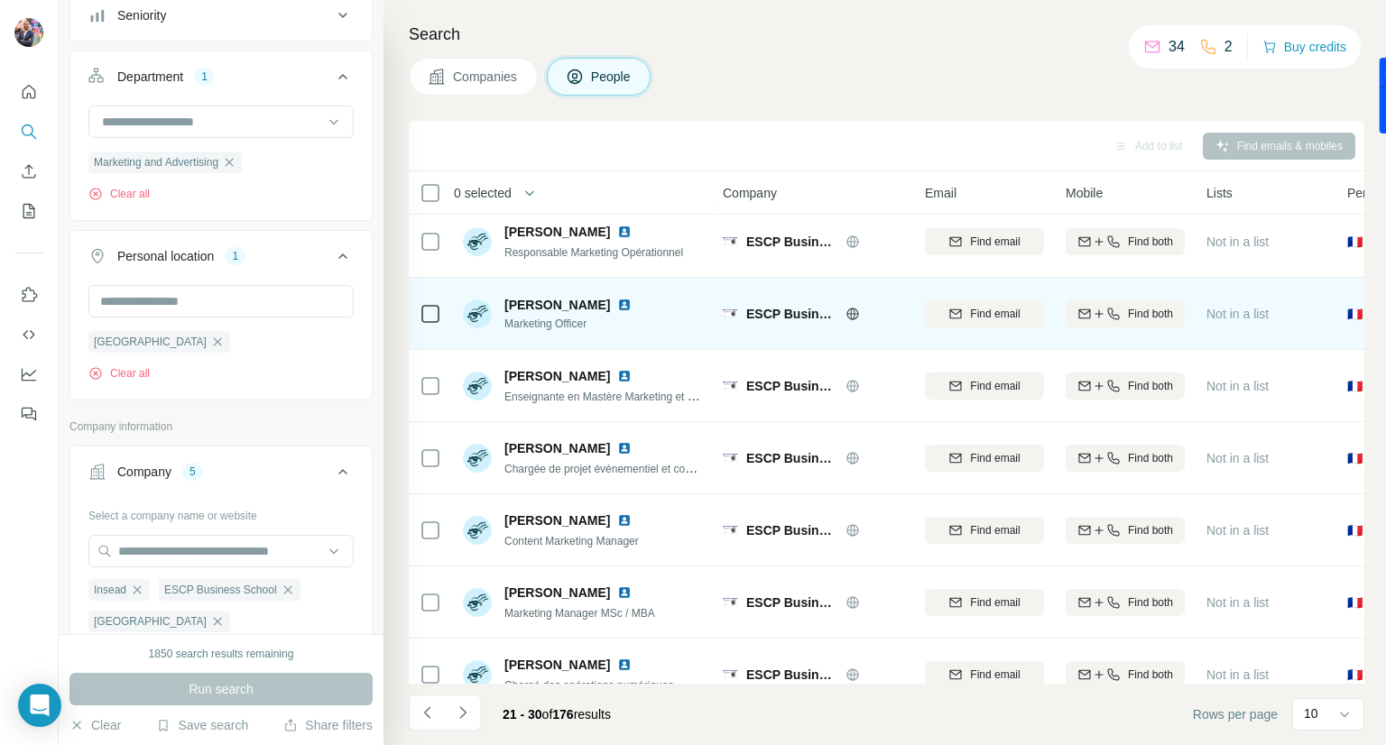
click at [617, 303] on img at bounding box center [624, 305] width 14 height 14
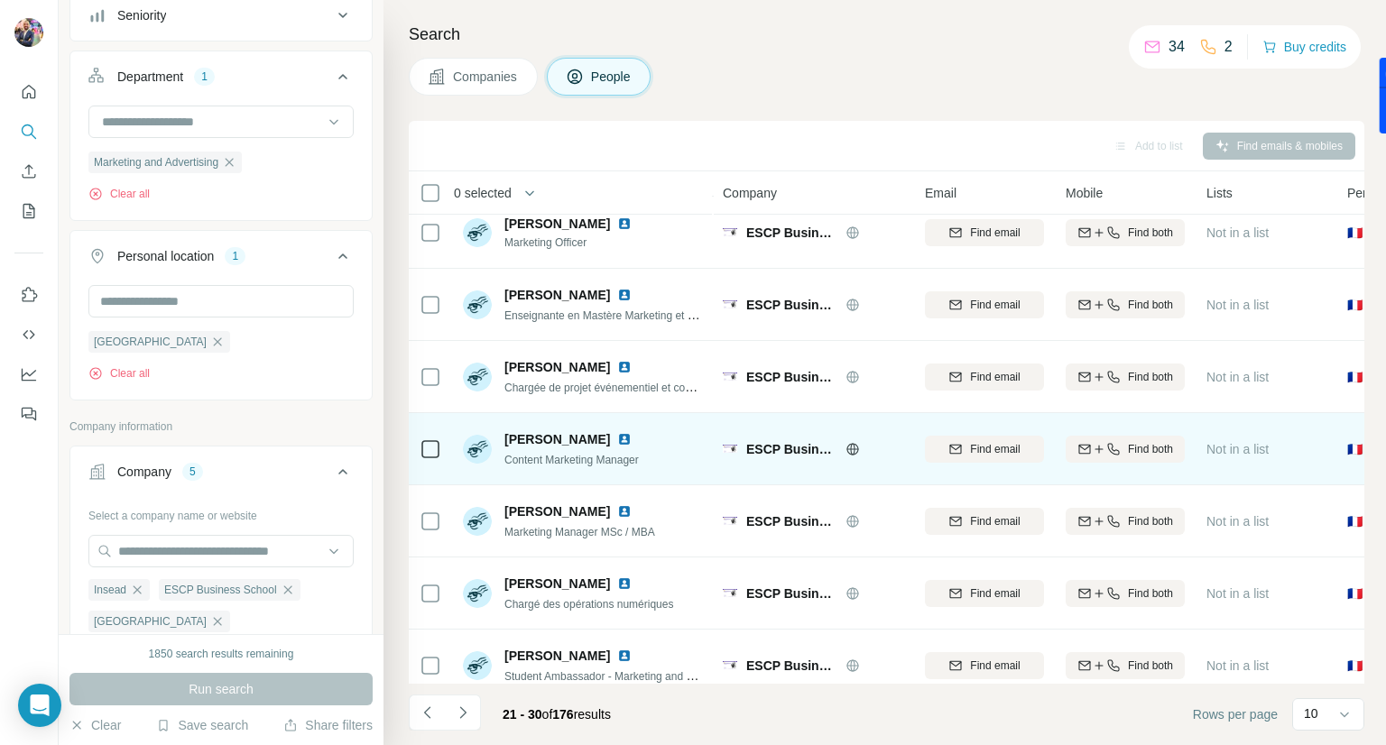
scroll to position [262, 0]
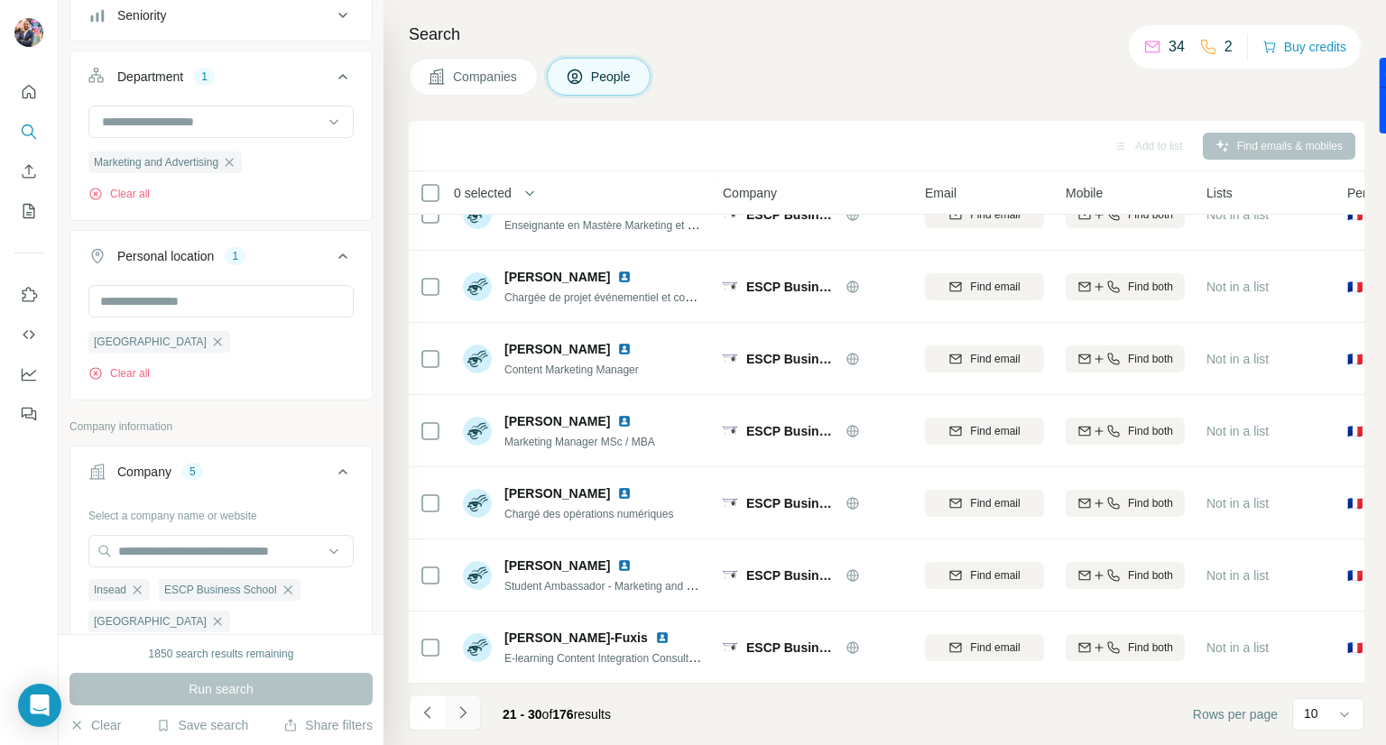
click at [466, 708] on icon "Navigate to next page" at bounding box center [463, 713] width 18 height 18
click at [428, 713] on icon "Navigate to previous page" at bounding box center [428, 713] width 18 height 18
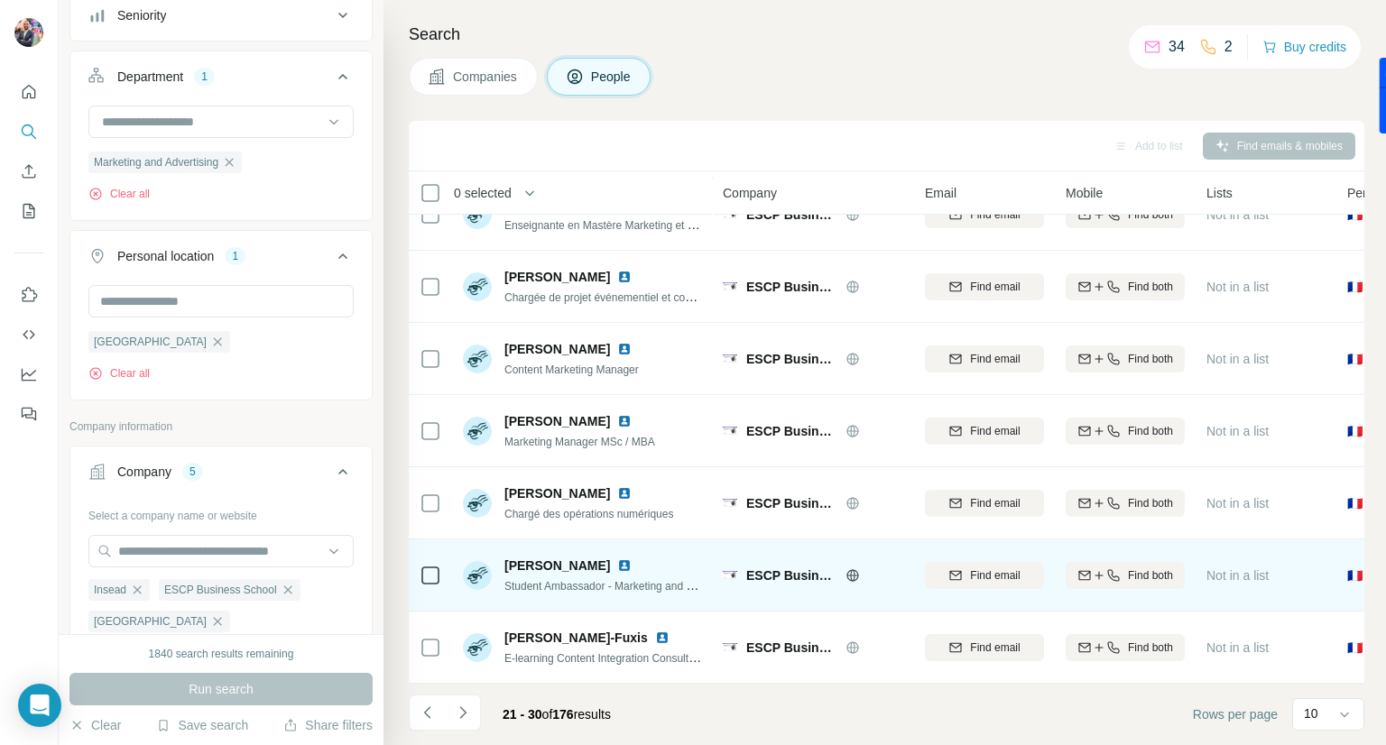
click at [632, 559] on img at bounding box center [624, 566] width 14 height 14
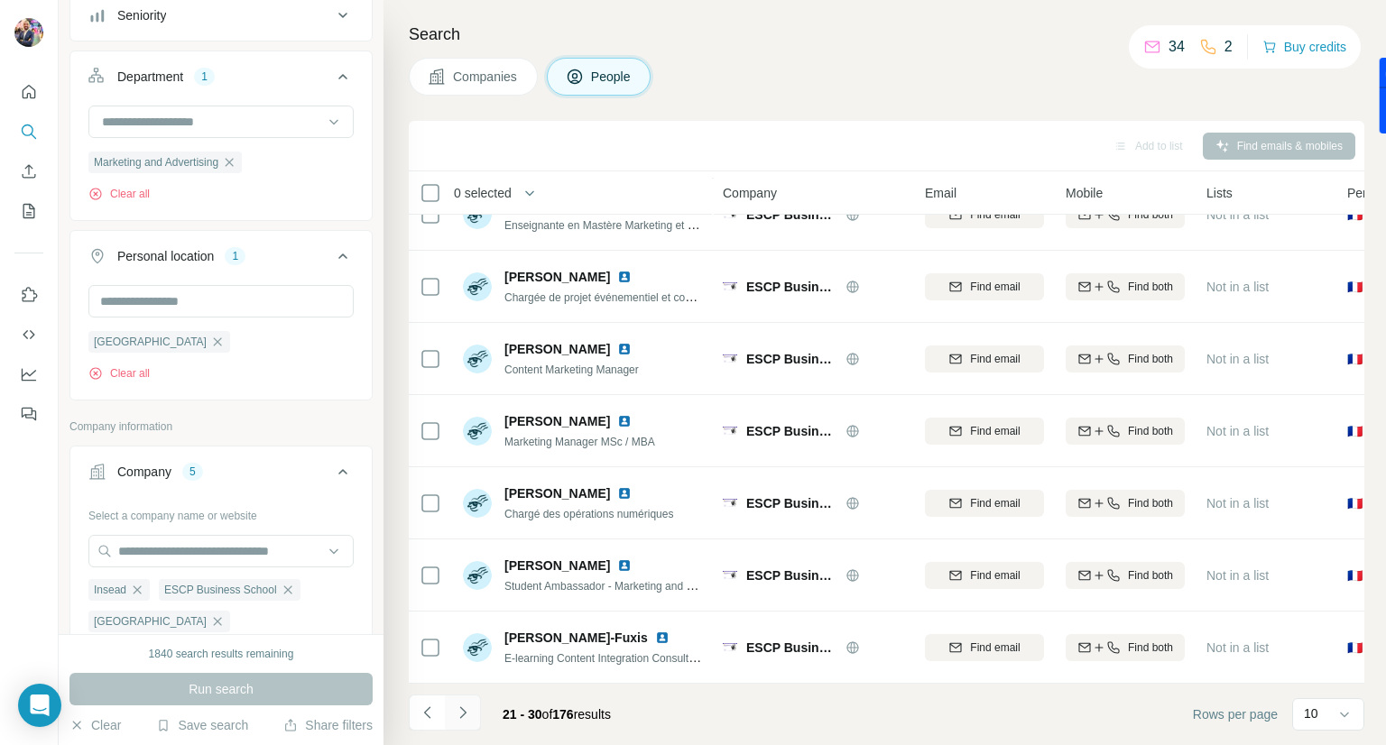
click at [475, 705] on button "Navigate to next page" at bounding box center [463, 713] width 36 height 36
click at [422, 715] on icon "Navigate to previous page" at bounding box center [428, 713] width 18 height 18
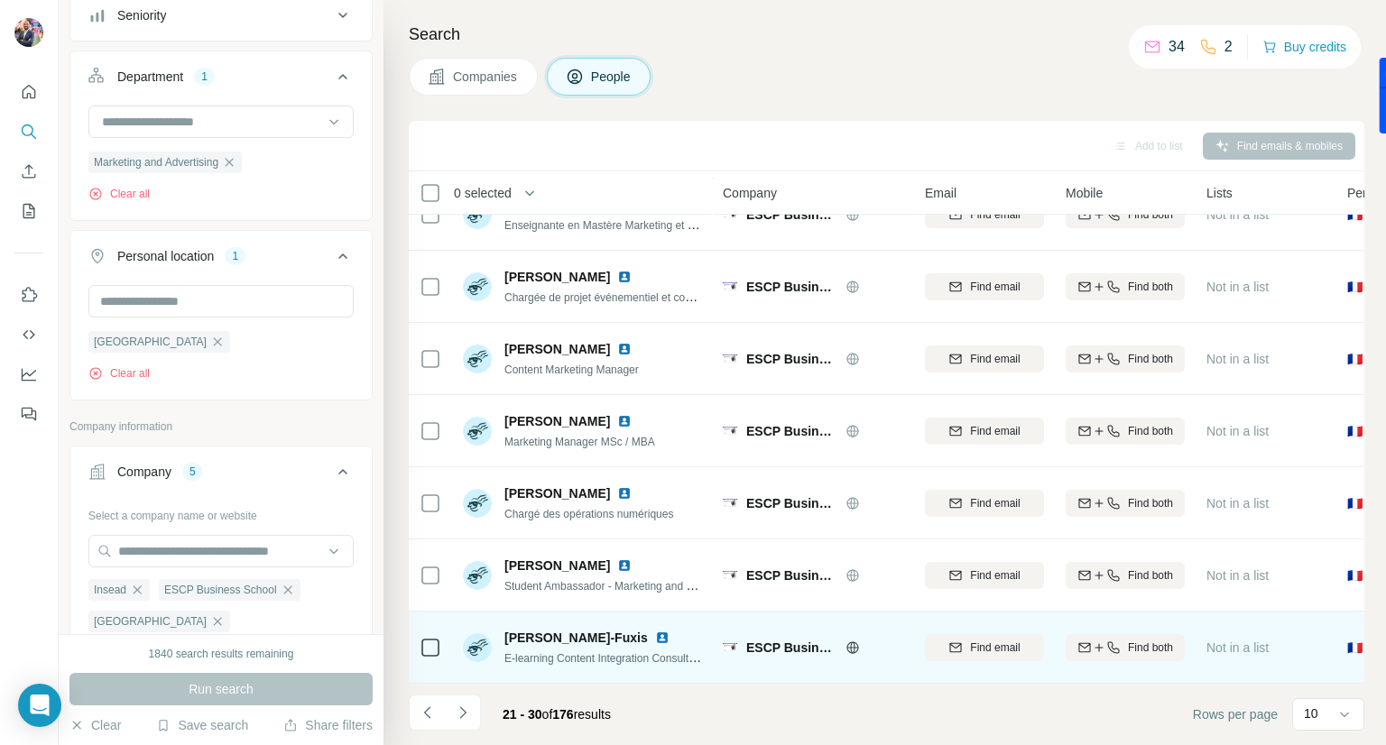
click at [655, 632] on img at bounding box center [662, 638] width 14 height 14
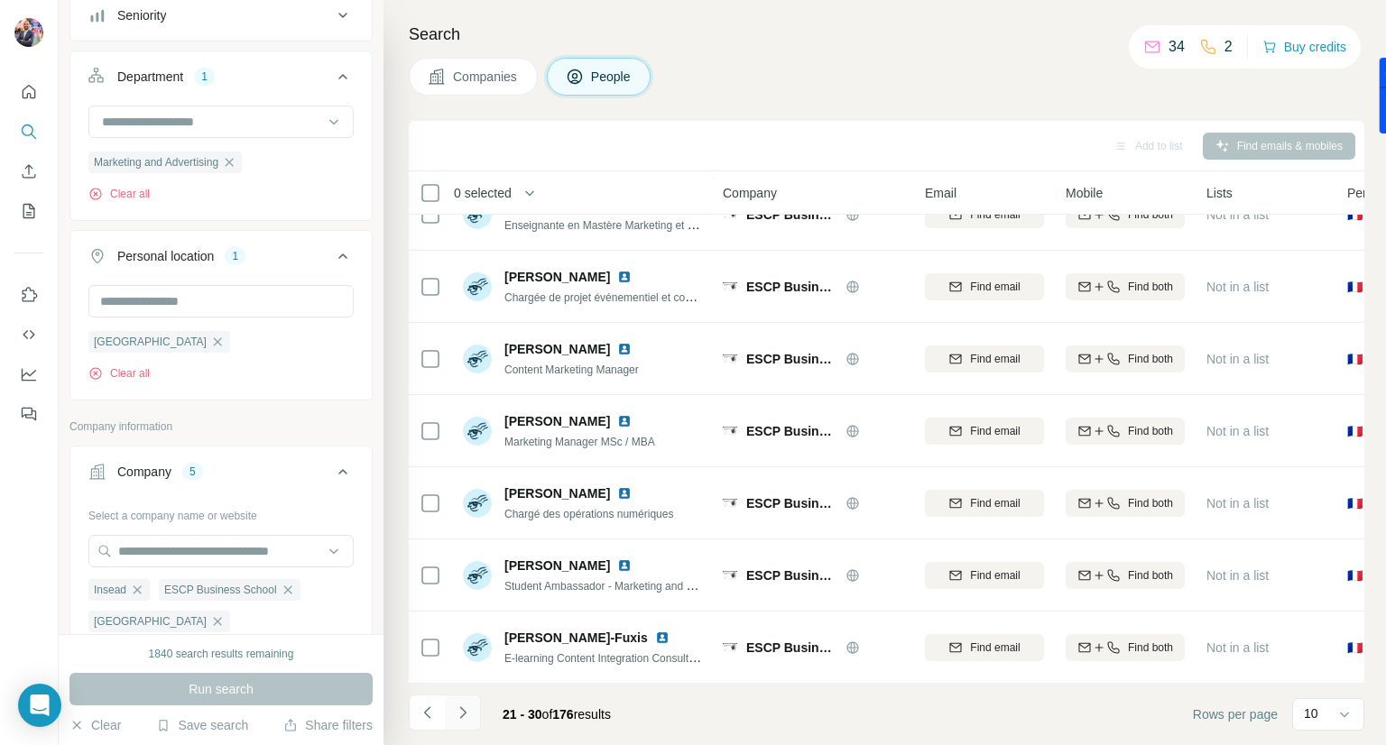
click at [469, 715] on icon "Navigate to next page" at bounding box center [463, 713] width 18 height 18
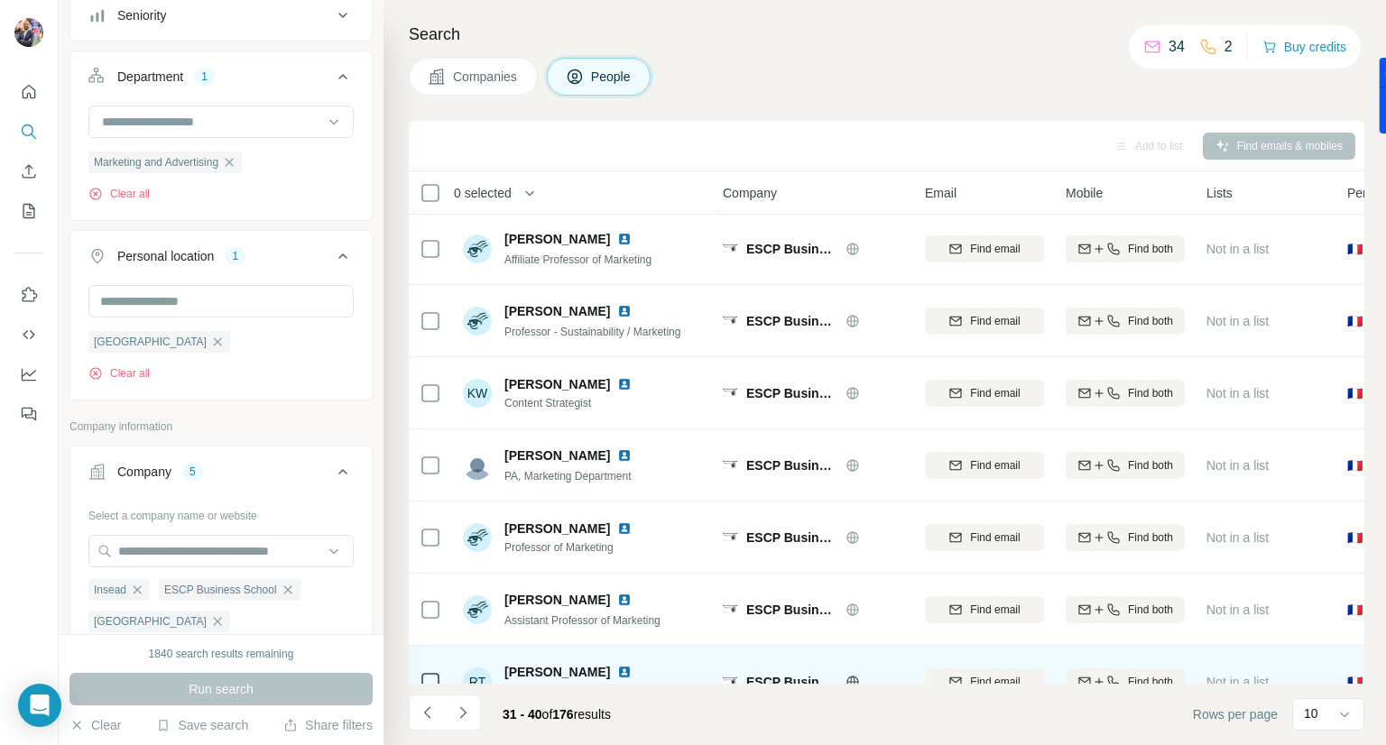
scroll to position [0, 0]
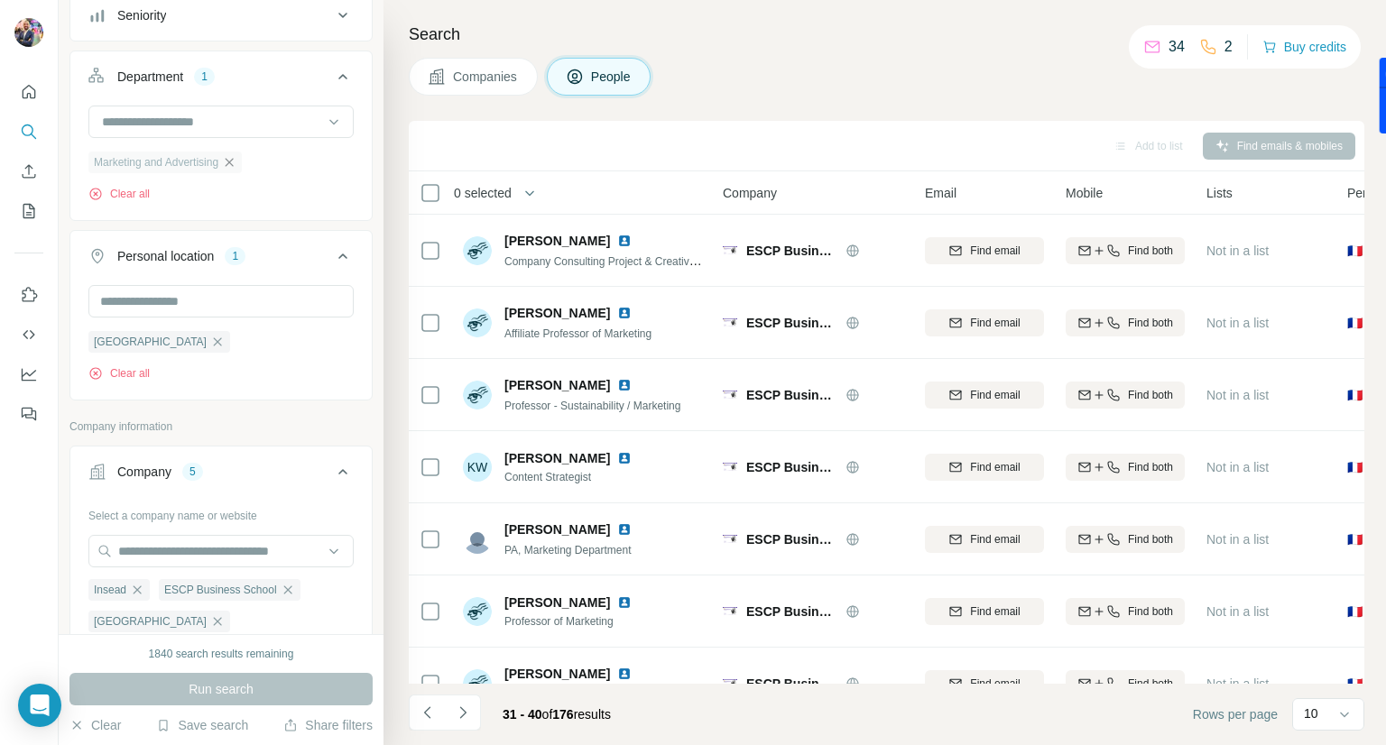
click at [234, 160] on icon "button" at bounding box center [230, 162] width 8 height 8
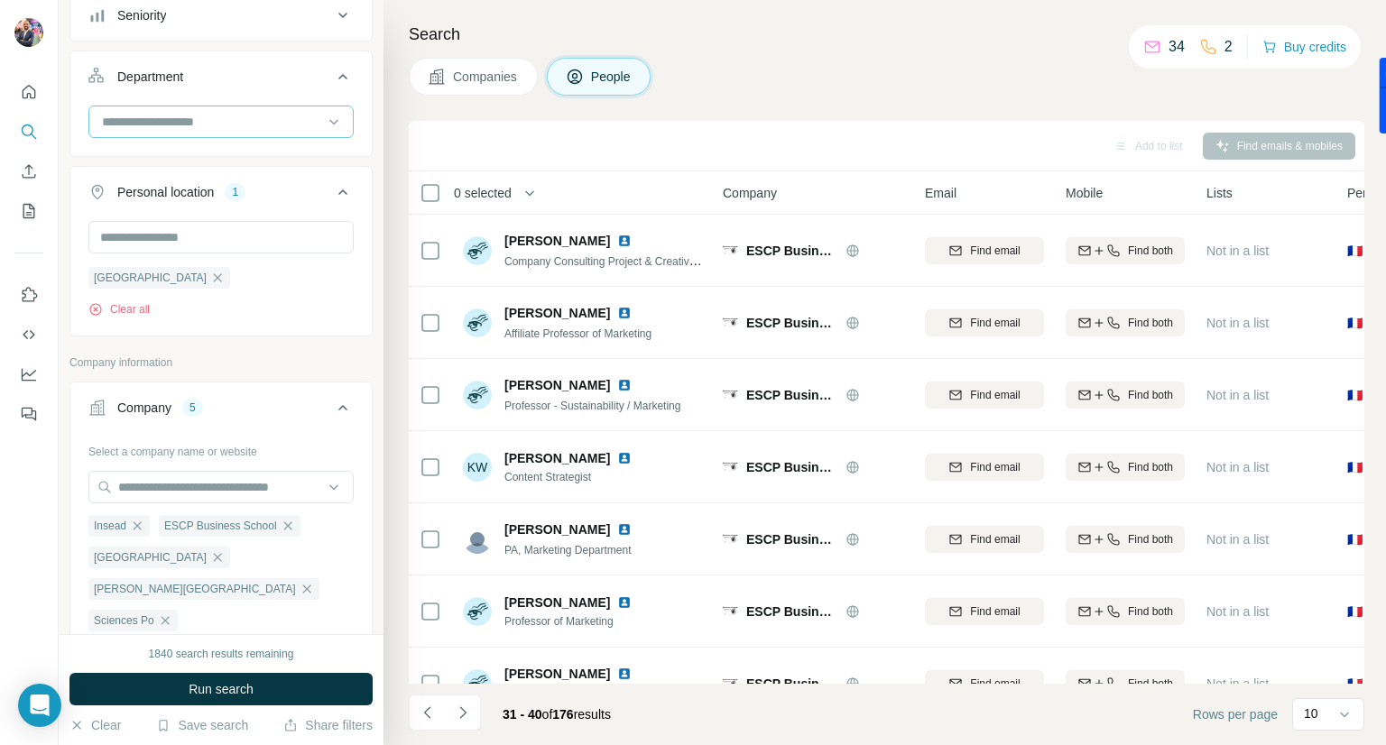
click at [256, 123] on input at bounding box center [211, 122] width 223 height 20
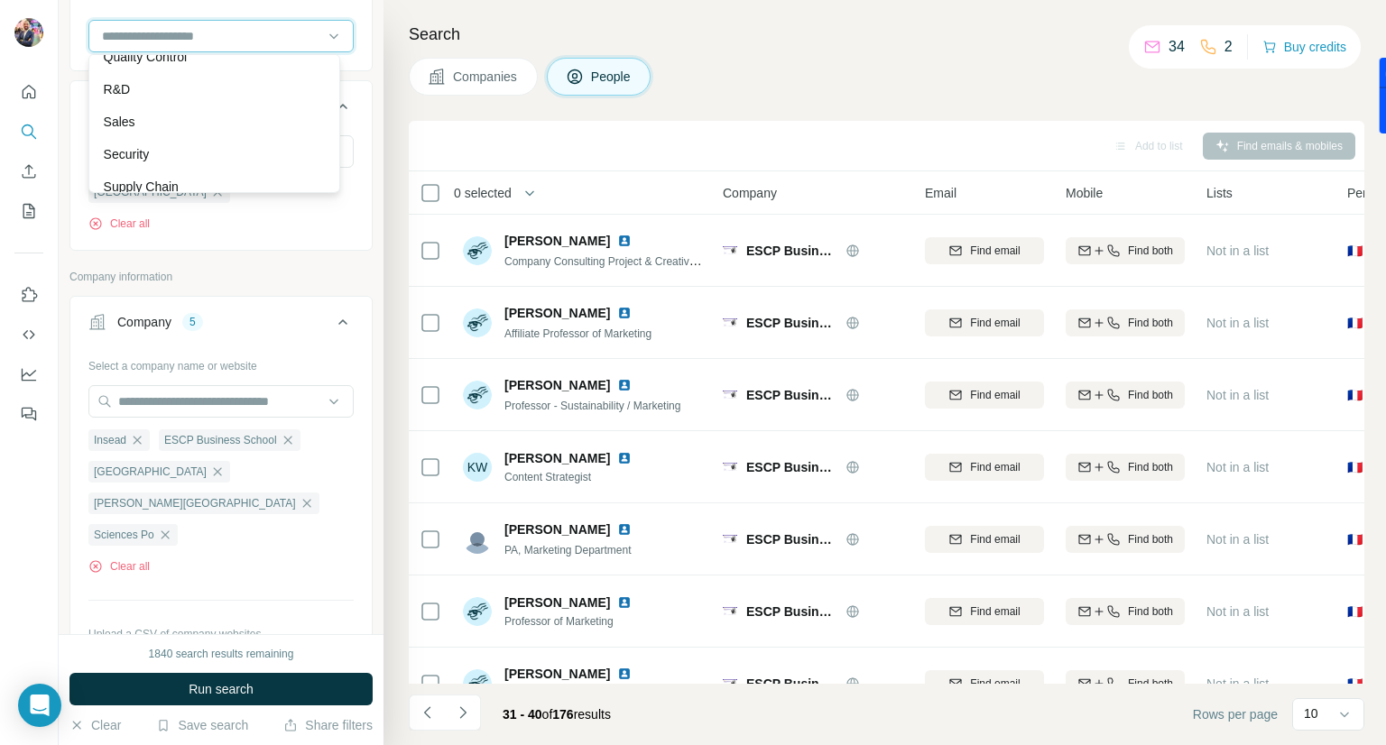
scroll to position [650, 0]
click at [324, 266] on div "Company lookalikes Find companies similar to one you've successfully dealt with…" at bounding box center [220, 321] width 303 height 1543
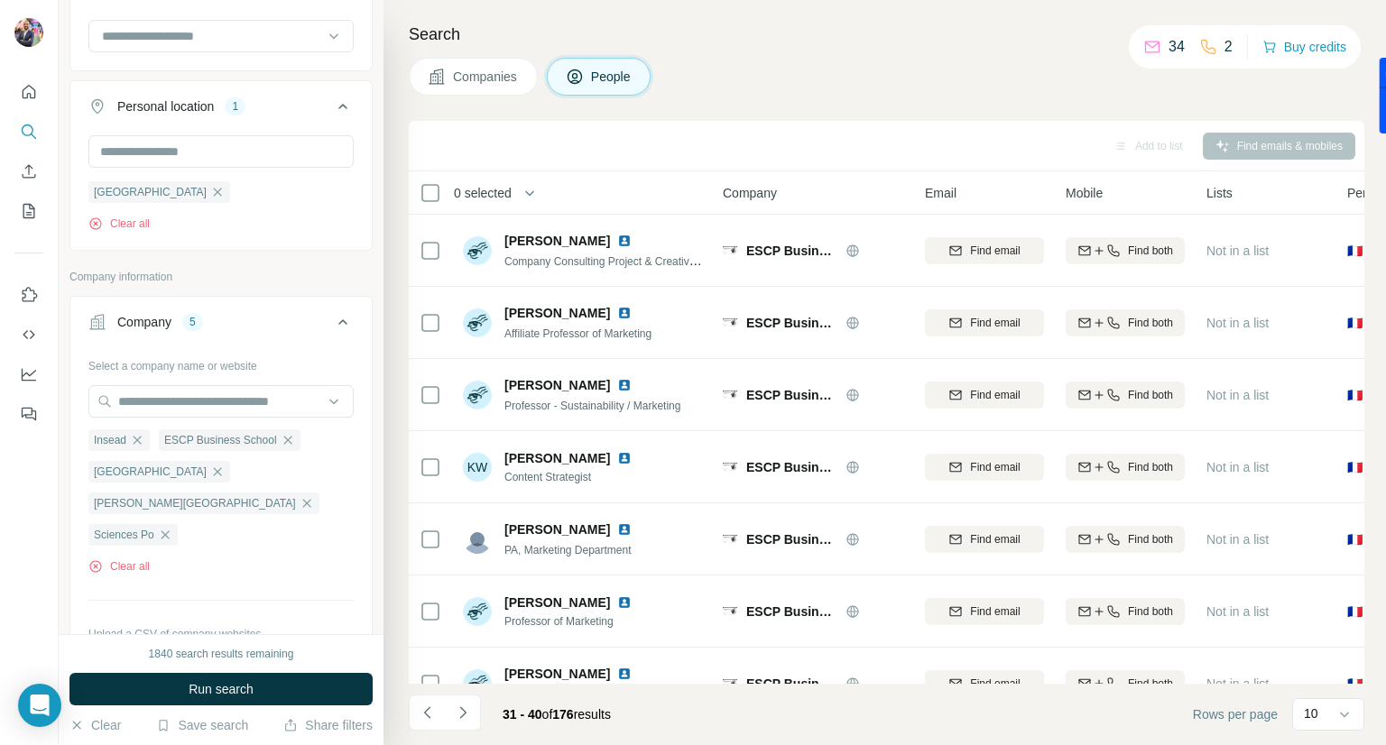
scroll to position [346, 0]
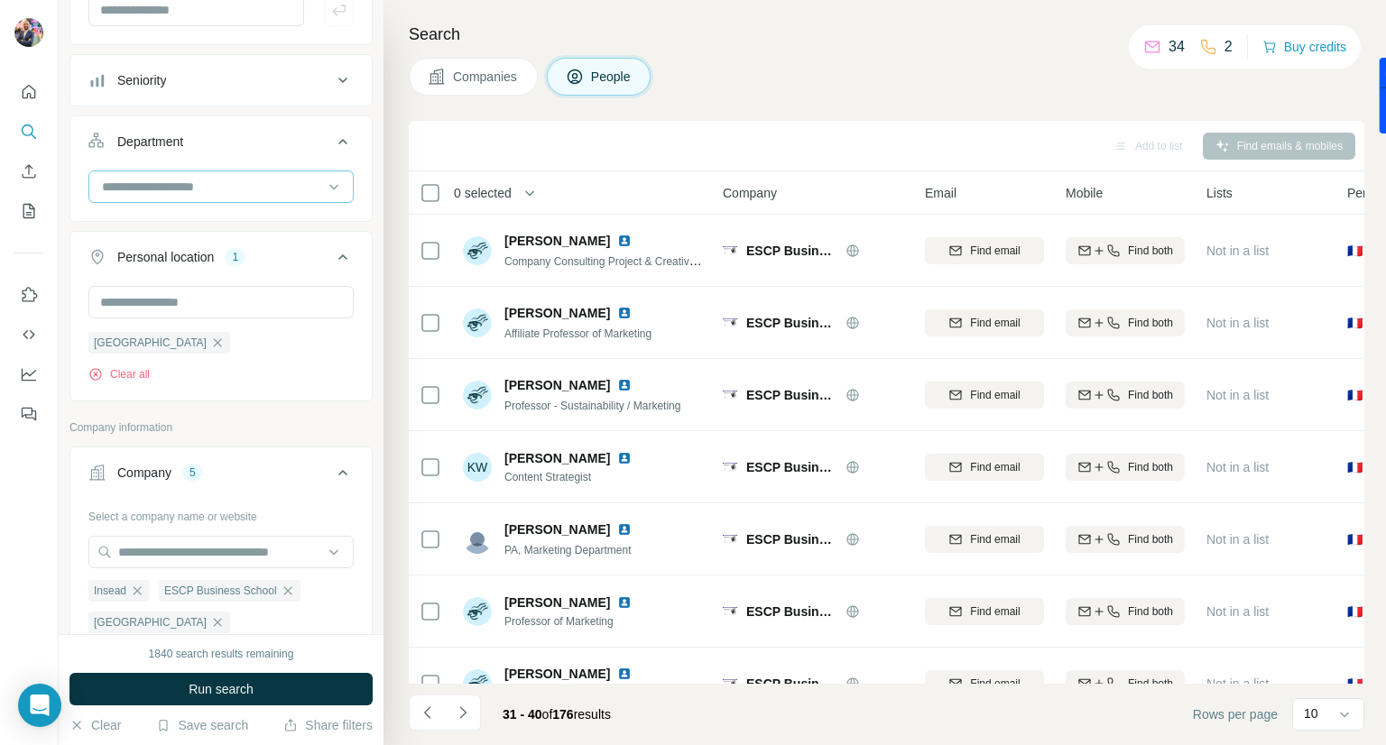
click at [206, 181] on input at bounding box center [211, 187] width 223 height 20
click at [206, 178] on input at bounding box center [211, 187] width 223 height 20
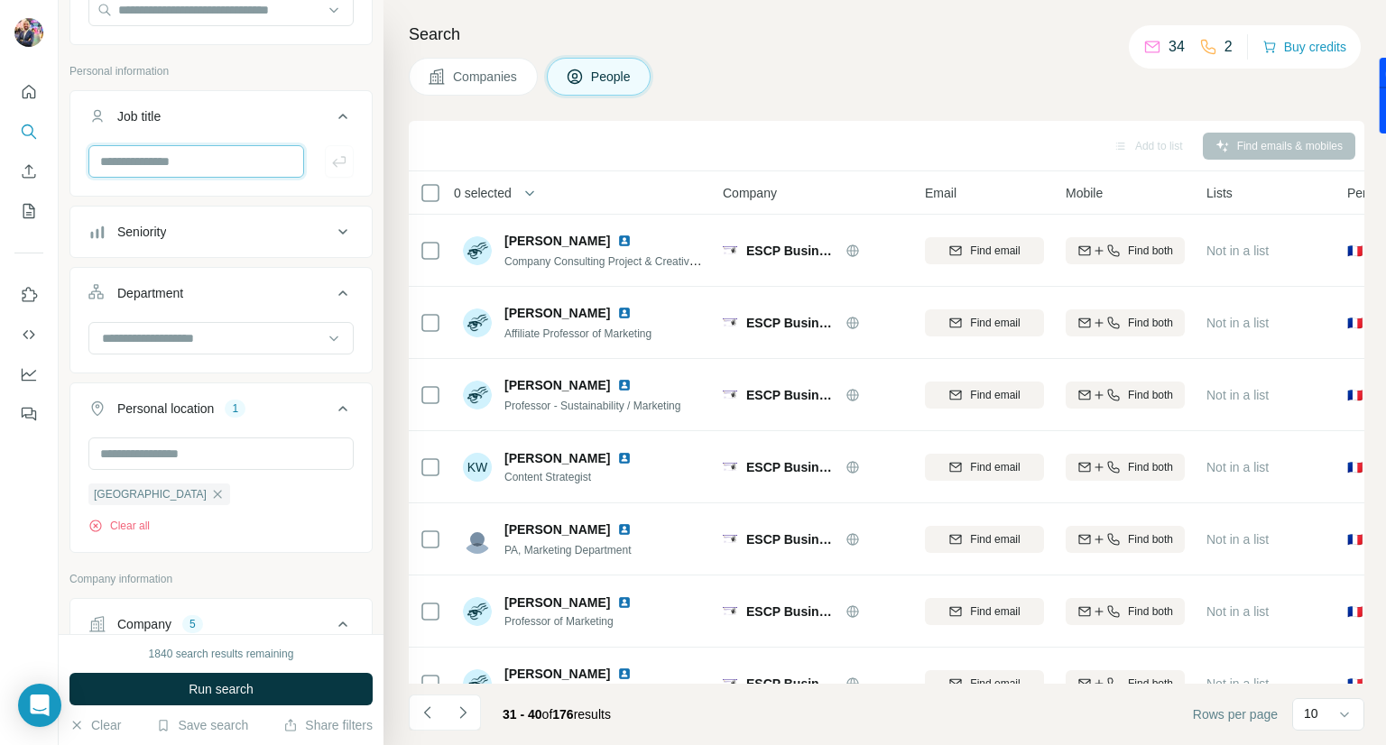
click at [219, 167] on input "text" at bounding box center [196, 161] width 216 height 32
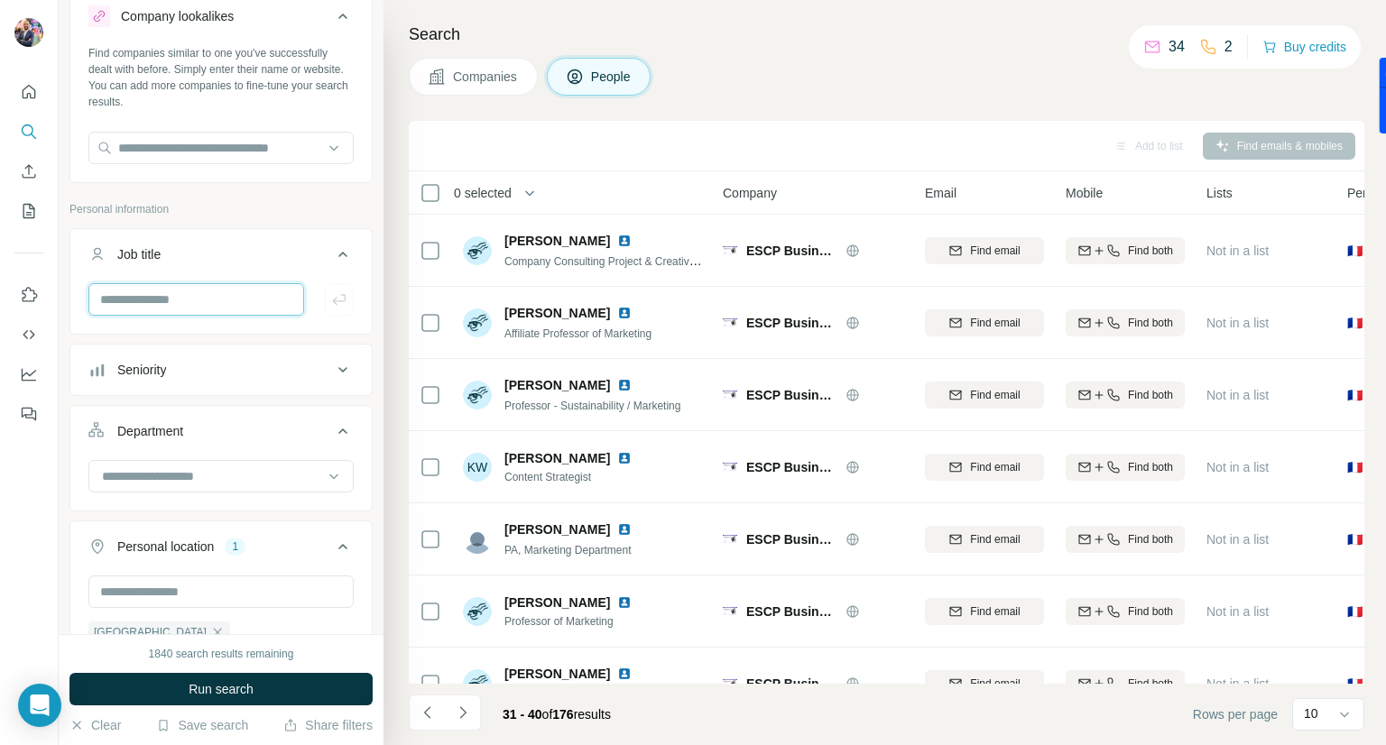
scroll to position [54, 0]
paste input "**********"
type input "**********"
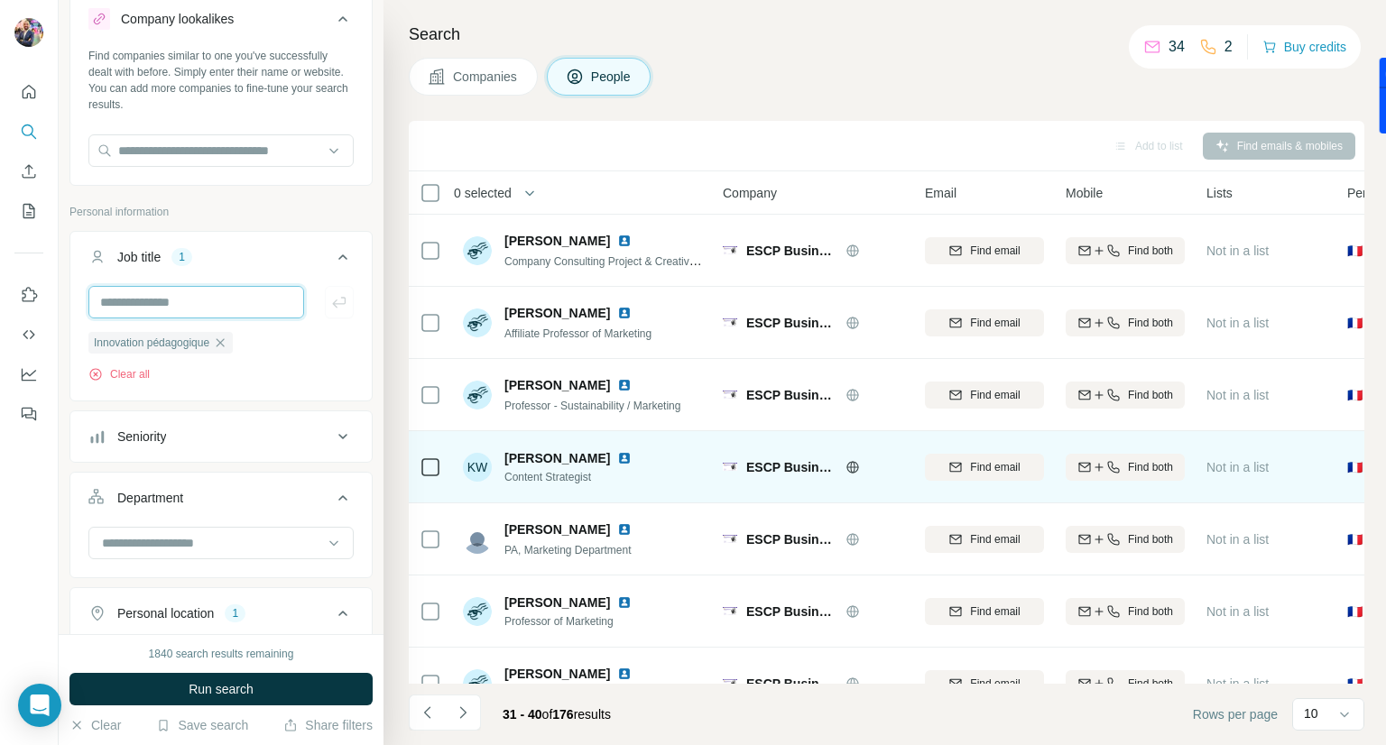
scroll to position [262, 0]
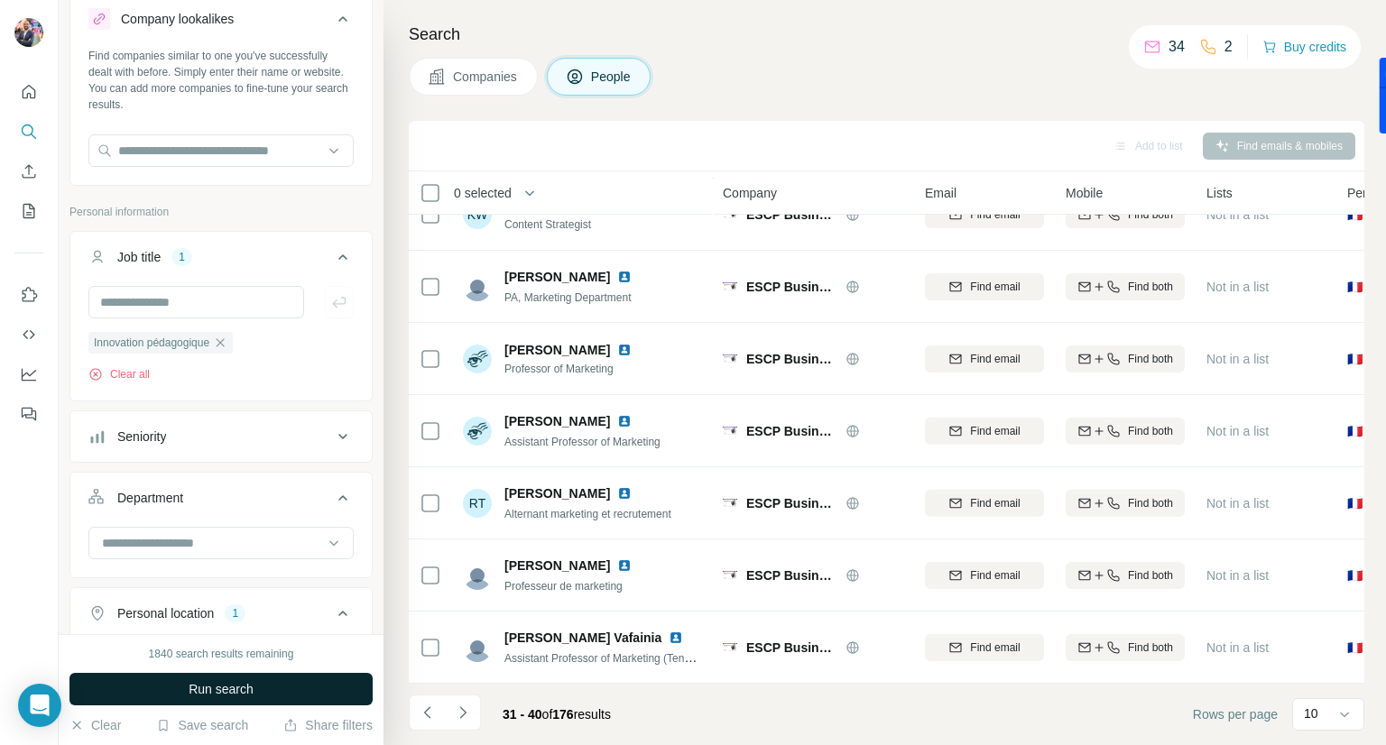
click at [287, 689] on button "Run search" at bounding box center [220, 689] width 303 height 32
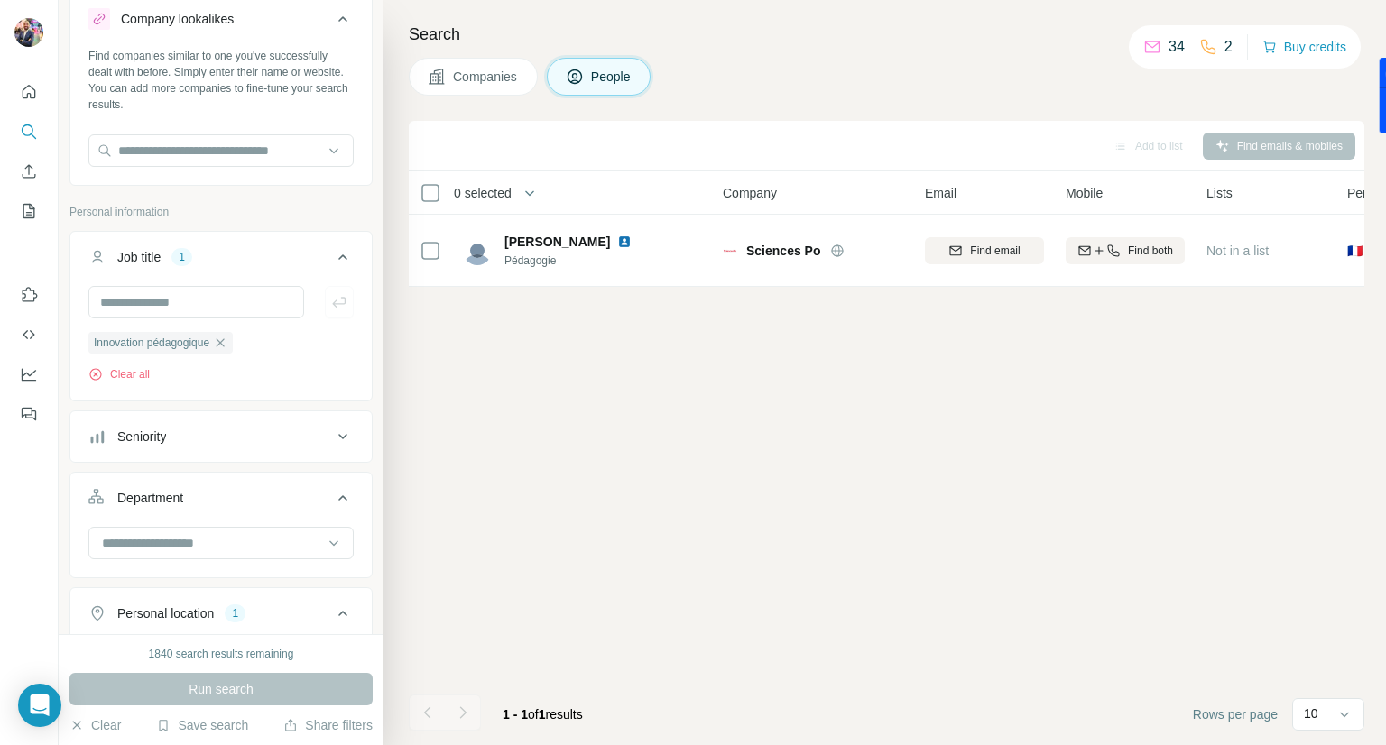
scroll to position [0, 0]
click at [225, 340] on icon "button" at bounding box center [221, 342] width 8 height 8
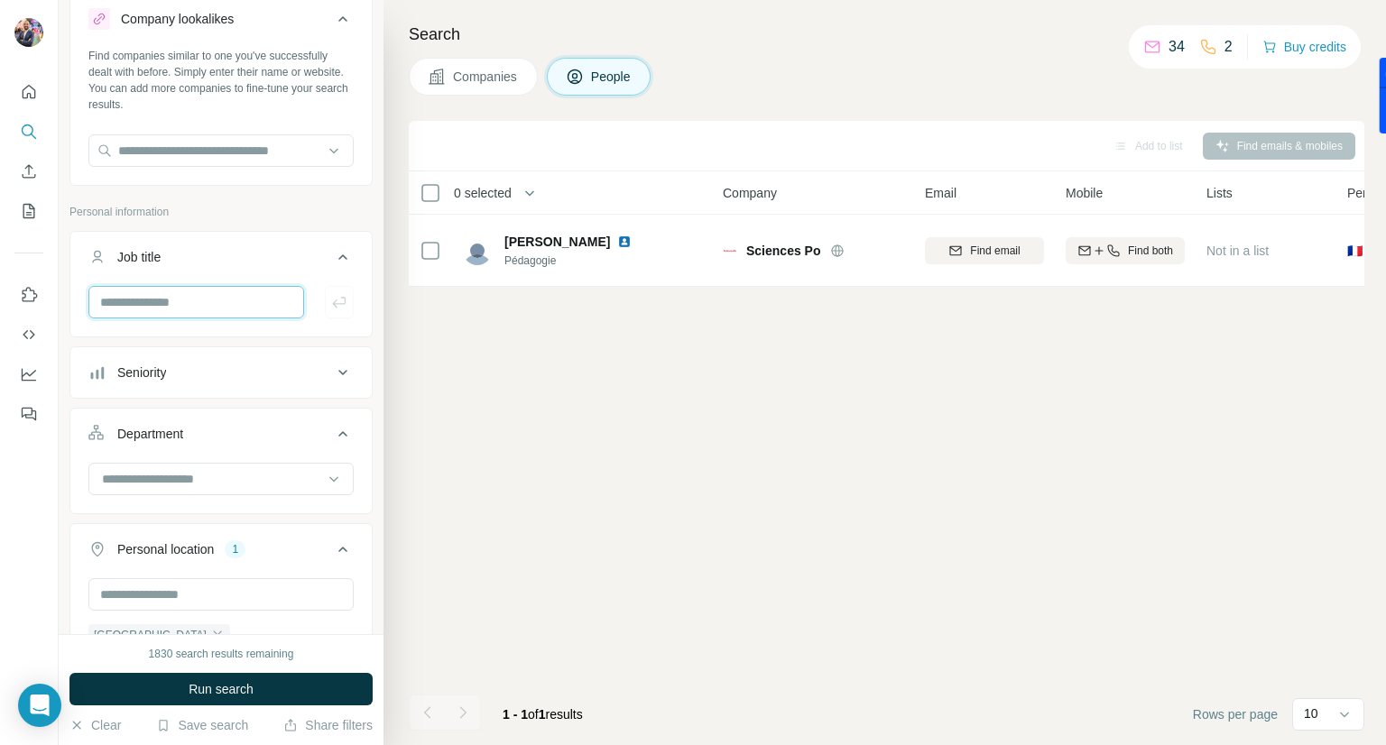
click at [217, 306] on input "text" at bounding box center [196, 302] width 216 height 32
click at [216, 293] on input "text" at bounding box center [196, 302] width 216 height 32
click at [177, 304] on input "text" at bounding box center [196, 302] width 216 height 32
type input "**********"
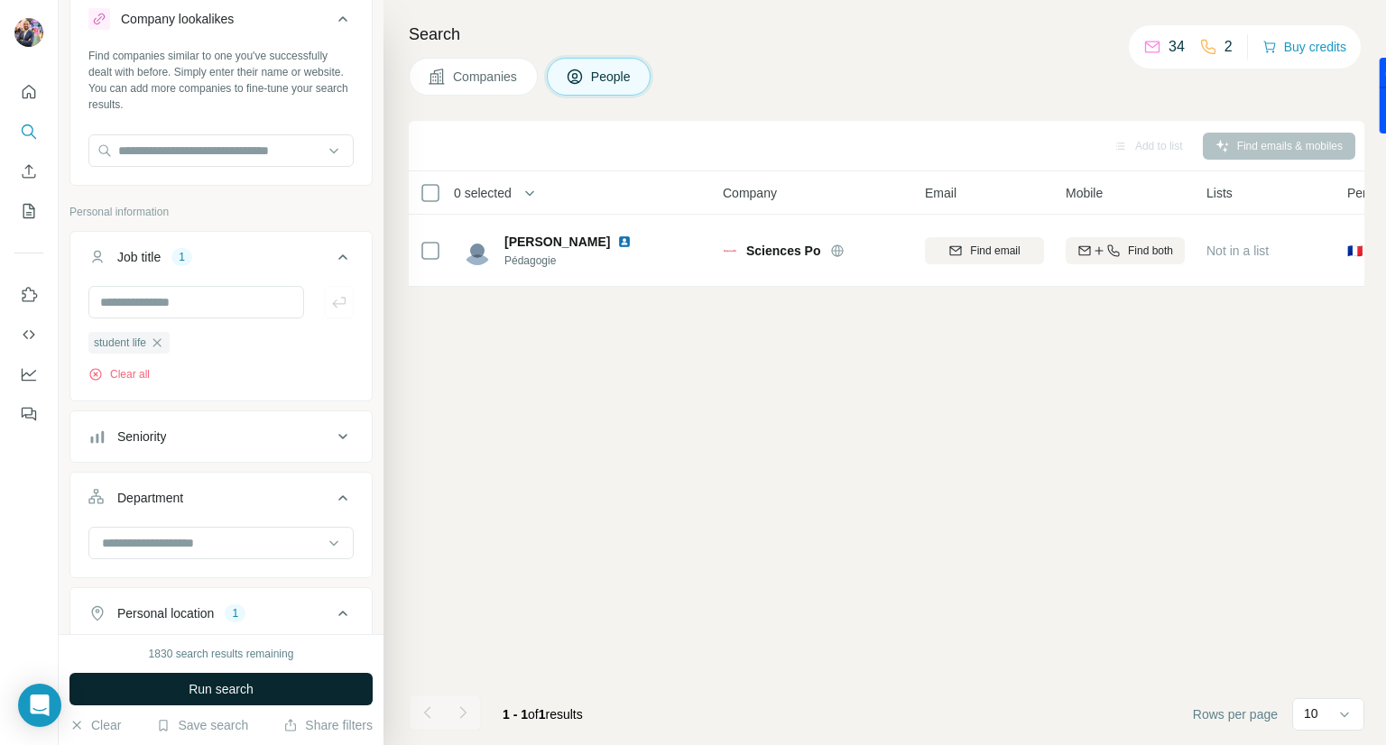
click at [196, 680] on span "Run search" at bounding box center [221, 689] width 65 height 18
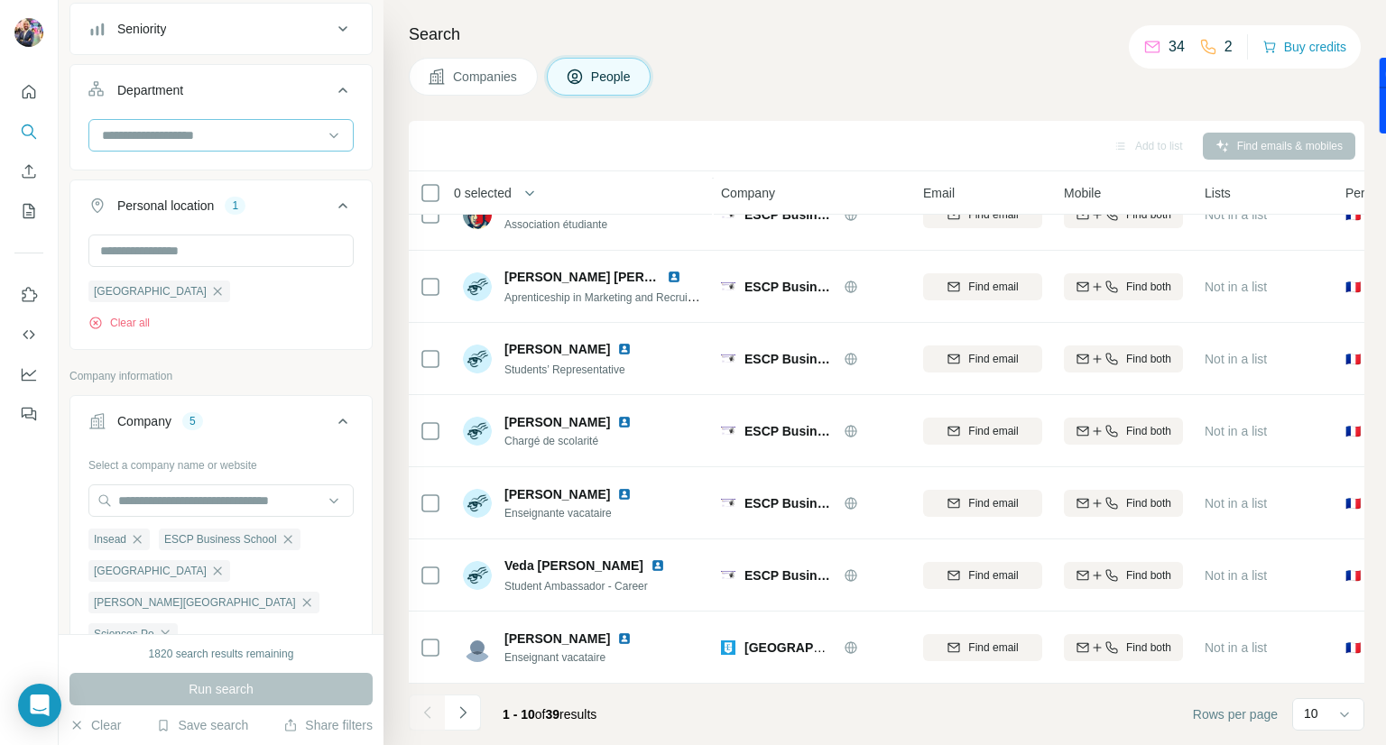
scroll to position [563, 0]
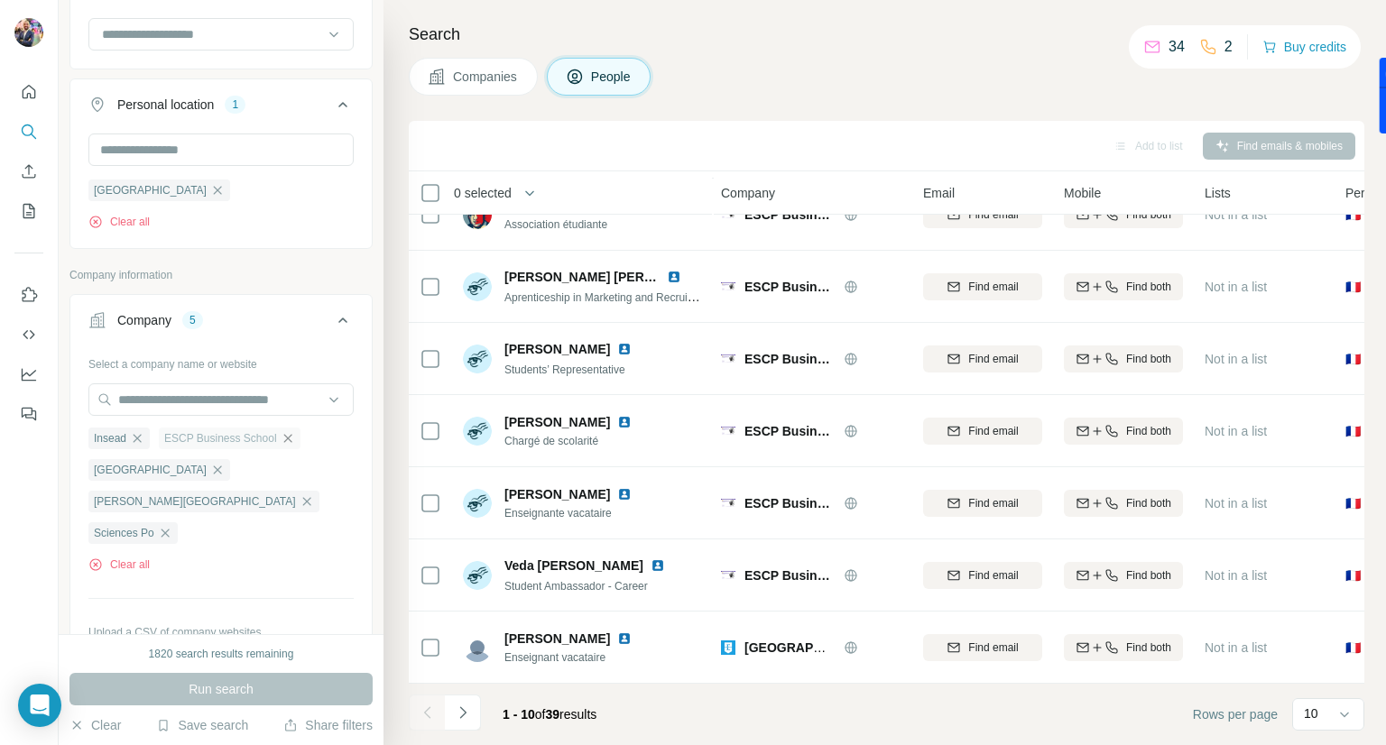
click at [289, 439] on icon "button" at bounding box center [287, 438] width 8 height 8
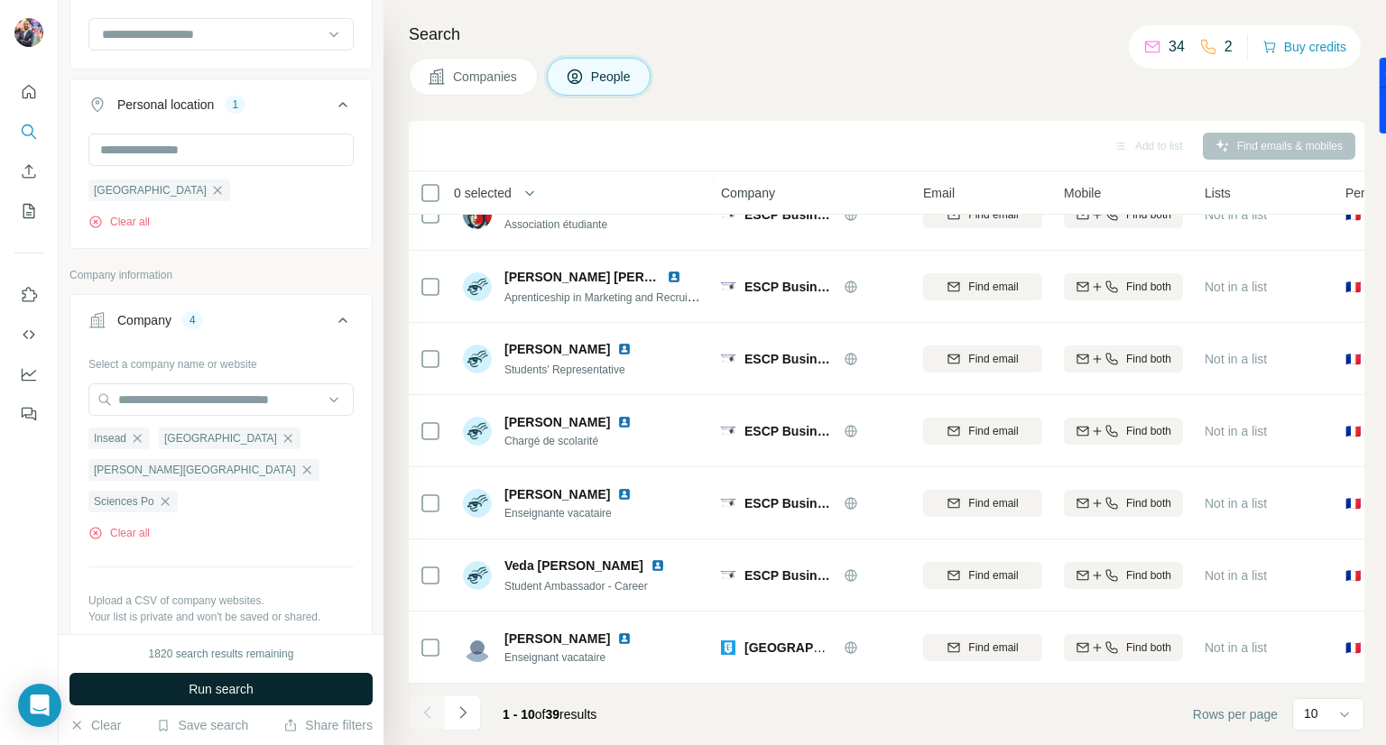
click at [307, 679] on button "Run search" at bounding box center [220, 689] width 303 height 32
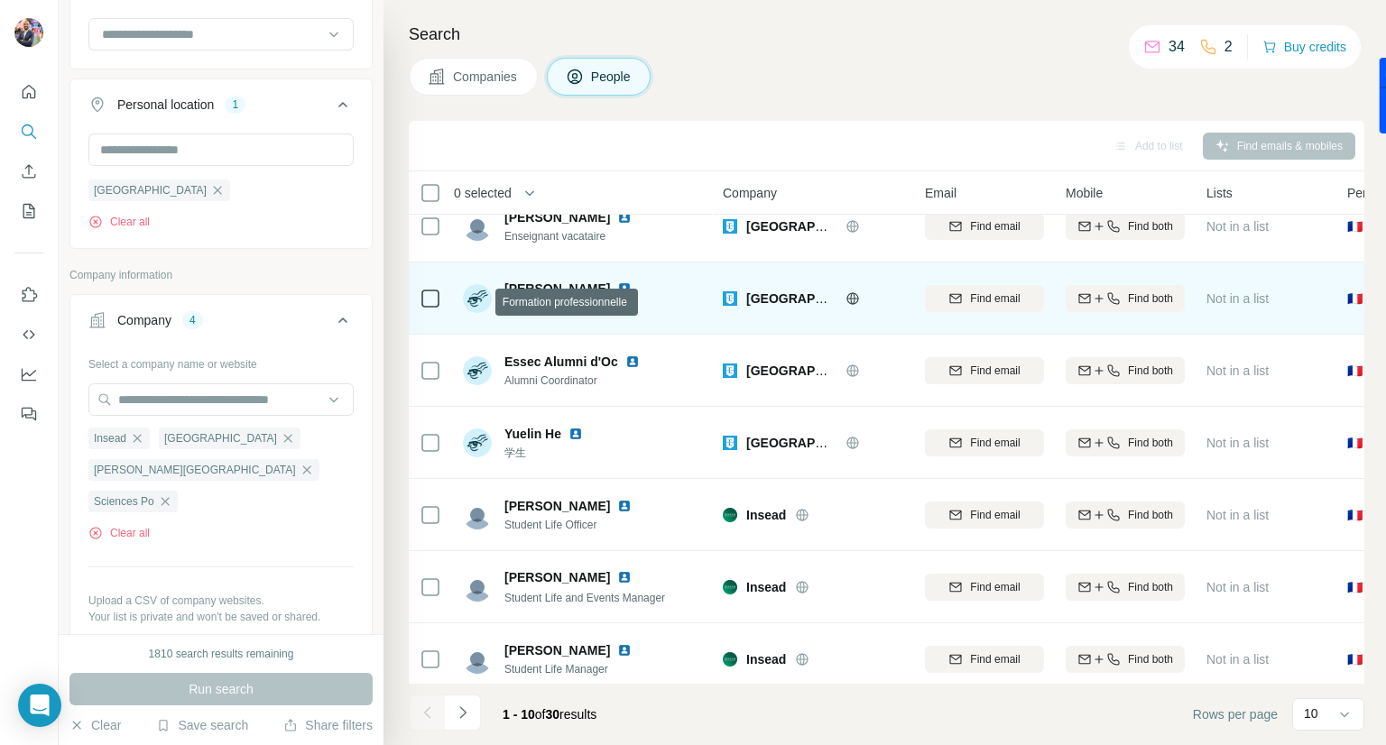
scroll to position [47, 0]
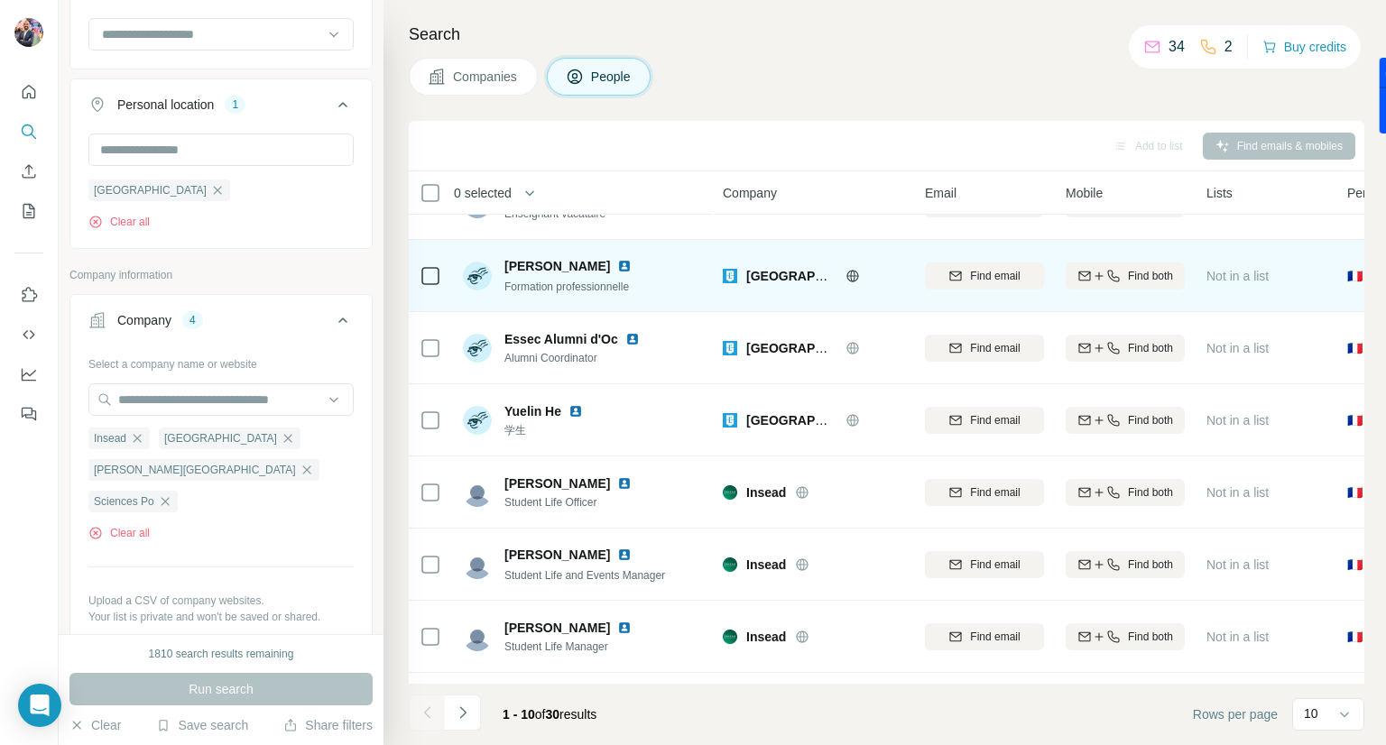
click at [617, 267] on img at bounding box center [624, 266] width 14 height 14
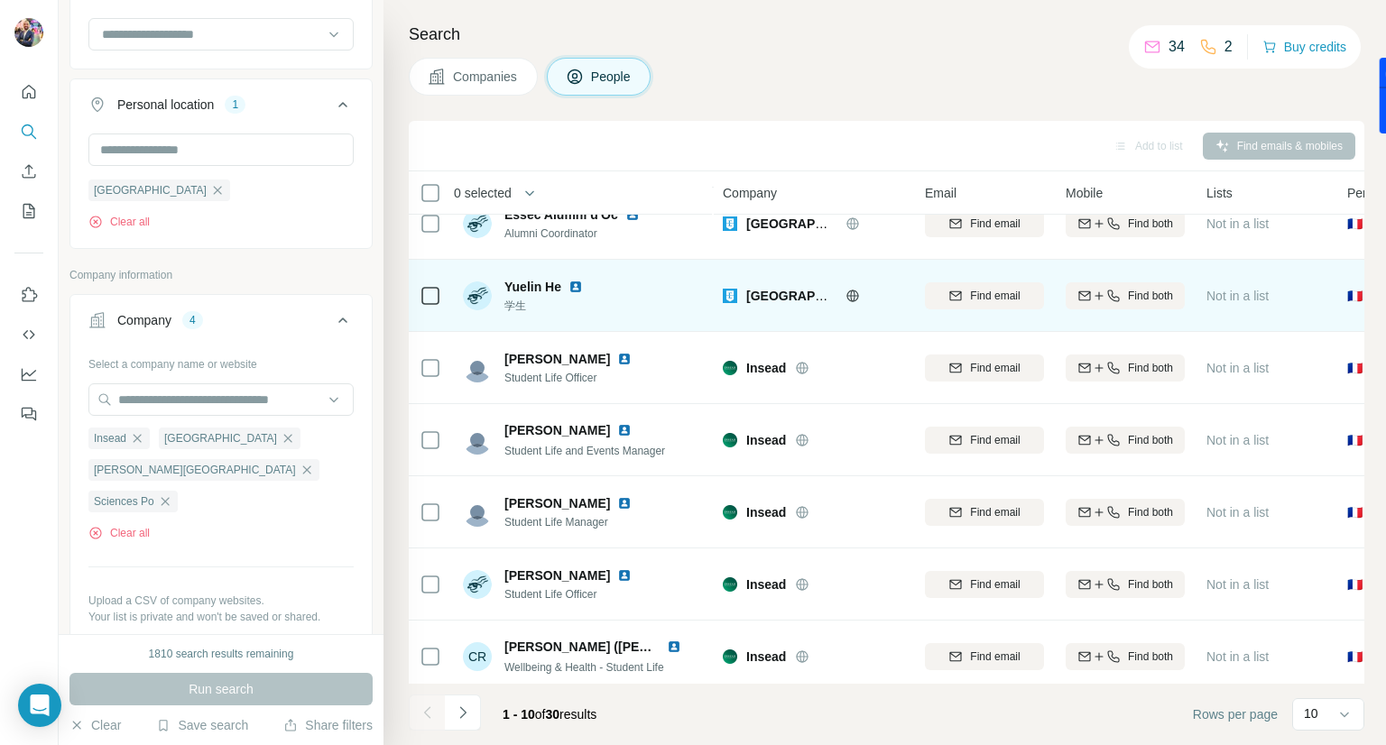
scroll to position [184, 0]
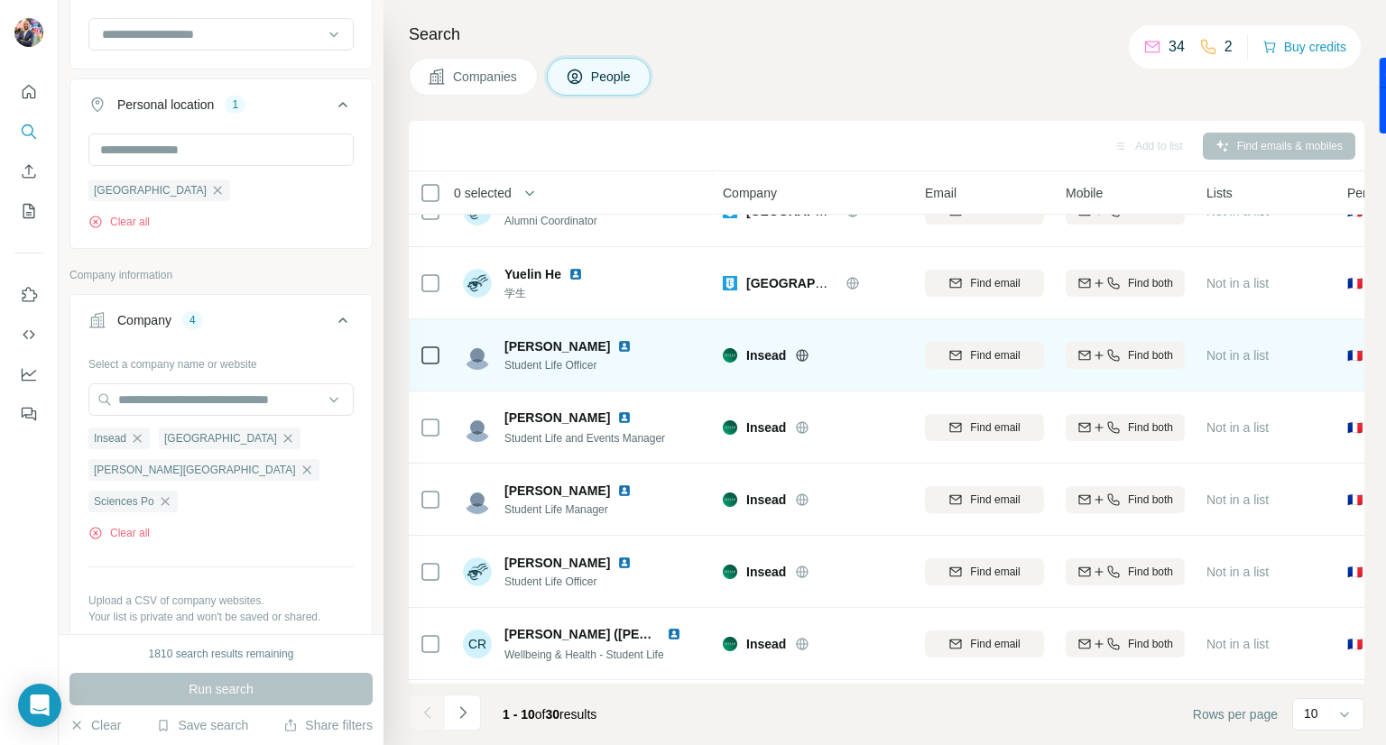
click at [617, 343] on img at bounding box center [624, 346] width 14 height 14
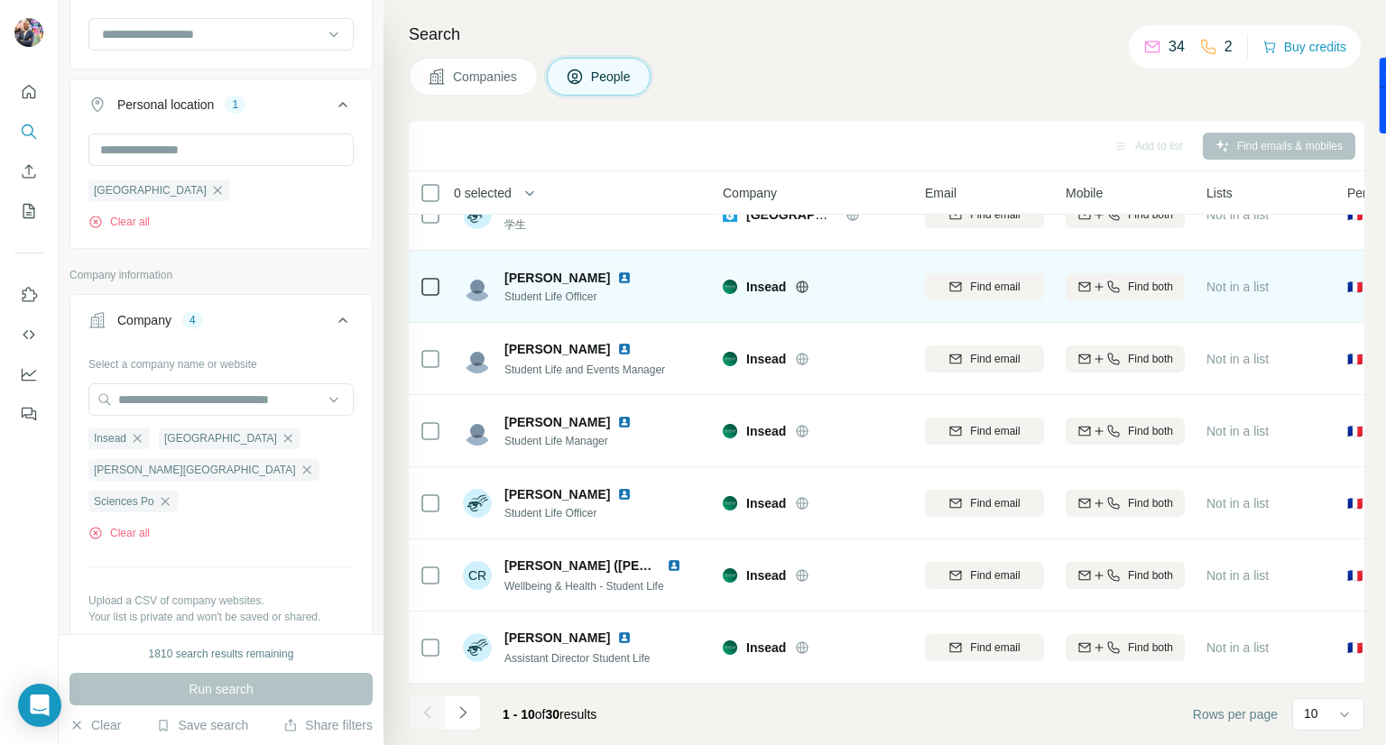
scroll to position [260, 0]
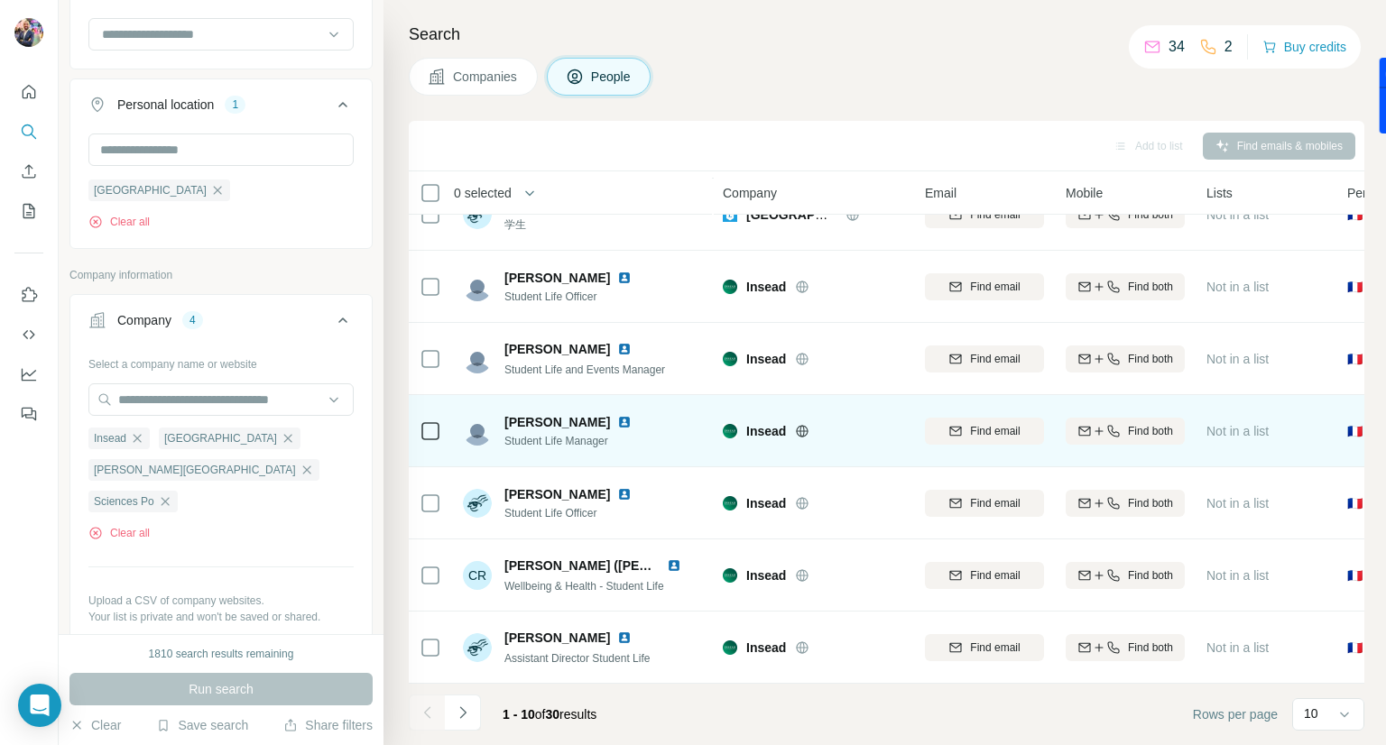
click at [617, 415] on img at bounding box center [624, 422] width 14 height 14
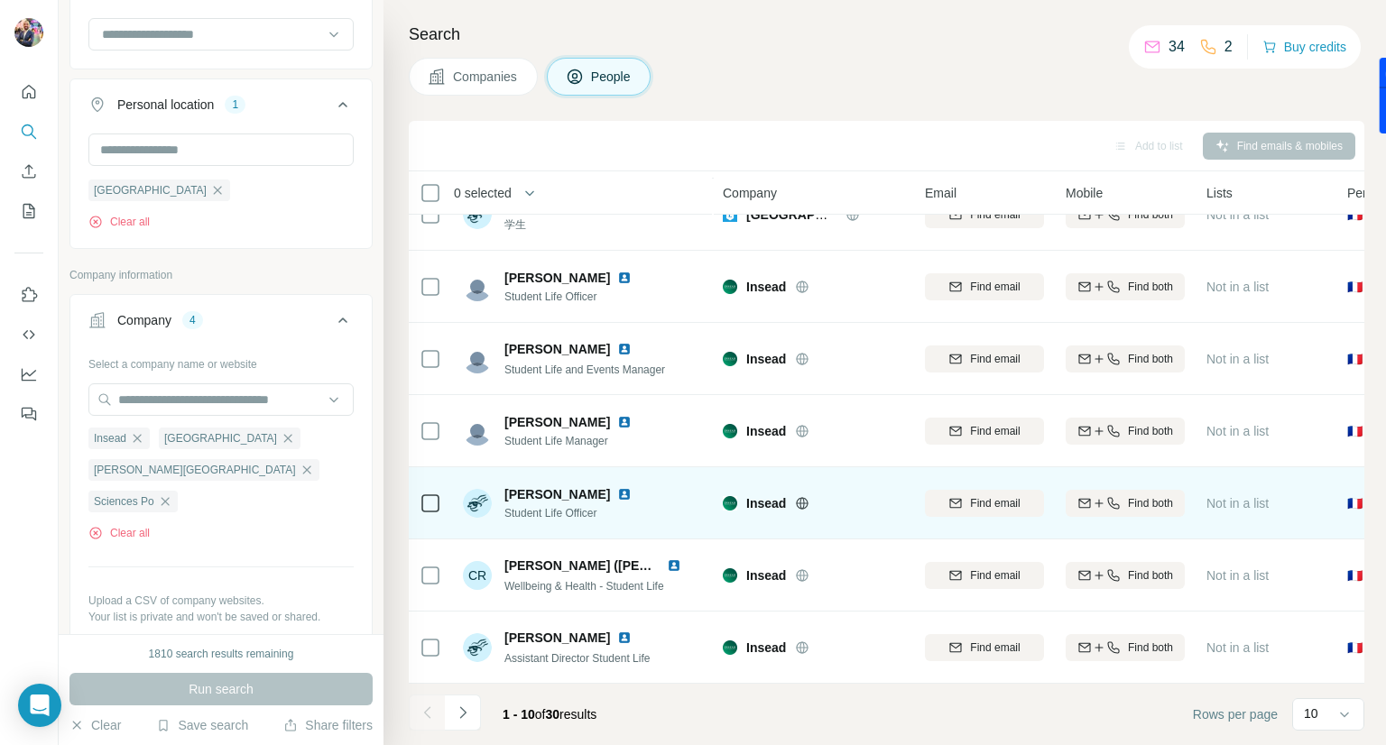
scroll to position [262, 0]
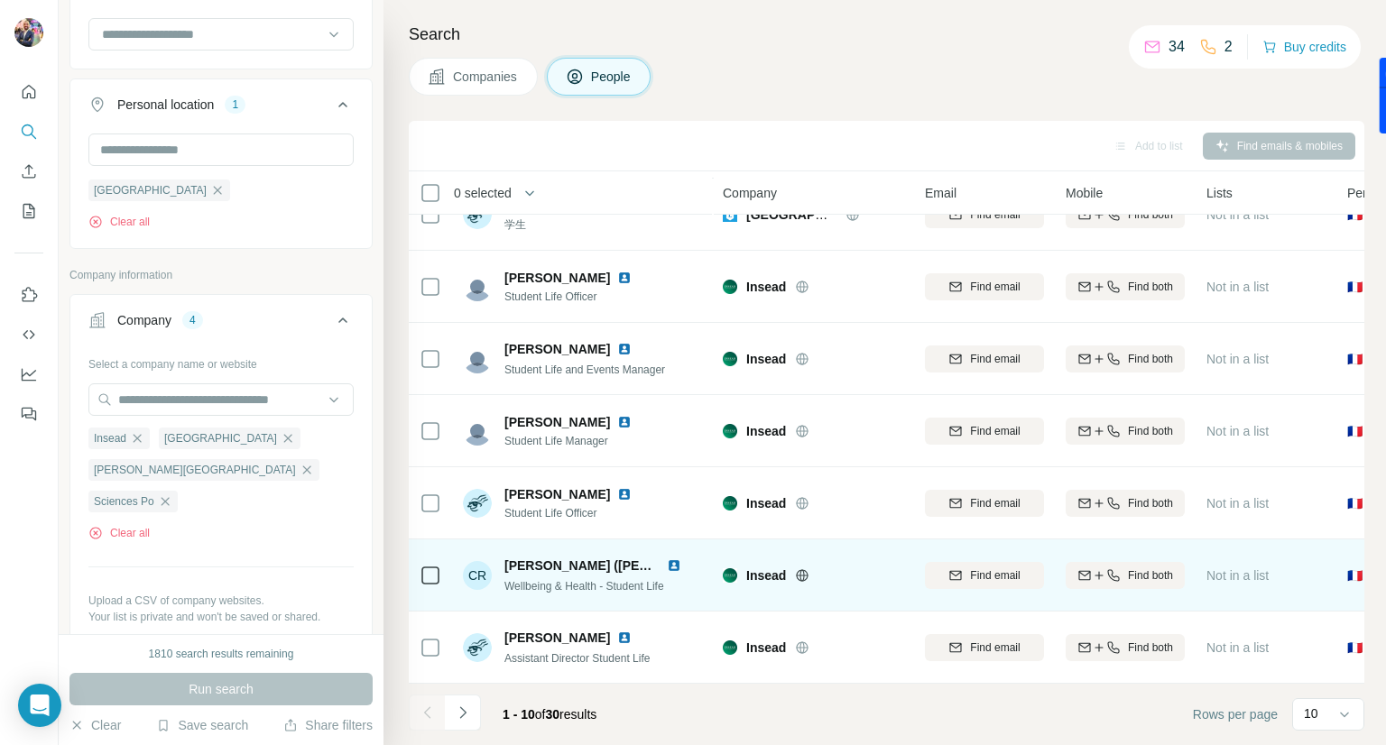
click at [668, 559] on img at bounding box center [674, 566] width 14 height 14
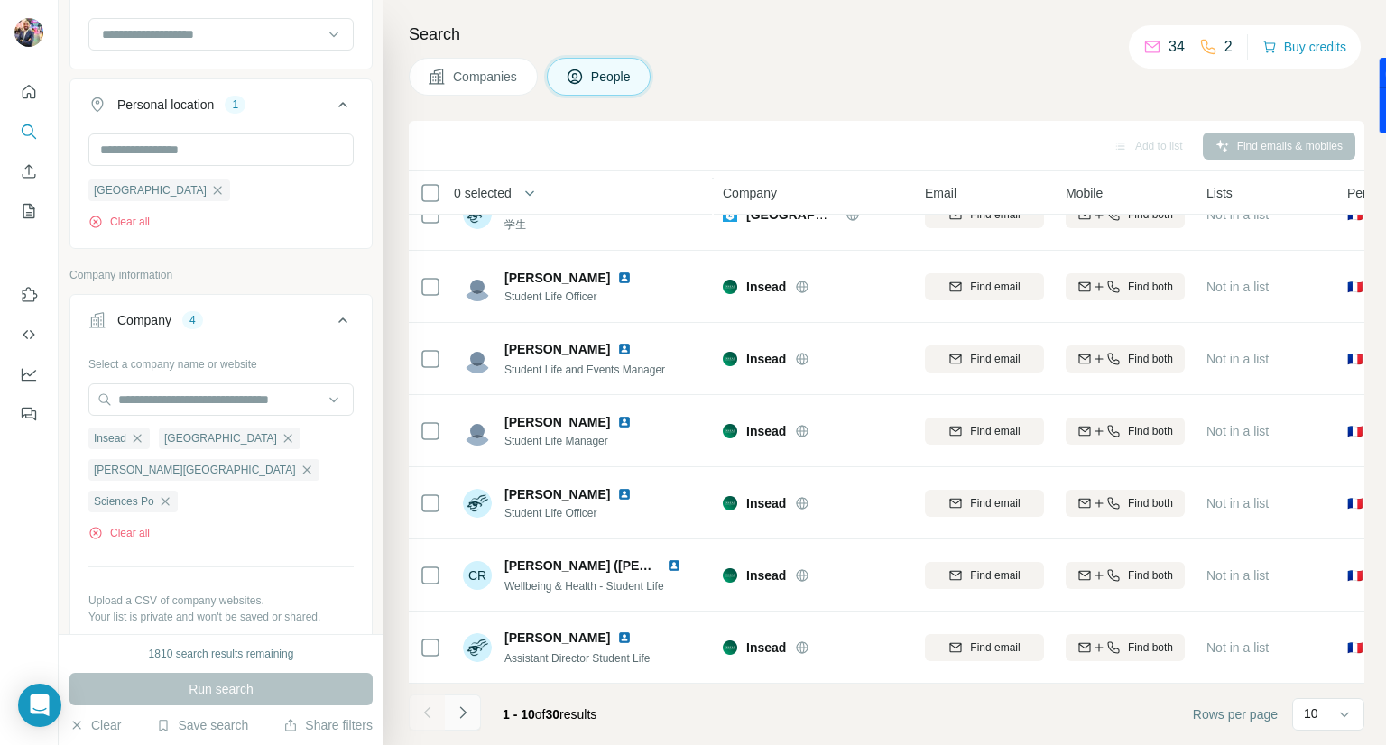
click at [466, 712] on icon "Navigate to next page" at bounding box center [462, 712] width 6 height 12
